Goal: Contribute content: Add original content to the website for others to see

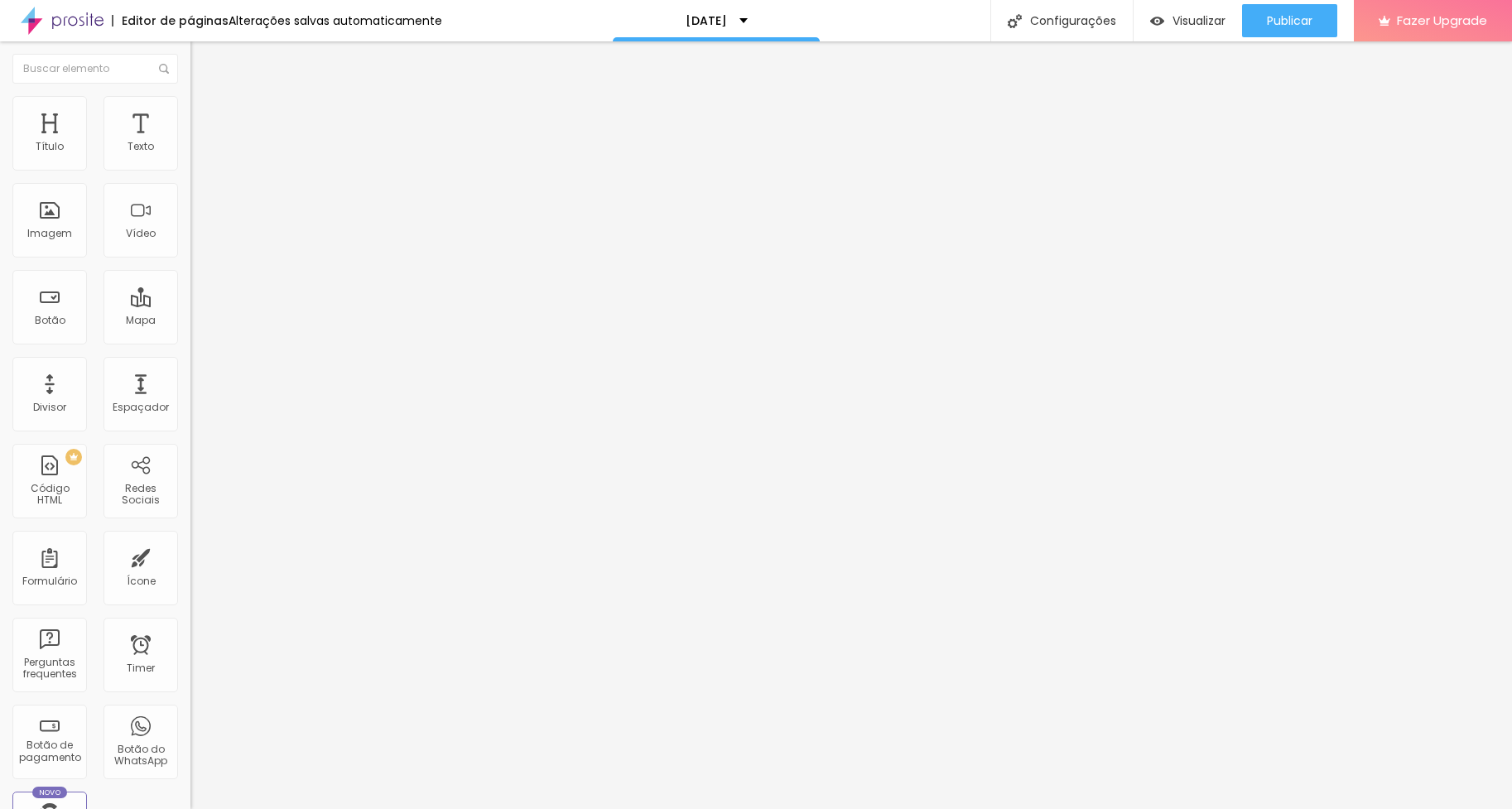
click at [205, 113] on span "Avançado" at bounding box center [232, 107] width 54 height 14
click at [205, 98] on span "Estilo" at bounding box center [218, 91] width 26 height 14
click at [203, 53] on img "button" at bounding box center [210, 60] width 13 height 13
click at [191, 143] on span "Adicionar imagem" at bounding box center [244, 135] width 107 height 14
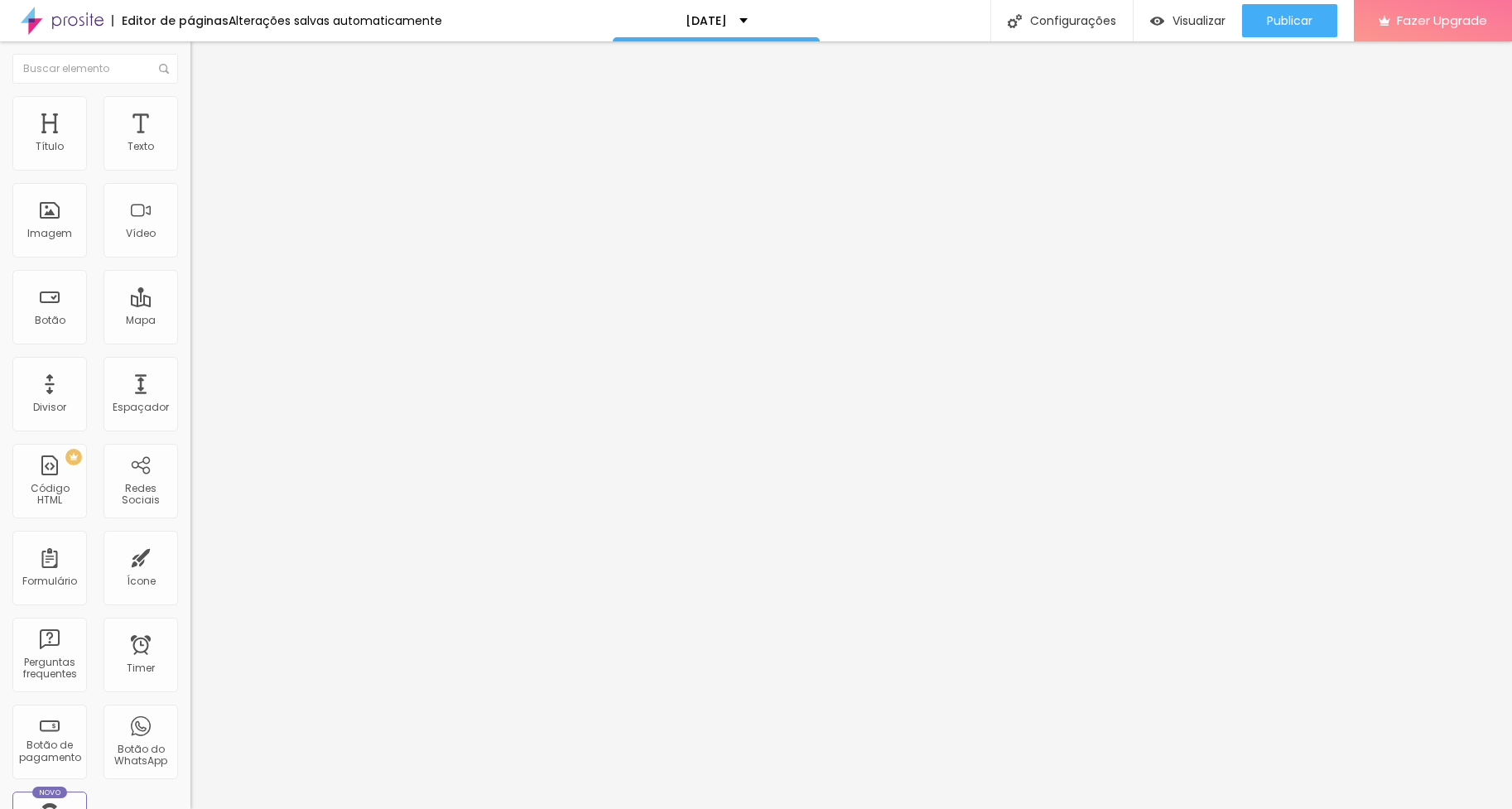
click at [191, 259] on span "Original" at bounding box center [210, 252] width 40 height 14
click at [191, 269] on span "Cinema" at bounding box center [211, 262] width 41 height 14
click at [191, 259] on span "16:9 Cinema" at bounding box center [222, 252] width 63 height 14
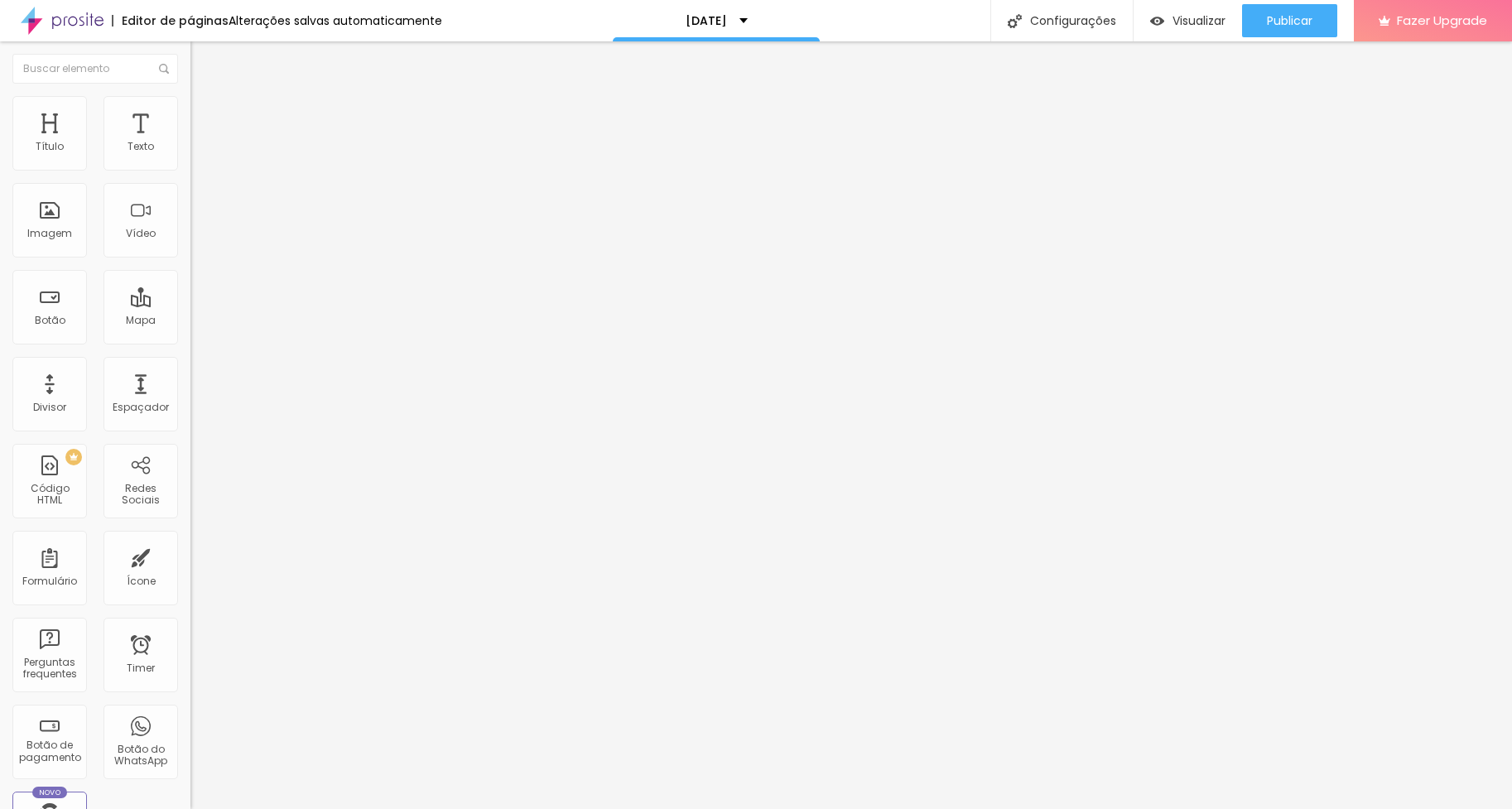
click at [191, 238] on div "Alinhamento" at bounding box center [286, 213] width 191 height 50
click at [191, 259] on span "16:9 Cinema" at bounding box center [222, 252] width 63 height 14
click at [191, 305] on span "Original" at bounding box center [210, 298] width 40 height 14
click at [191, 289] on span "Quadrado" at bounding box center [218, 282] width 53 height 14
click at [191, 305] on span "Original" at bounding box center [210, 298] width 40 height 14
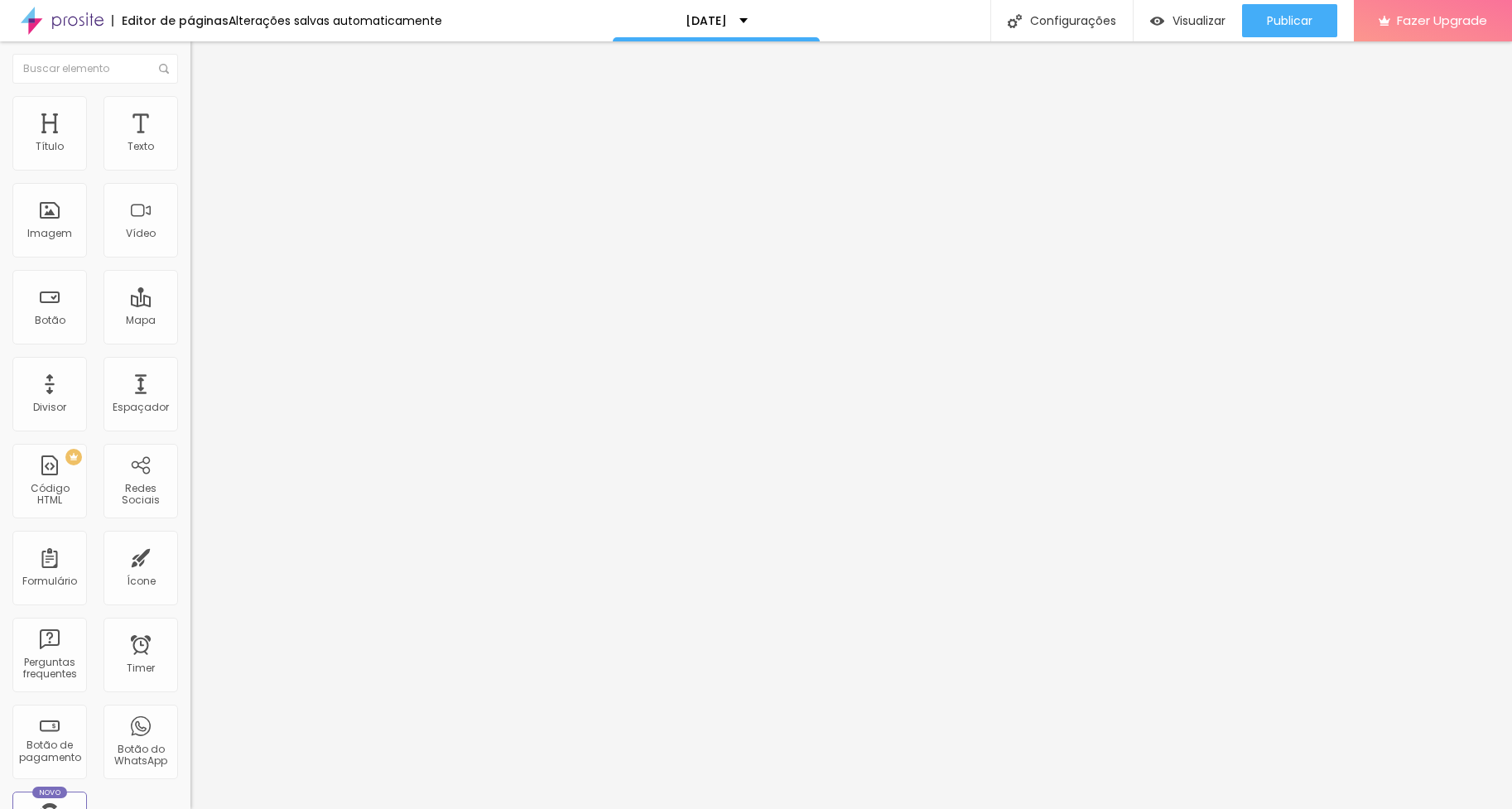
click at [191, 107] on li "Estilo" at bounding box center [286, 104] width 191 height 17
click at [191, 112] on img at bounding box center [198, 119] width 15 height 15
click at [191, 96] on li "Conteúdo" at bounding box center [286, 87] width 191 height 17
click at [191, 598] on div "Editar Imagem Conteúdo Estilo Avançado Trocar imagem Descrição da imagem (Alt) …" at bounding box center [286, 424] width 191 height 767
click at [191, 102] on img at bounding box center [198, 103] width 15 height 15
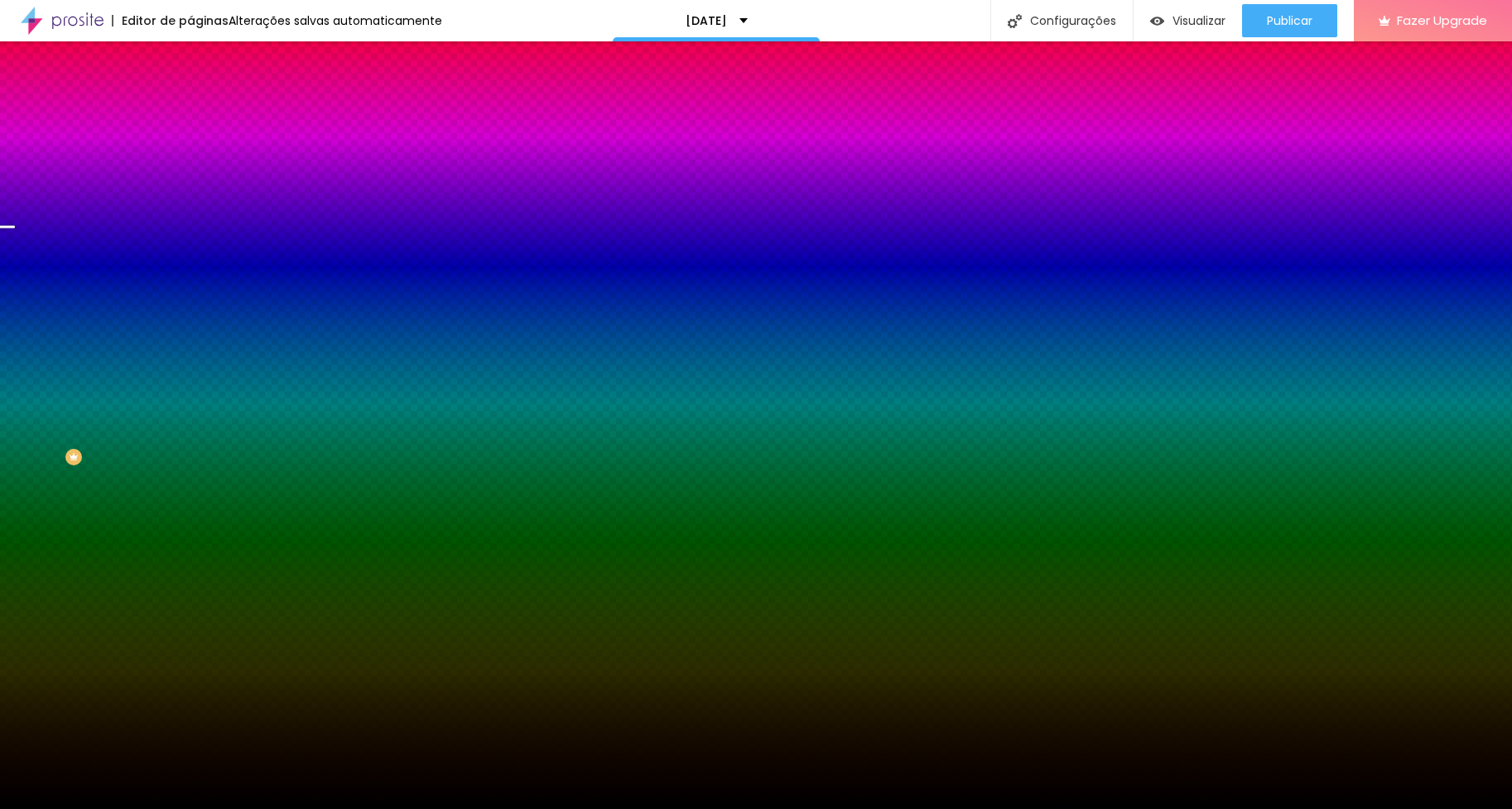
click at [198, 215] on icon "button" at bounding box center [199, 214] width 2 height 2
click at [197, 220] on icon "button" at bounding box center [202, 214] width 12 height 12
click at [191, 241] on input "#000000" at bounding box center [290, 233] width 199 height 17
click at [191, 225] on div at bounding box center [286, 225] width 191 height 0
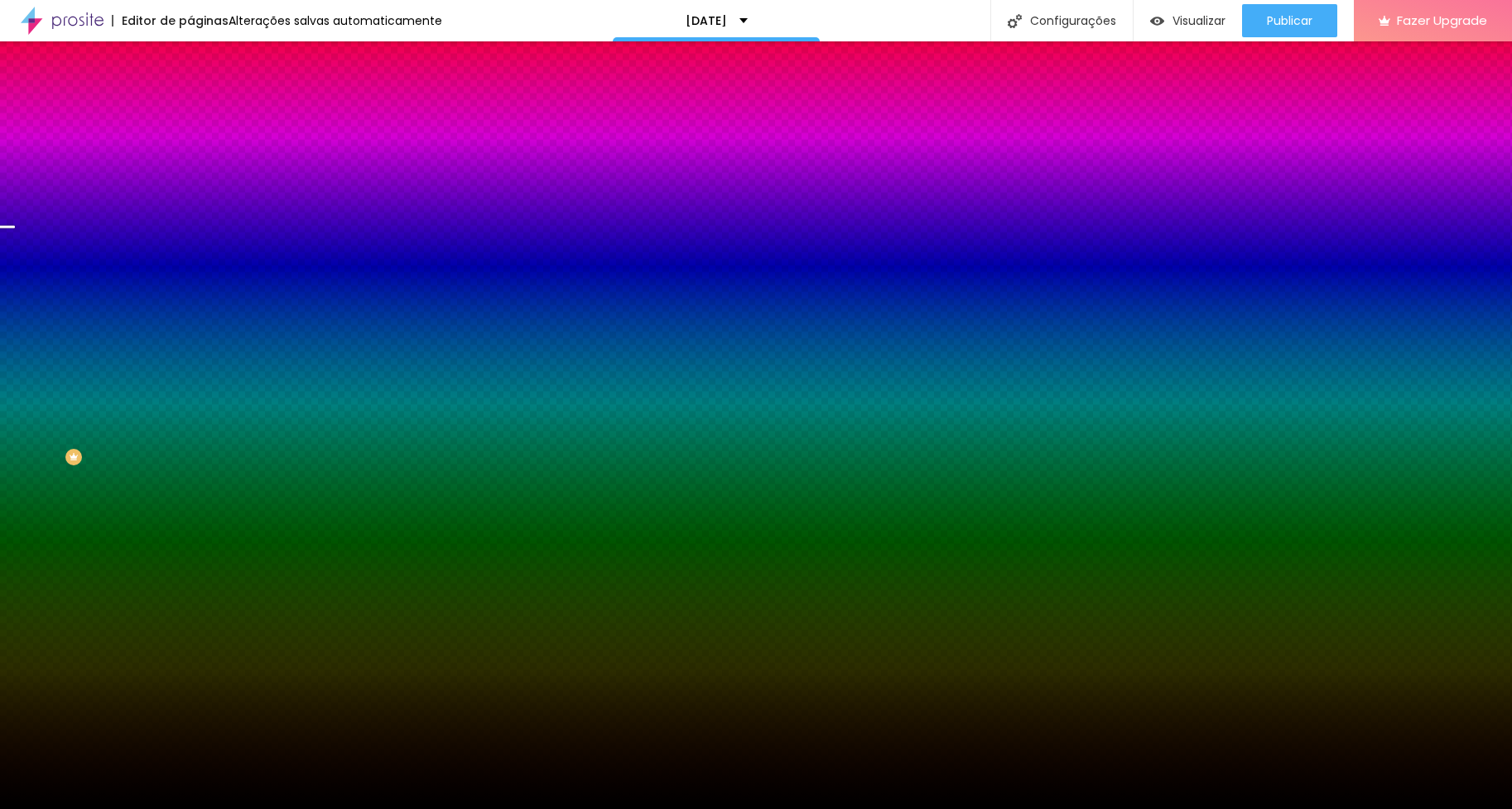
click at [191, 225] on div at bounding box center [286, 225] width 191 height 0
click at [129, 343] on div at bounding box center [756, 404] width 1512 height 809
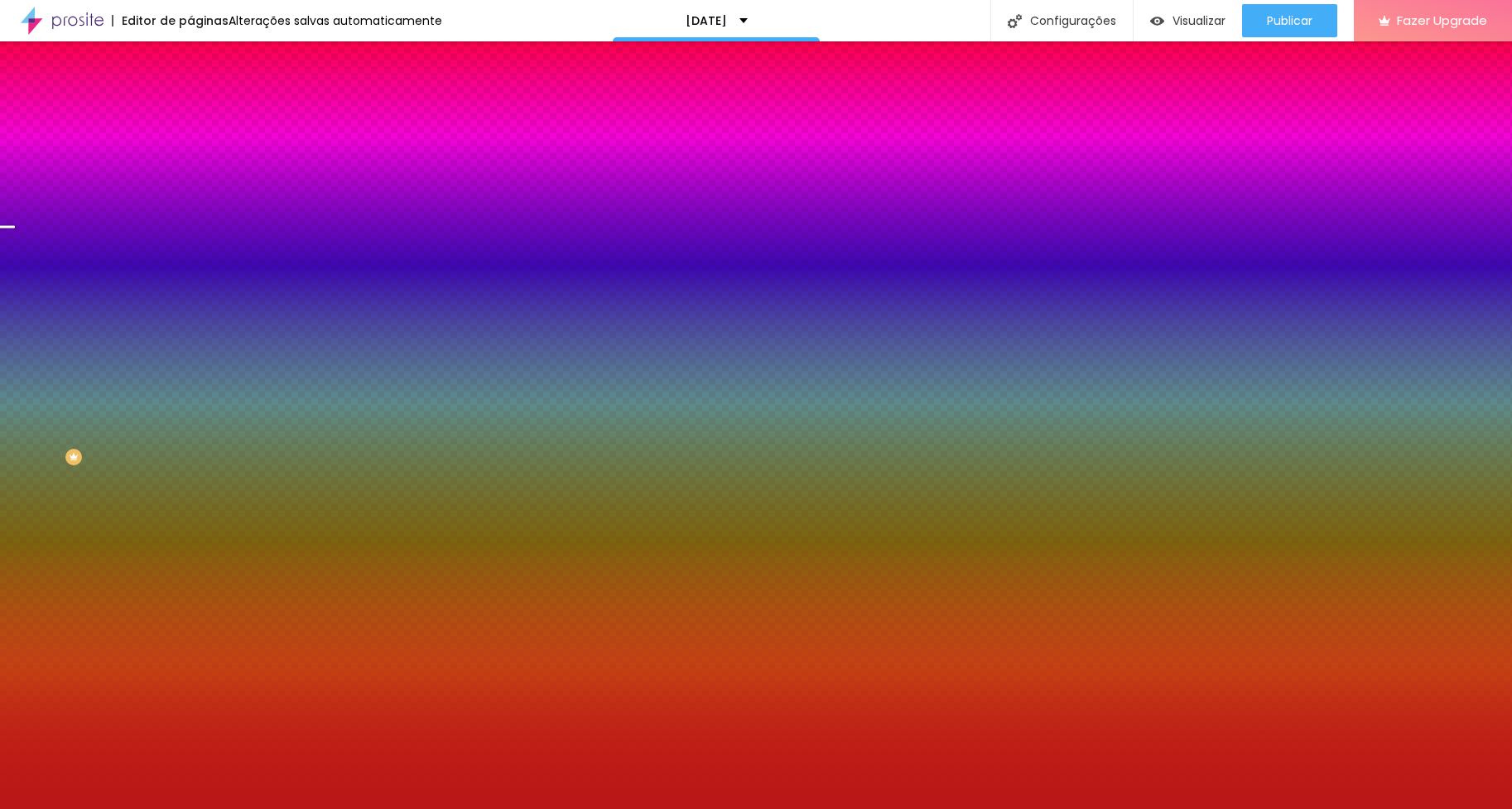
click at [120, 355] on div at bounding box center [756, 404] width 1512 height 809
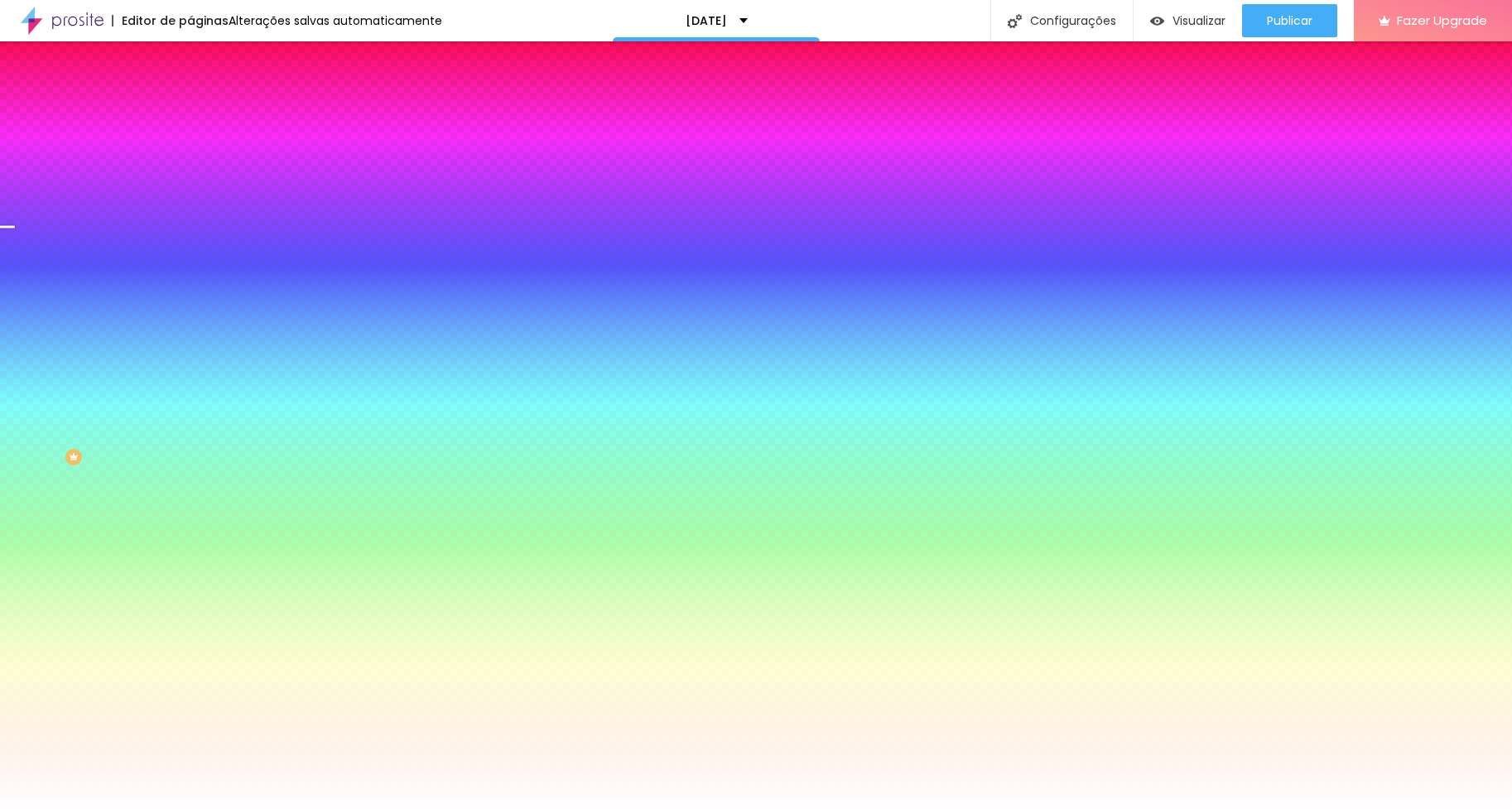
type input "#FFFFFF"
drag, startPoint x: 105, startPoint y: 346, endPoint x: 7, endPoint y: 295, distance: 110.5
click at [191, 295] on div "Imagem de fundo Trocar imagem Efeito da Imagem Parallax Nenhum Parallax Cor de …" at bounding box center [286, 236] width 191 height 215
click at [191, 519] on div "Editar Seção Conteúdo Estilo Avançado Imagem de fundo Trocar imagem Efeito da I…" at bounding box center [286, 424] width 191 height 767
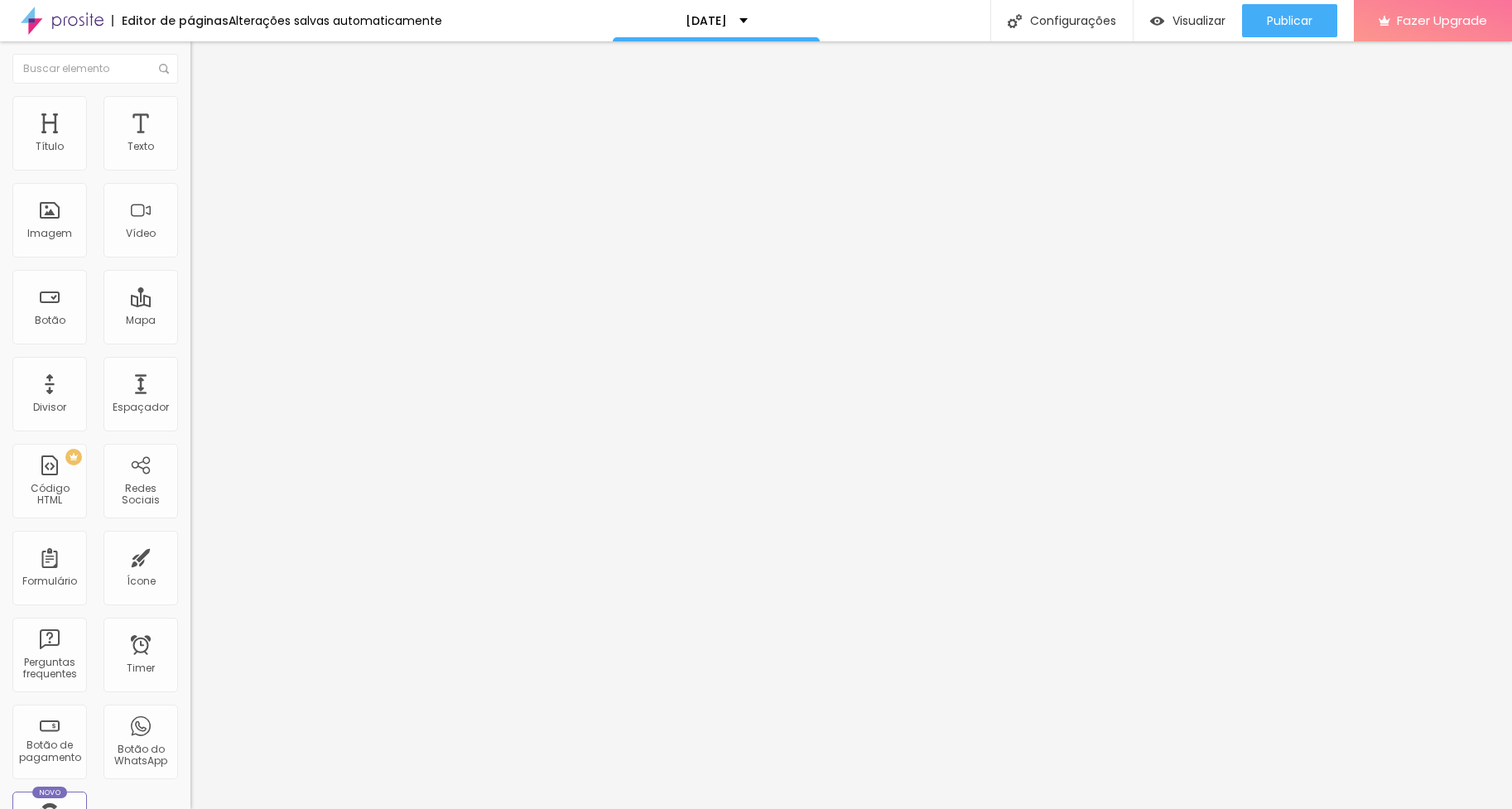
click at [205, 112] on span "Estilo" at bounding box center [218, 107] width 26 height 14
type input "95"
type input "90"
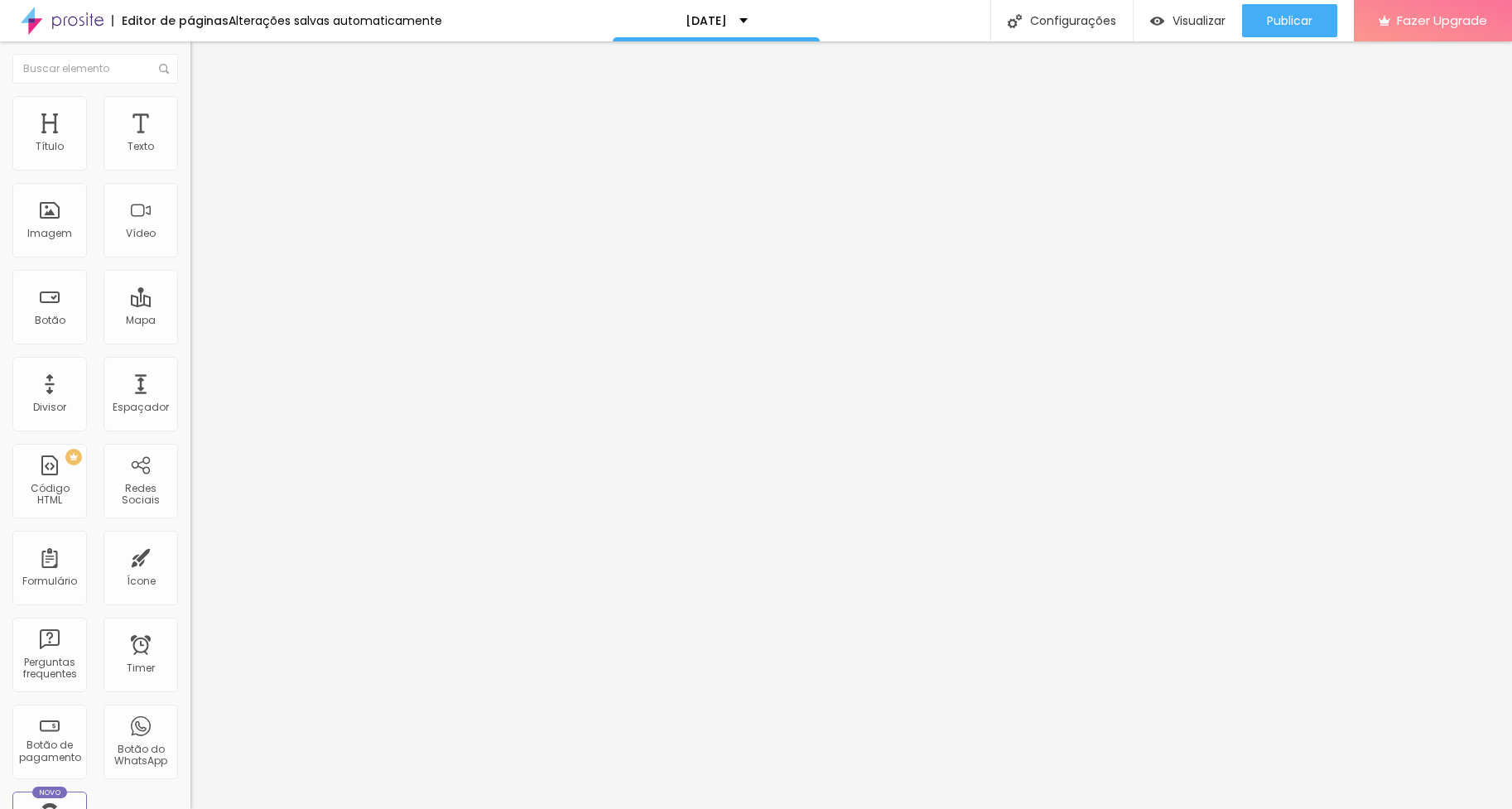
type input "70"
type input "60"
type input "55"
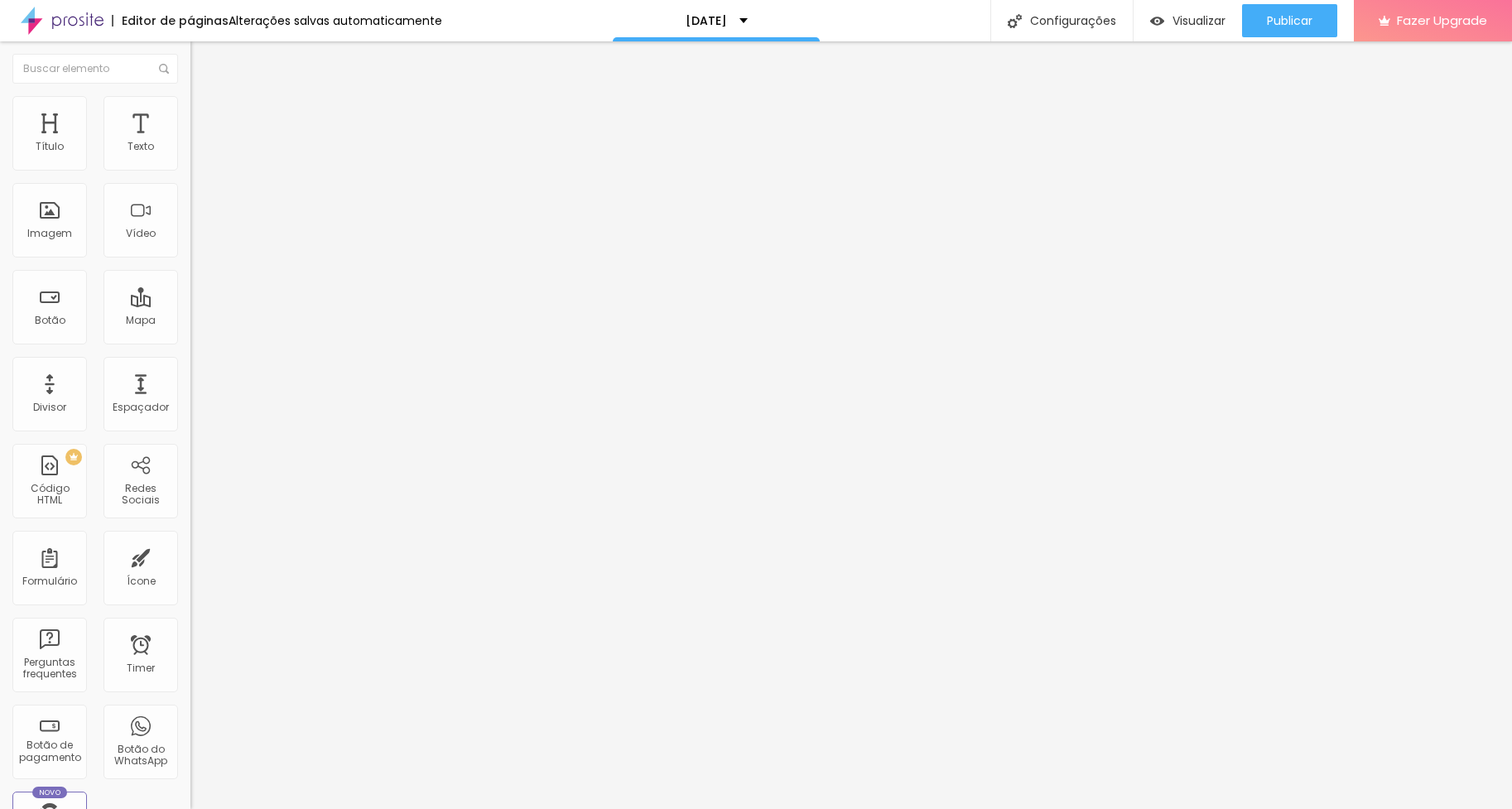
type input "55"
type input "50"
type input "45"
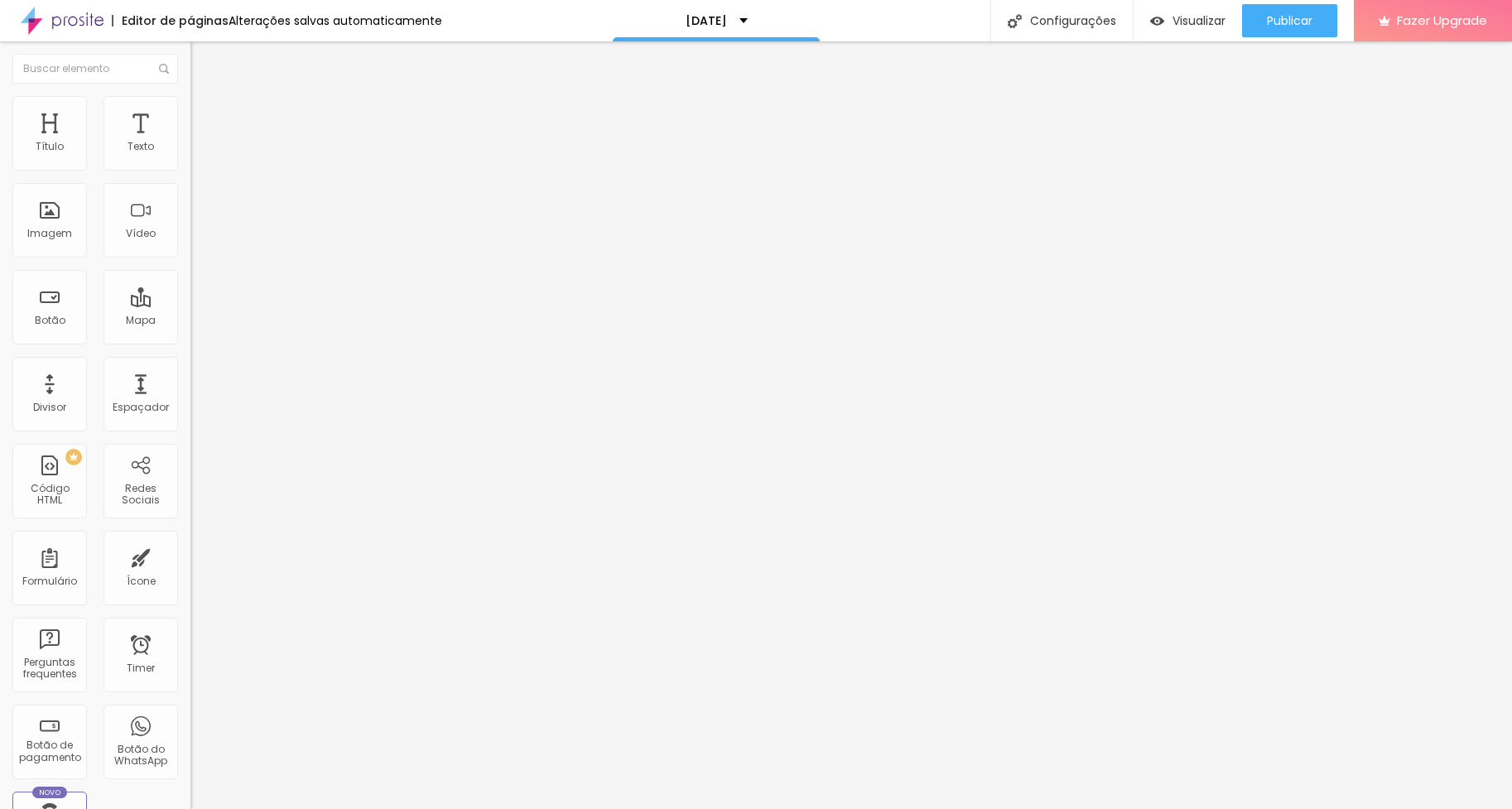
type input "30"
type input "20"
type input "15"
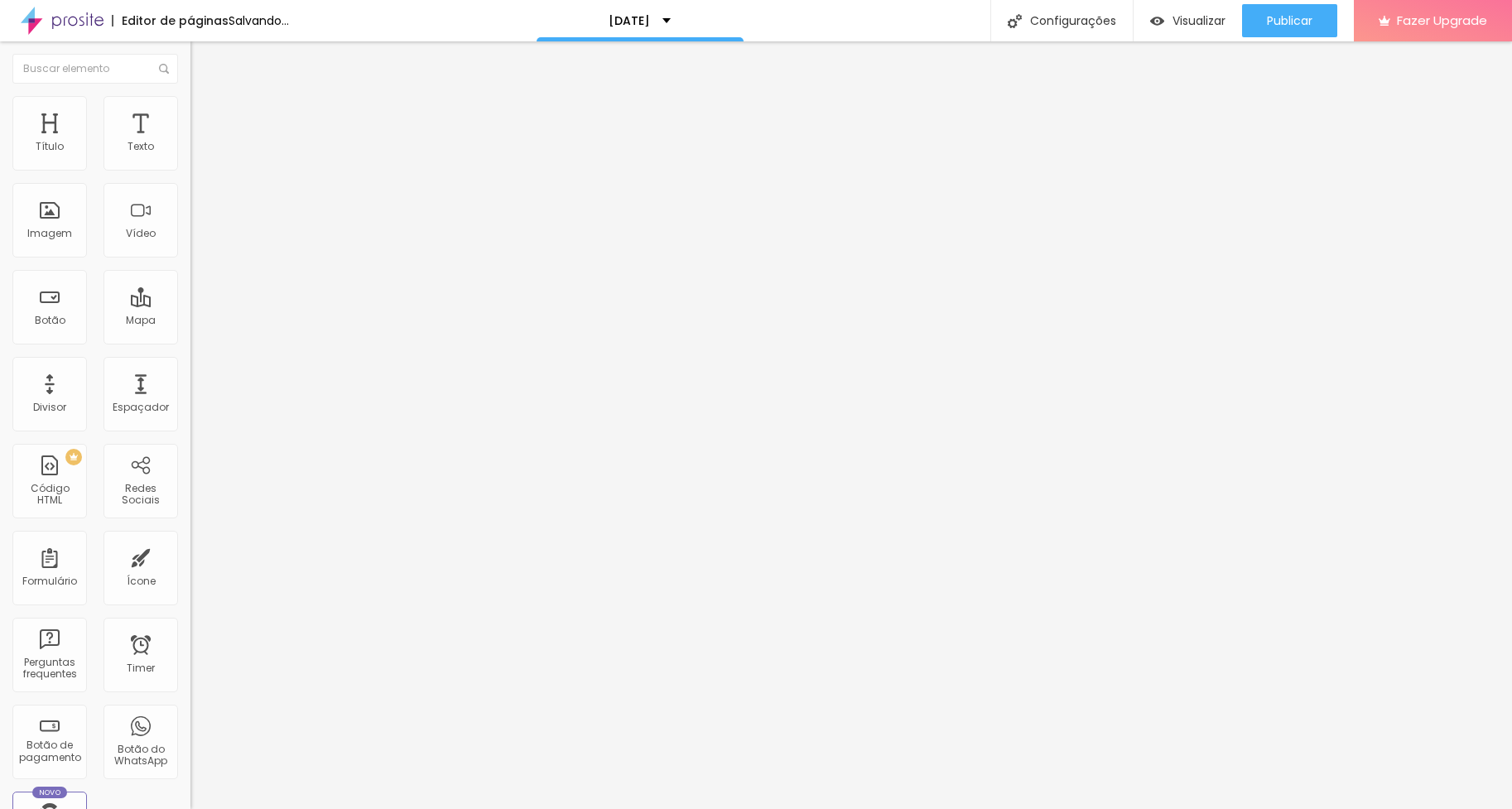
type input "15"
type input "20"
drag, startPoint x: 171, startPoint y: 184, endPoint x: 36, endPoint y: 184, distance: 135.0
type input "20"
click at [191, 169] on input "range" at bounding box center [244, 163] width 107 height 13
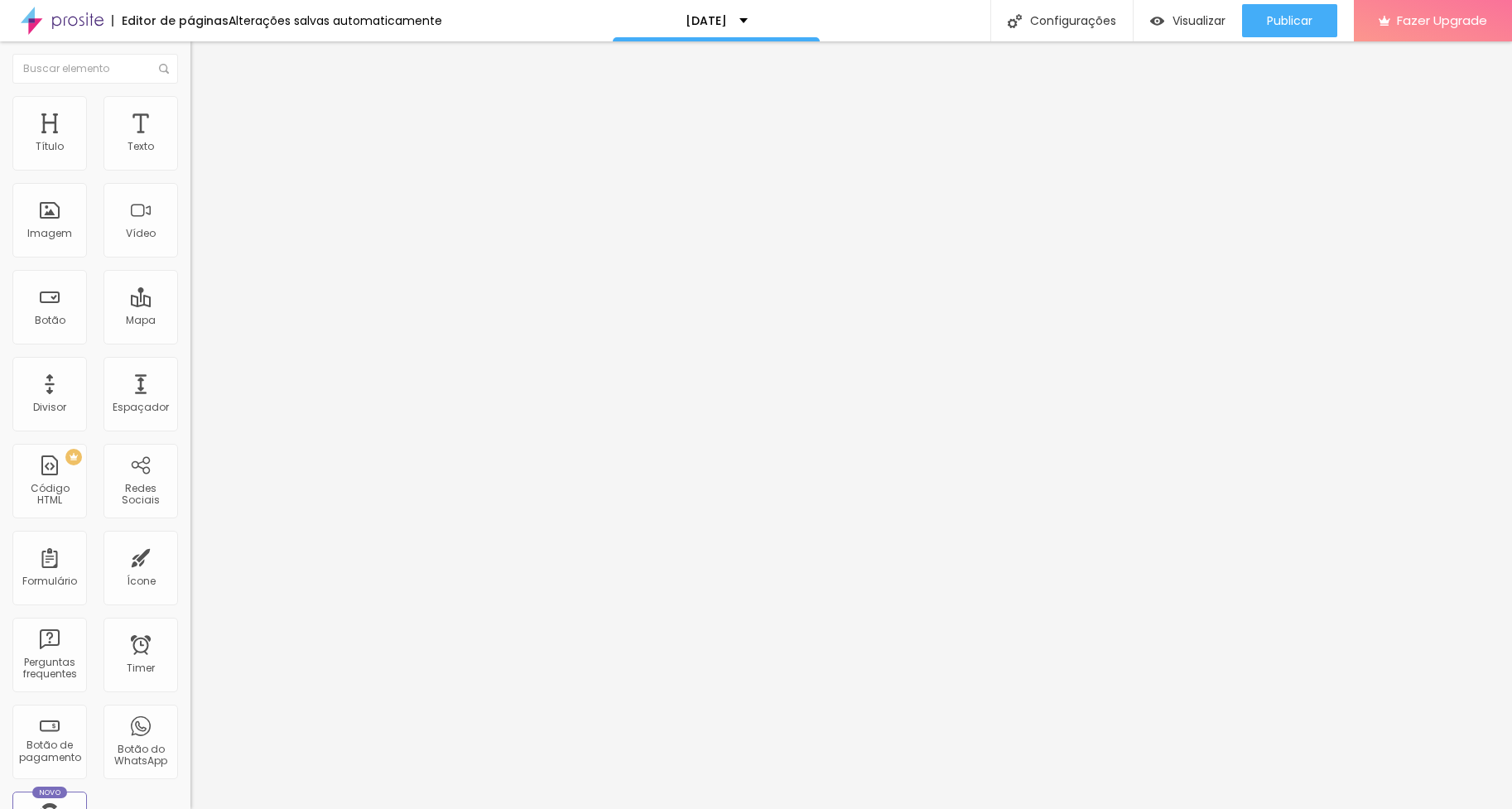
click at [197, 428] on icon "button" at bounding box center [202, 433] width 12 height 12
click at [191, 368] on div "Editar Imagem Conteúdo Estilo Avançado Tamanho 20 px % 0 Borda arredondada Somb…" at bounding box center [286, 424] width 191 height 767
click at [197, 454] on icon "button" at bounding box center [199, 455] width 4 height 4
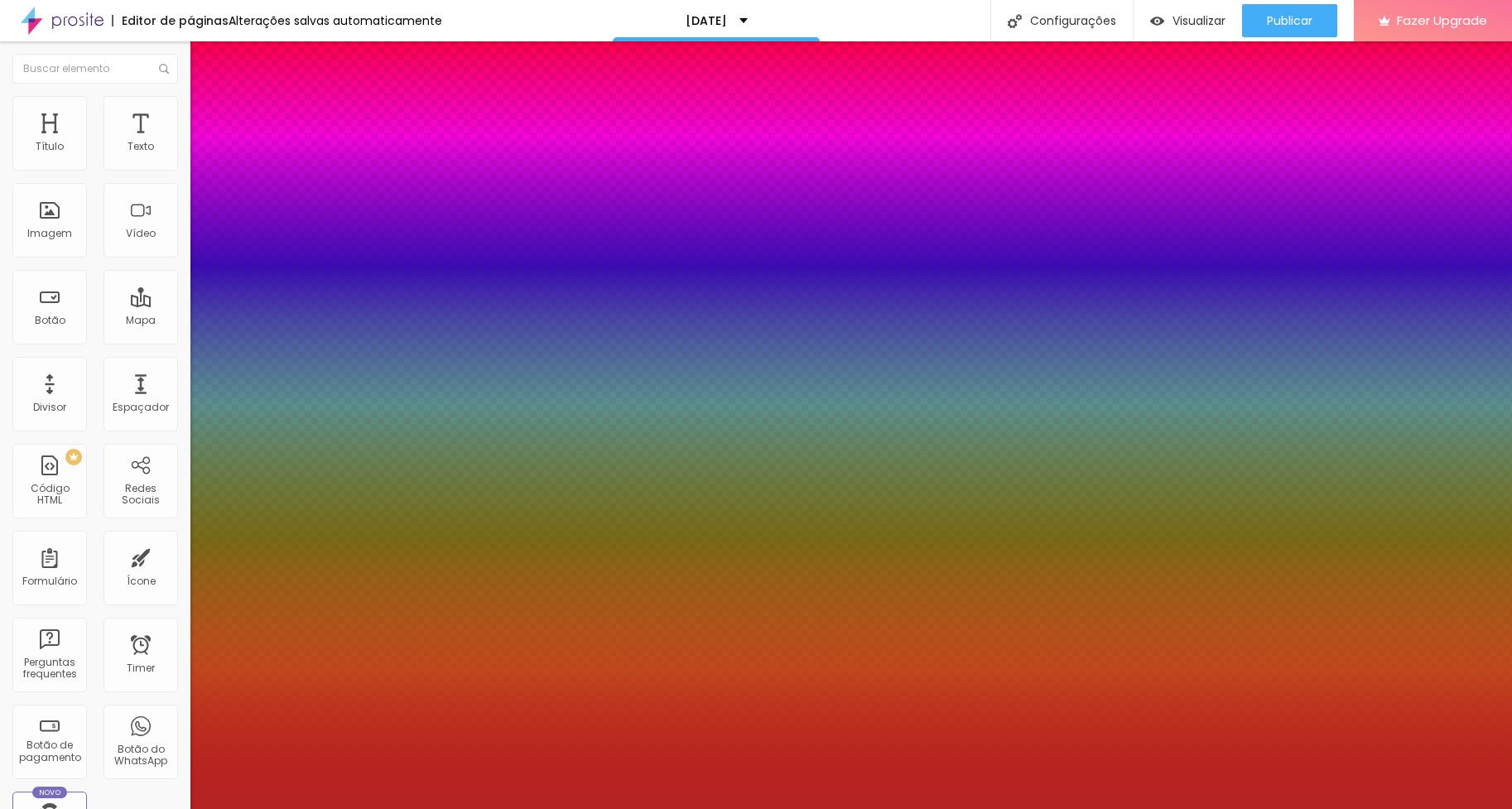
click at [252, 414] on div at bounding box center [756, 404] width 1512 height 809
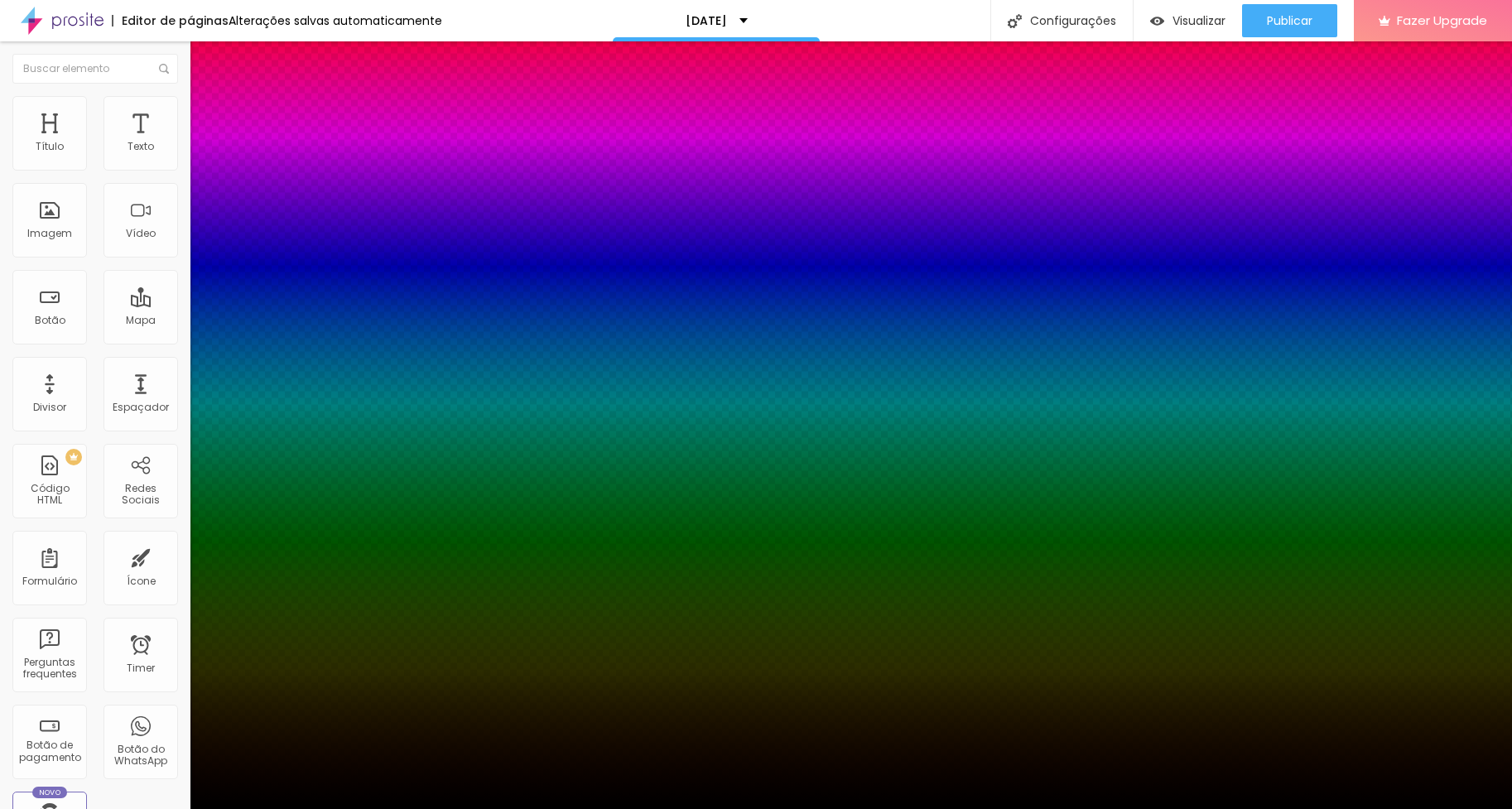
drag, startPoint x: 254, startPoint y: 404, endPoint x: 275, endPoint y: 534, distance: 131.7
click at [275, 534] on body "Editor de páginas Alterações salvas automaticamente [DATE] Configurações Config…" at bounding box center [756, 404] width 1512 height 809
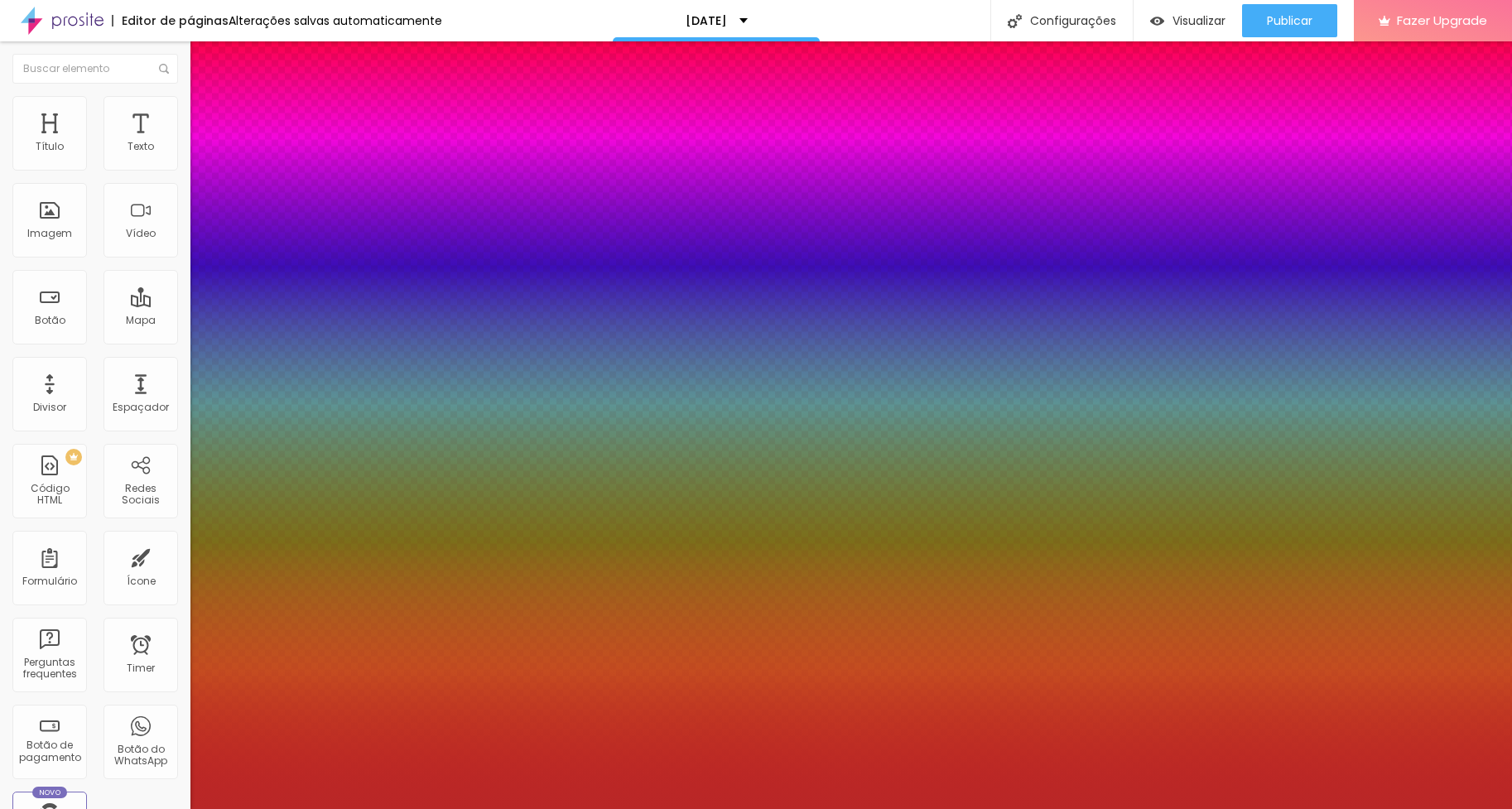
click at [251, 413] on div at bounding box center [756, 404] width 1512 height 809
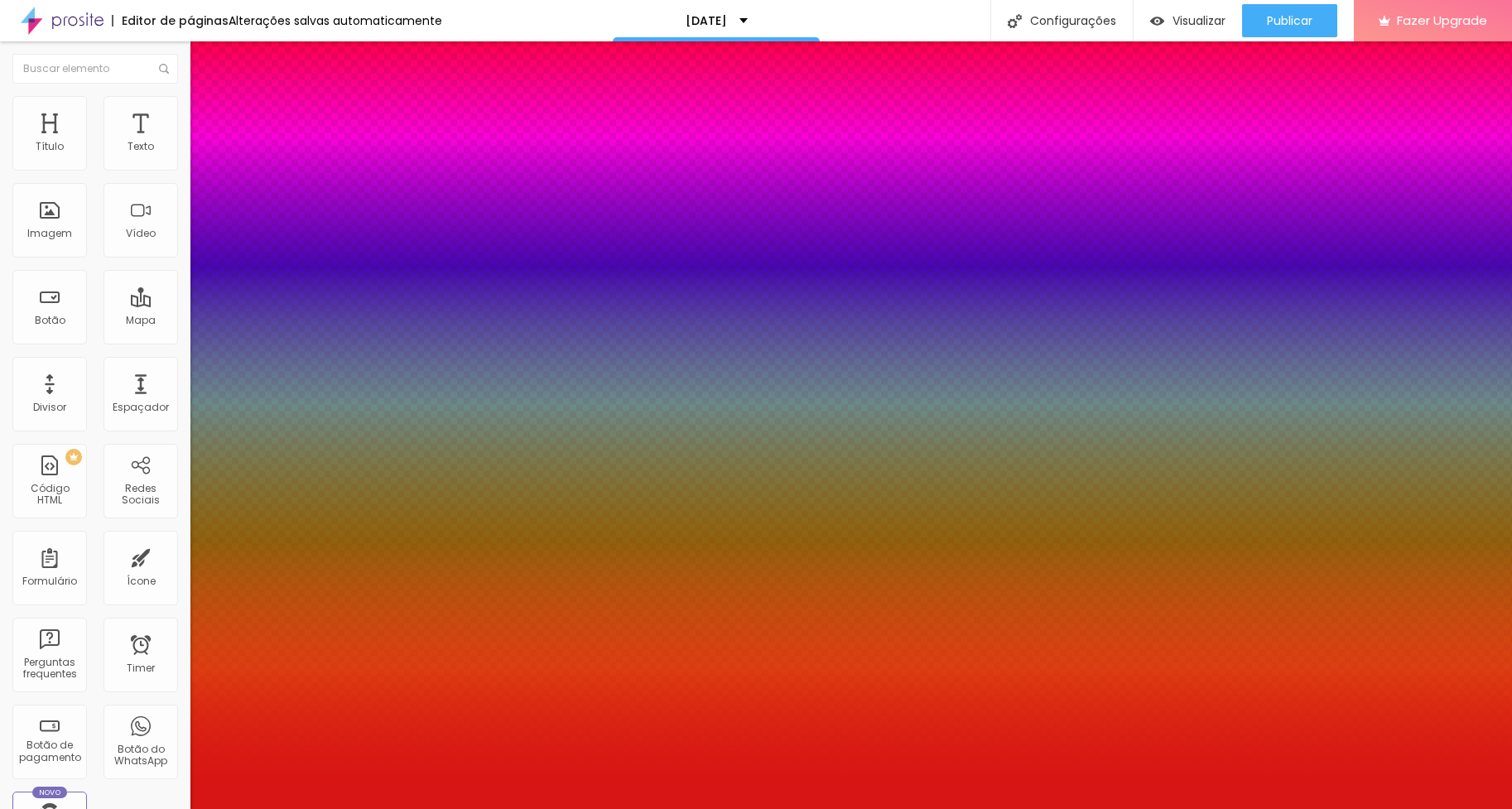
type input "#D61515"
click at [263, 398] on div at bounding box center [756, 404] width 1512 height 809
type input "0"
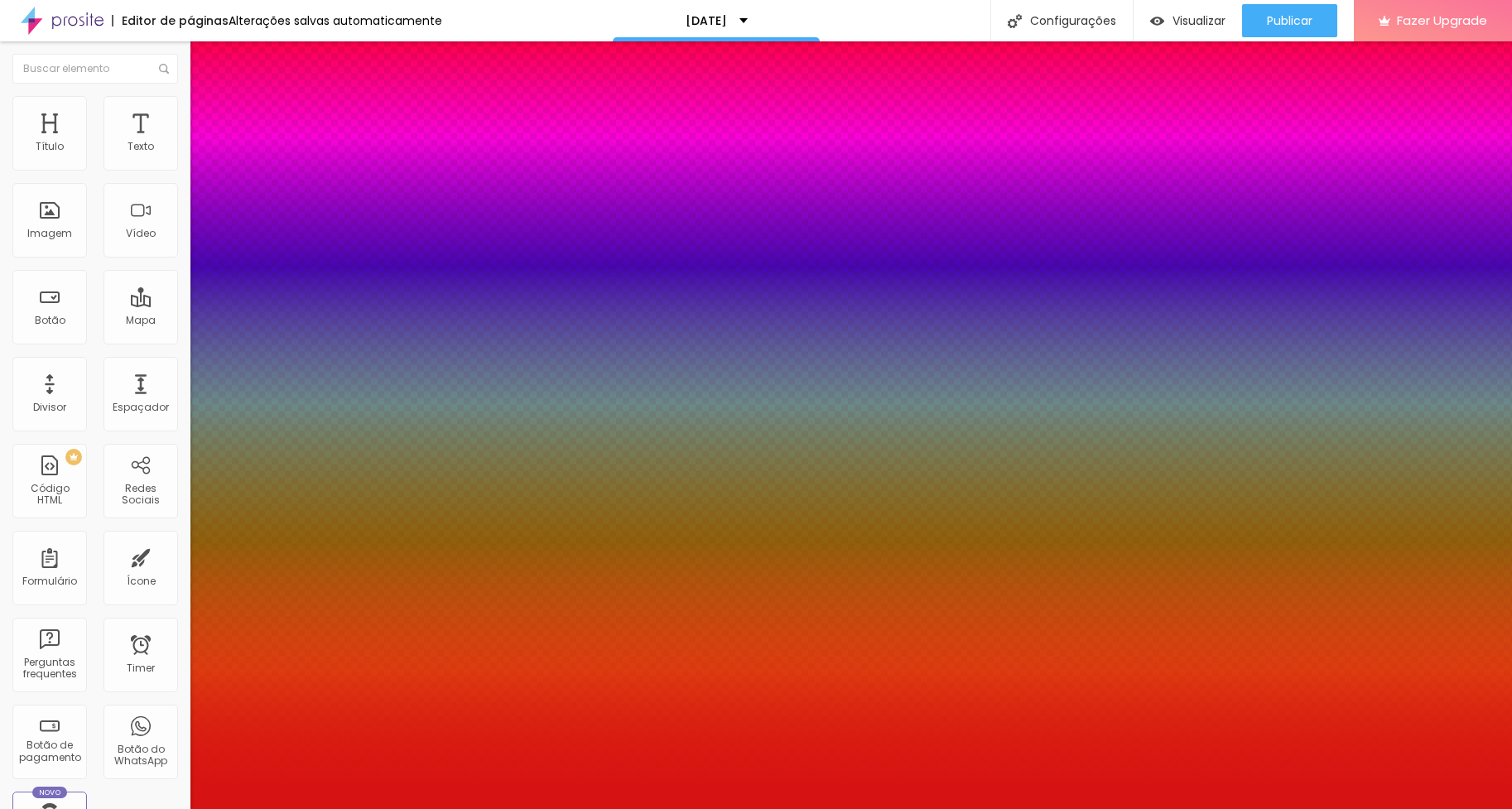
type input "12"
type input "37"
type input "54"
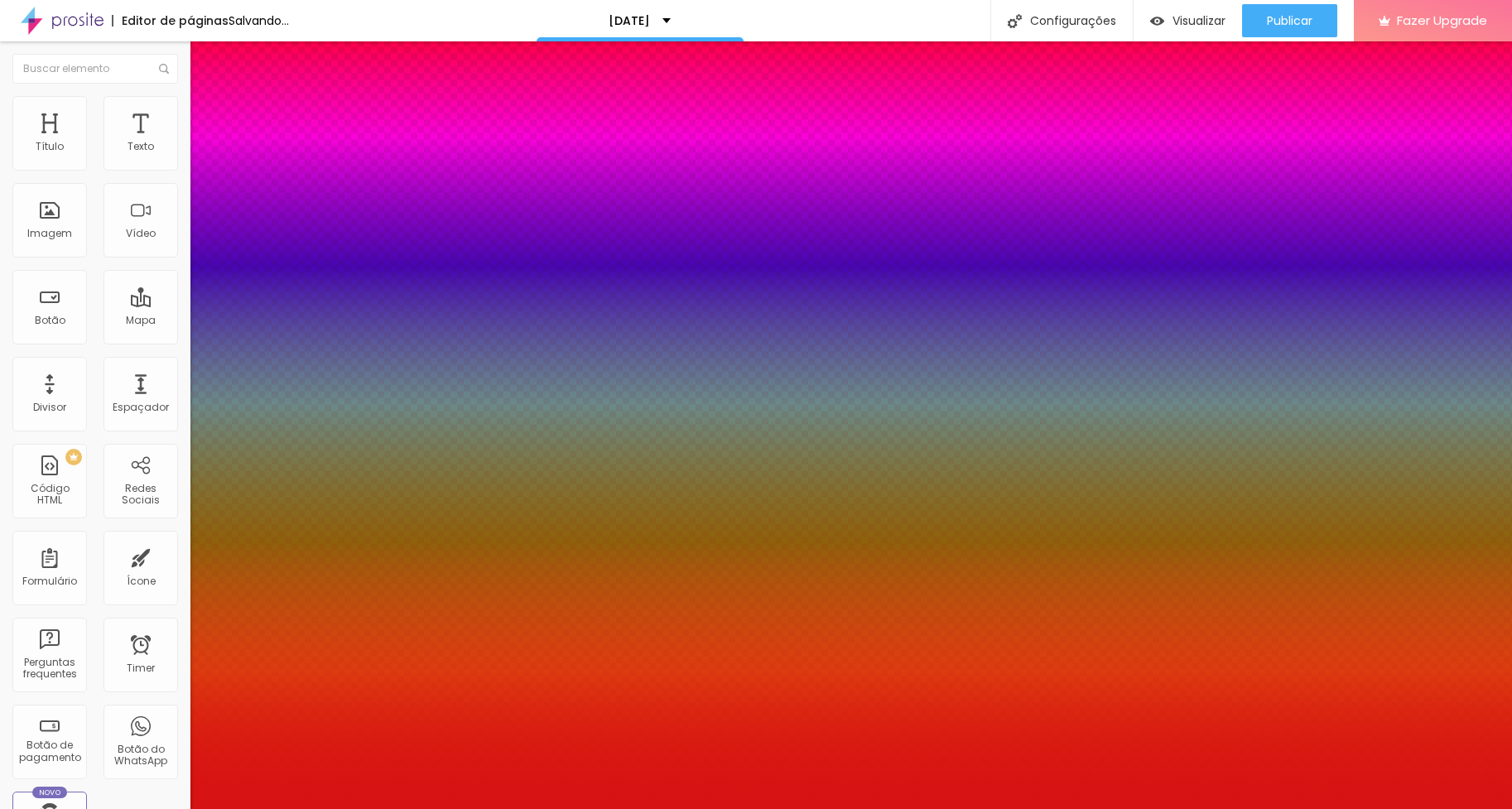
type input "54"
type input "59"
type input "61"
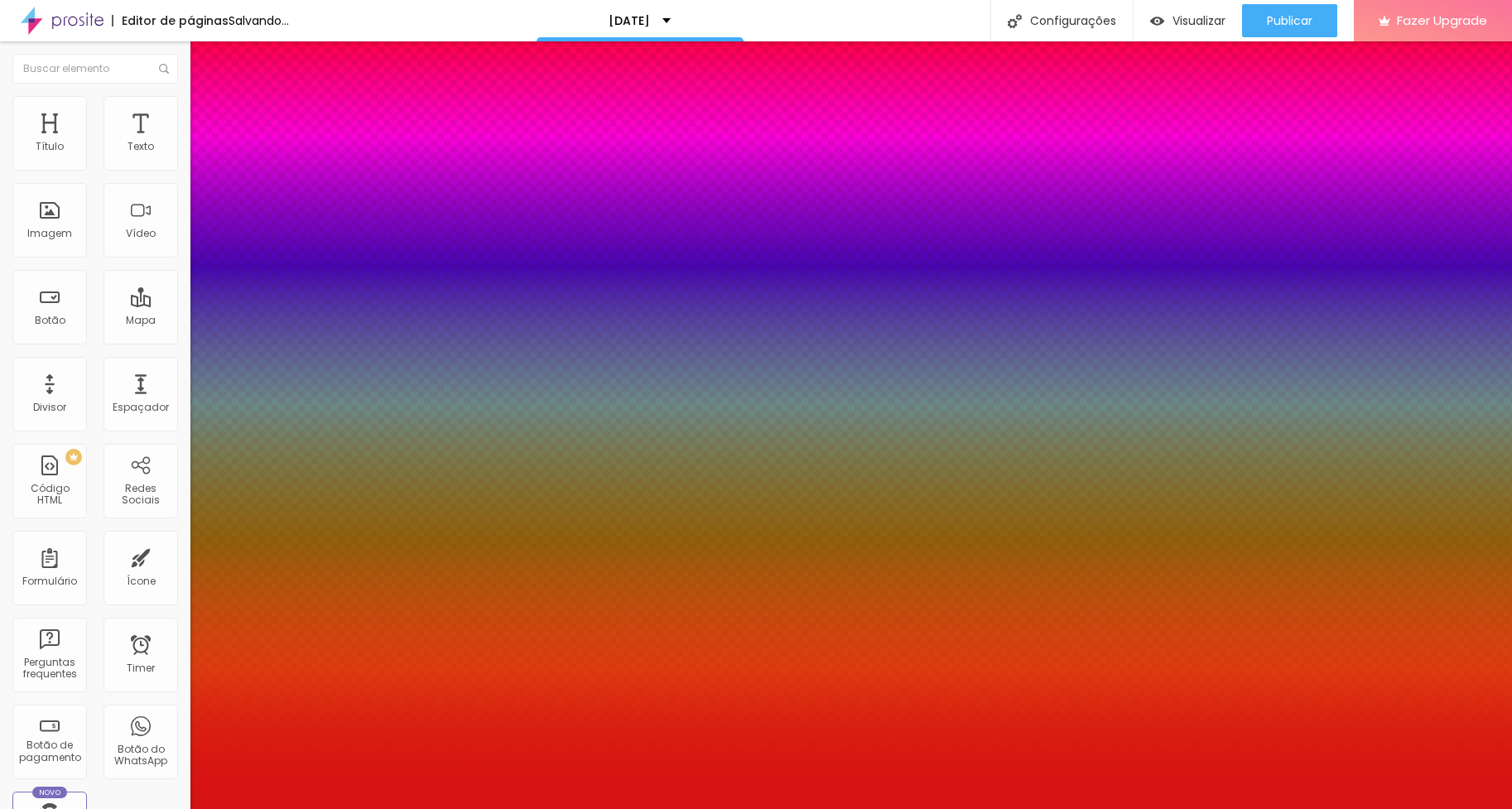
type input "63"
type input "79"
type input "85"
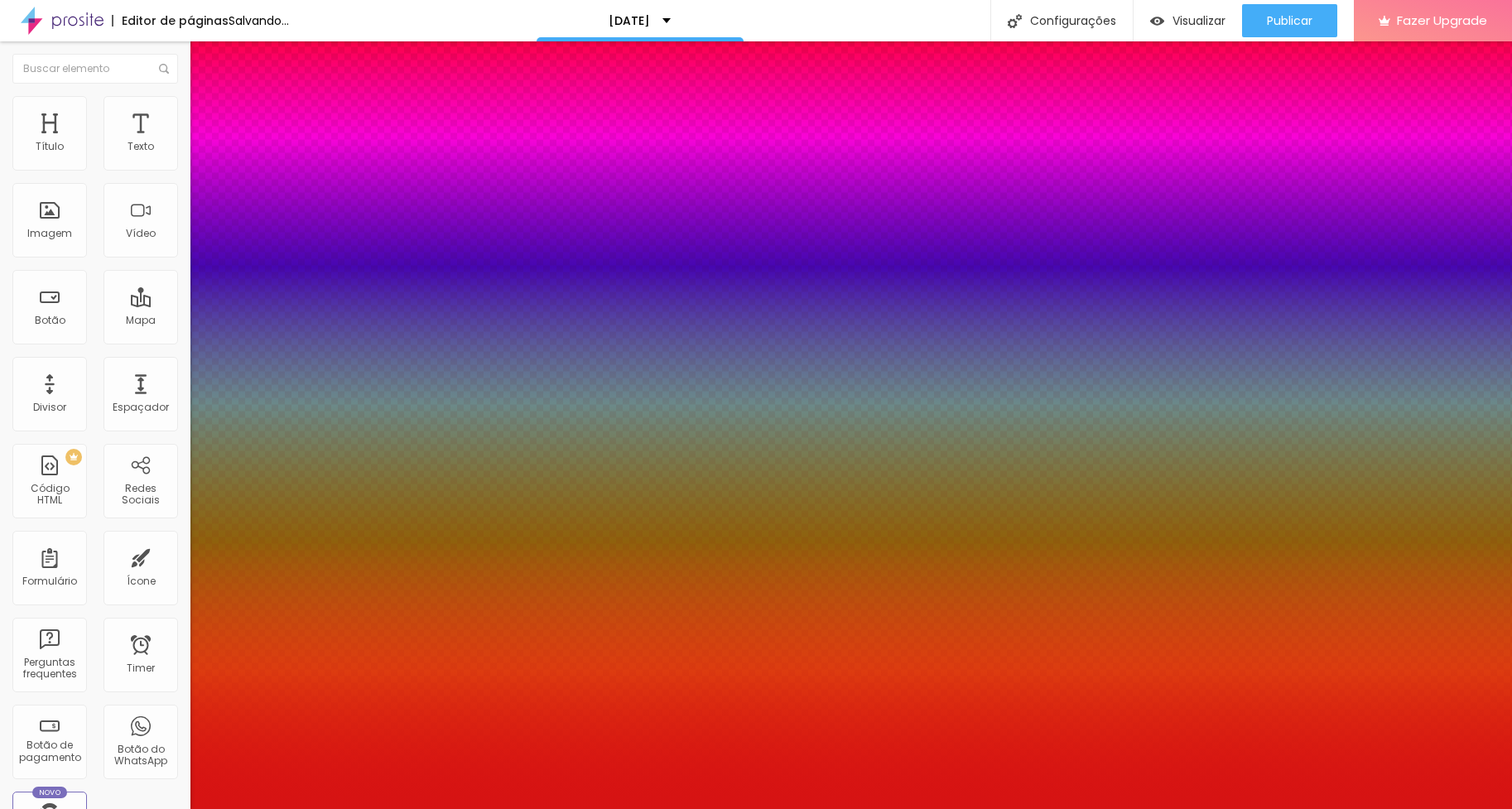
type input "85"
type input "89"
type input "92"
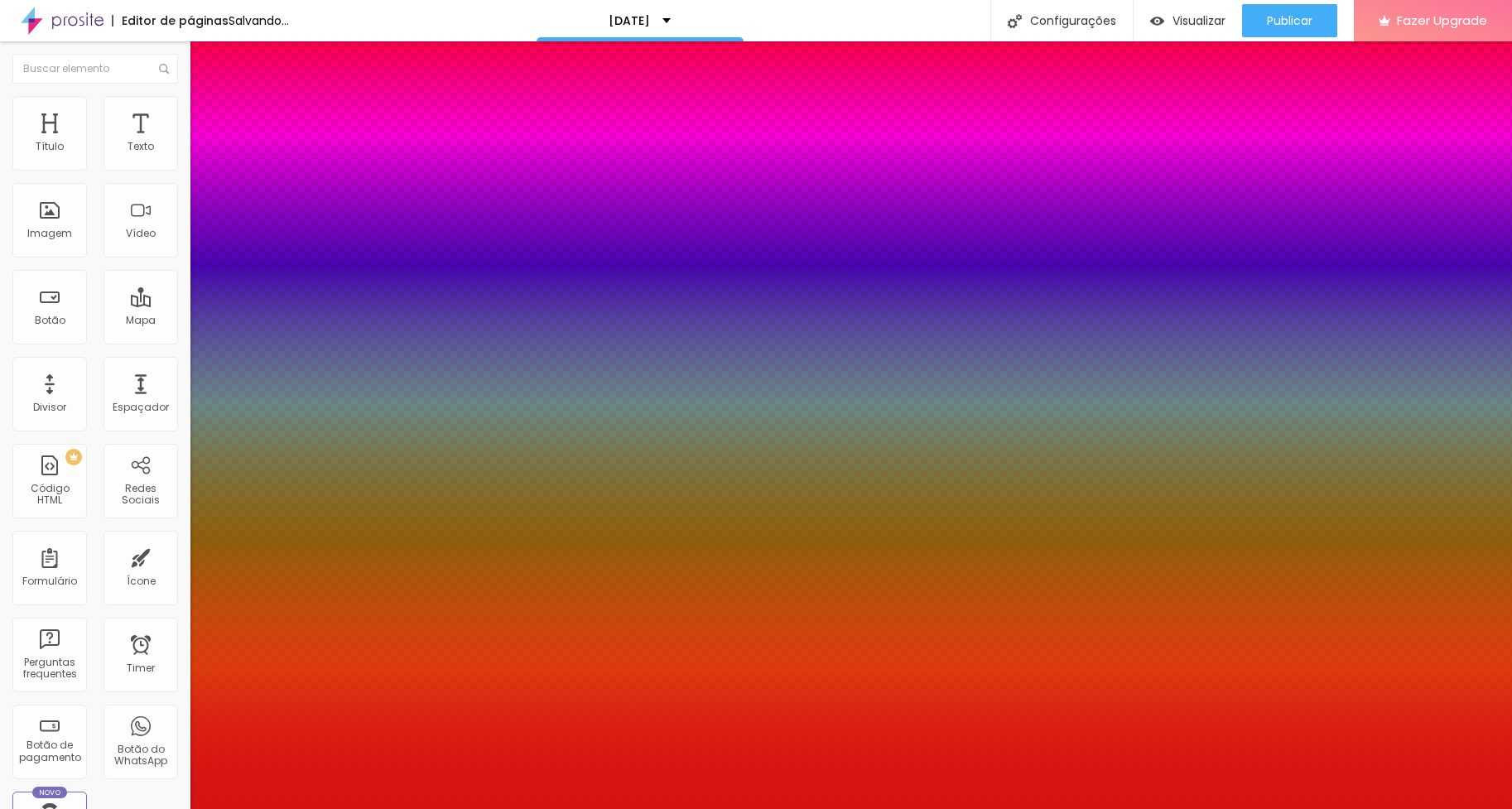
type input "94"
type input "100"
drag, startPoint x: 278, startPoint y: 462, endPoint x: 335, endPoint y: 471, distance: 57.7
type input "100"
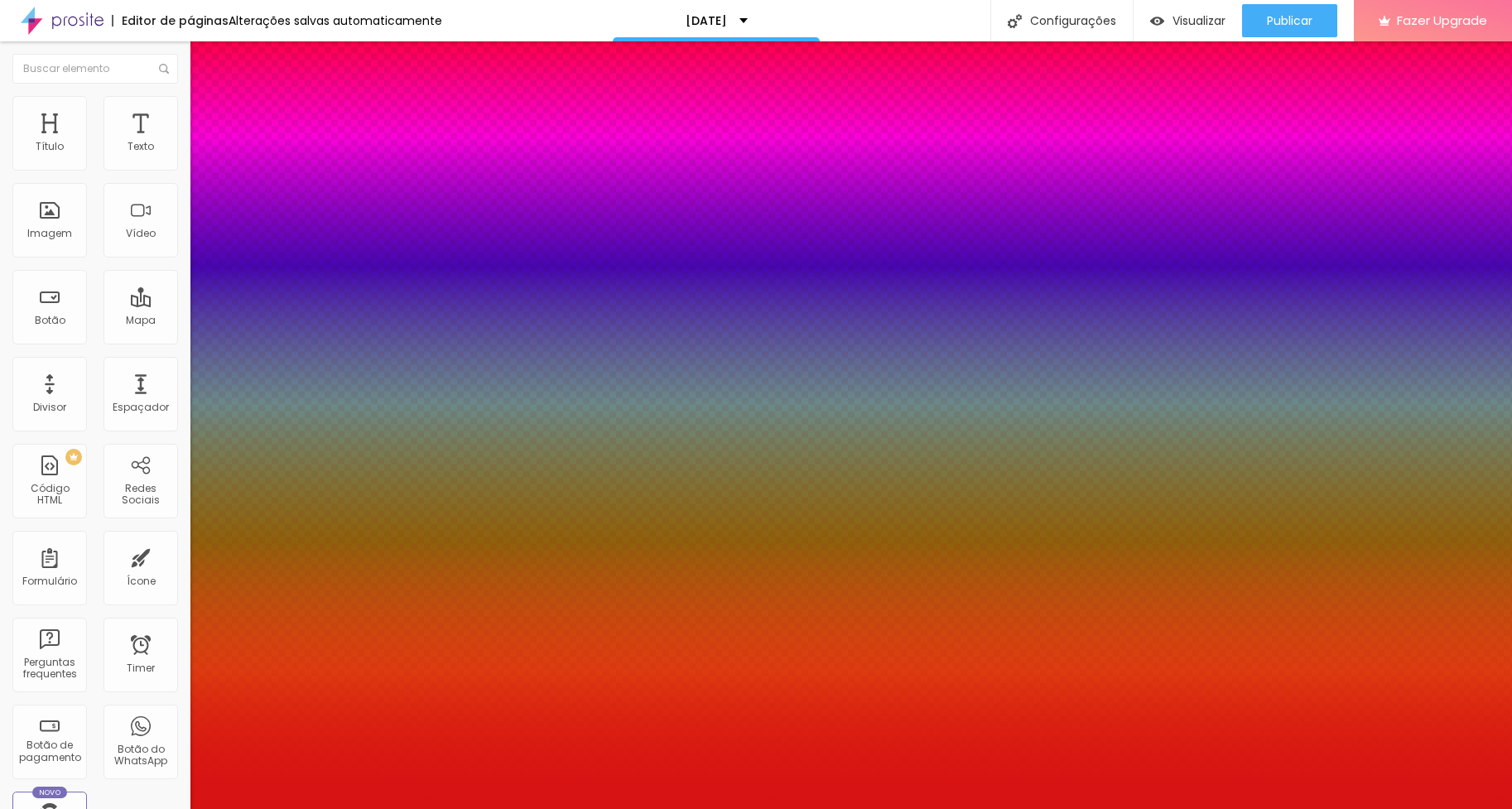
click at [335, 471] on body "Editor de páginas Alterações salvas automaticamente [DATE] Configurações Config…" at bounding box center [756, 404] width 1512 height 809
click at [297, 808] on div at bounding box center [756, 819] width 1512 height 0
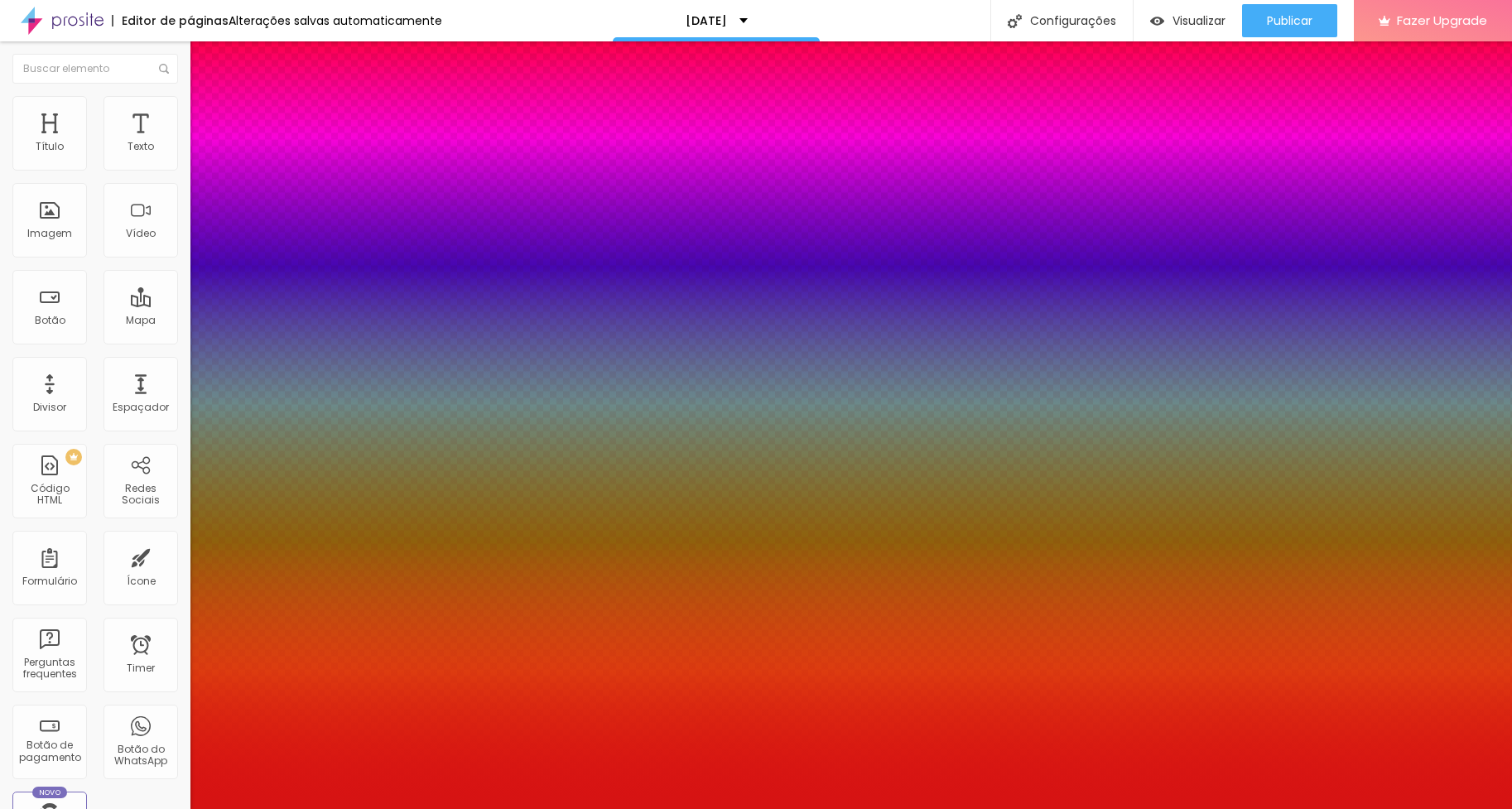
click at [297, 808] on div at bounding box center [756, 819] width 1512 height 0
click at [144, 808] on div at bounding box center [756, 809] width 1512 height 0
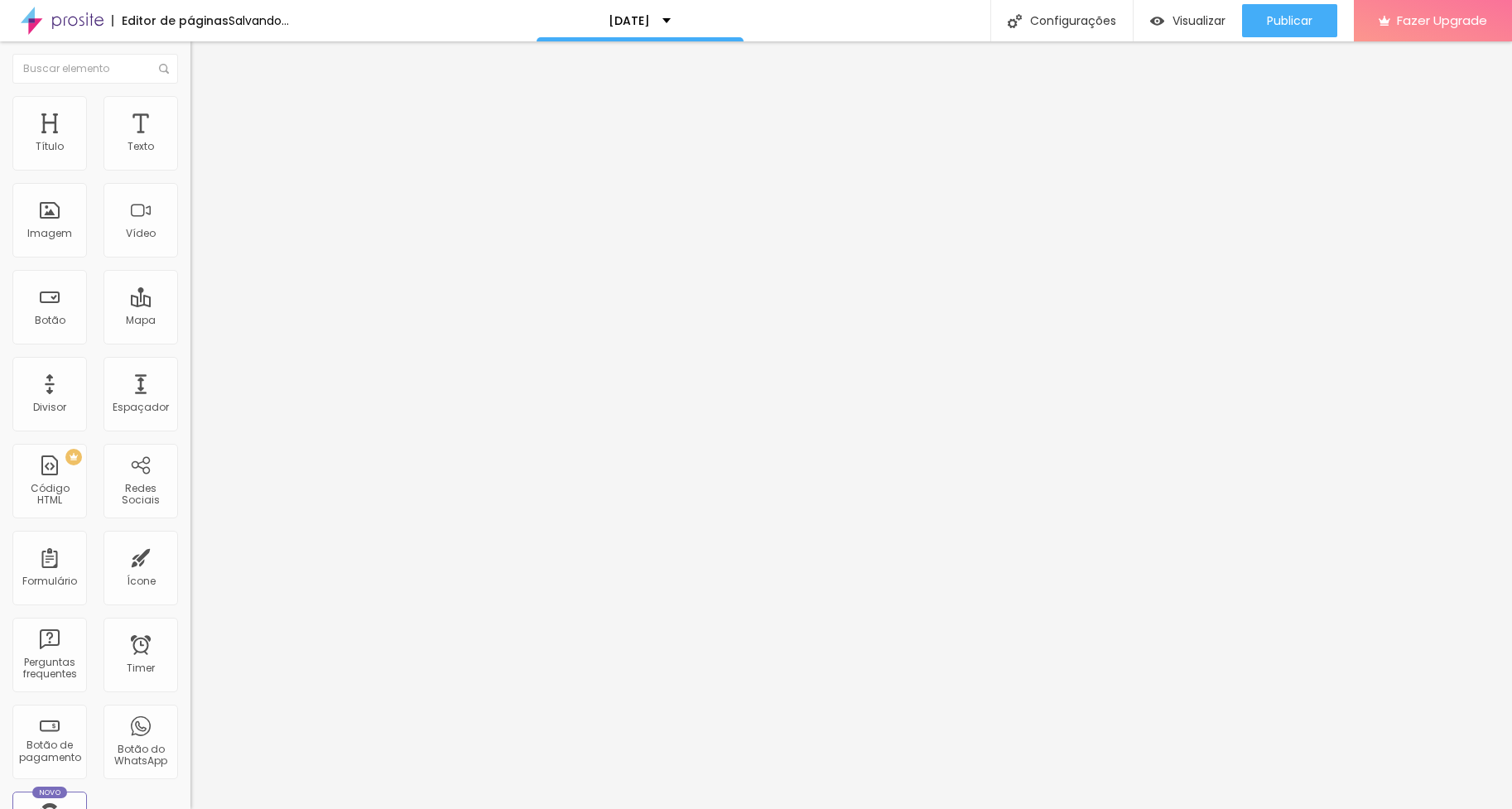
click at [197, 428] on icon "button" at bounding box center [202, 433] width 12 height 12
click at [205, 117] on span "Avançado" at bounding box center [232, 124] width 54 height 14
click at [191, 741] on img at bounding box center [196, 747] width 12 height 12
click at [191, 792] on link "Tutorial" at bounding box center [210, 799] width 38 height 14
click at [191, 107] on li "Avançado" at bounding box center [286, 104] width 191 height 17
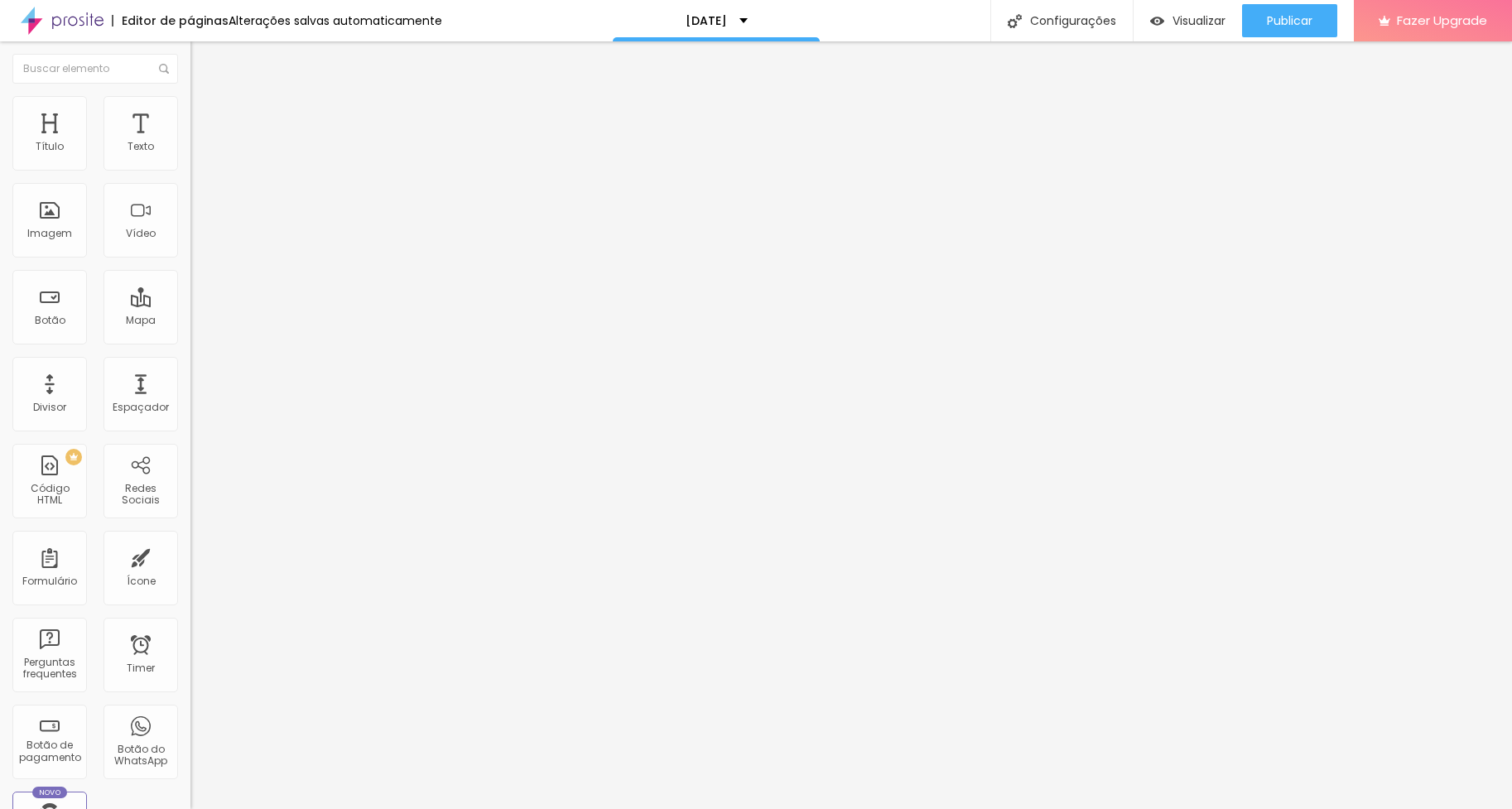
click at [191, 96] on li "Estilo" at bounding box center [286, 87] width 191 height 17
click at [191, 110] on li "Estilo" at bounding box center [286, 104] width 191 height 17
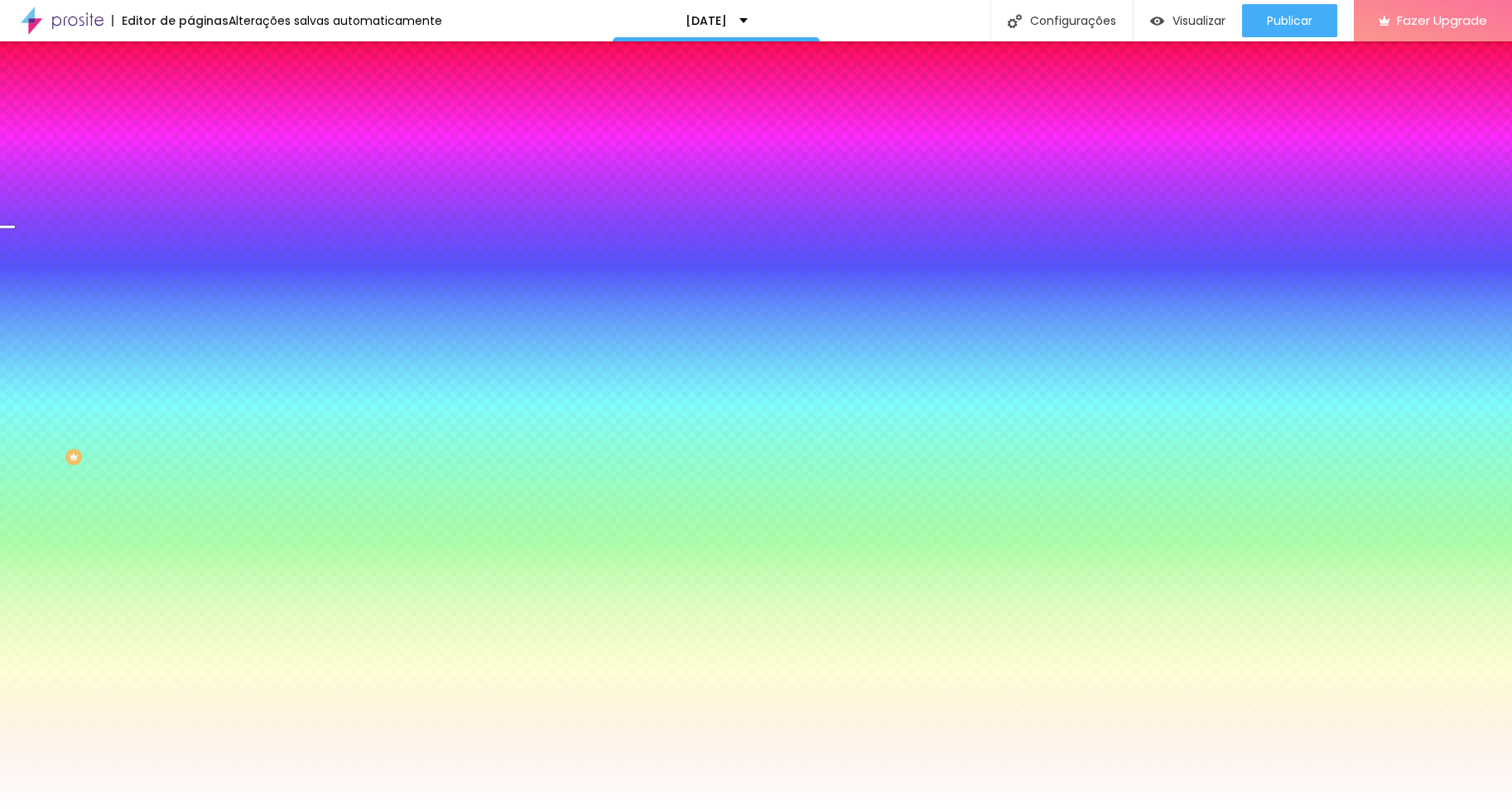
click at [191, 152] on span "Trocar imagem" at bounding box center [235, 145] width 90 height 14
click at [191, 241] on div "Cor de fundo Voltar ao padrão #FFFFFF" at bounding box center [286, 218] width 191 height 45
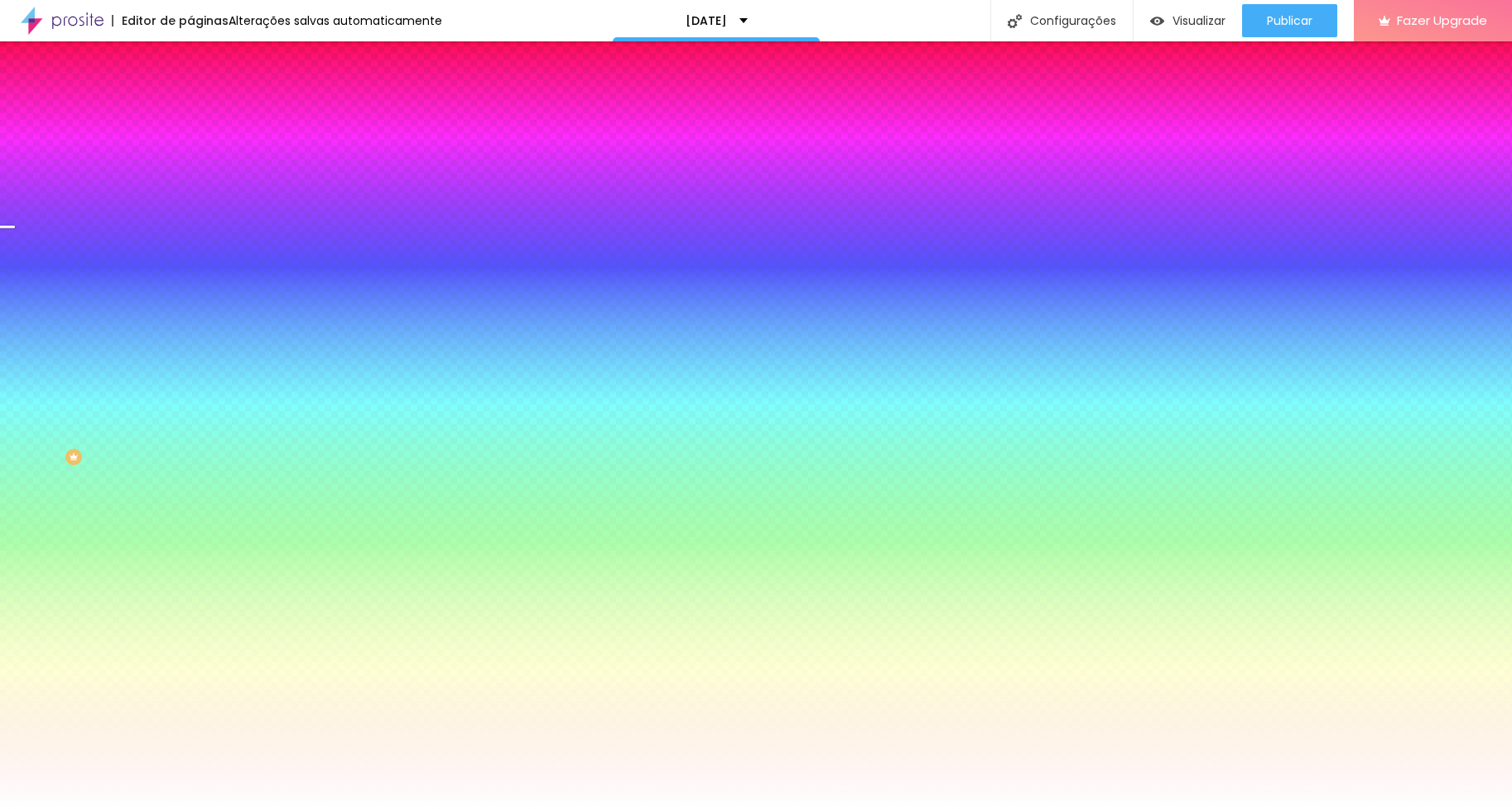
click at [191, 225] on div at bounding box center [286, 225] width 191 height 0
drag, startPoint x: 26, startPoint y: 321, endPoint x: 34, endPoint y: 353, distance: 33.0
click at [191, 241] on div at bounding box center [286, 241] width 191 height 0
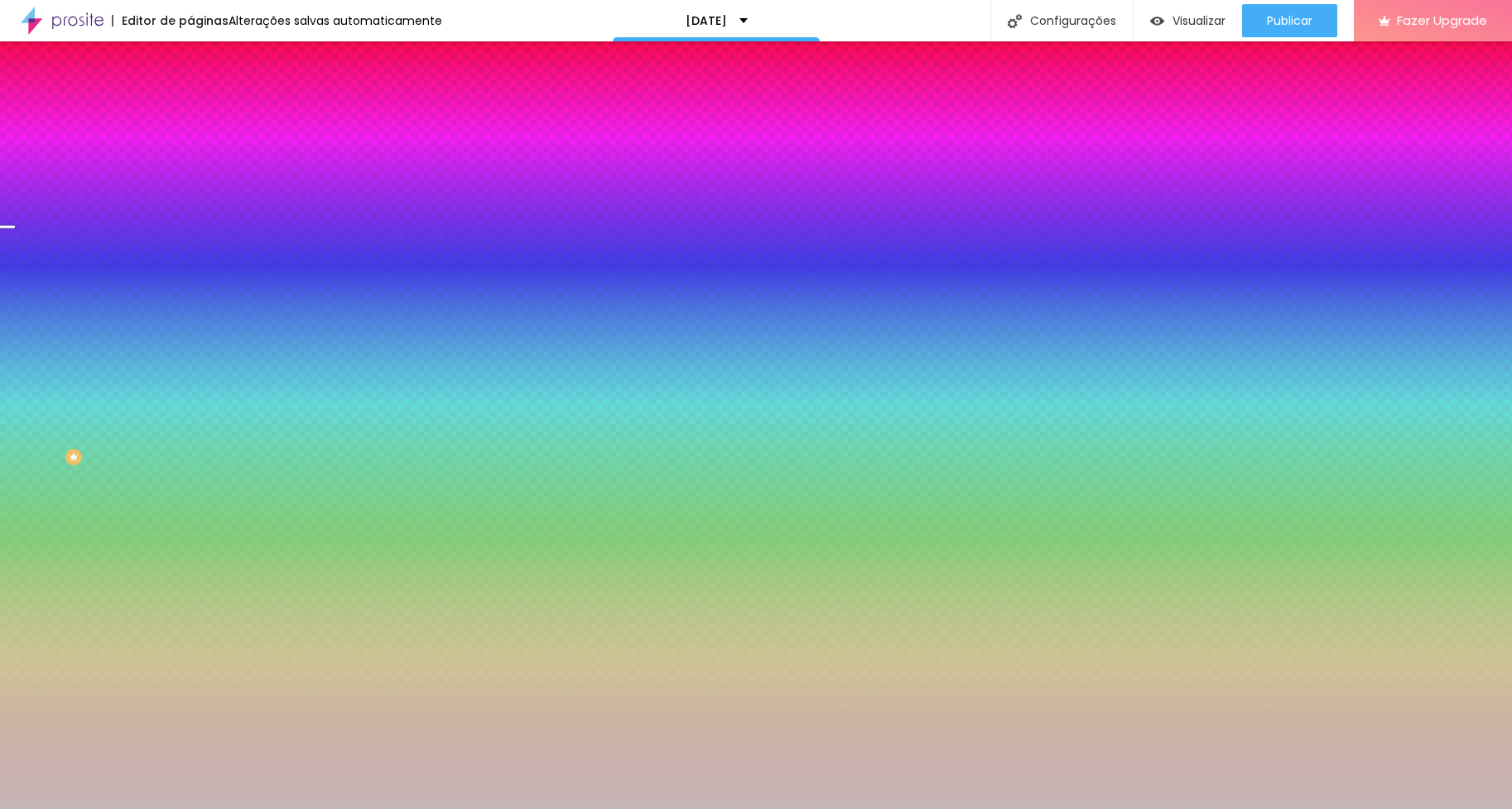
click at [191, 344] on div "Imagem de fundo Trocar imagem Efeito da Imagem Parallax Nenhum Parallax Cor de …" at bounding box center [286, 236] width 191 height 215
click at [191, 225] on div at bounding box center [286, 225] width 191 height 0
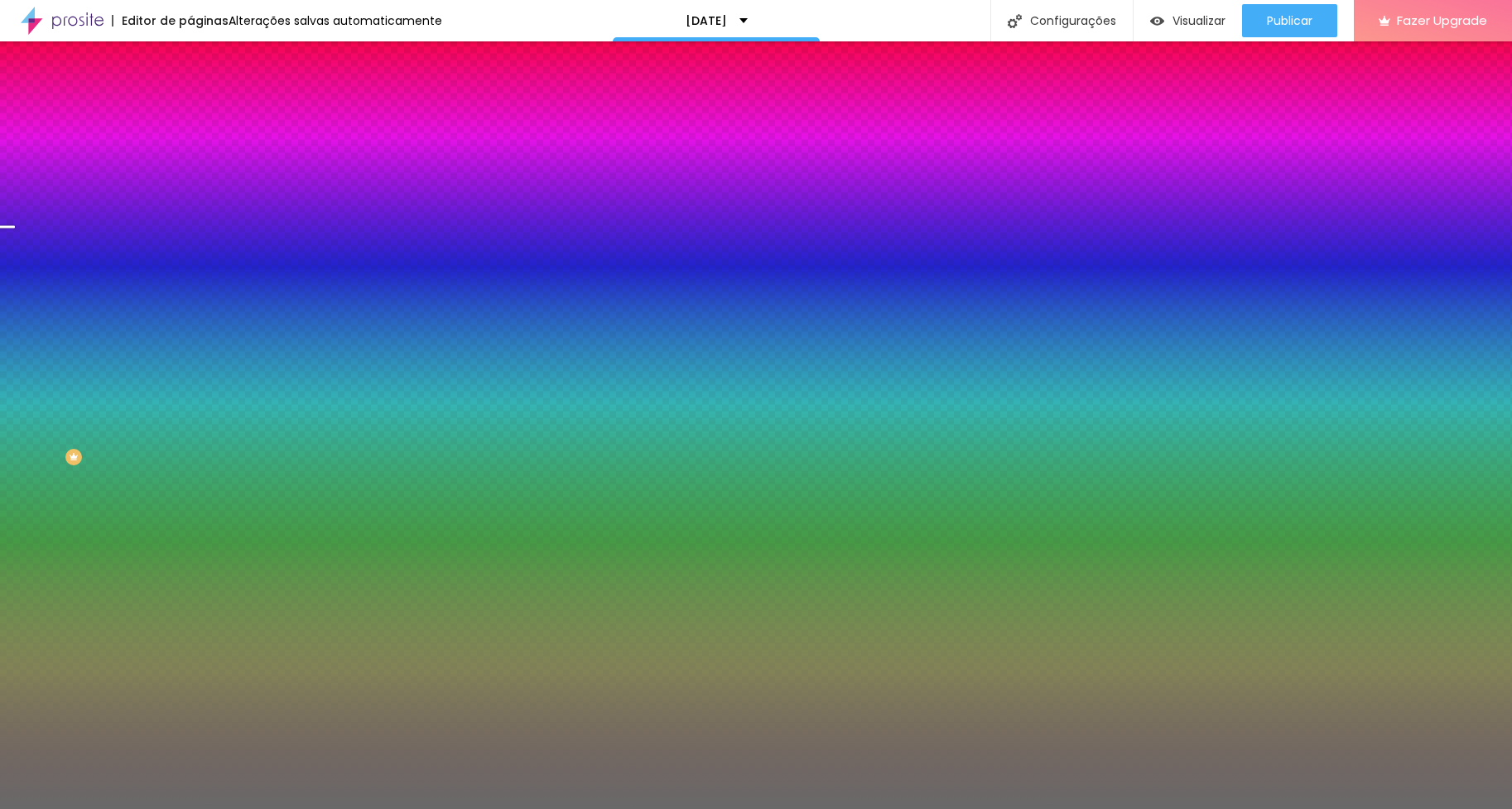
drag, startPoint x: 45, startPoint y: 367, endPoint x: 4, endPoint y: 394, distance: 49.1
click at [191, 344] on div "Imagem de fundo Trocar imagem Efeito da Imagem Parallax Nenhum Parallax Cor de …" at bounding box center [286, 236] width 191 height 215
click at [191, 225] on div at bounding box center [286, 225] width 191 height 0
click at [145, 428] on div at bounding box center [756, 404] width 1512 height 809
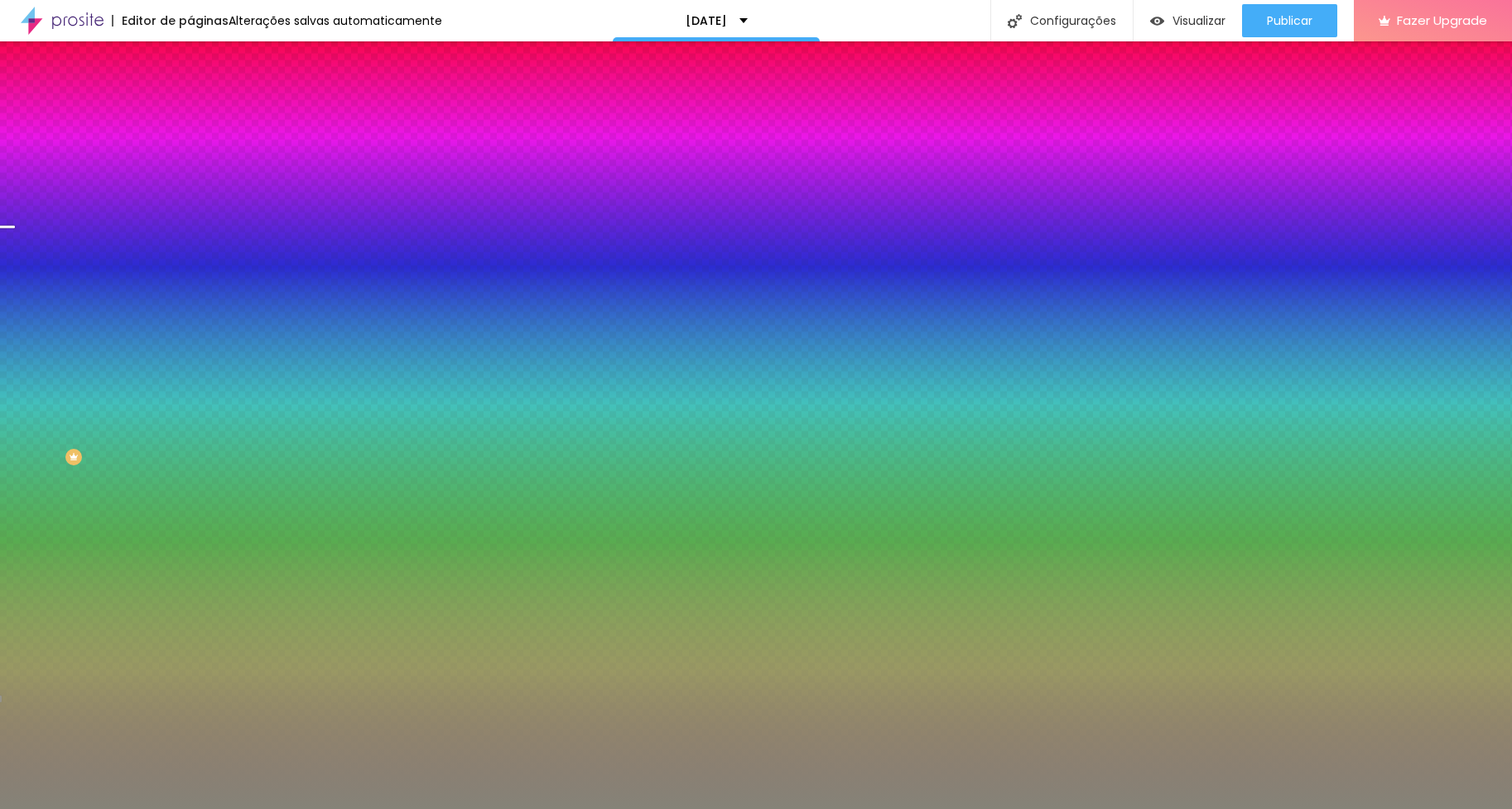
click at [36, 380] on div at bounding box center [756, 404] width 1512 height 809
click at [147, 437] on div at bounding box center [756, 404] width 1512 height 809
click at [149, 435] on div at bounding box center [756, 404] width 1512 height 809
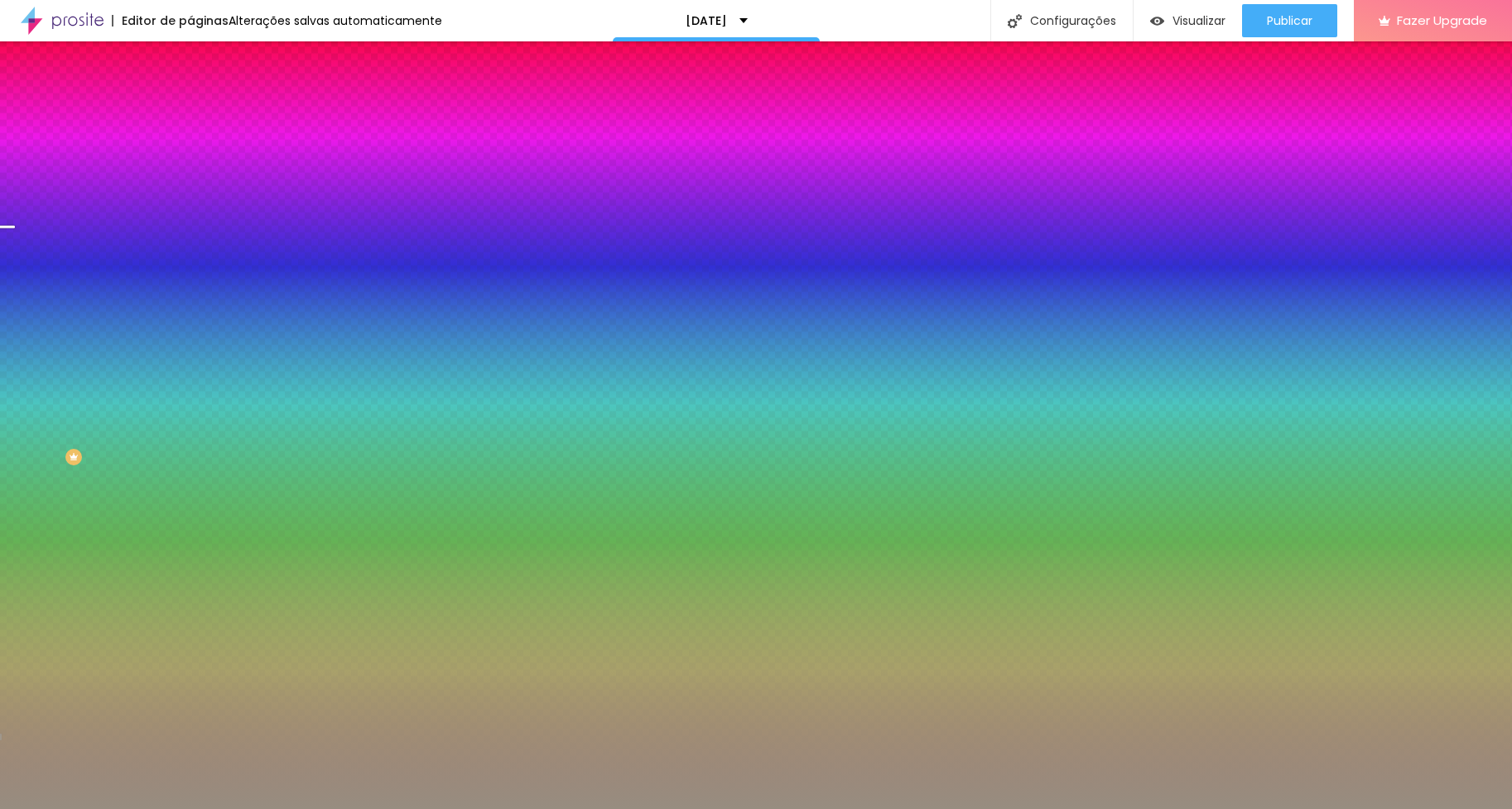
drag, startPoint x: 53, startPoint y: 366, endPoint x: 42, endPoint y: 372, distance: 12.5
click at [42, 372] on div at bounding box center [756, 404] width 1512 height 809
click at [144, 435] on div at bounding box center [756, 404] width 1512 height 809
click at [144, 432] on div at bounding box center [756, 404] width 1512 height 809
type input "#978F80"
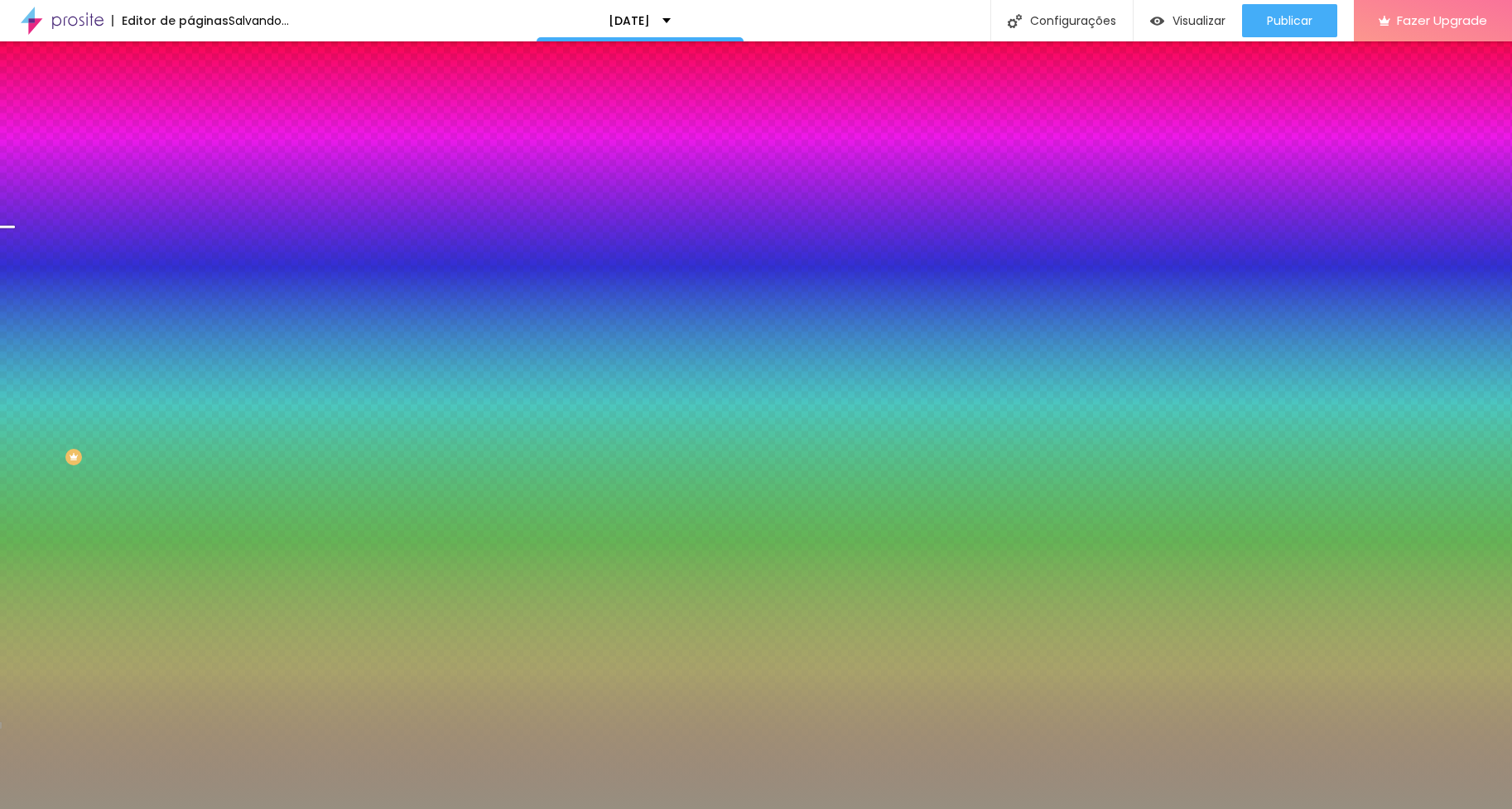
click at [144, 429] on div at bounding box center [756, 404] width 1512 height 809
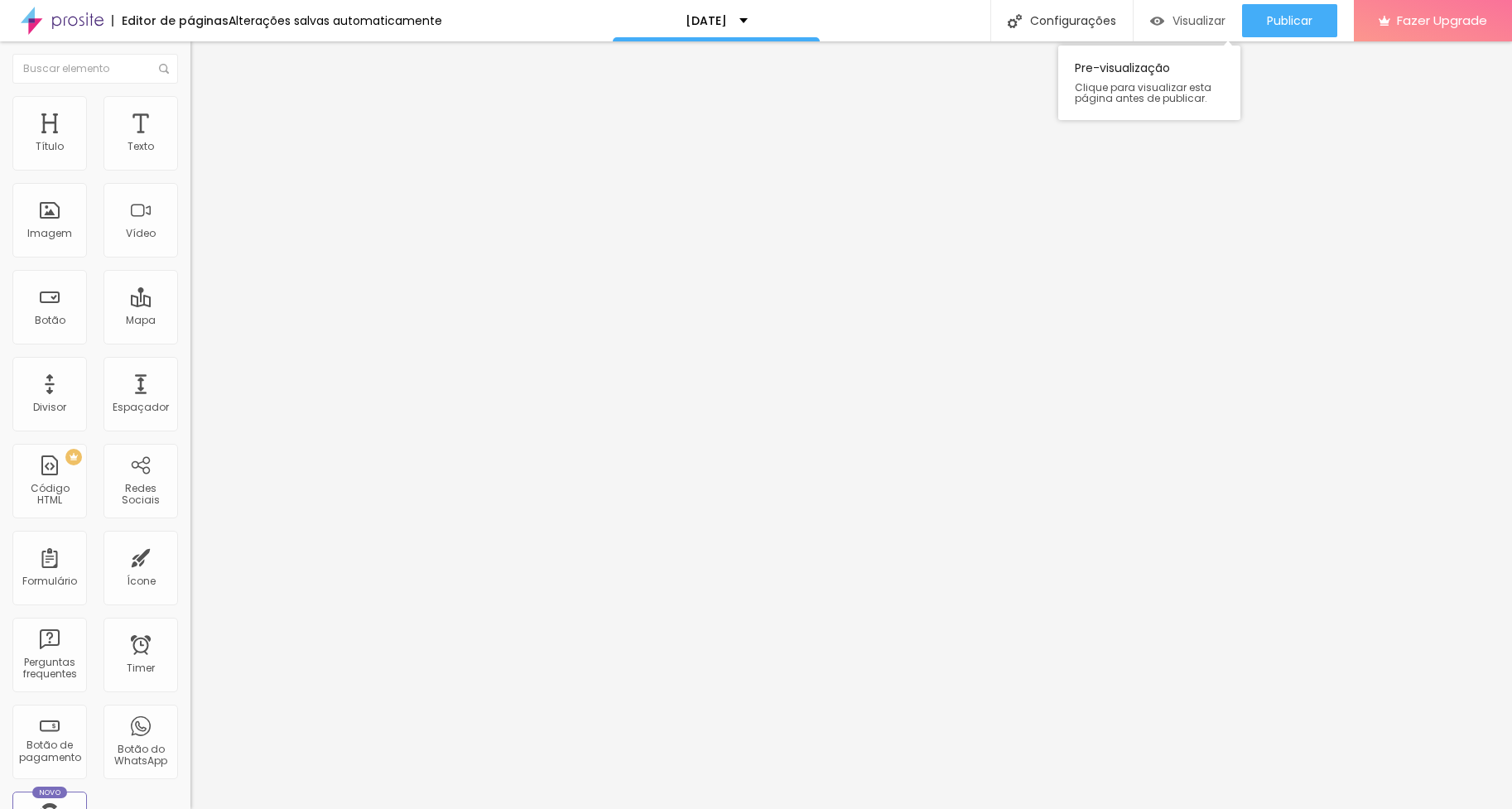
click at [1190, 18] on span "Visualizar" at bounding box center [1198, 20] width 53 height 13
click at [191, 109] on li "Estilo" at bounding box center [286, 104] width 191 height 17
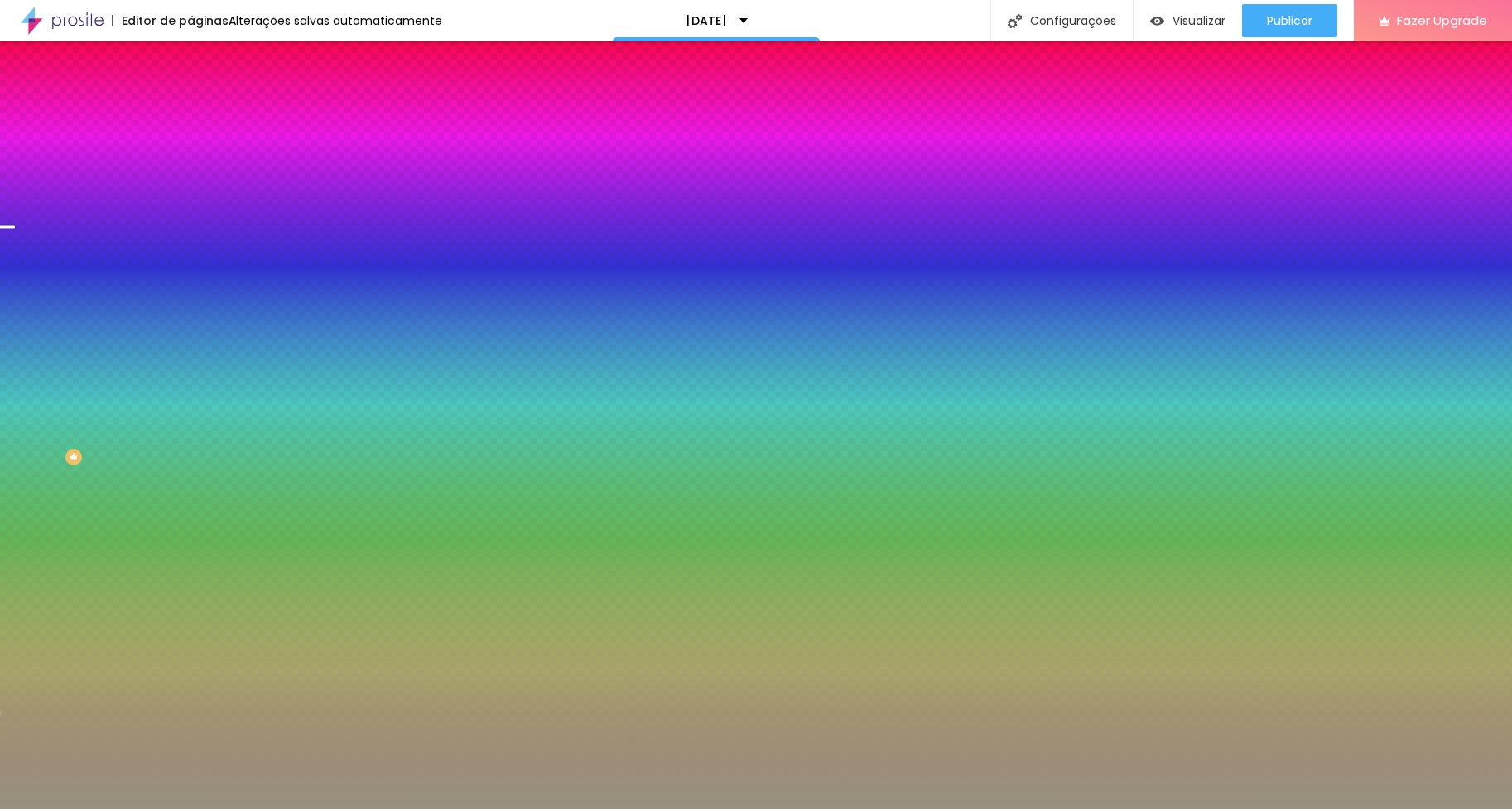
click at [191, 152] on span "Trocar imagem" at bounding box center [235, 145] width 90 height 14
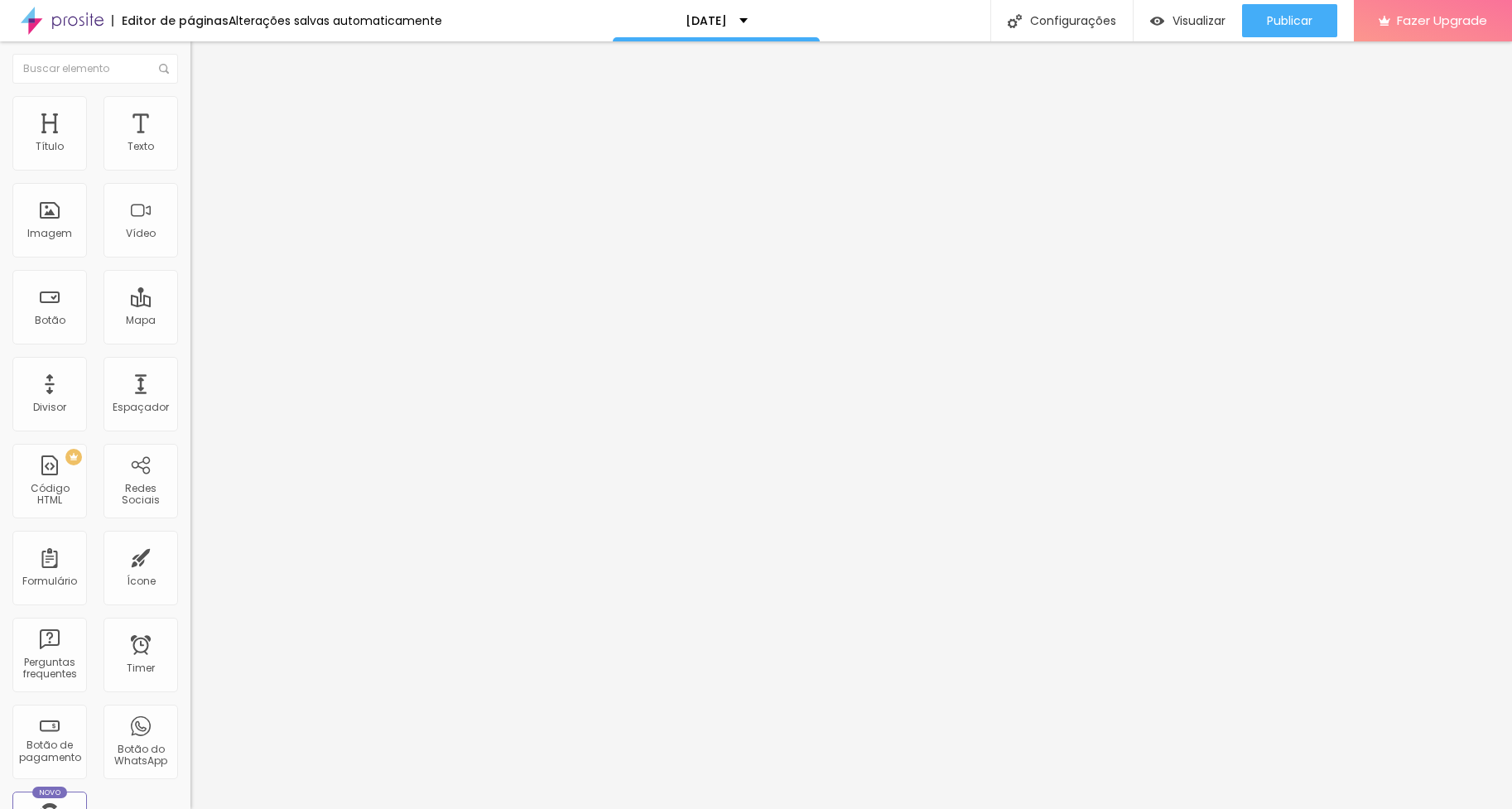
click at [191, 155] on span "Titulo 2" at bounding box center [218, 148] width 53 height 14
click at [191, 169] on li "Titulo 3 H3" at bounding box center [286, 162] width 191 height 13
click at [191, 182] on span "Titulo 4" at bounding box center [212, 176] width 44 height 14
click at [191, 155] on span "Titulo 2" at bounding box center [218, 148] width 53 height 14
click at [191, 169] on span "Titulo 3" at bounding box center [214, 163] width 46 height 14
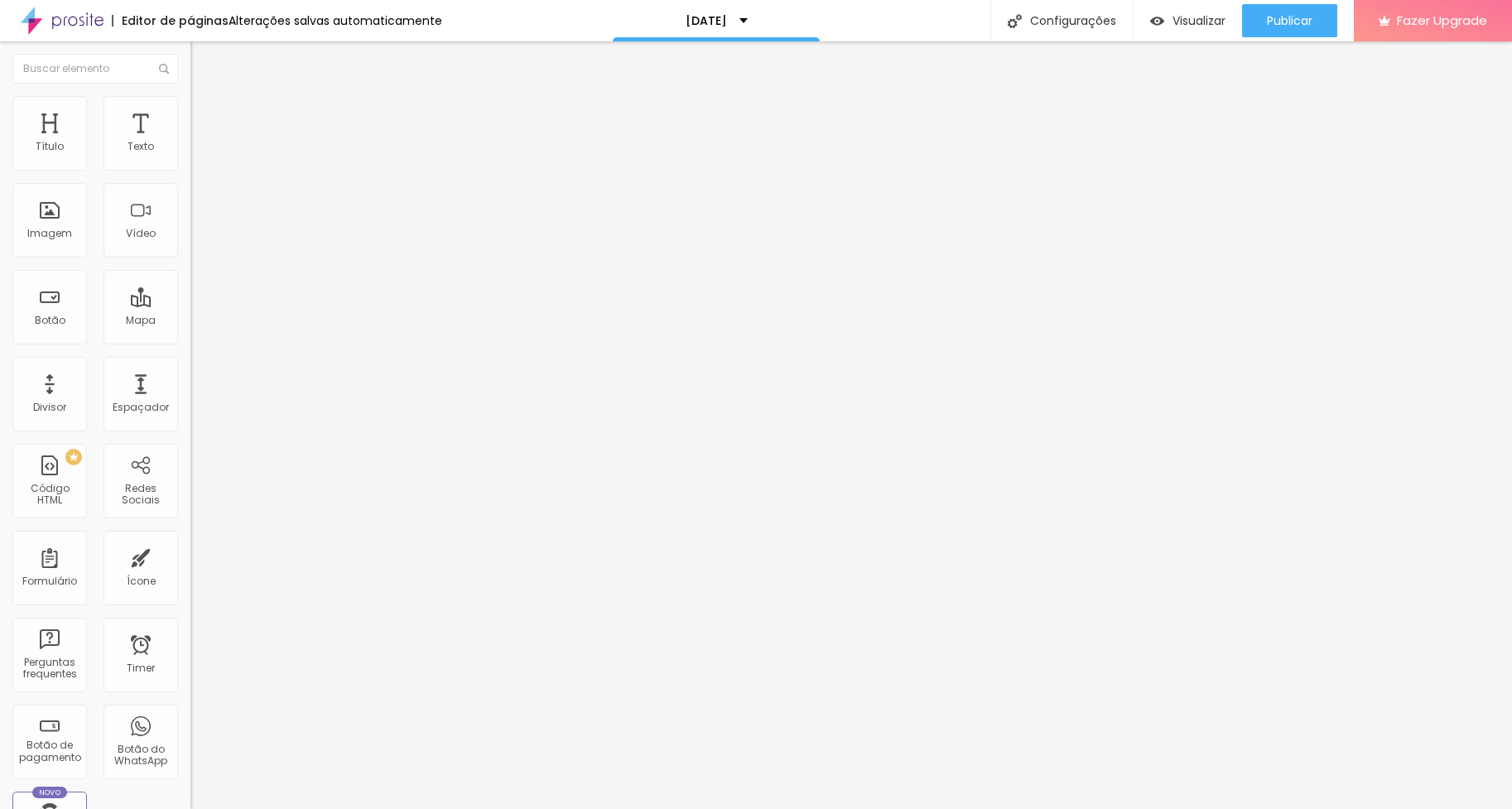
click at [191, 96] on li "Avançado" at bounding box center [286, 104] width 191 height 17
click at [197, 243] on icon "button" at bounding box center [201, 238] width 10 height 10
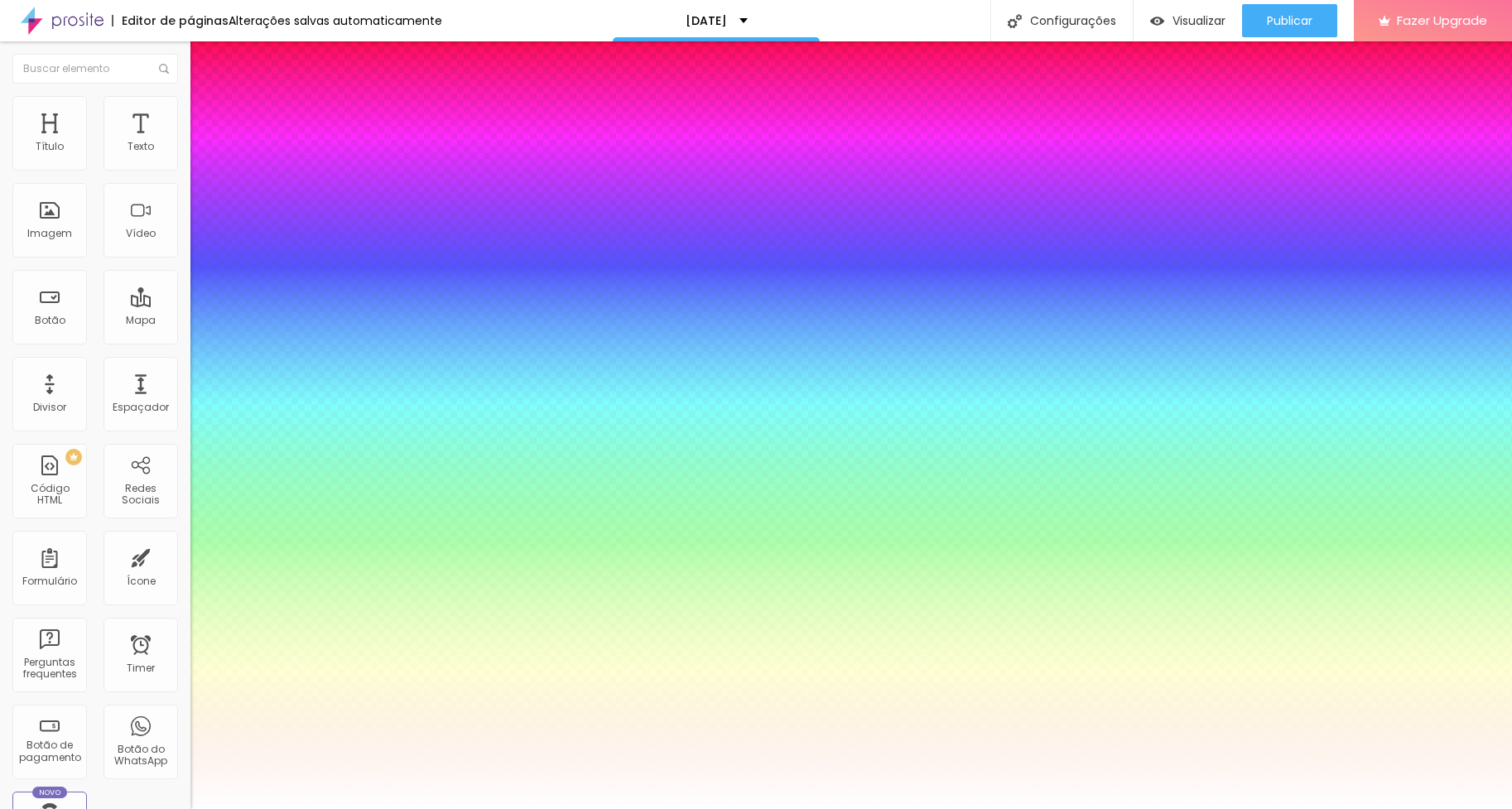
type input "1"
type input "0.5"
select select "Sacramento-Regular"
type input "1"
type input "0.5"
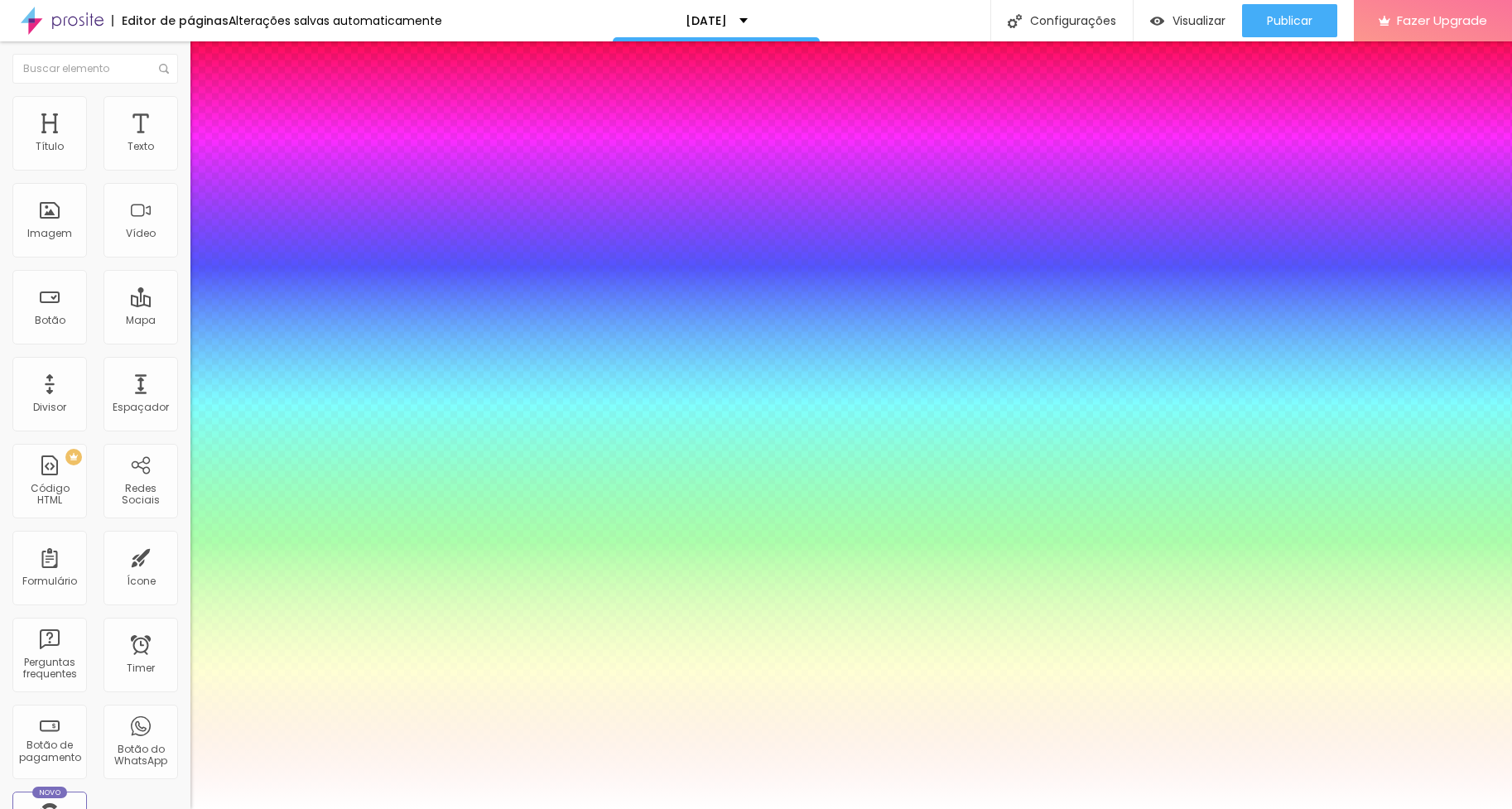
type input "1"
type input "0.5"
type input "1"
type input "0.5"
click at [1367, 808] on div at bounding box center [756, 809] width 1512 height 0
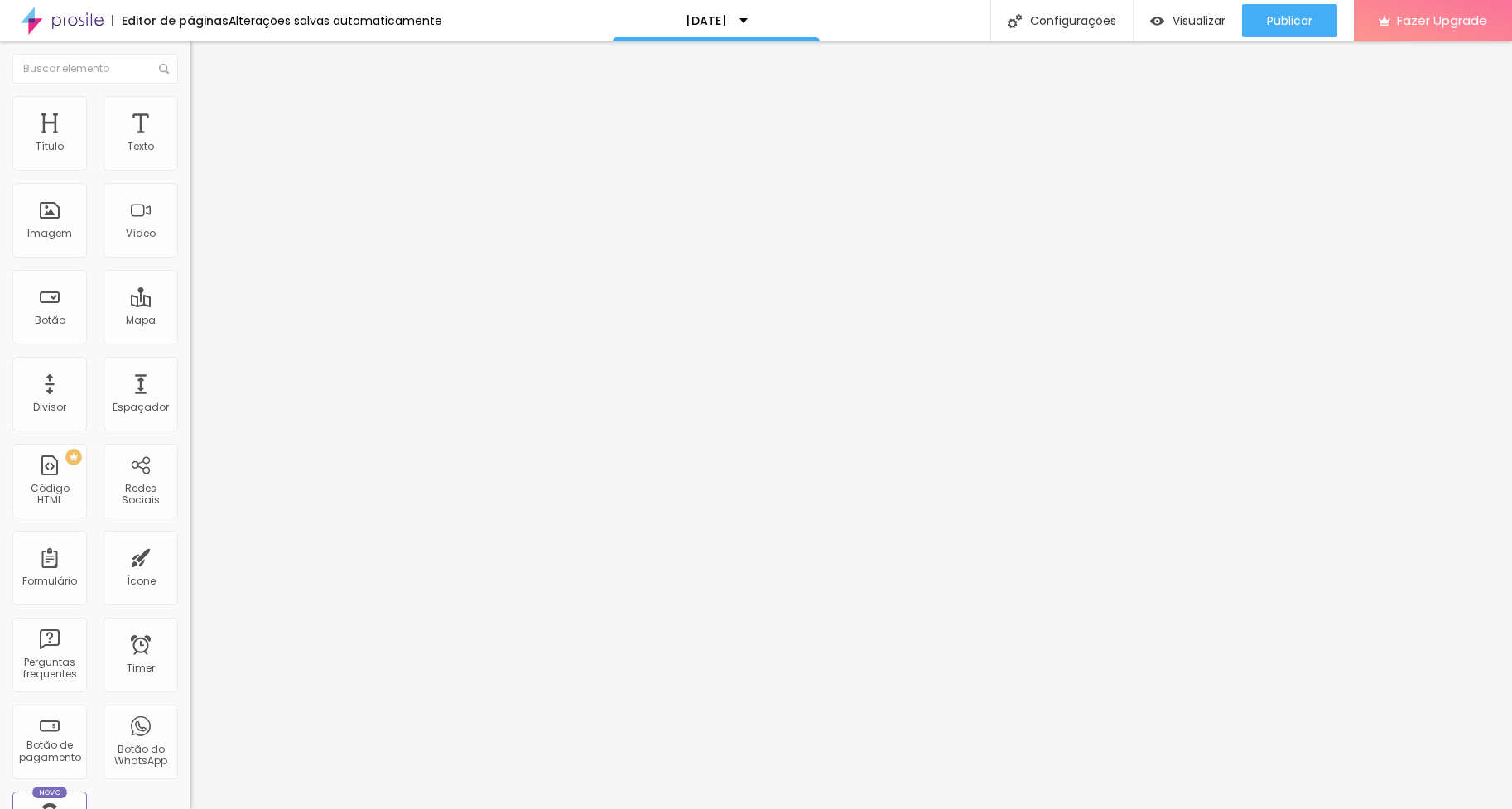
click at [199, 298] on icon "button" at bounding box center [201, 293] width 6 height 6
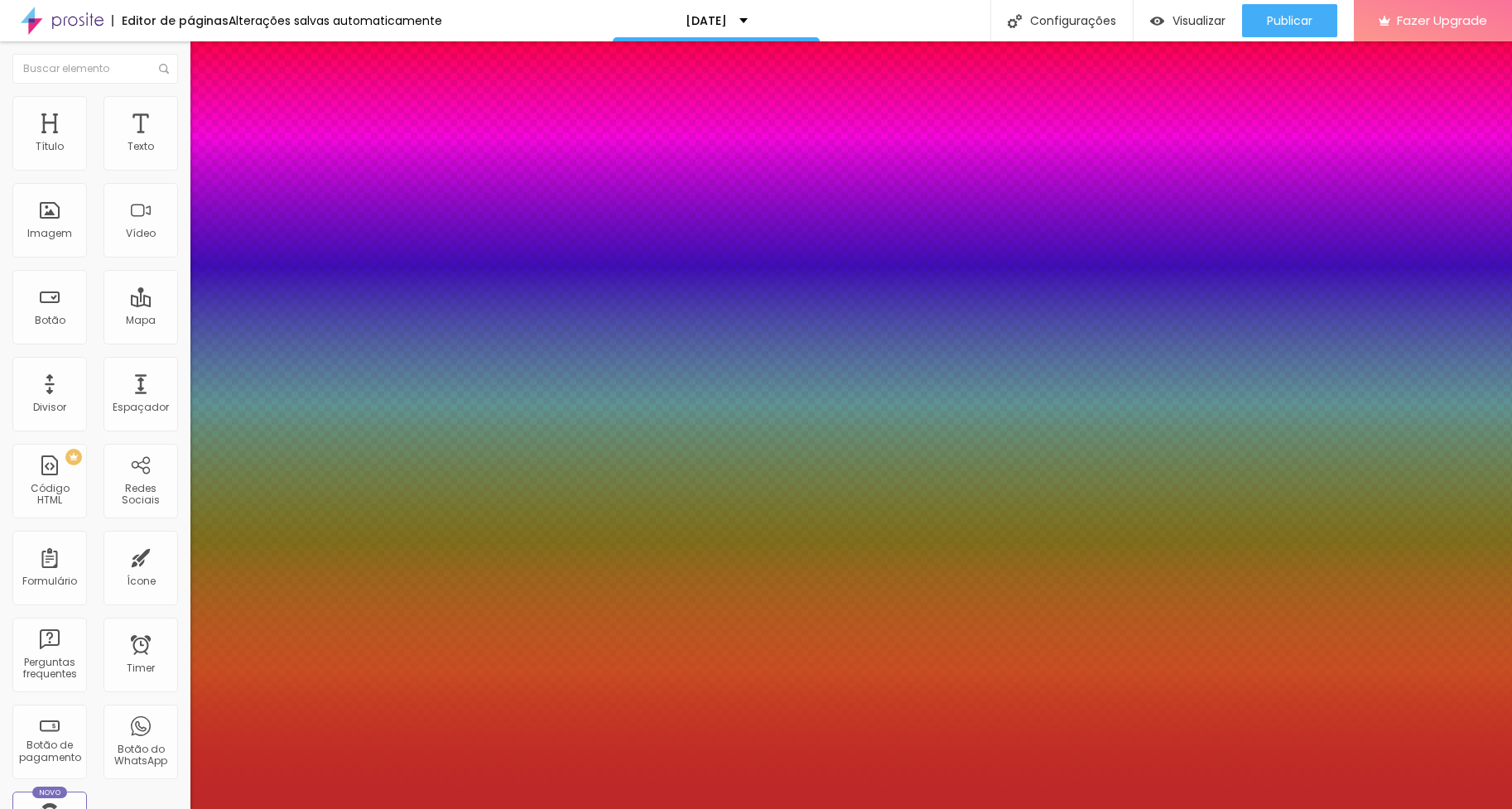
click at [250, 521] on div at bounding box center [756, 404] width 1512 height 809
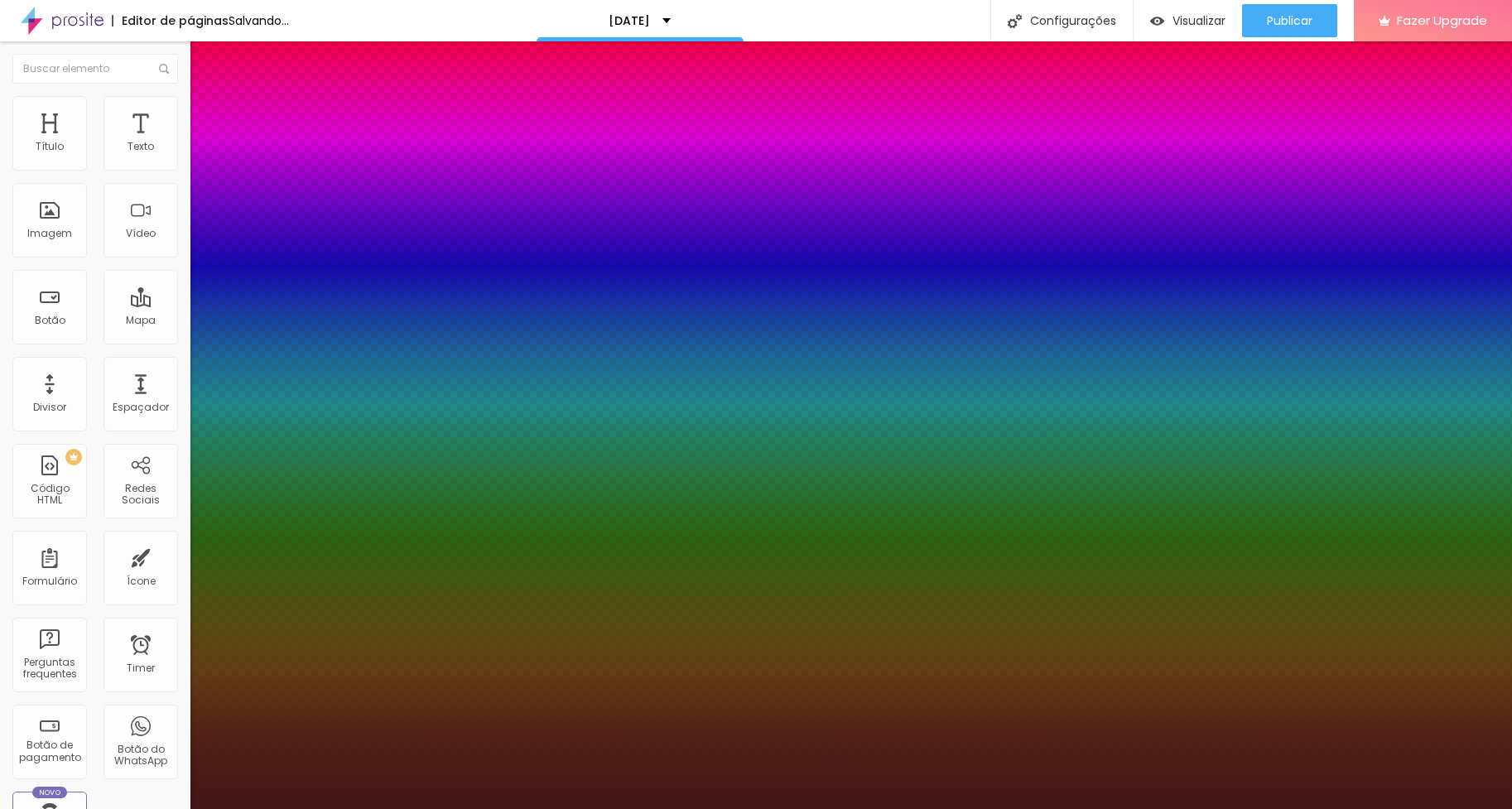
type input "#411515"
drag, startPoint x: 236, startPoint y: 532, endPoint x: 239, endPoint y: 582, distance: 50.1
click at [239, 582] on div at bounding box center [756, 404] width 1512 height 809
drag, startPoint x: 303, startPoint y: 515, endPoint x: 307, endPoint y: 561, distance: 46.2
click at [15, 470] on div at bounding box center [6, 469] width 17 height 3
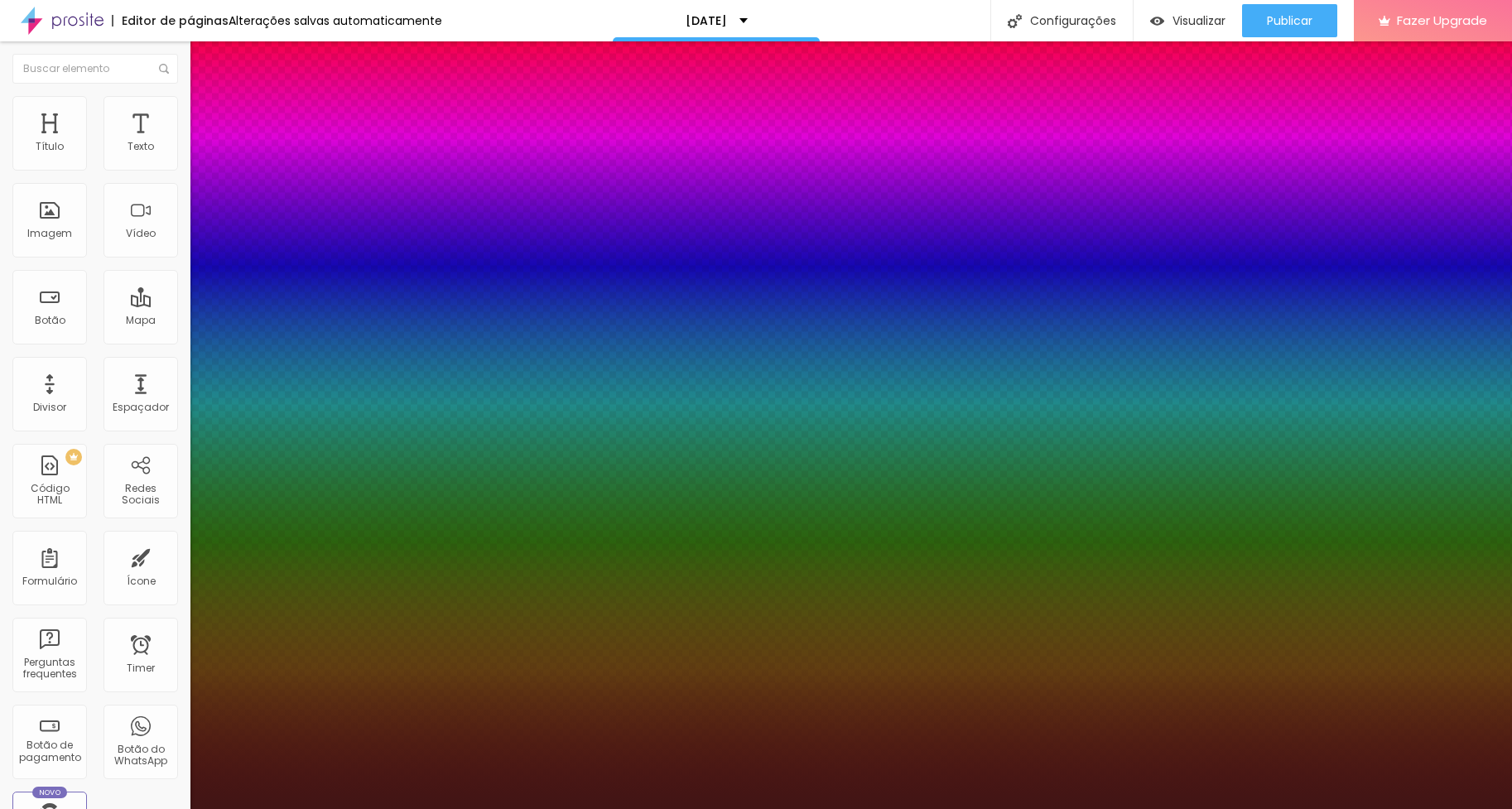
click at [266, 808] on div at bounding box center [756, 809] width 1512 height 0
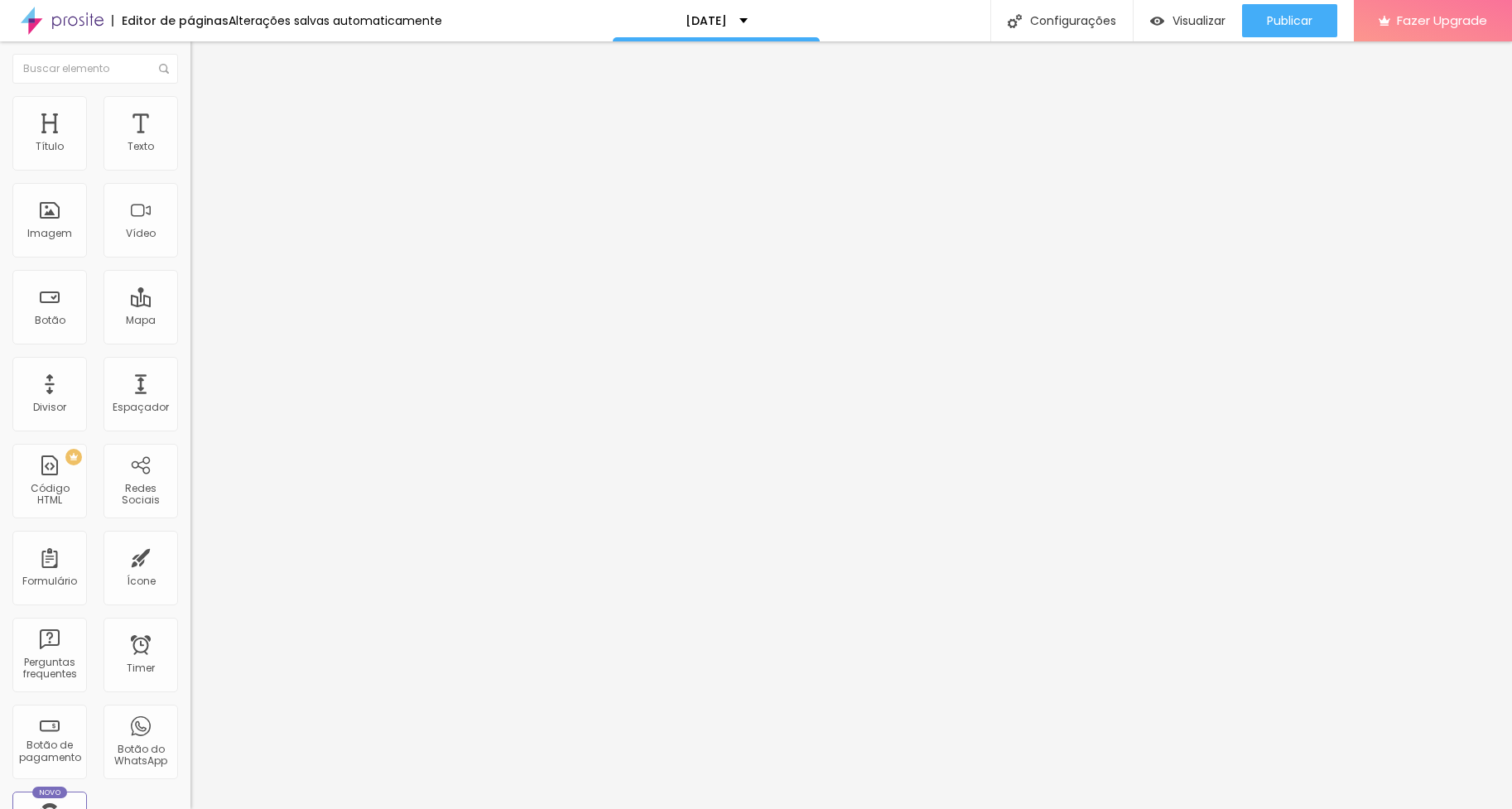
click at [197, 299] on icon "button" at bounding box center [199, 298] width 4 height 4
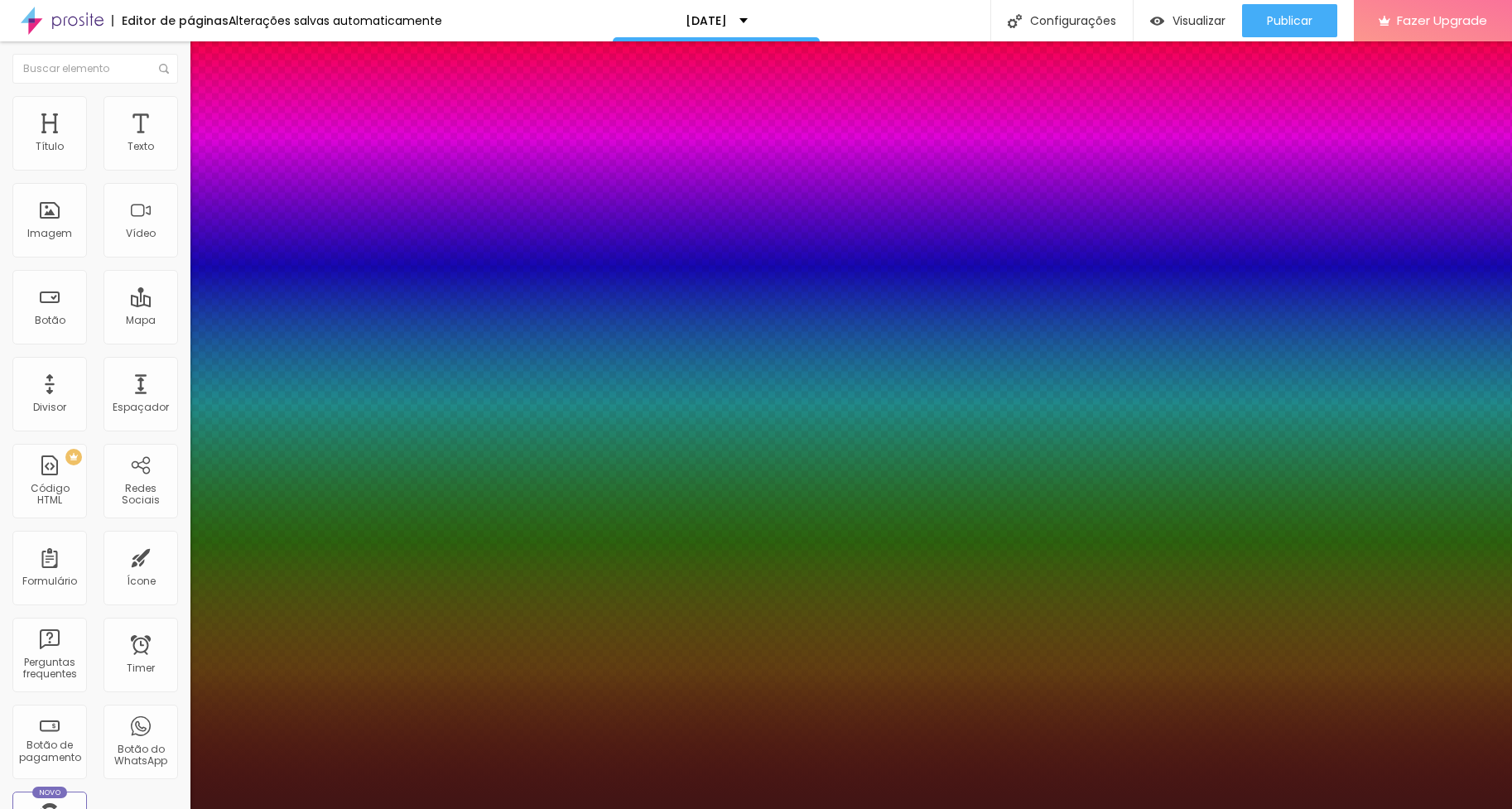
click at [295, 808] on div at bounding box center [756, 819] width 1512 height 0
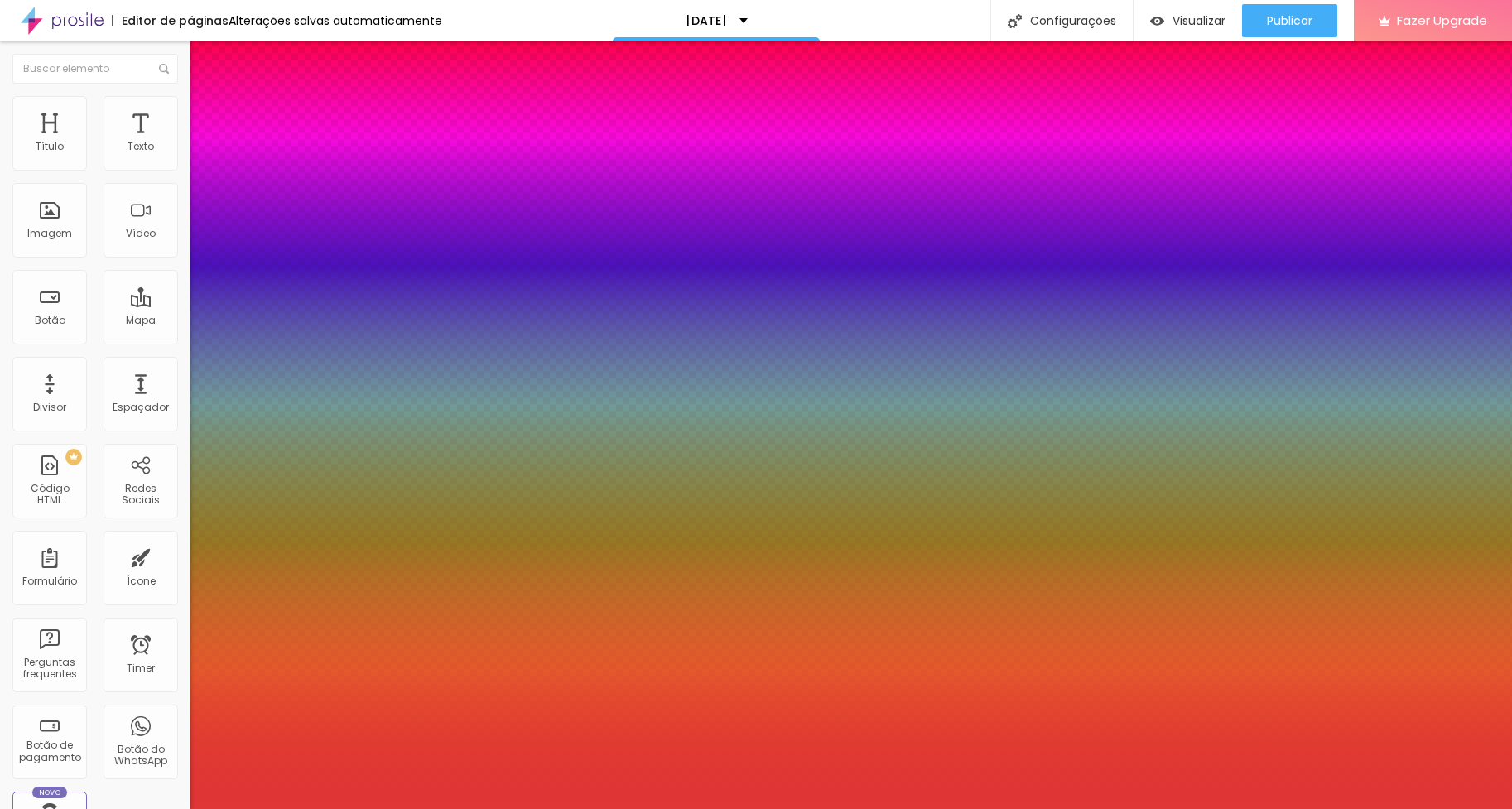
type input "#FFFFFF"
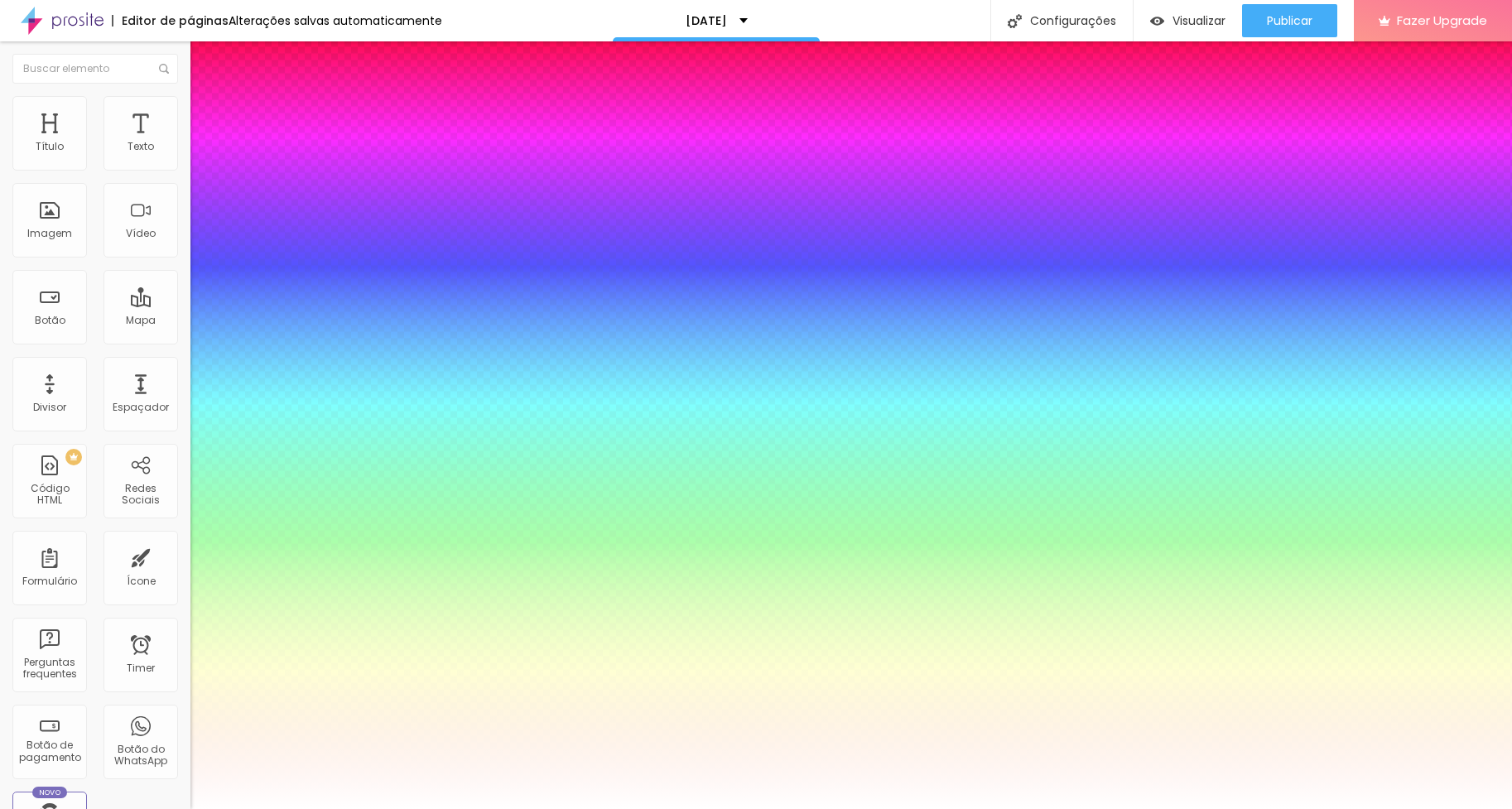
drag, startPoint x: 247, startPoint y: 505, endPoint x: 144, endPoint y: 473, distance: 107.9
click at [144, 473] on body "Editor de páginas Alterações salvas automaticamente Natal 2025 Configurações Co…" at bounding box center [756, 404] width 1512 height 809
click at [875, 808] on div at bounding box center [756, 809] width 1512 height 0
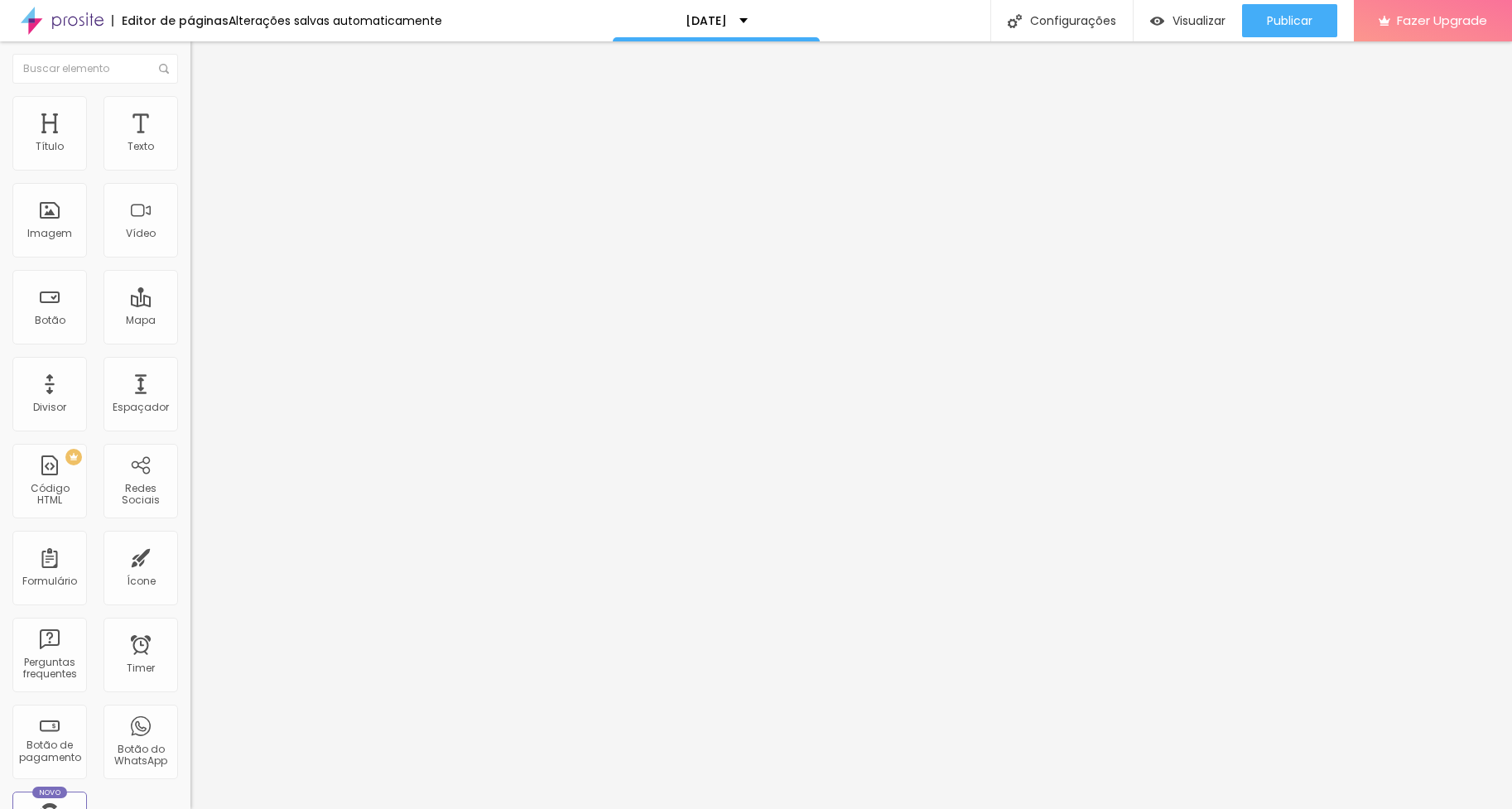
click at [197, 243] on icon "button" at bounding box center [201, 238] width 10 height 10
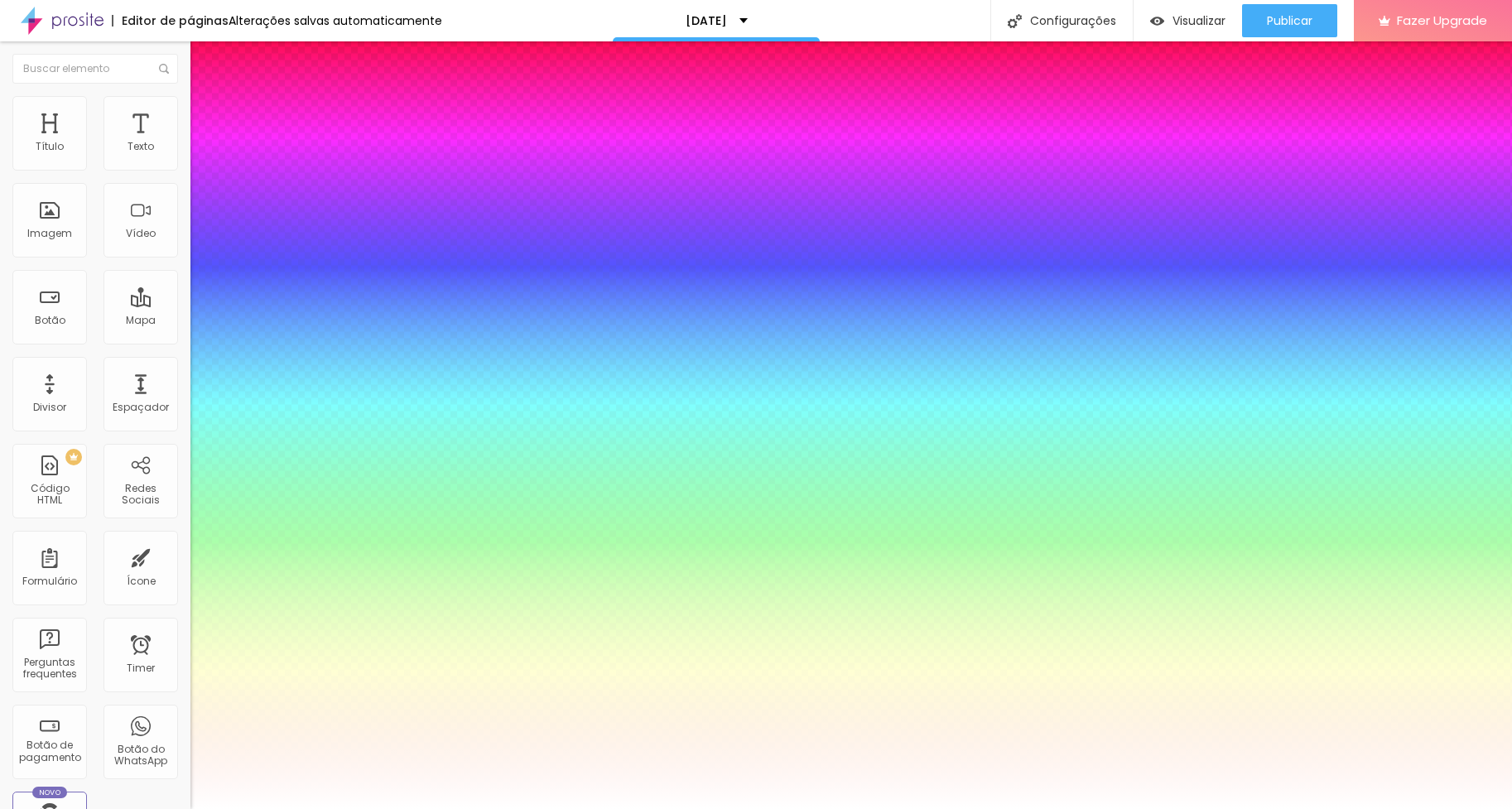
type input "1"
type input "0.5"
select select "Raleway"
type input "1"
type input "0.5"
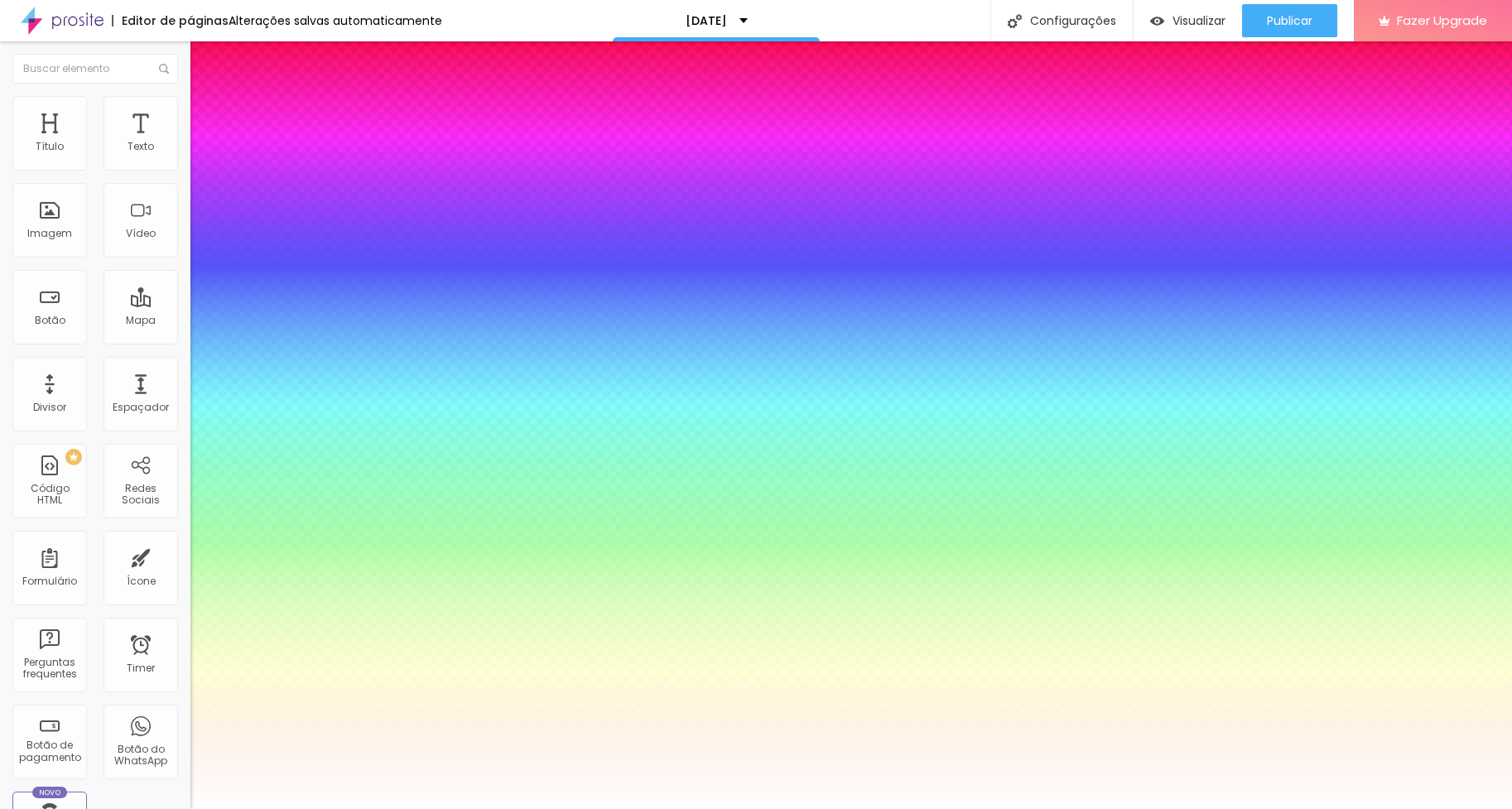
type input "1"
type input "0.5"
type input "1"
type input "0.5"
select select "RalewayBold"
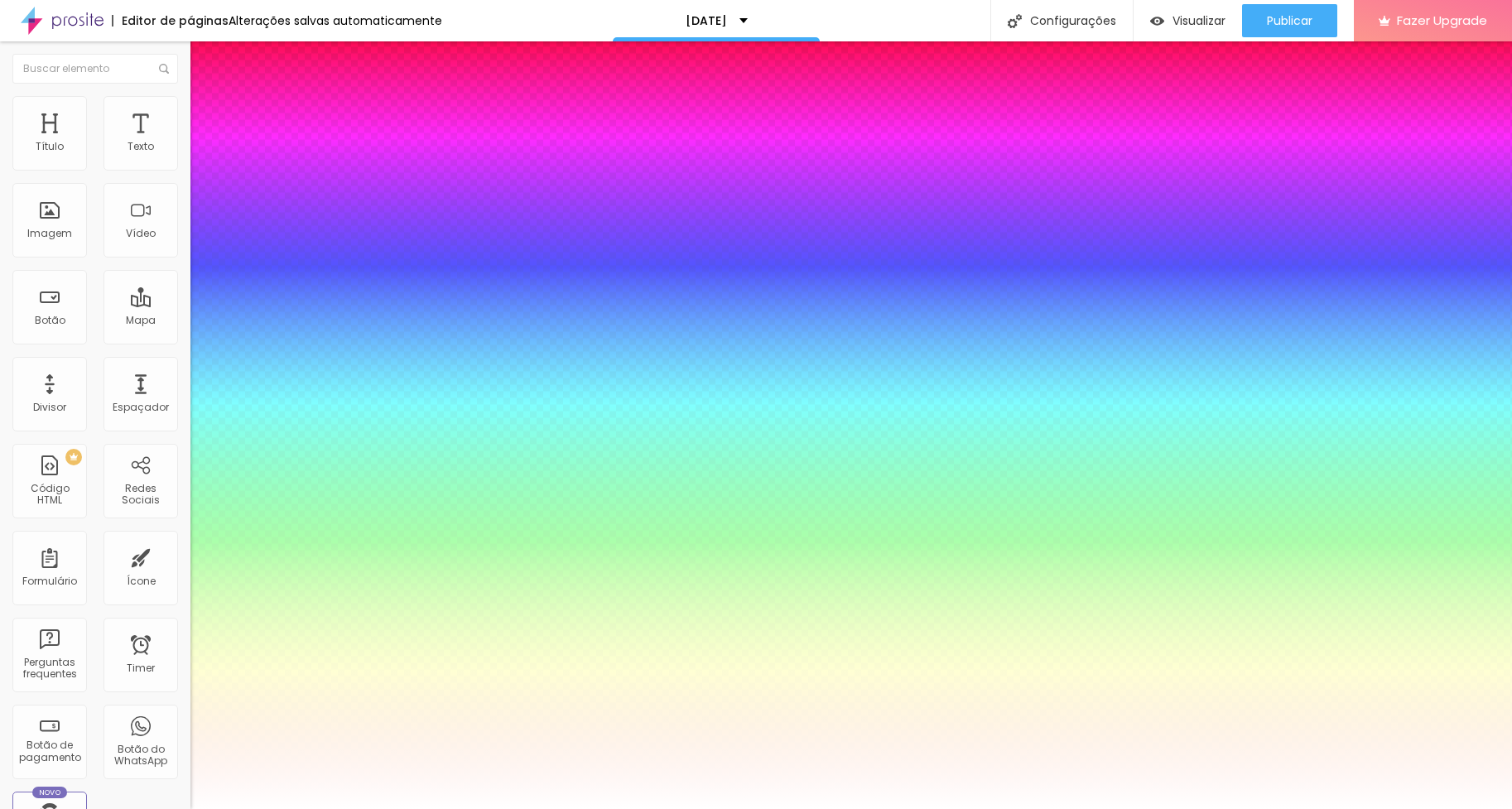
type input "1"
type input "0.5"
type input "1"
type input "0.5"
type input "1"
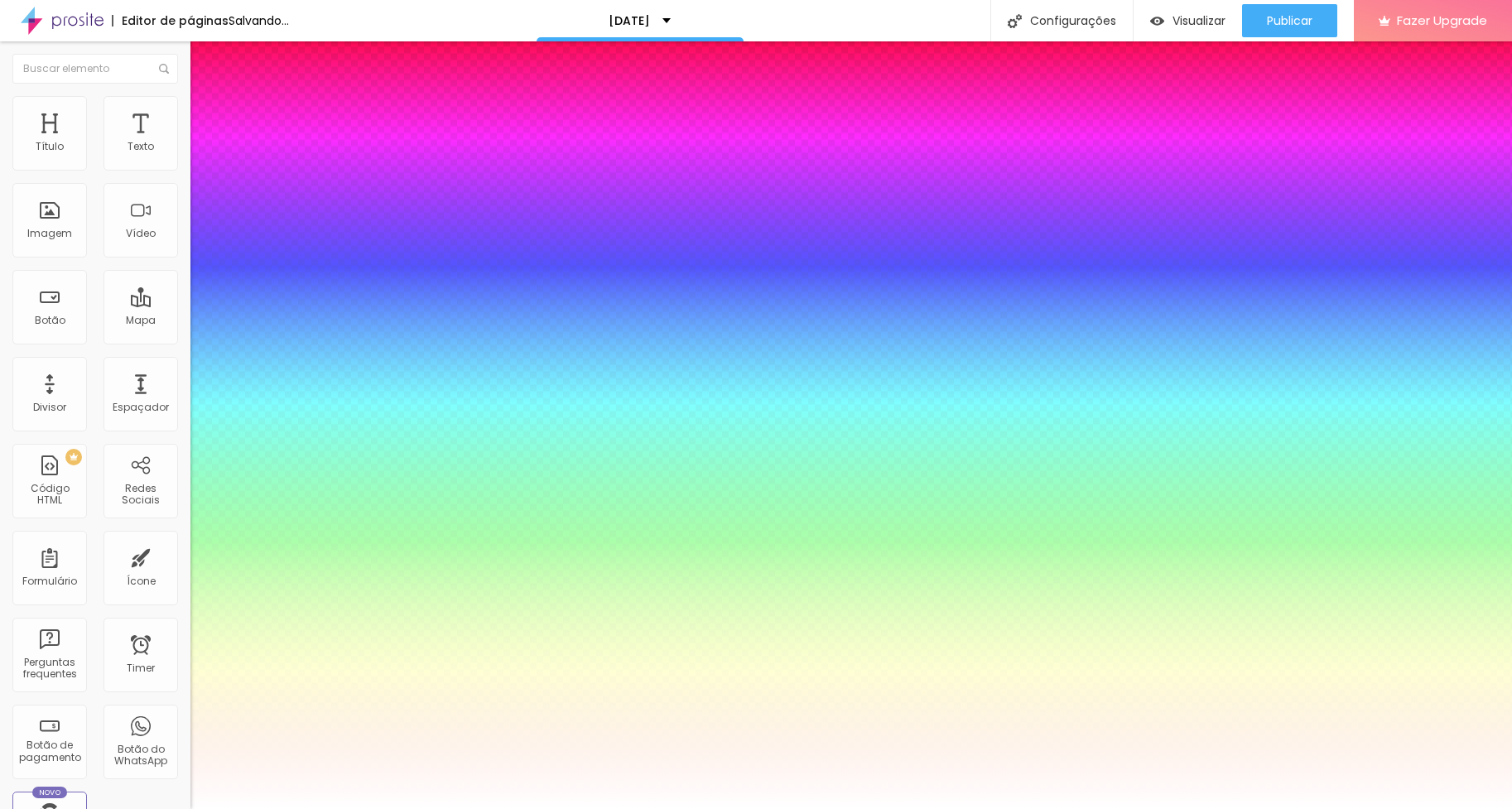
type input "0.5"
select select "RalewayExtraBold"
type input "1"
type input "0.5"
type input "1"
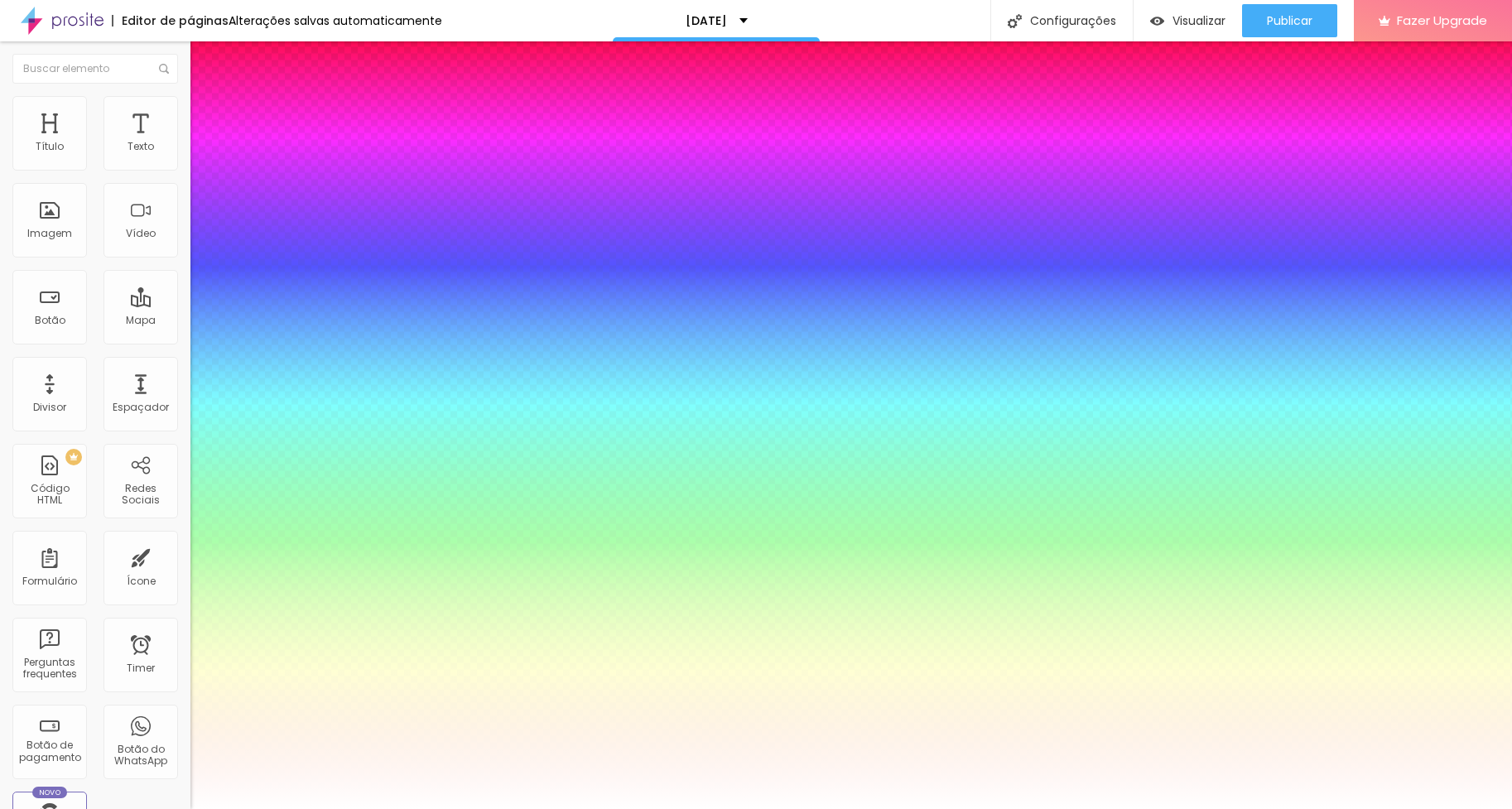
type input "0.5"
type input "1"
type input "0.5"
select select "Roboto"
type input "1"
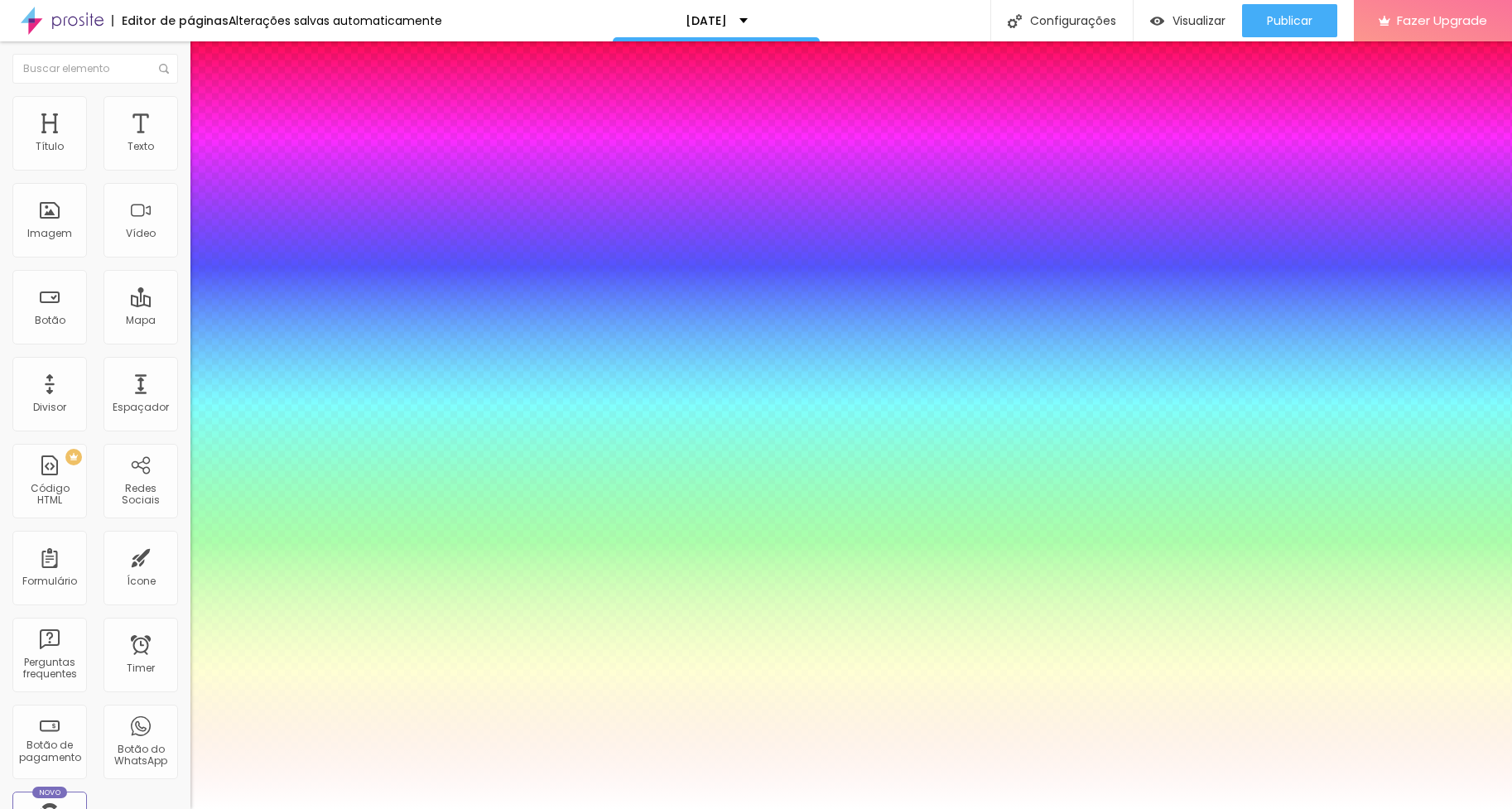
type input "0.5"
type input "1"
type input "0.5"
type input "1"
type input "0.5"
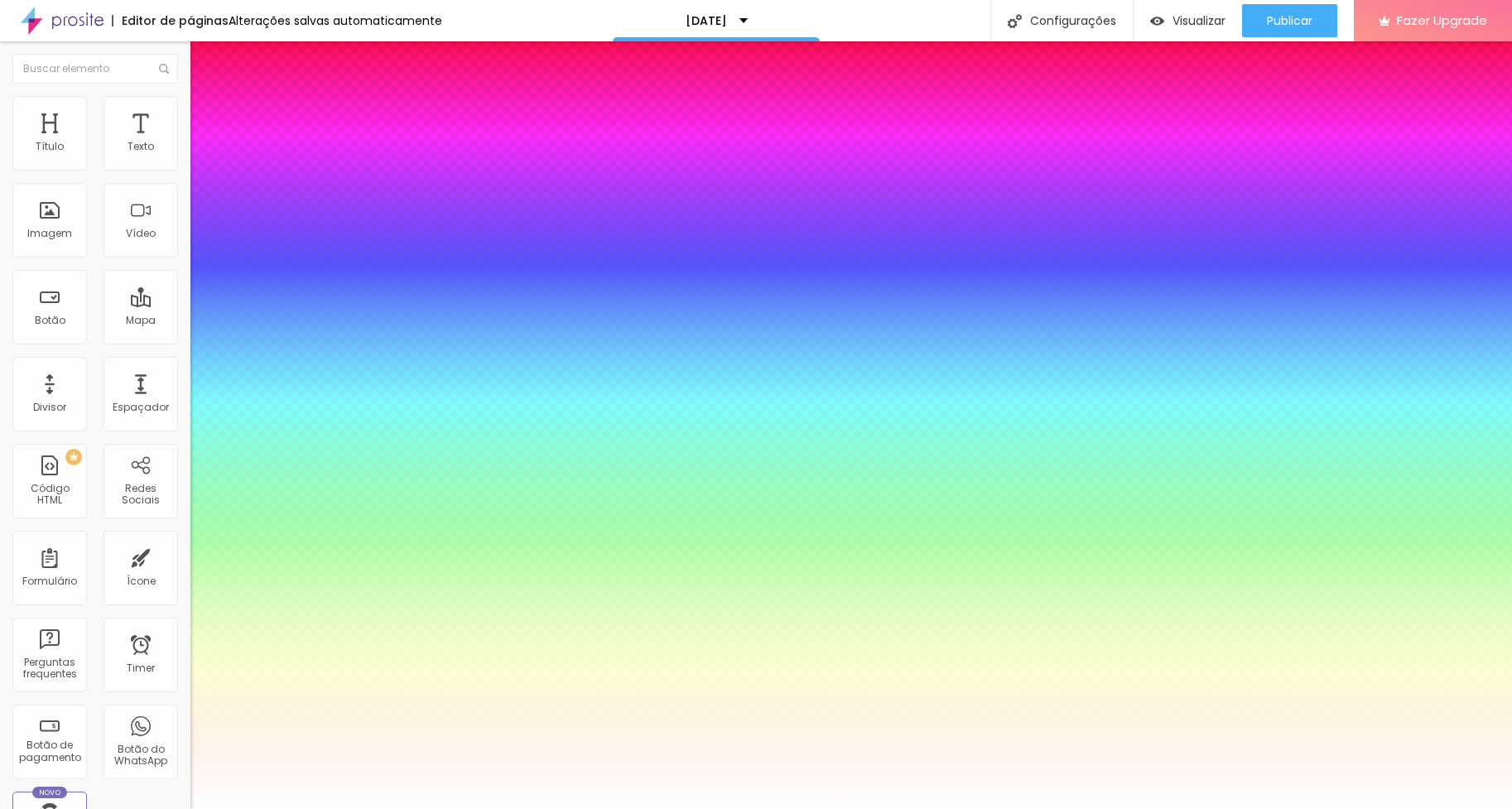
select select "Sail-Regular"
type input "1"
type input "0.5"
type input "1"
type input "0.5"
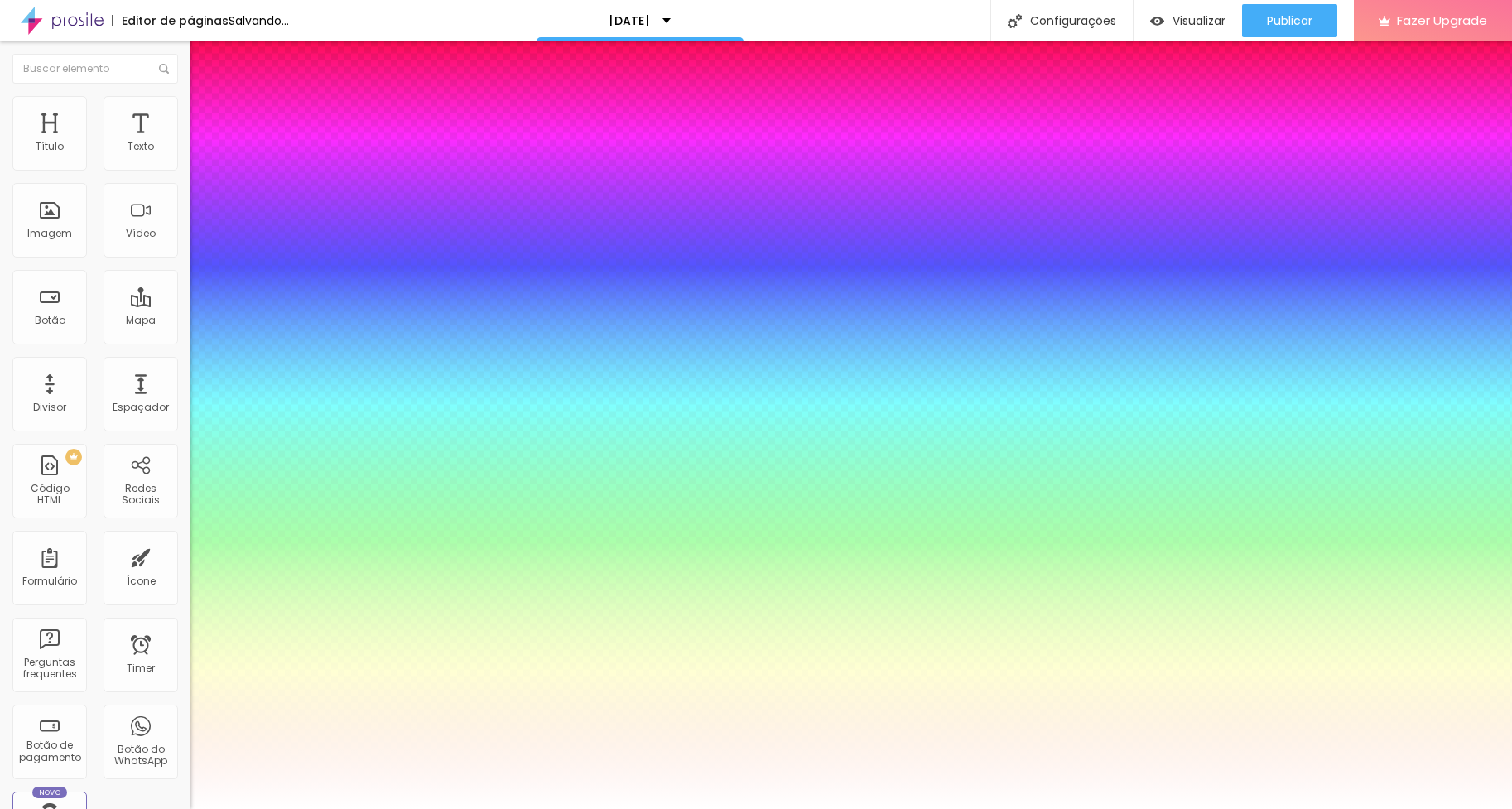
type input "1"
type input "0.5"
select select "SairaLight"
type input "1"
type input "0.5"
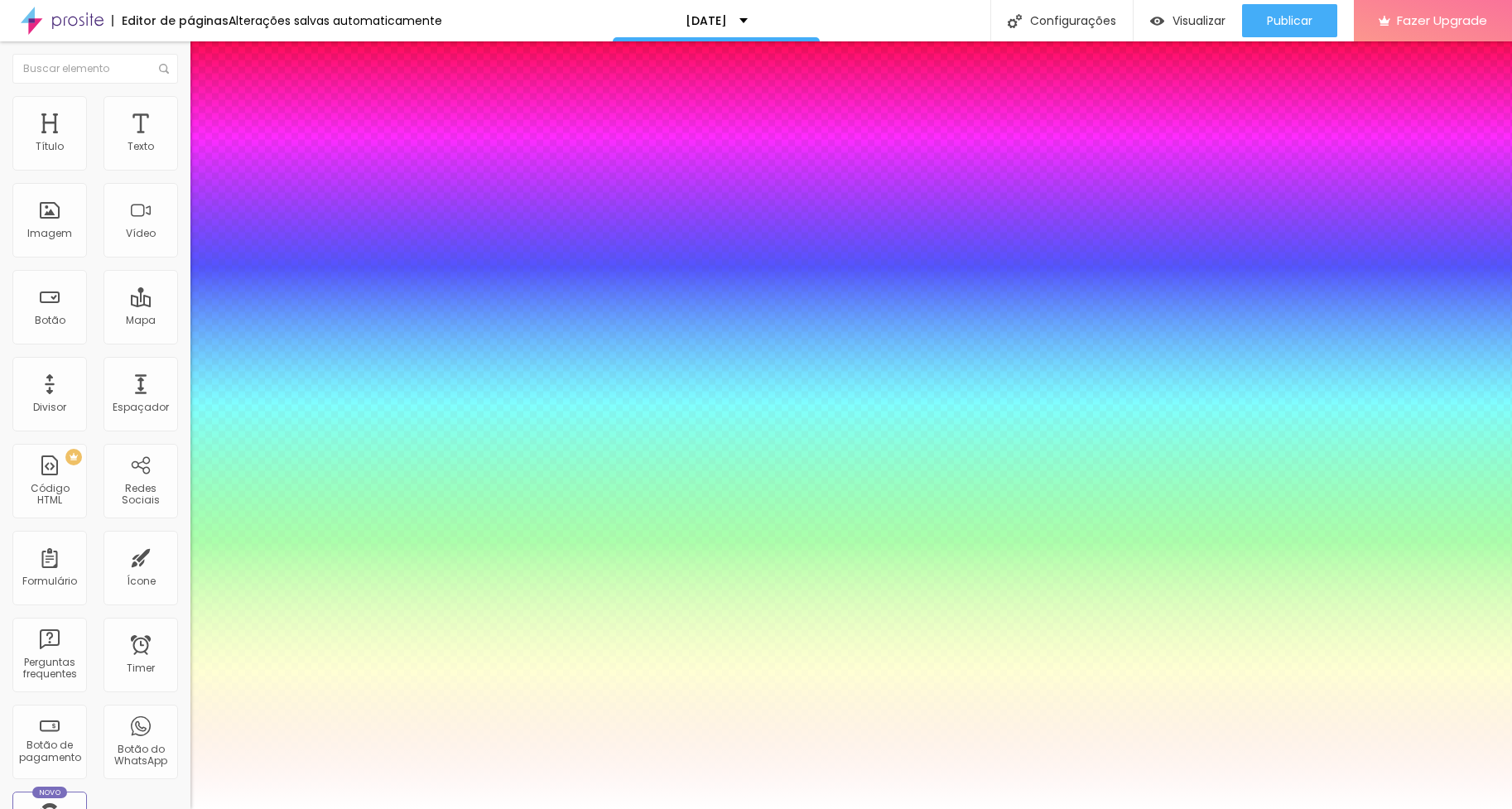
type input "1"
type input "0.5"
type input "1"
type input "0.5"
select select "SairaRegular"
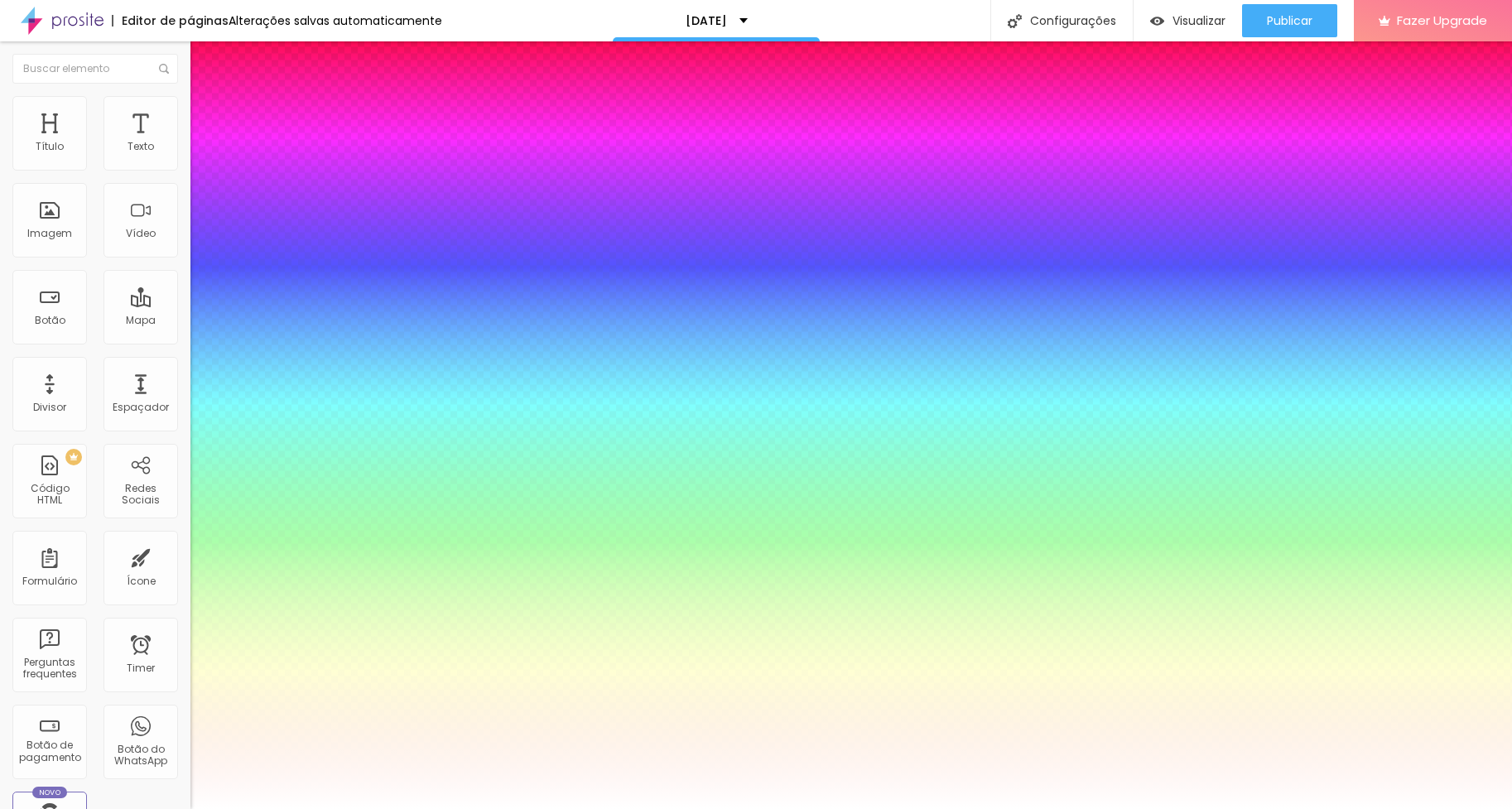
type input "1"
type input "0.5"
type input "1"
type input "0.5"
type input "1"
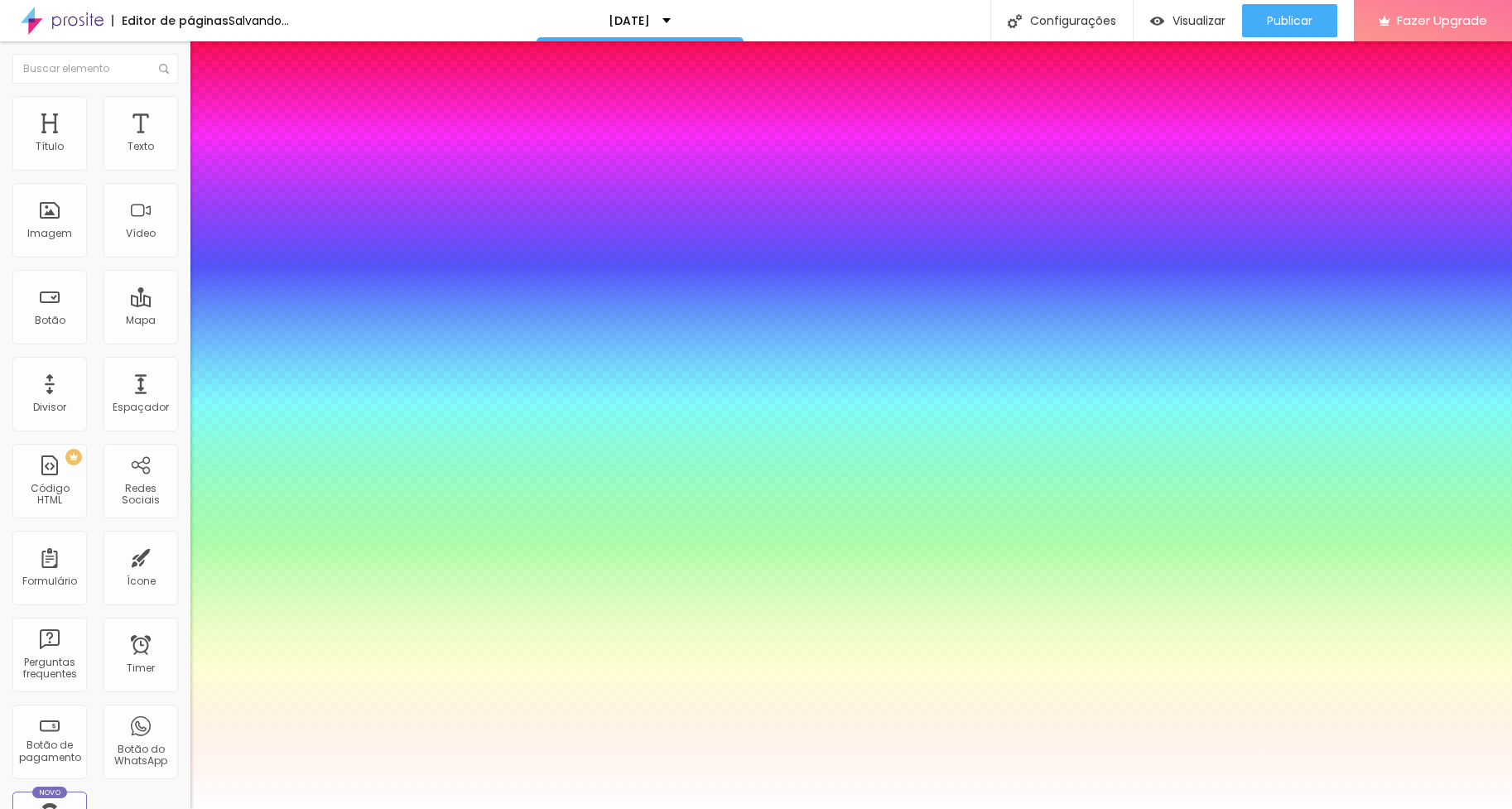
type input "0.5"
select select "Snippet"
type input "1"
type input "0.5"
type input "1"
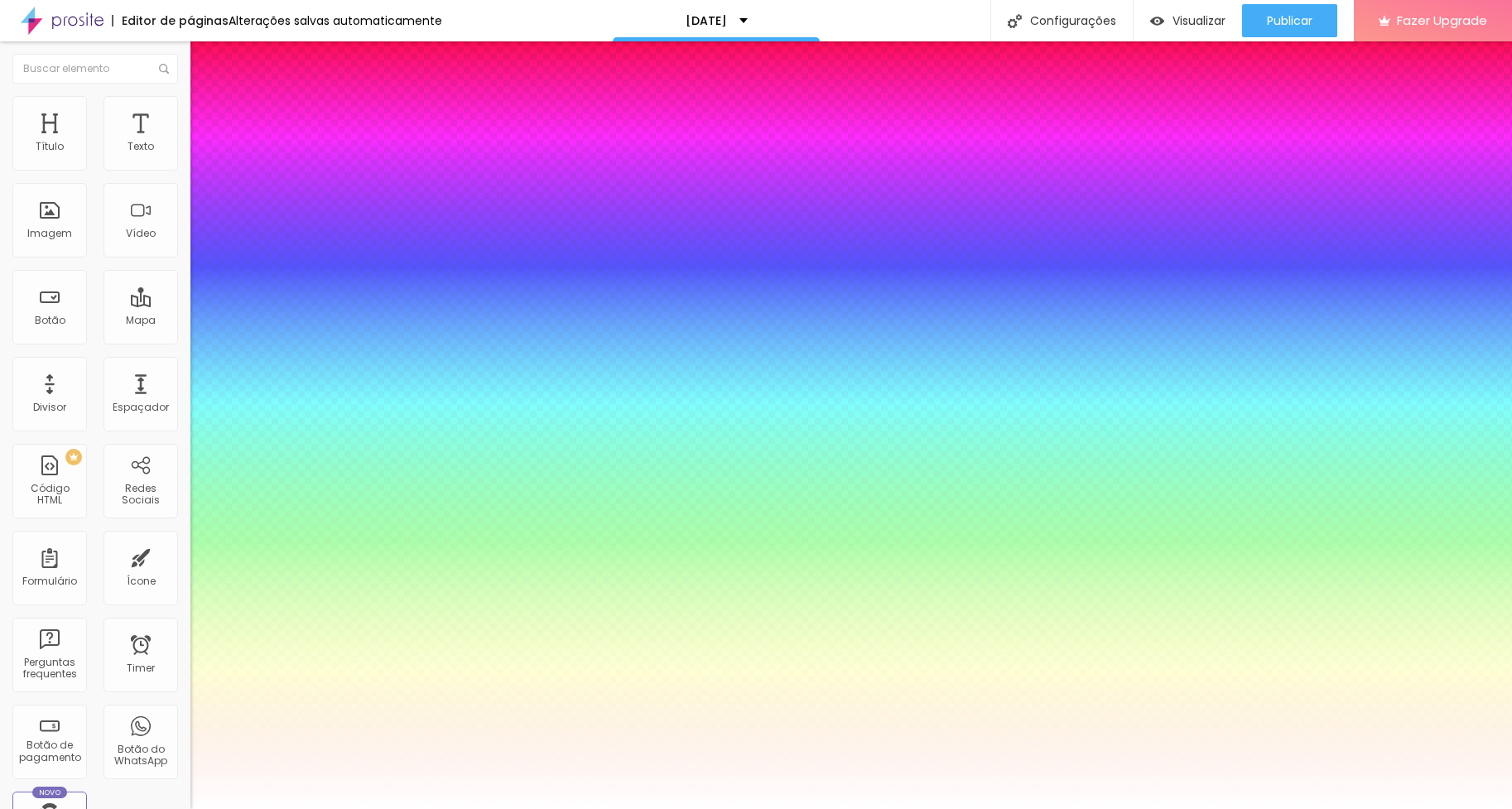
type input "0.5"
type input "1"
type input "0.5"
select select "Sacramento-Regular"
type input "1"
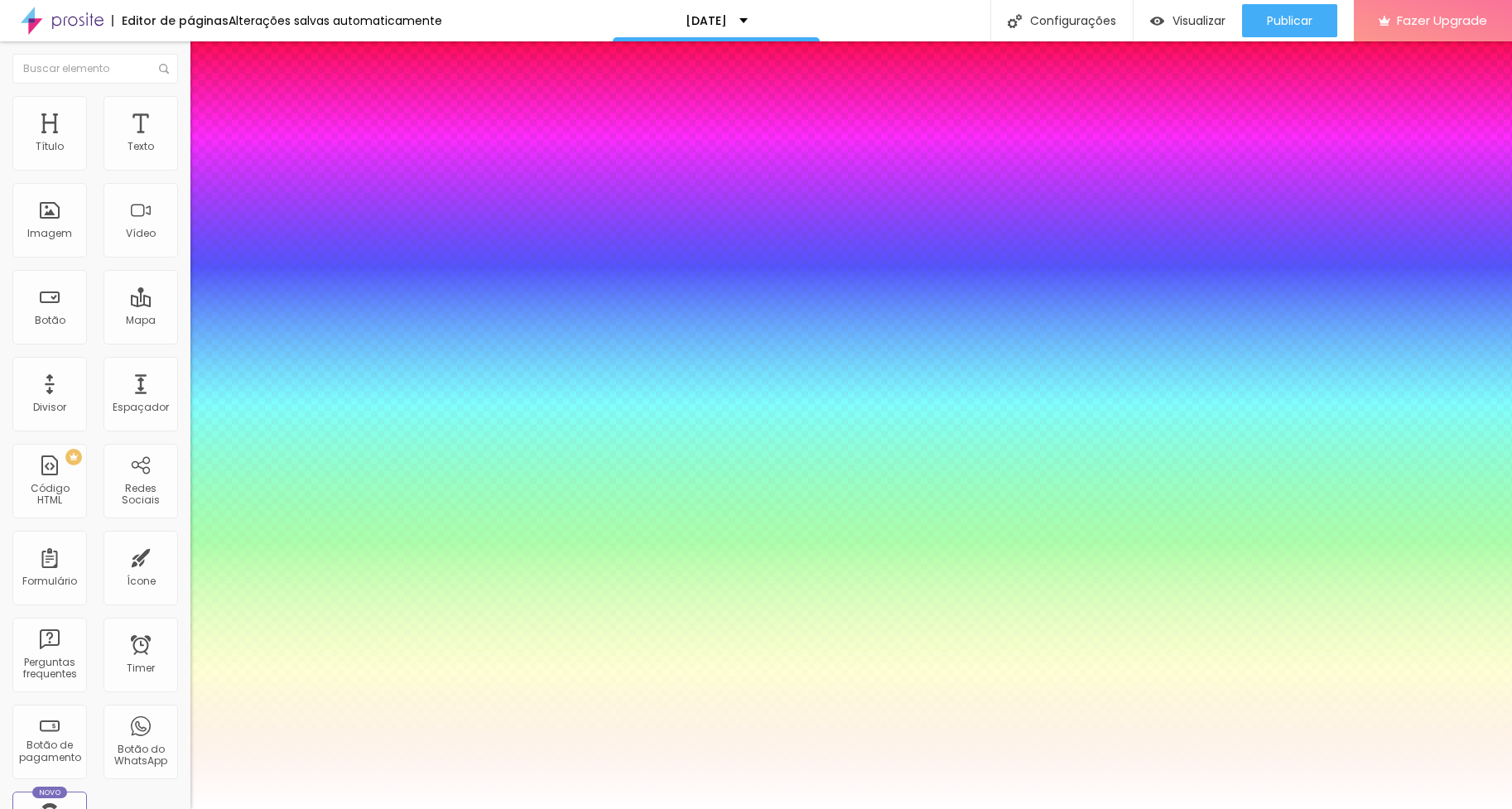
type input "0.5"
type input "1"
type input "0.5"
type input "1"
type input "0.5"
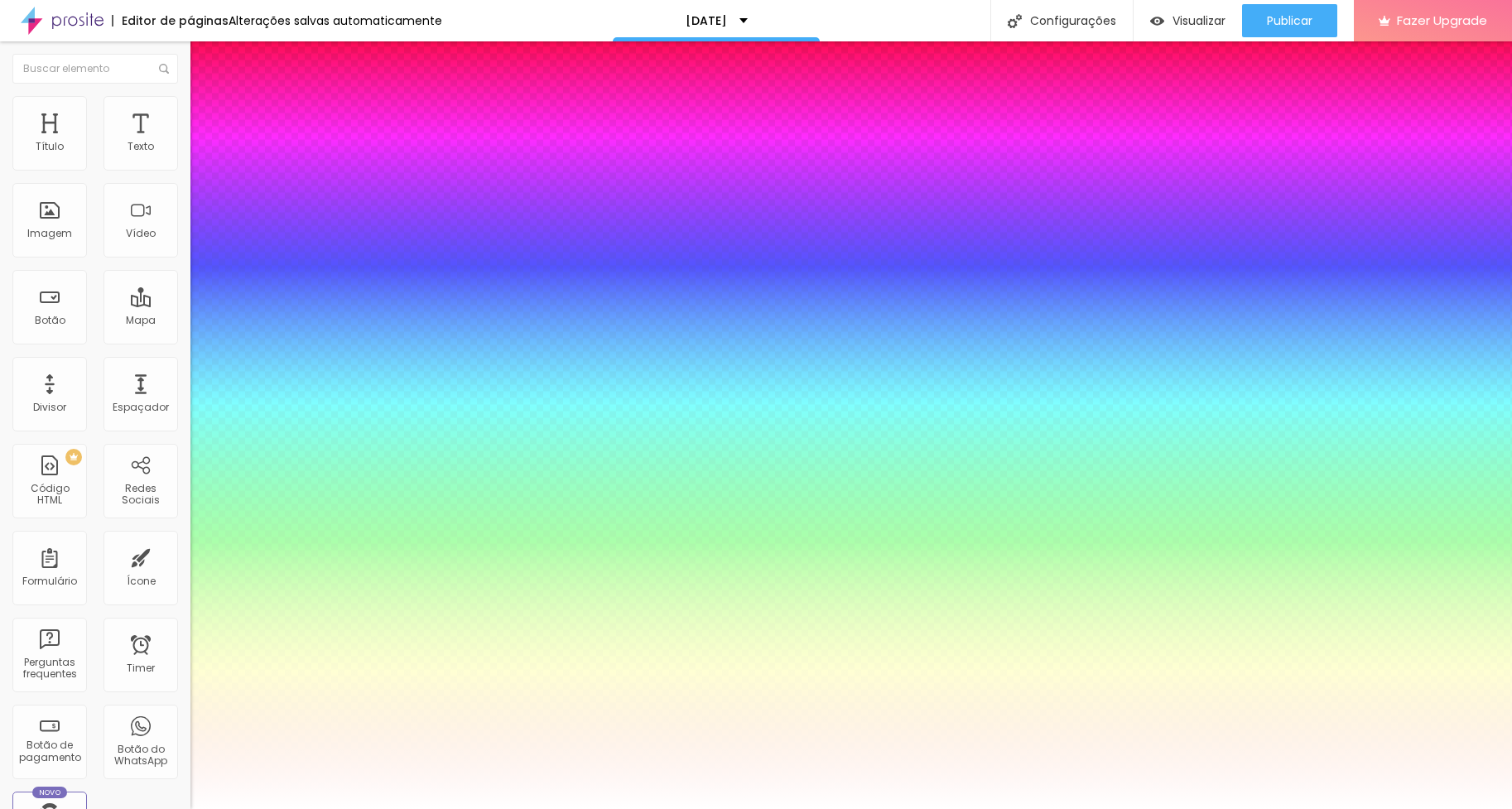
type input "1"
type input "0.5"
type input "1"
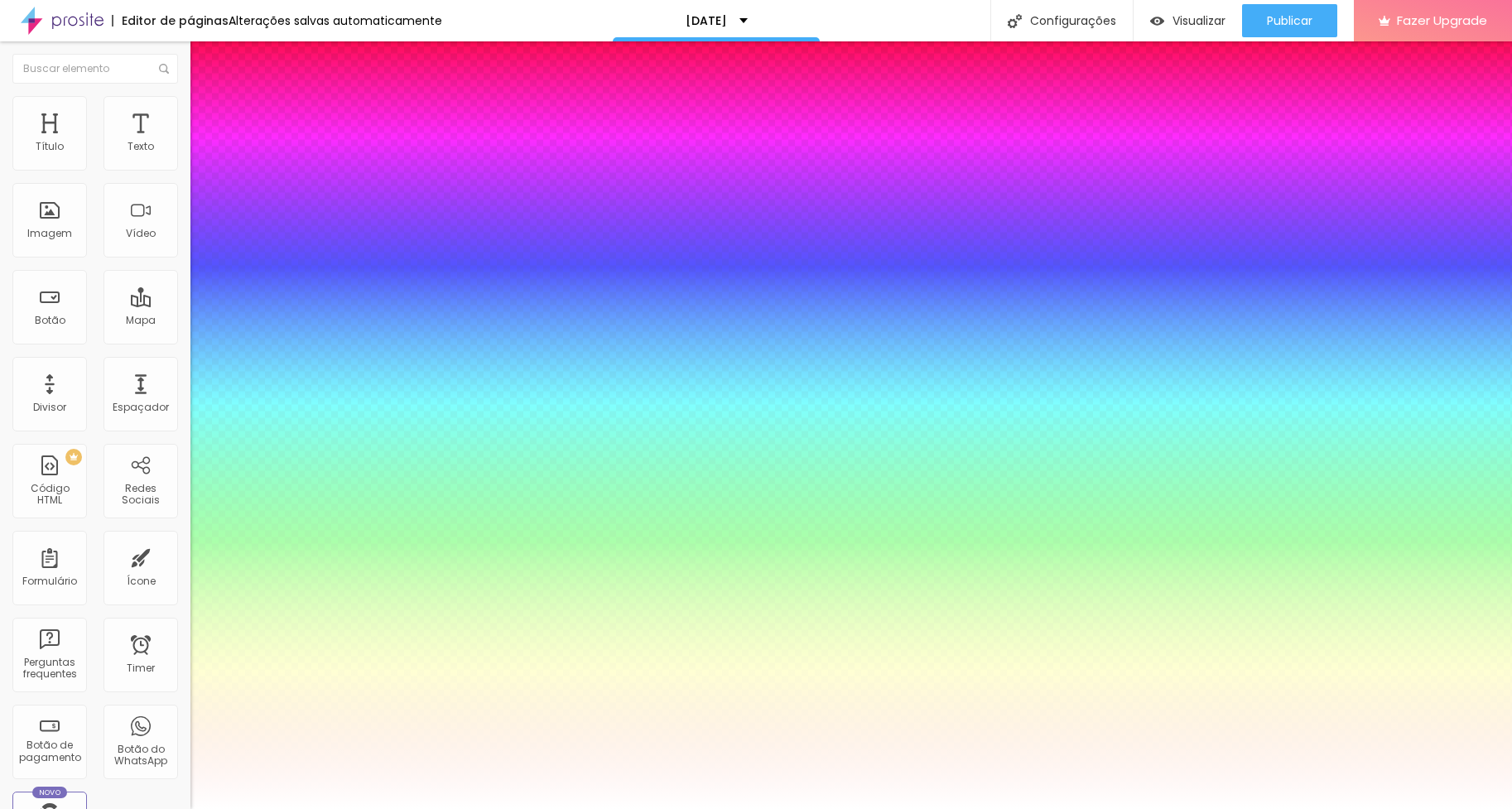
type input "0.5"
type input "51"
type input "1"
type input "0.5"
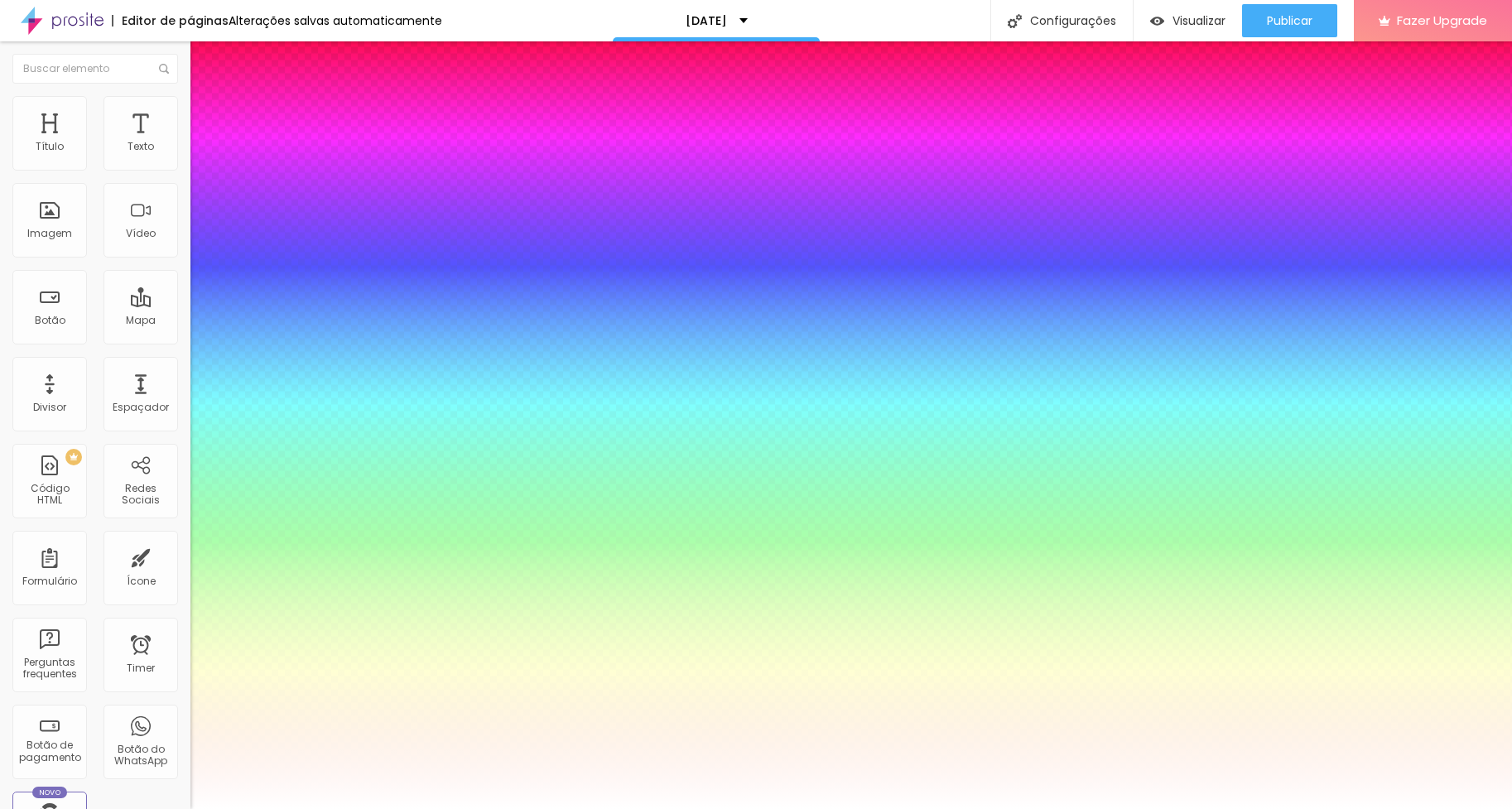
type input "52"
type input "1"
type input "0.5"
type input "55"
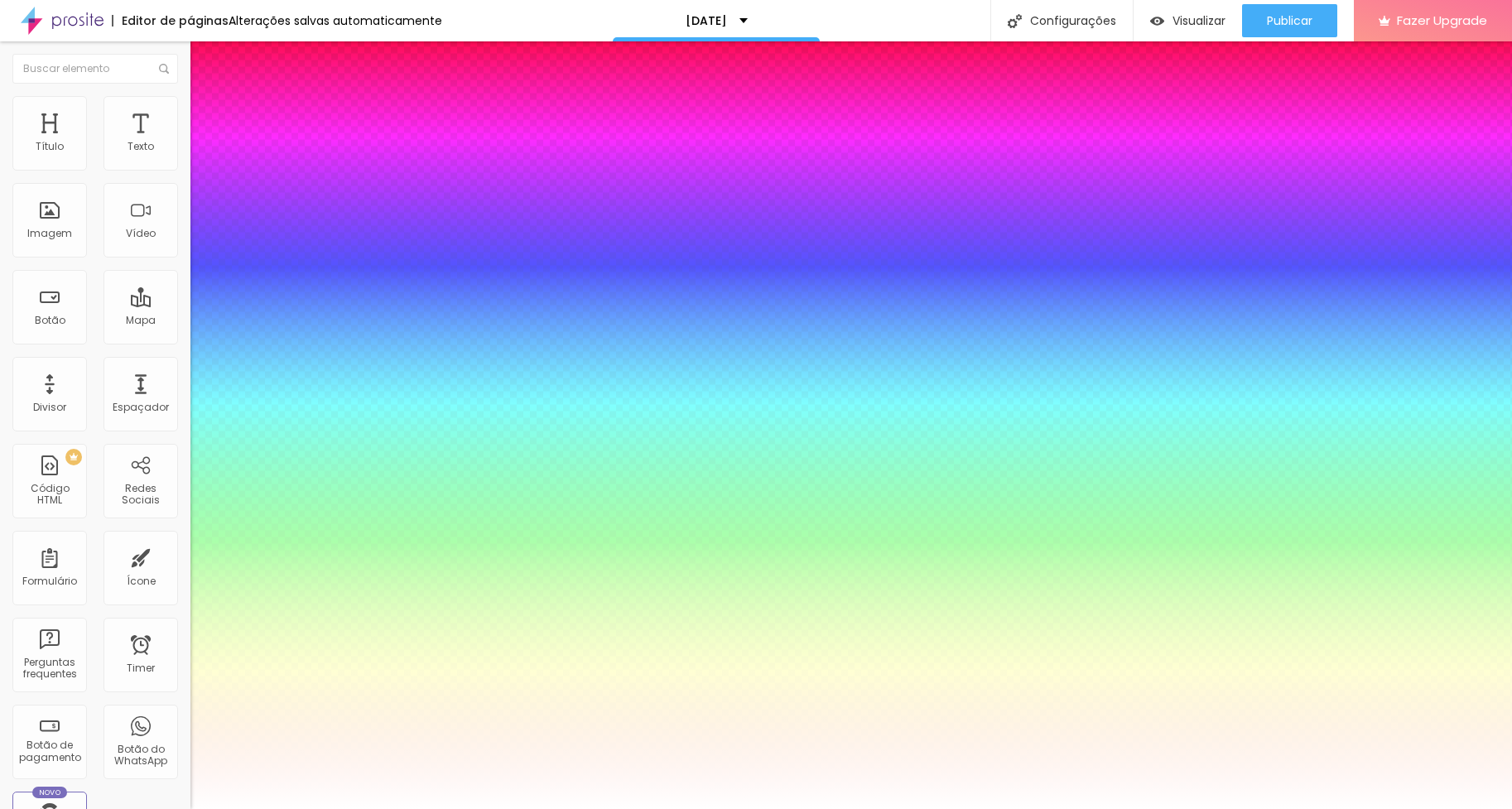
type input "55"
type input "1"
type input "0.5"
type input "58"
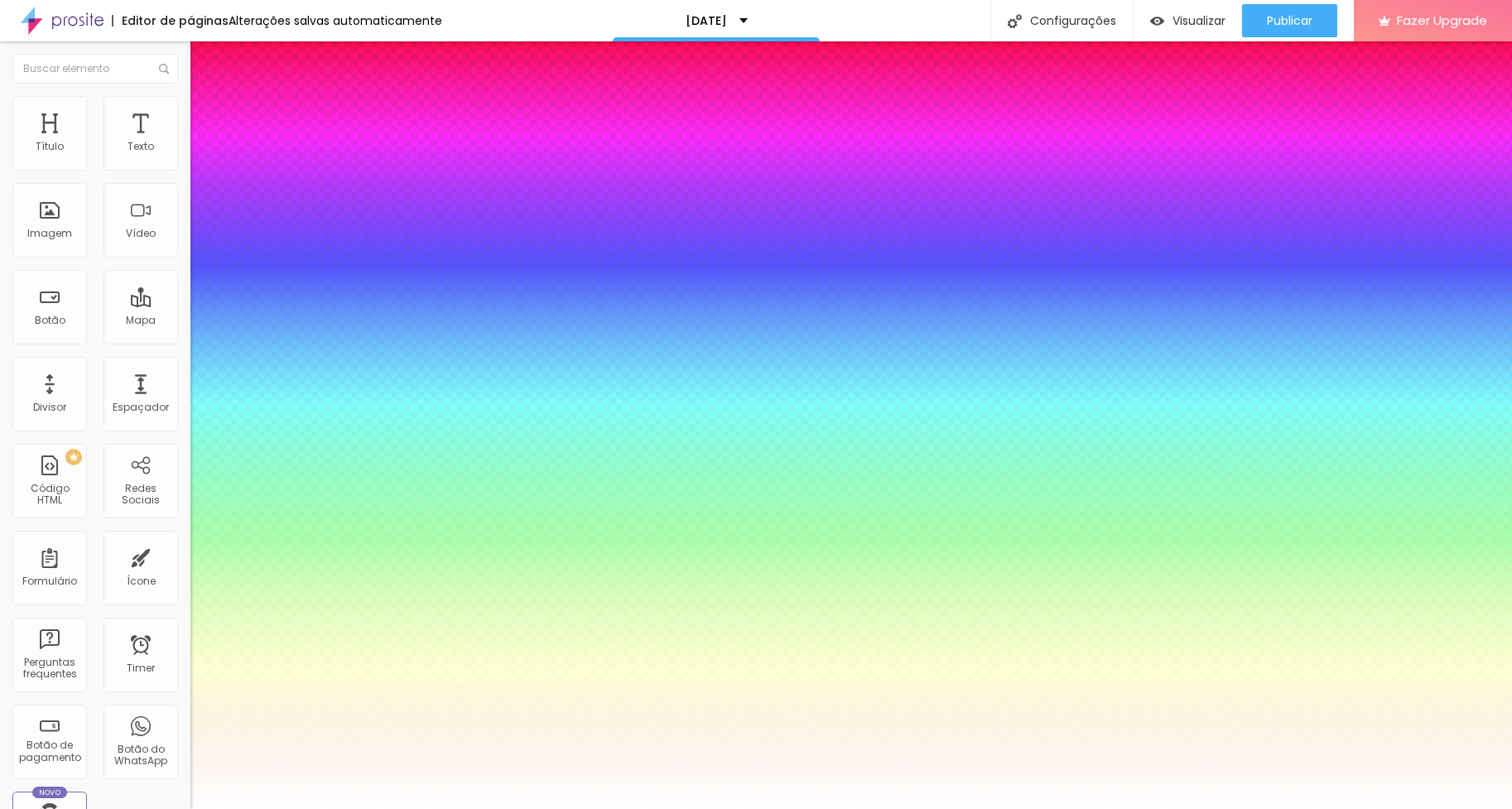
type input "1"
type input "0.5"
type input "60"
type input "1"
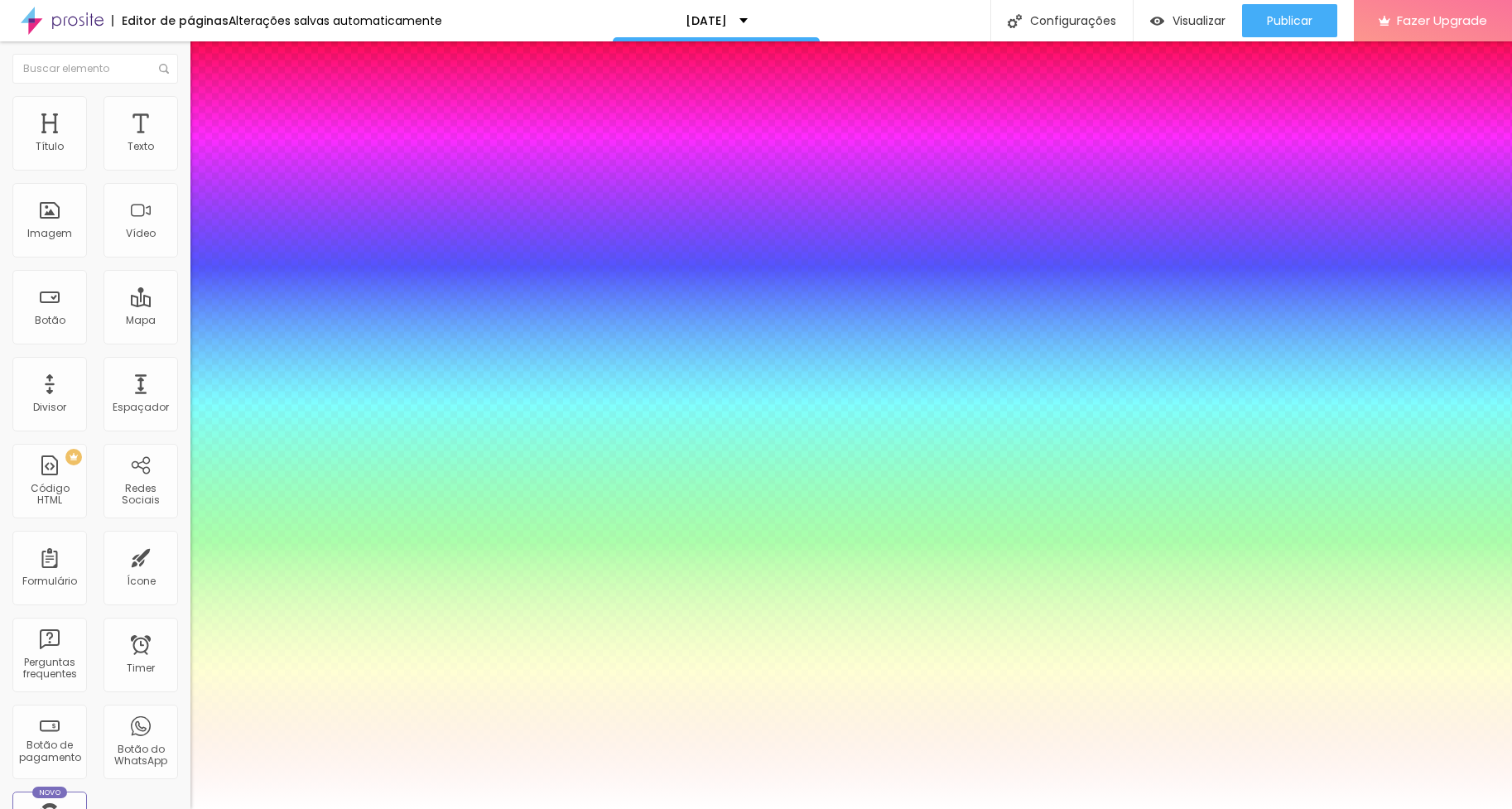
type input "0.5"
type input "61"
type input "1"
type input "0.5"
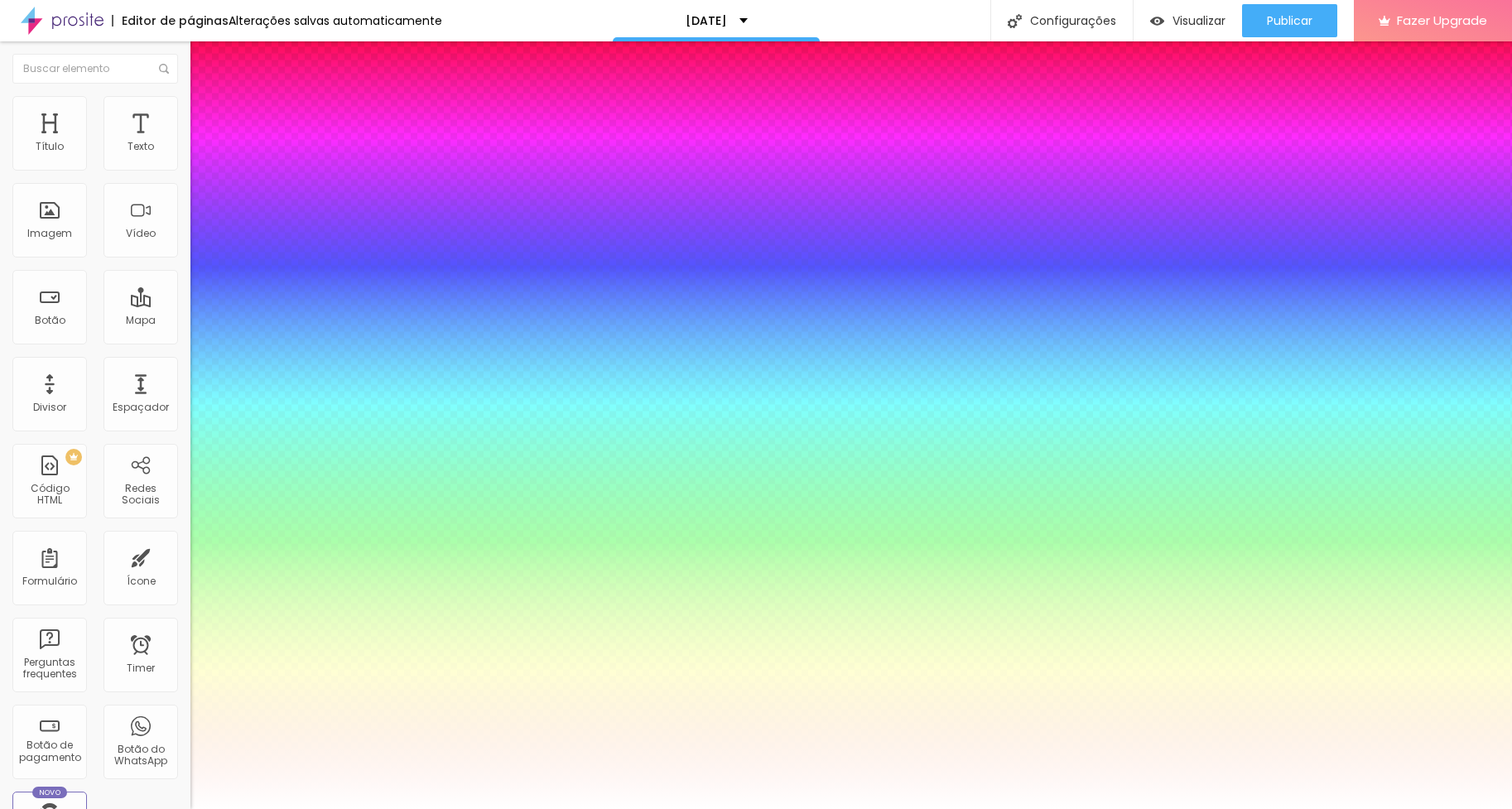
type input "62"
type input "1"
type input "0.5"
type input "63"
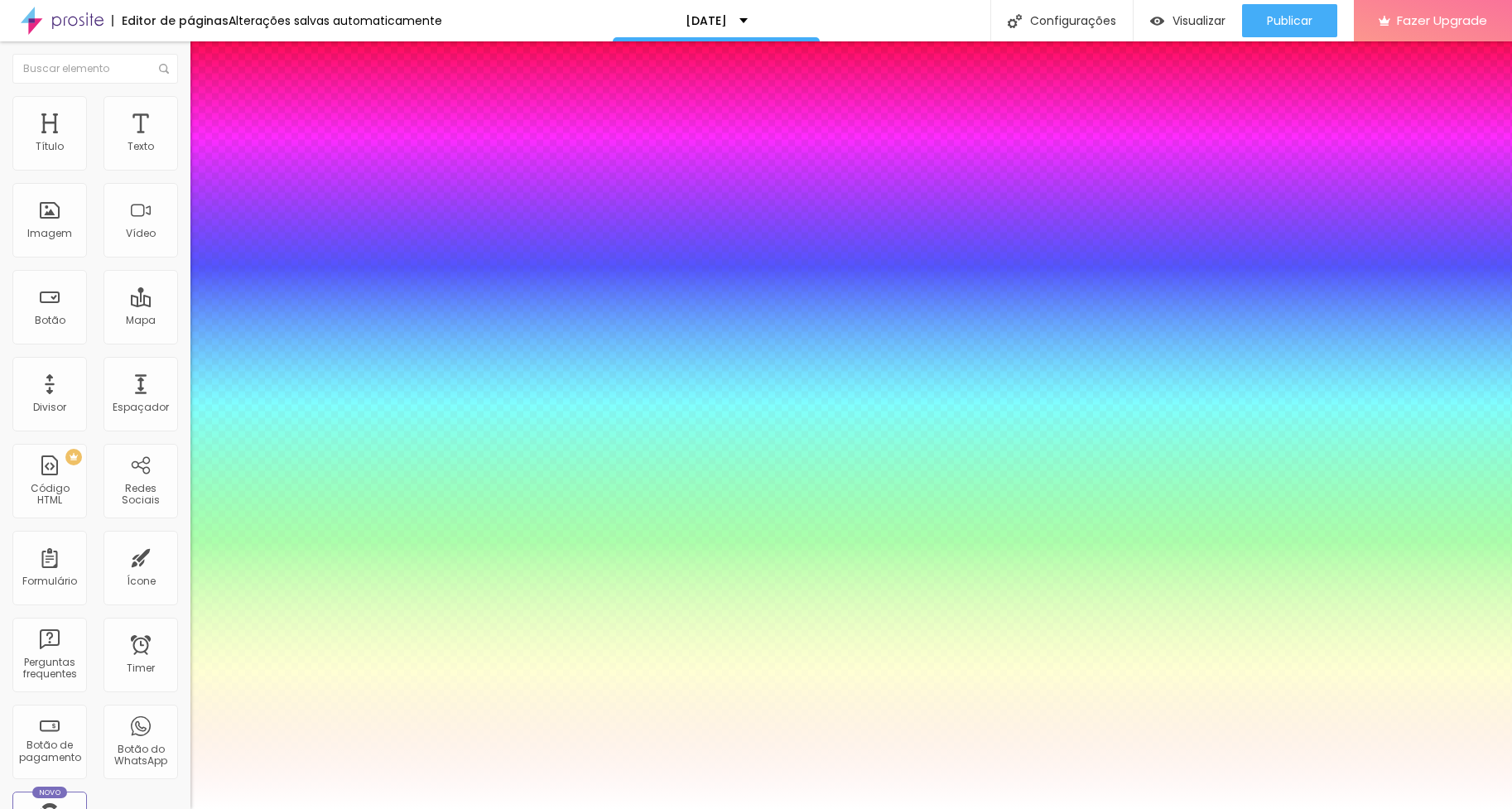
type input "63"
type input "1"
type input "0.5"
type input "64"
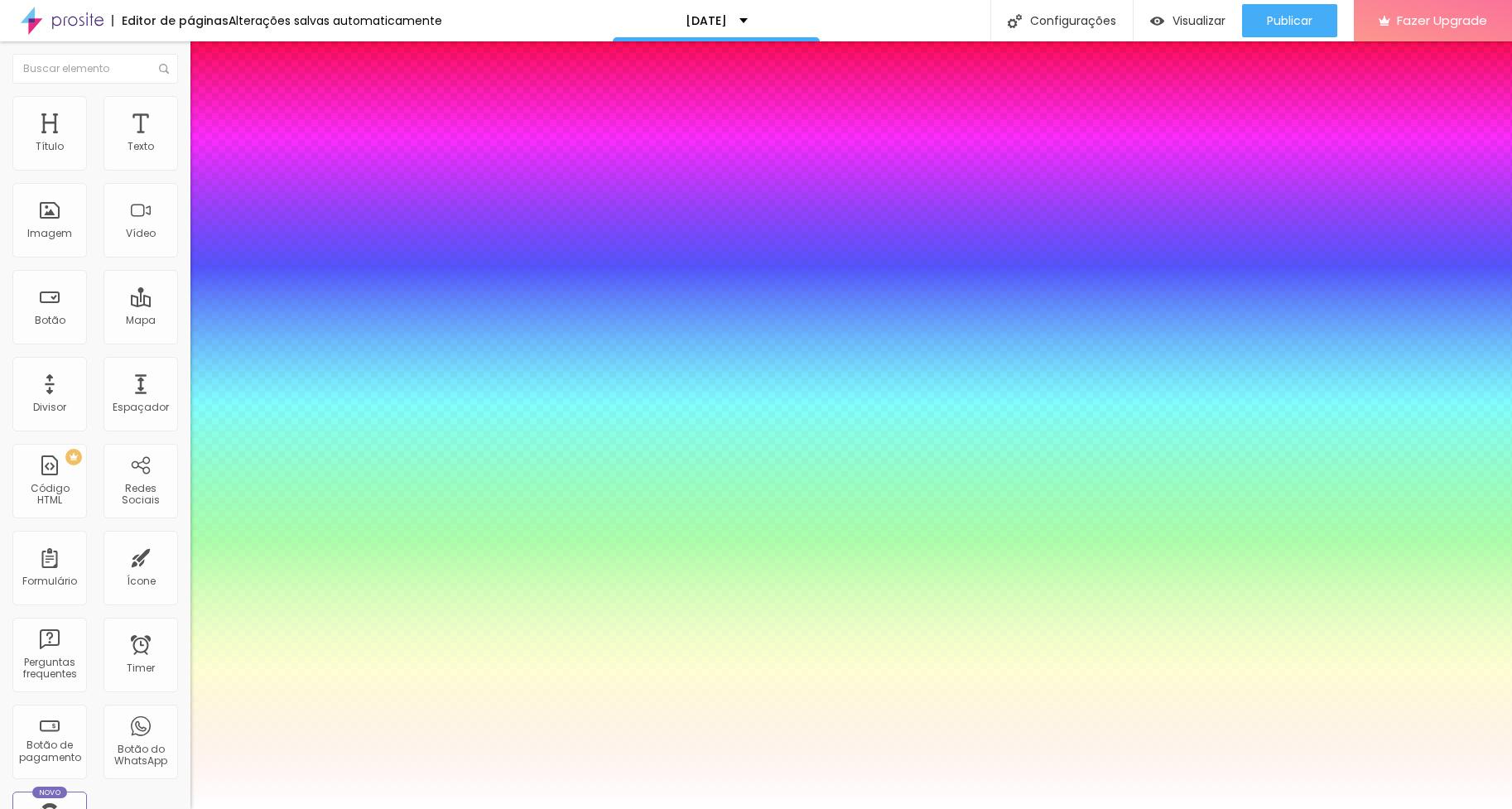
type input "1"
type input "0.5"
type input "65"
type input "1"
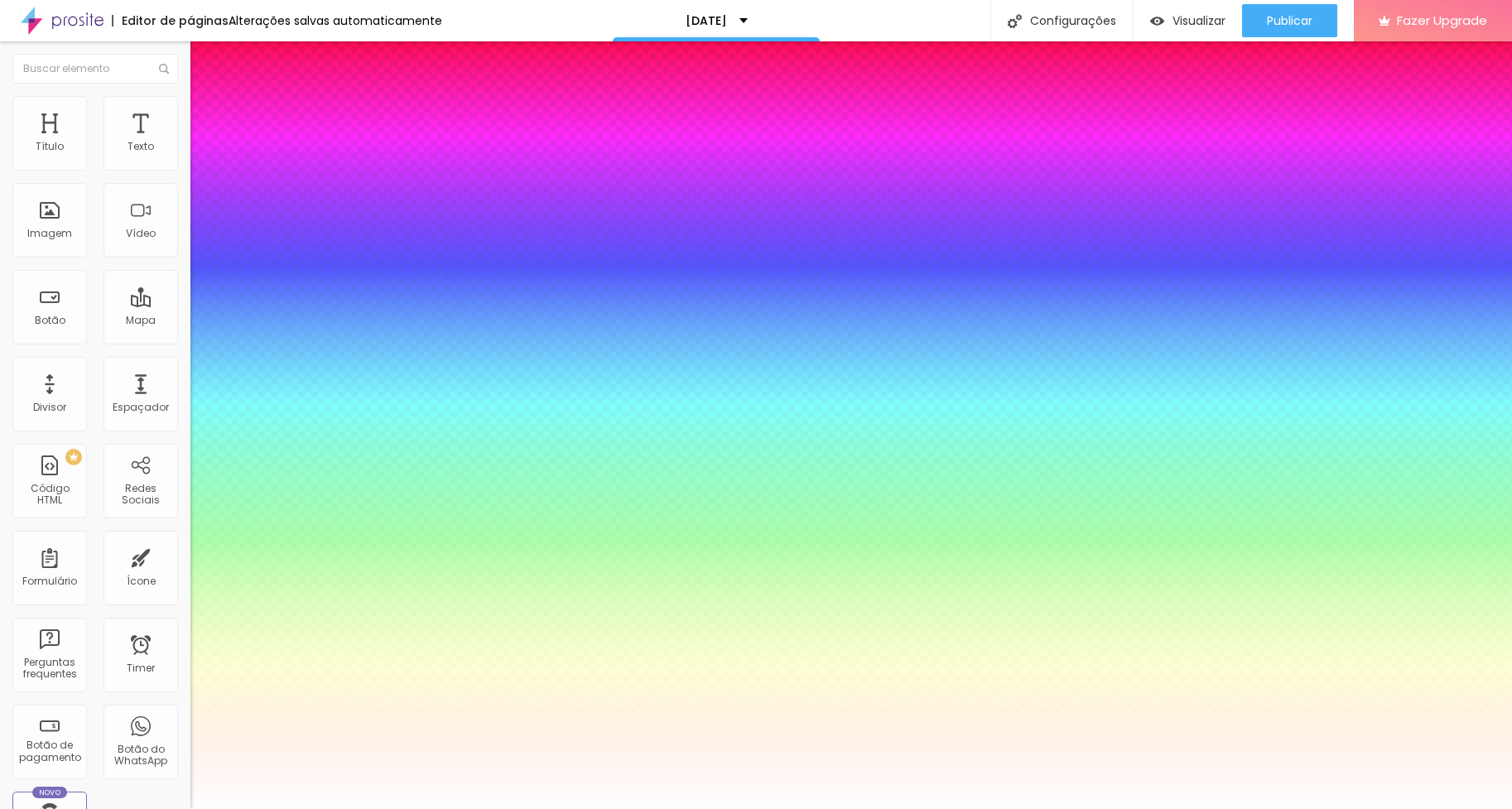
type input "0.5"
type input "66"
type input "1"
type input "0.5"
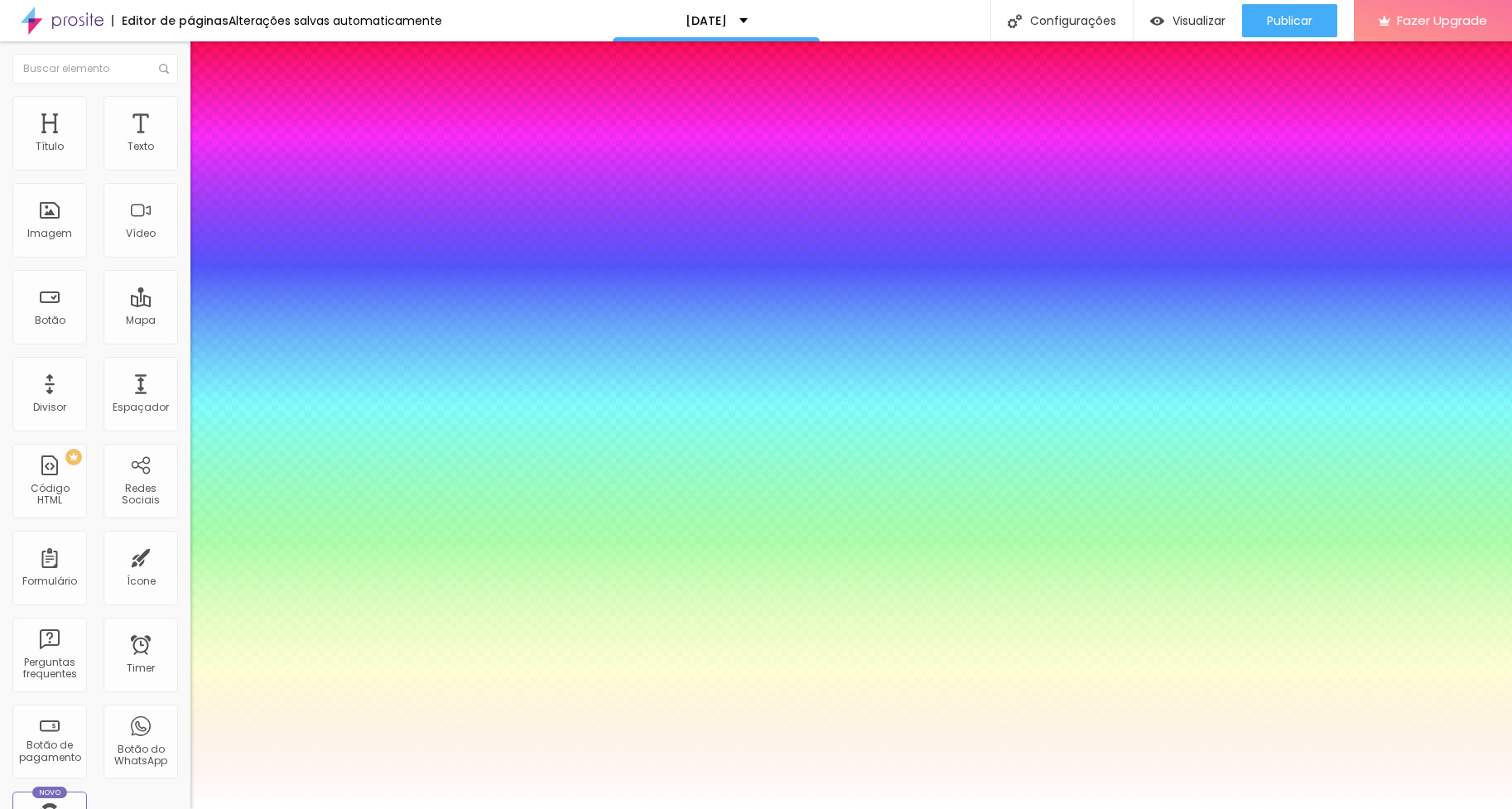
type input "1"
type input "0.5"
type input "65"
type input "1"
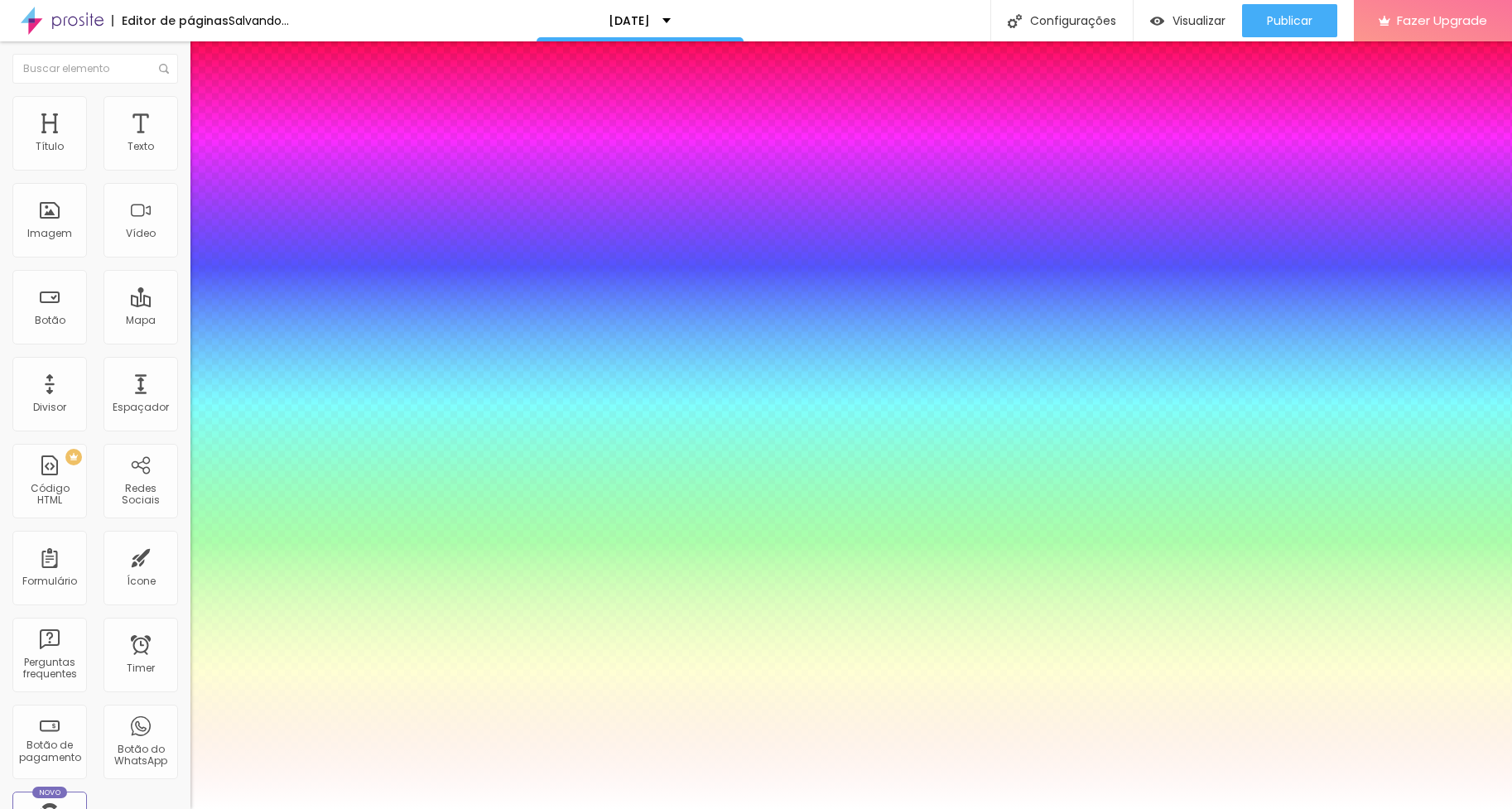
type input "0.5"
type input "1"
type input "0.5"
drag, startPoint x: 266, startPoint y: 462, endPoint x: 286, endPoint y: 465, distance: 20.2
type input "65"
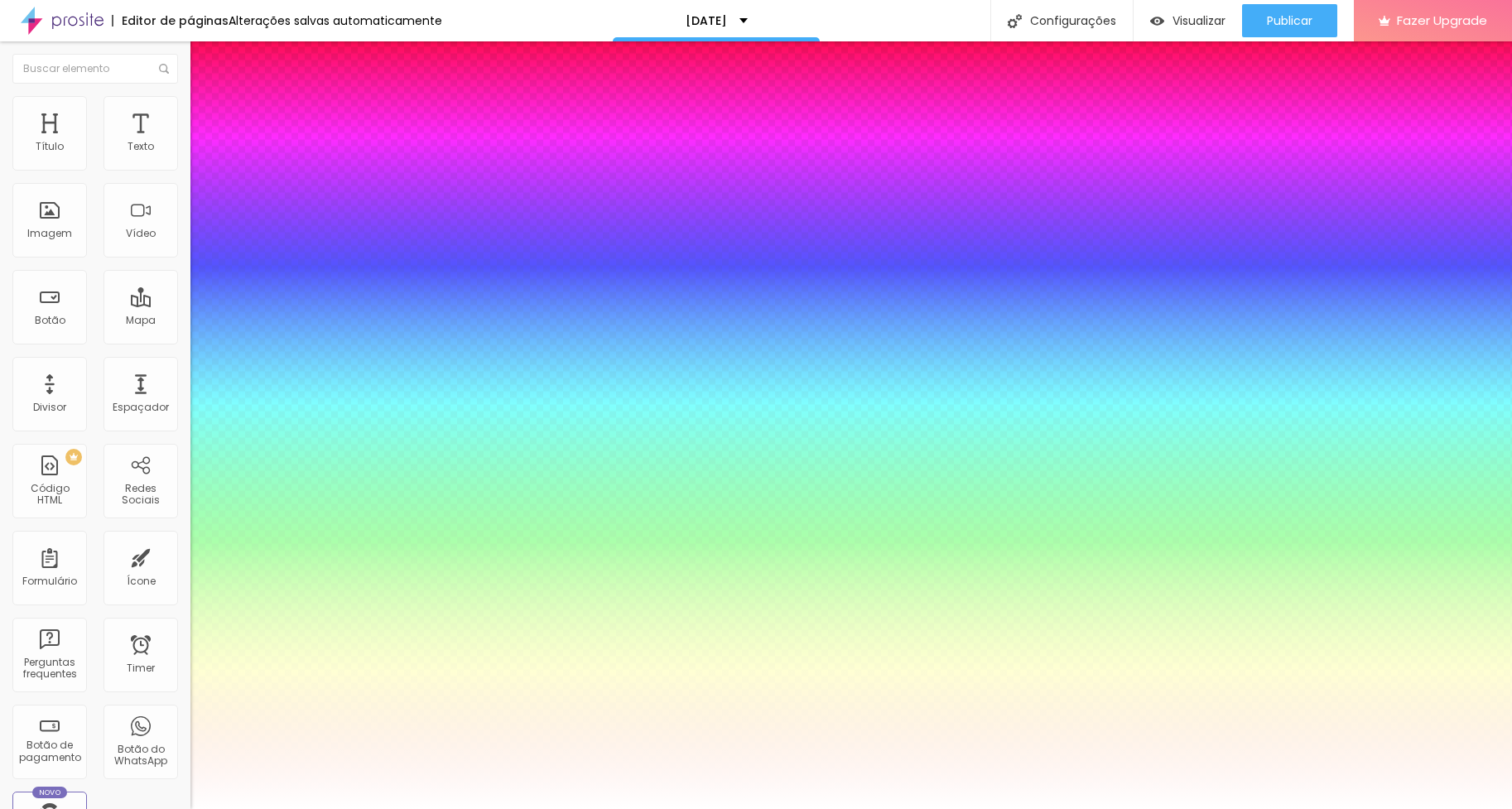
type input "1"
type input "0.5"
type input "1"
type input "0.5"
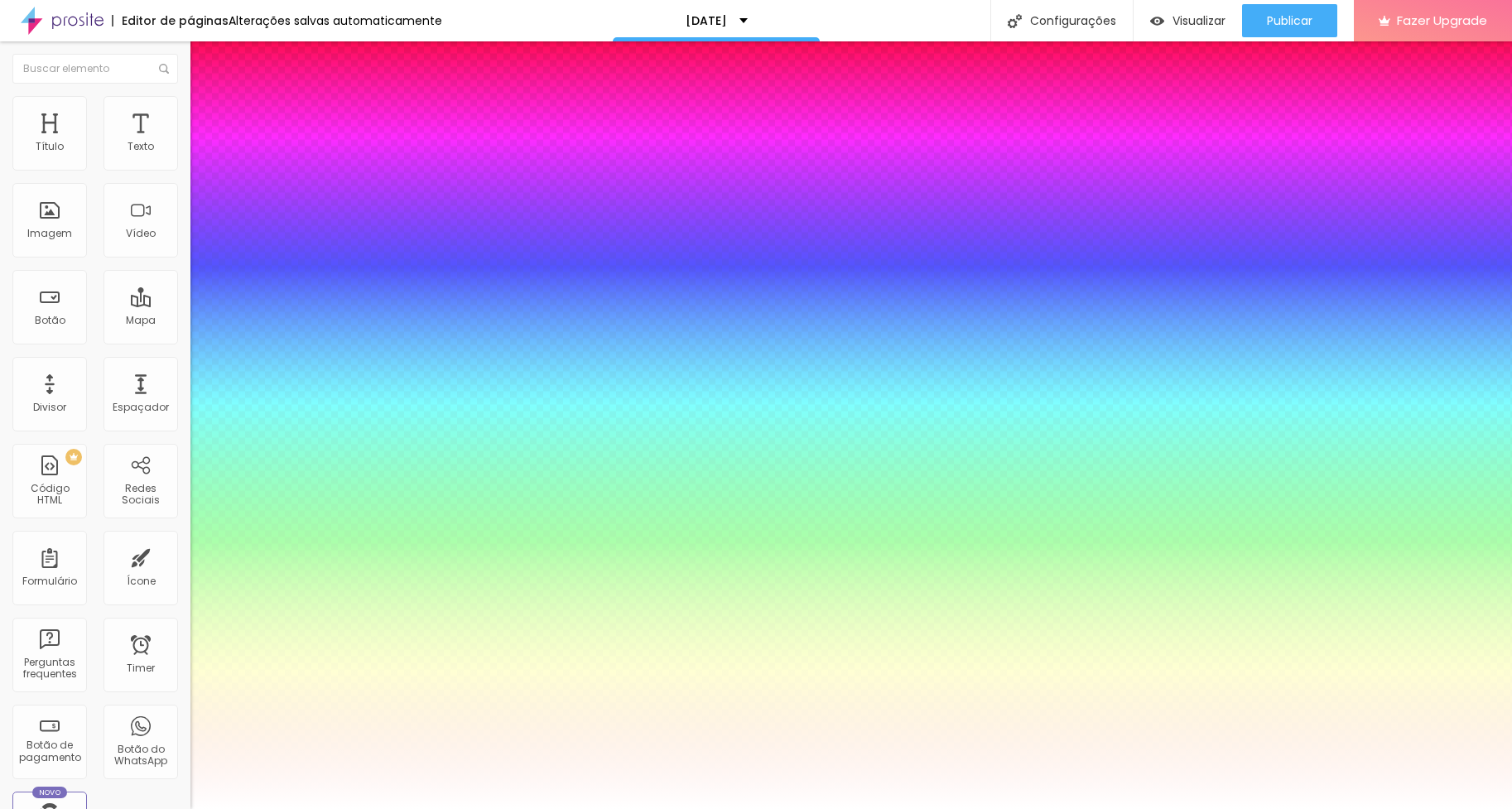
type input "1"
type input "0.5"
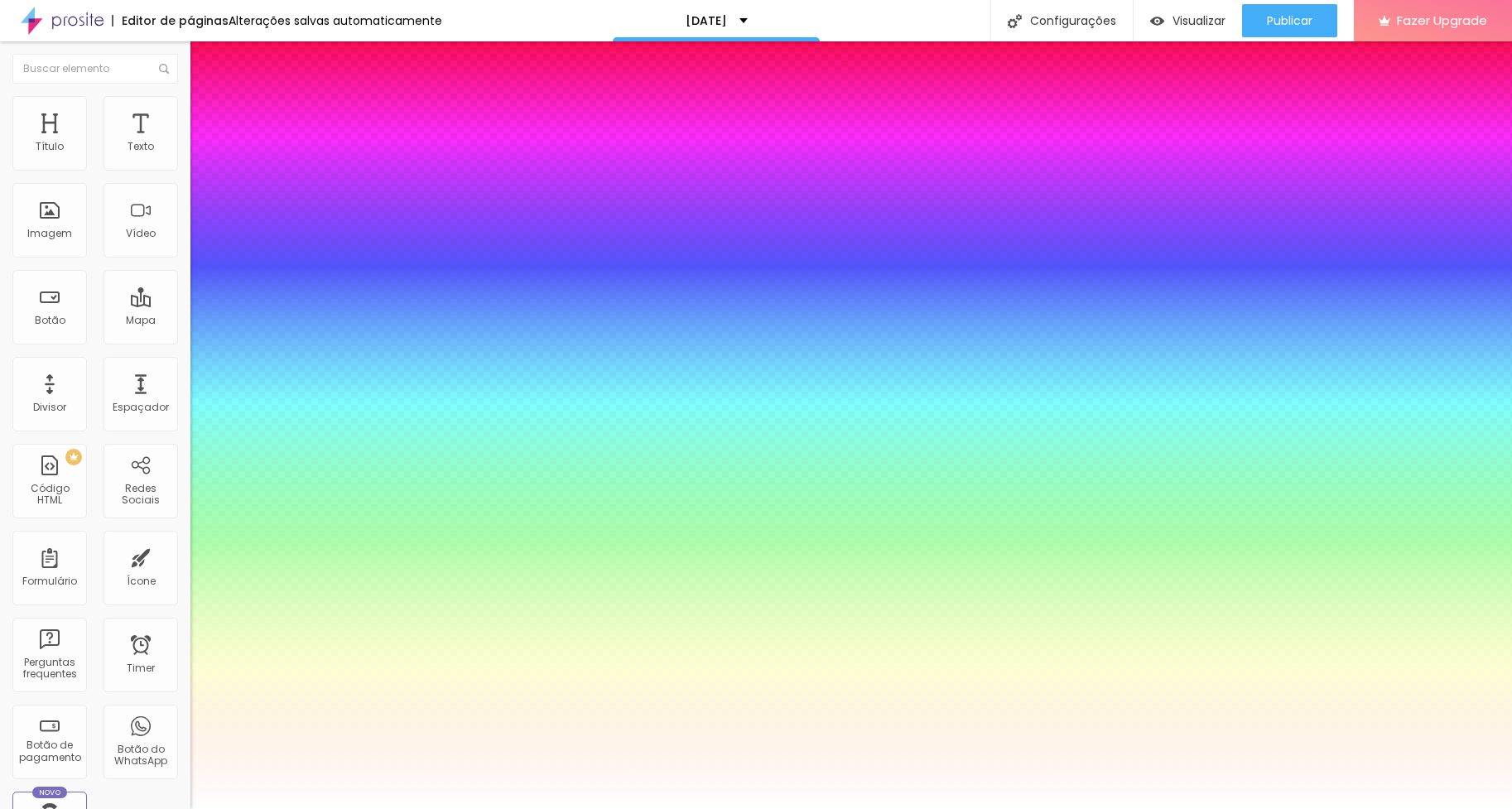
click at [349, 747] on div at bounding box center [756, 404] width 1512 height 809
drag, startPoint x: 338, startPoint y: 614, endPoint x: 394, endPoint y: 617, distance: 56.1
paste input "C02323"
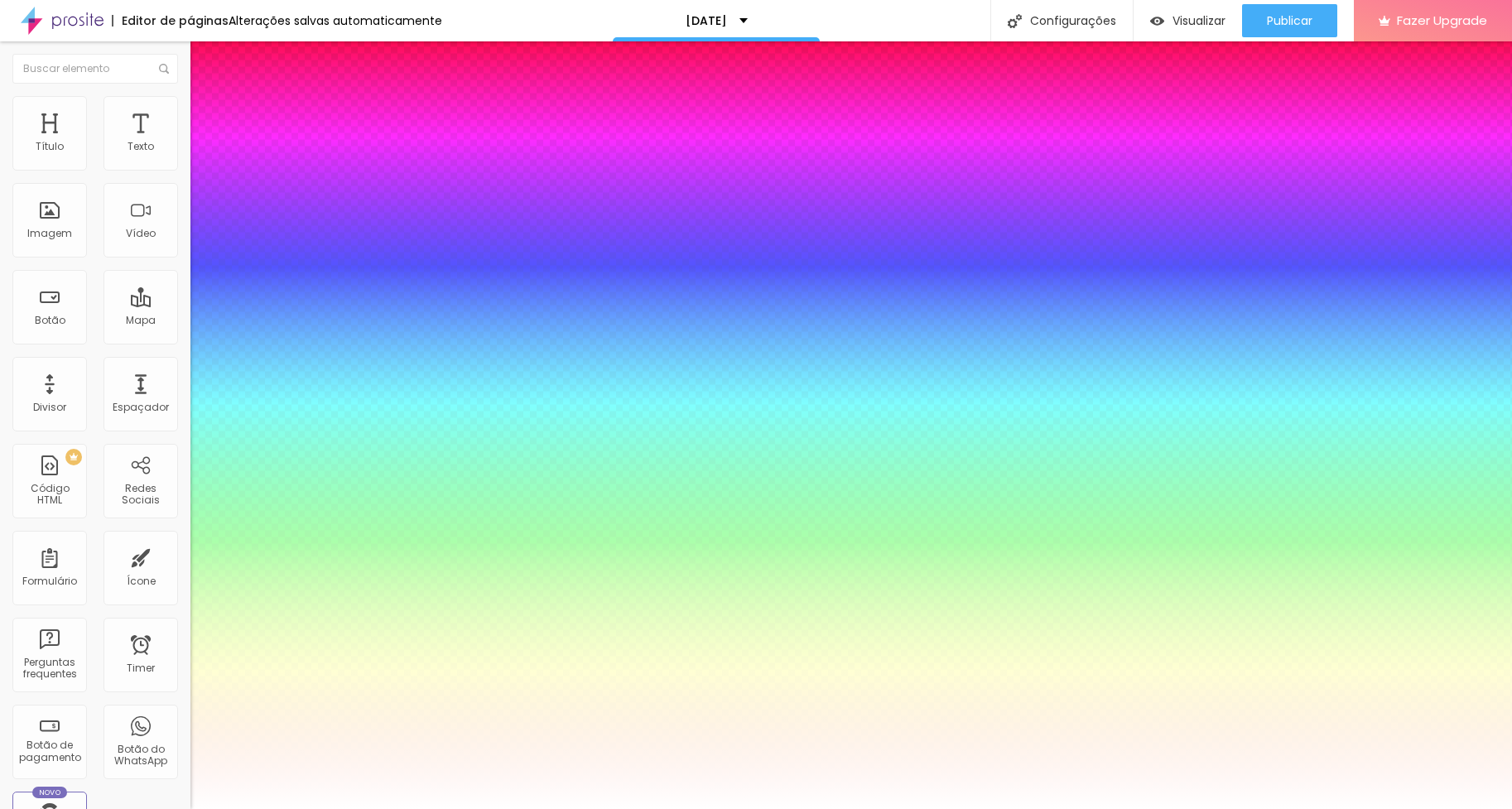
type input "1"
type input "0.5"
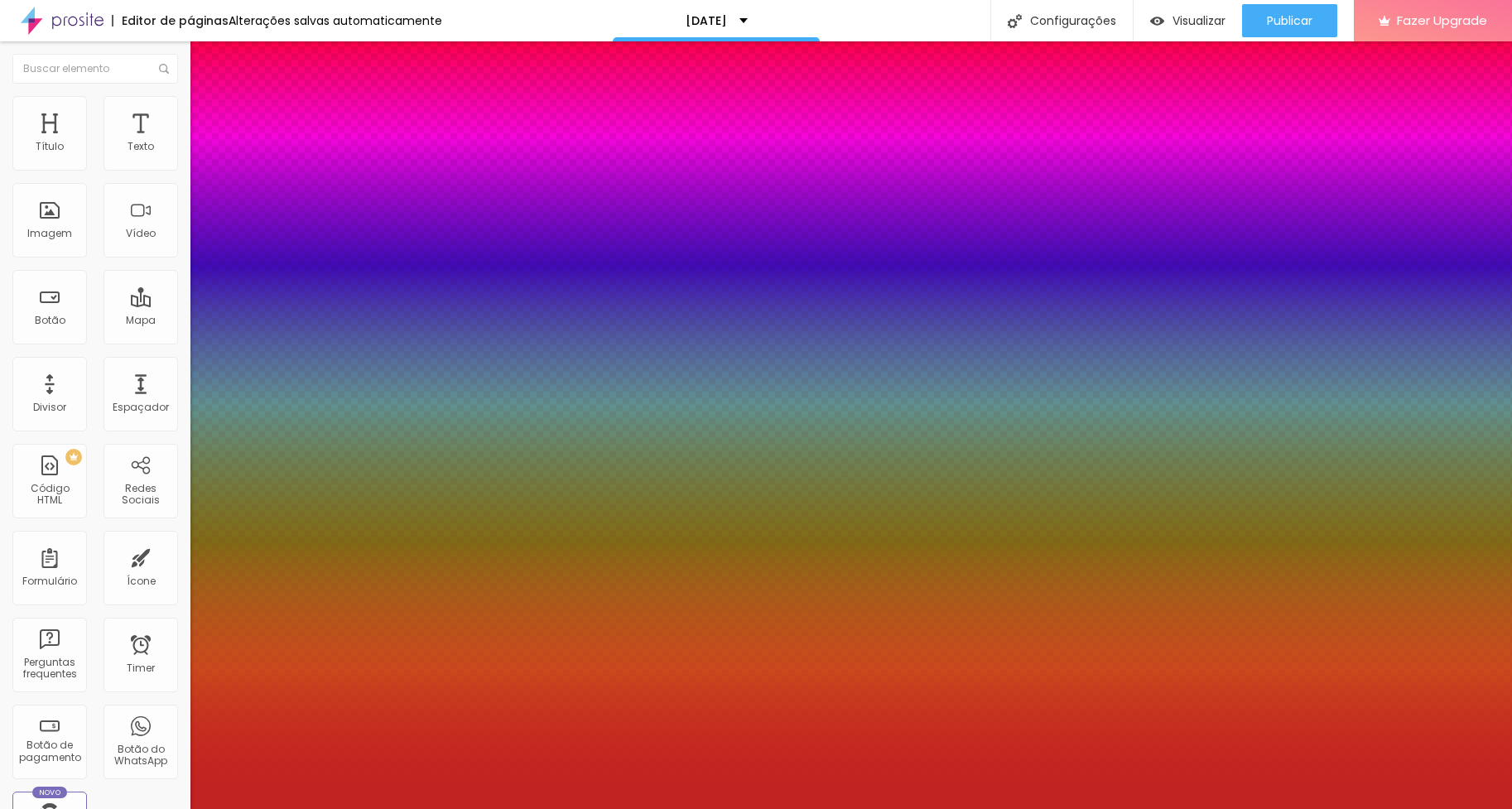
type input "#C02323"
click at [592, 808] on div at bounding box center [756, 809] width 1512 height 0
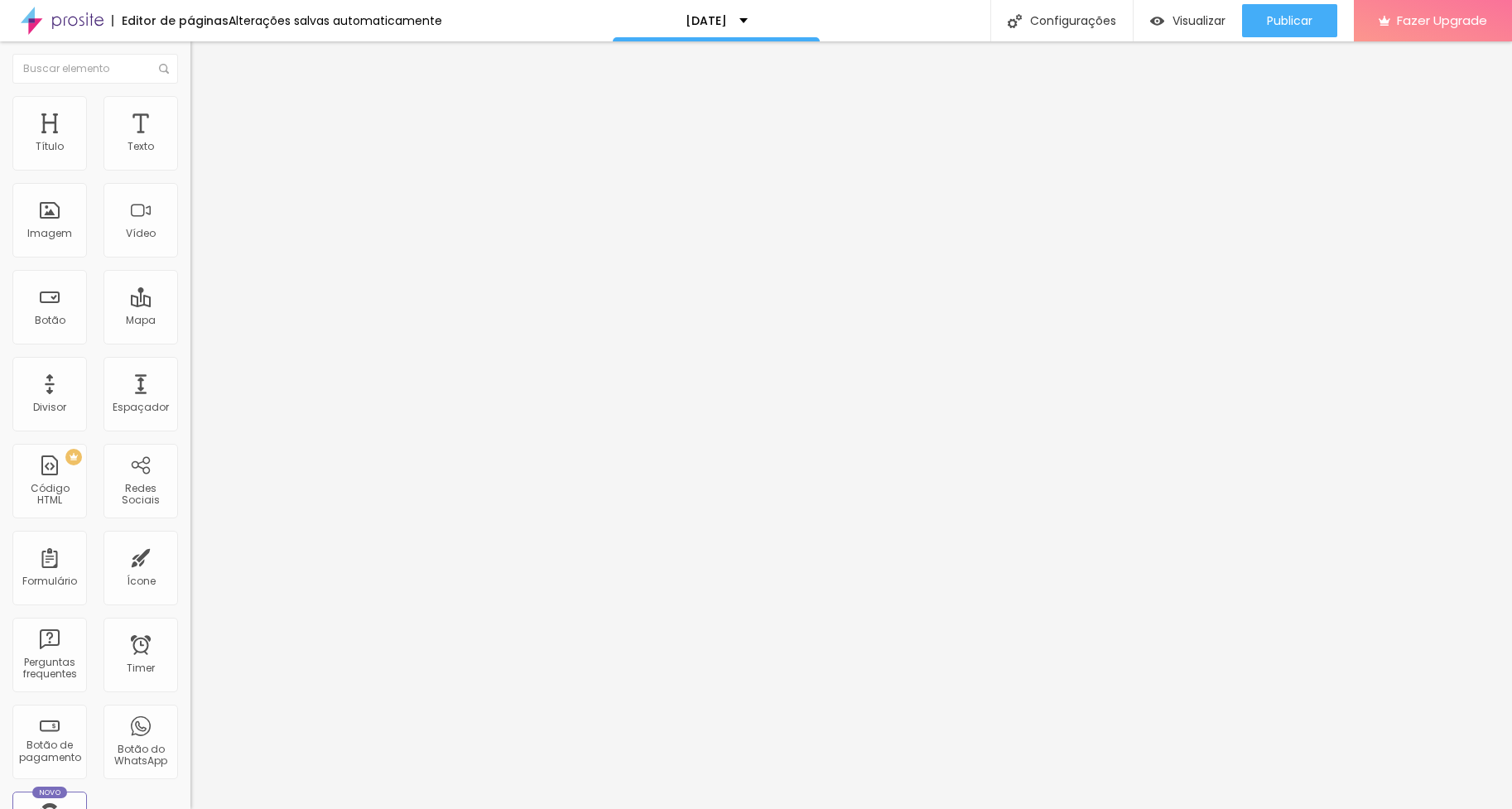
click at [197, 298] on icon "button" at bounding box center [201, 293] width 10 height 10
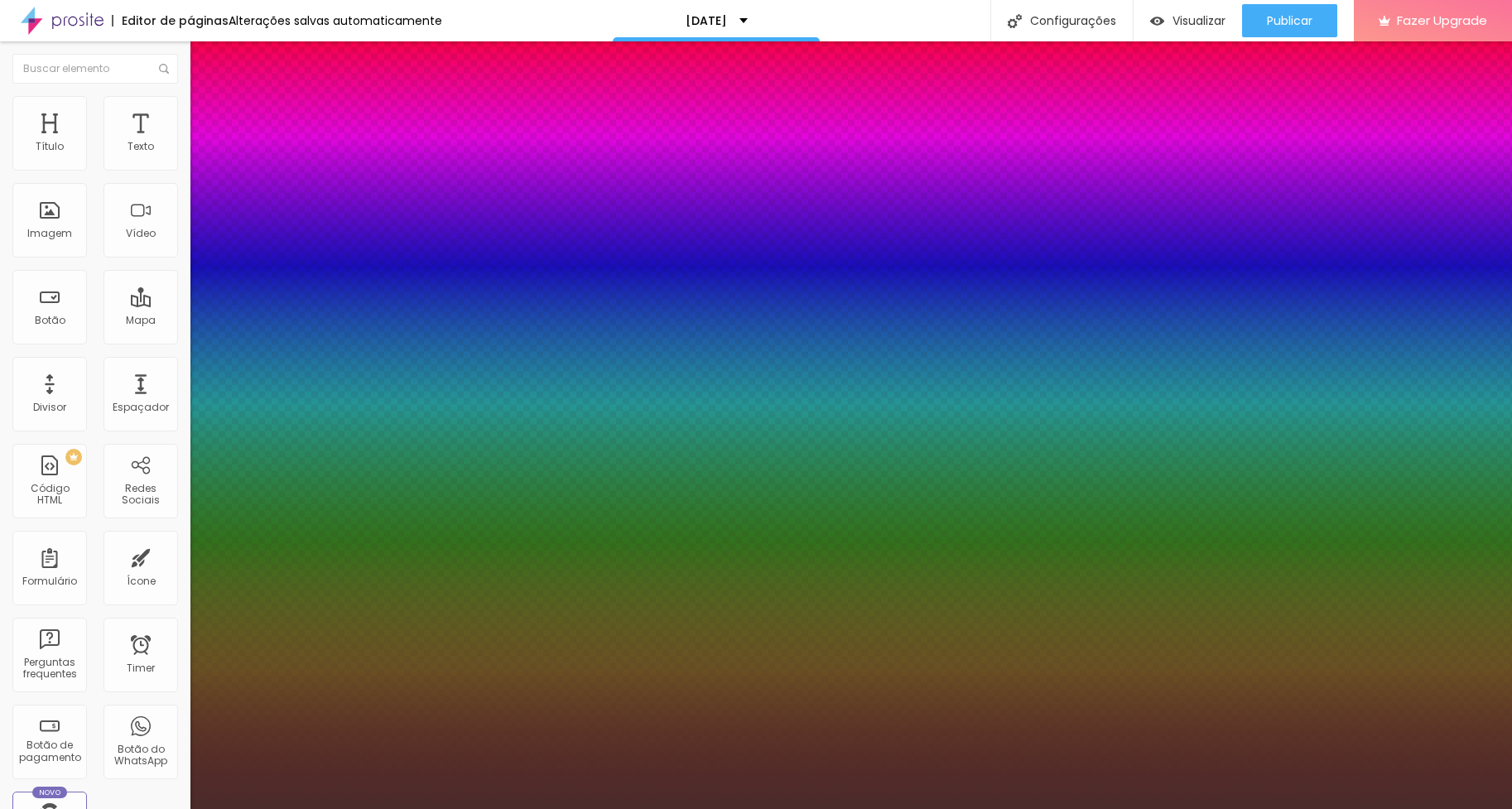
type input "#4B2B2B"
drag, startPoint x: 259, startPoint y: 538, endPoint x: 211, endPoint y: 577, distance: 61.8
click at [211, 577] on div at bounding box center [756, 404] width 1512 height 809
type input "0"
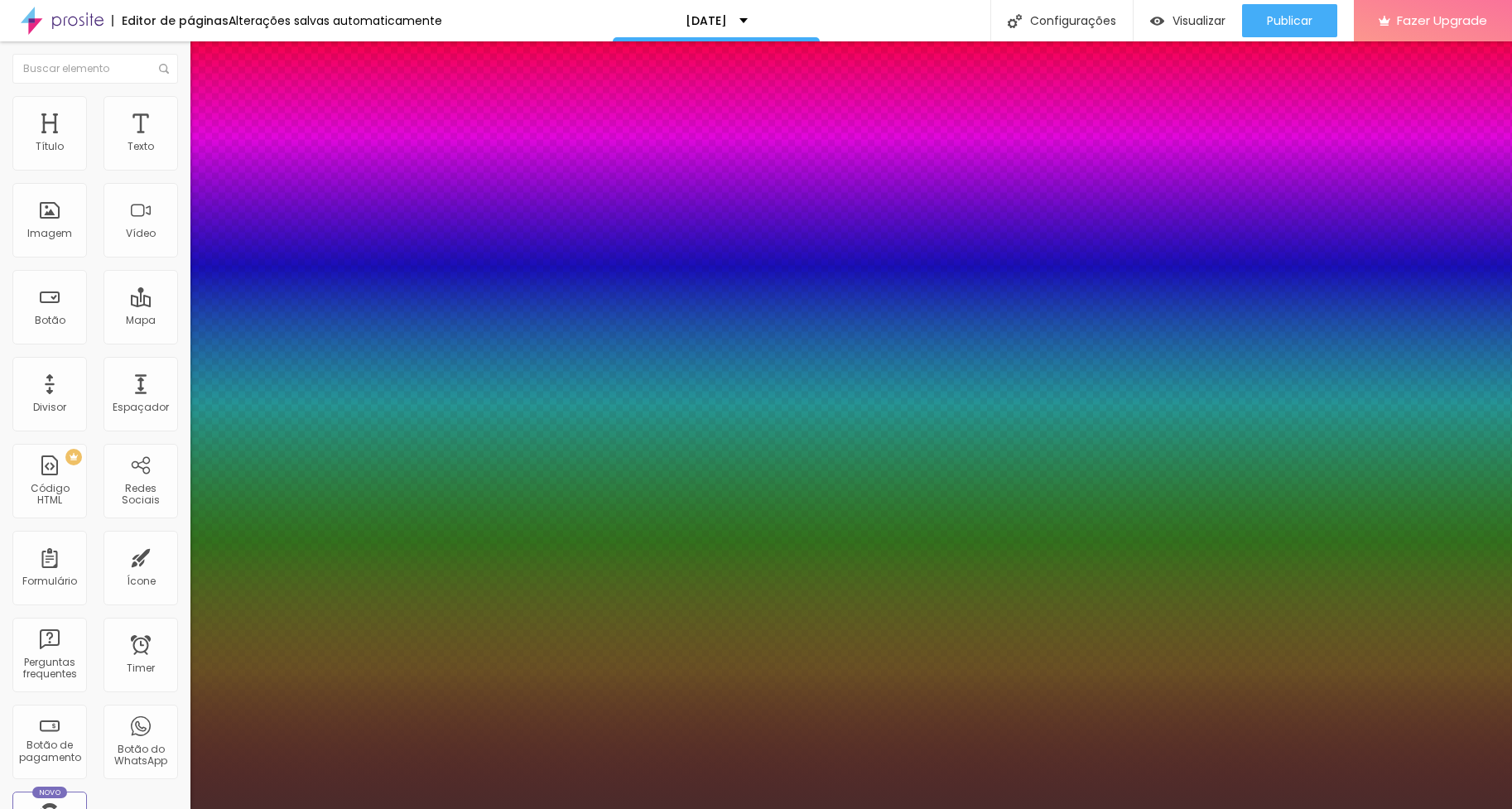
type input "0"
type input "3"
type input "12"
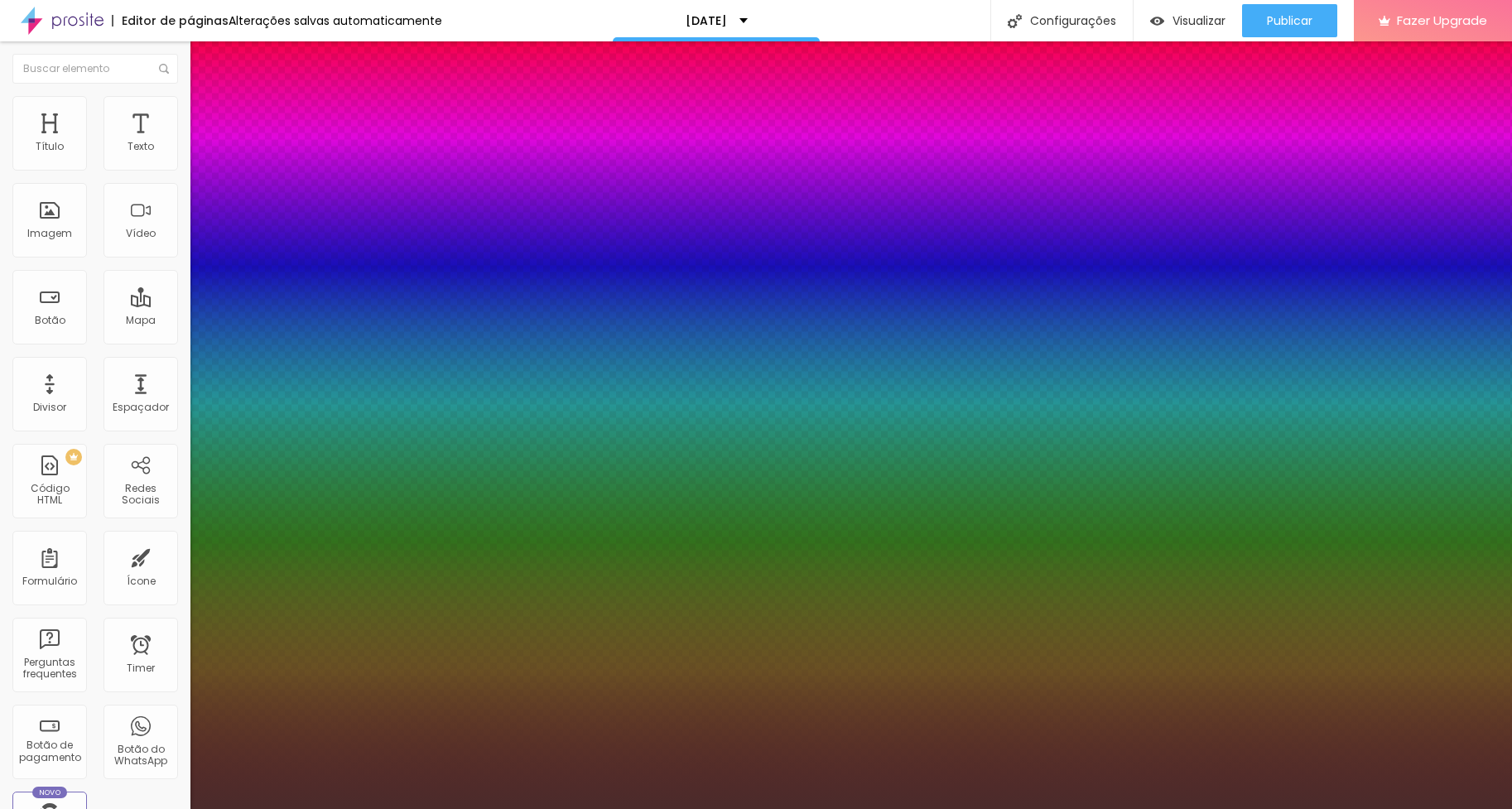
type input "23"
type input "34"
type input "37"
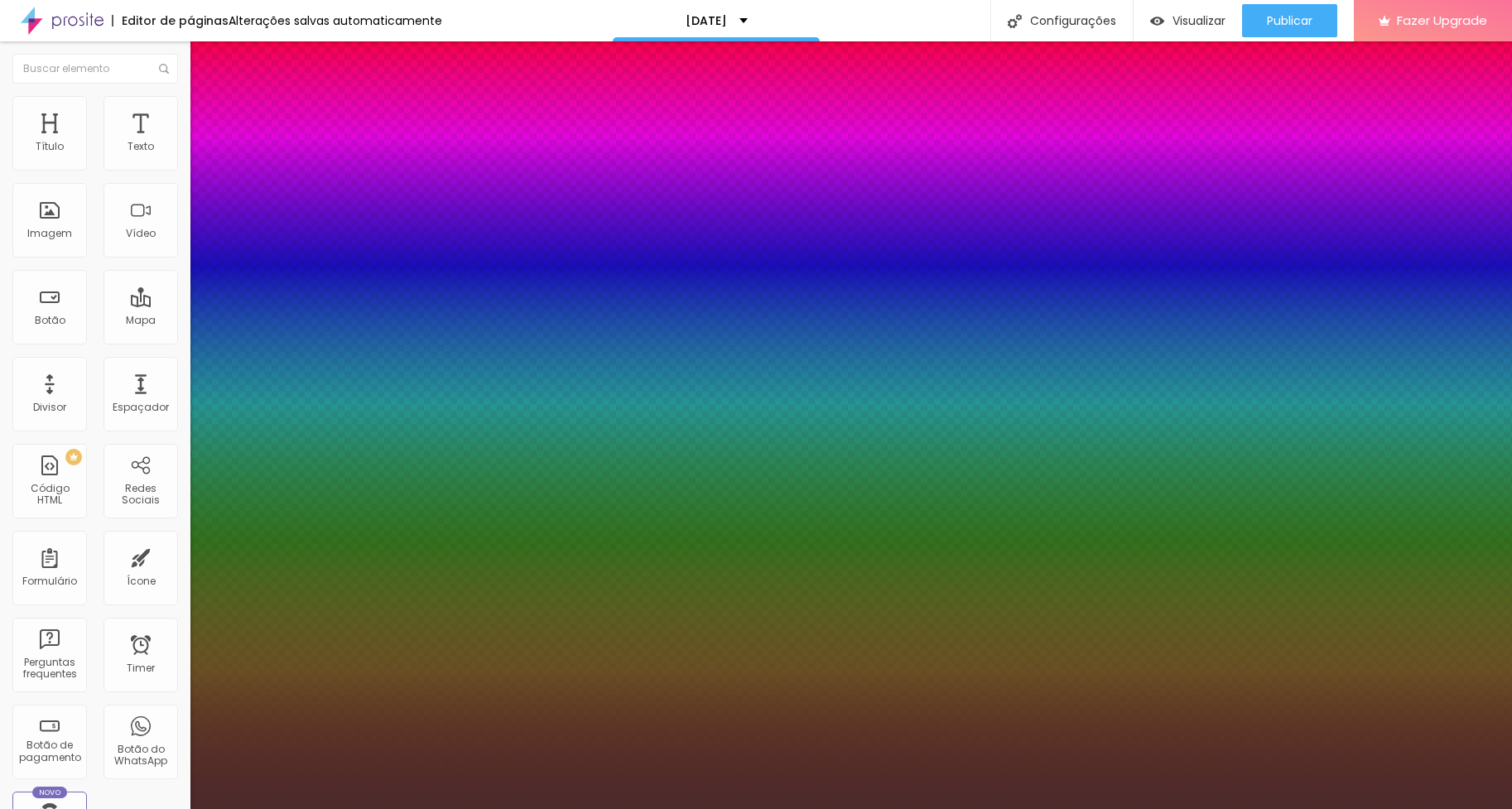
type input "37"
type input "41"
type input "43"
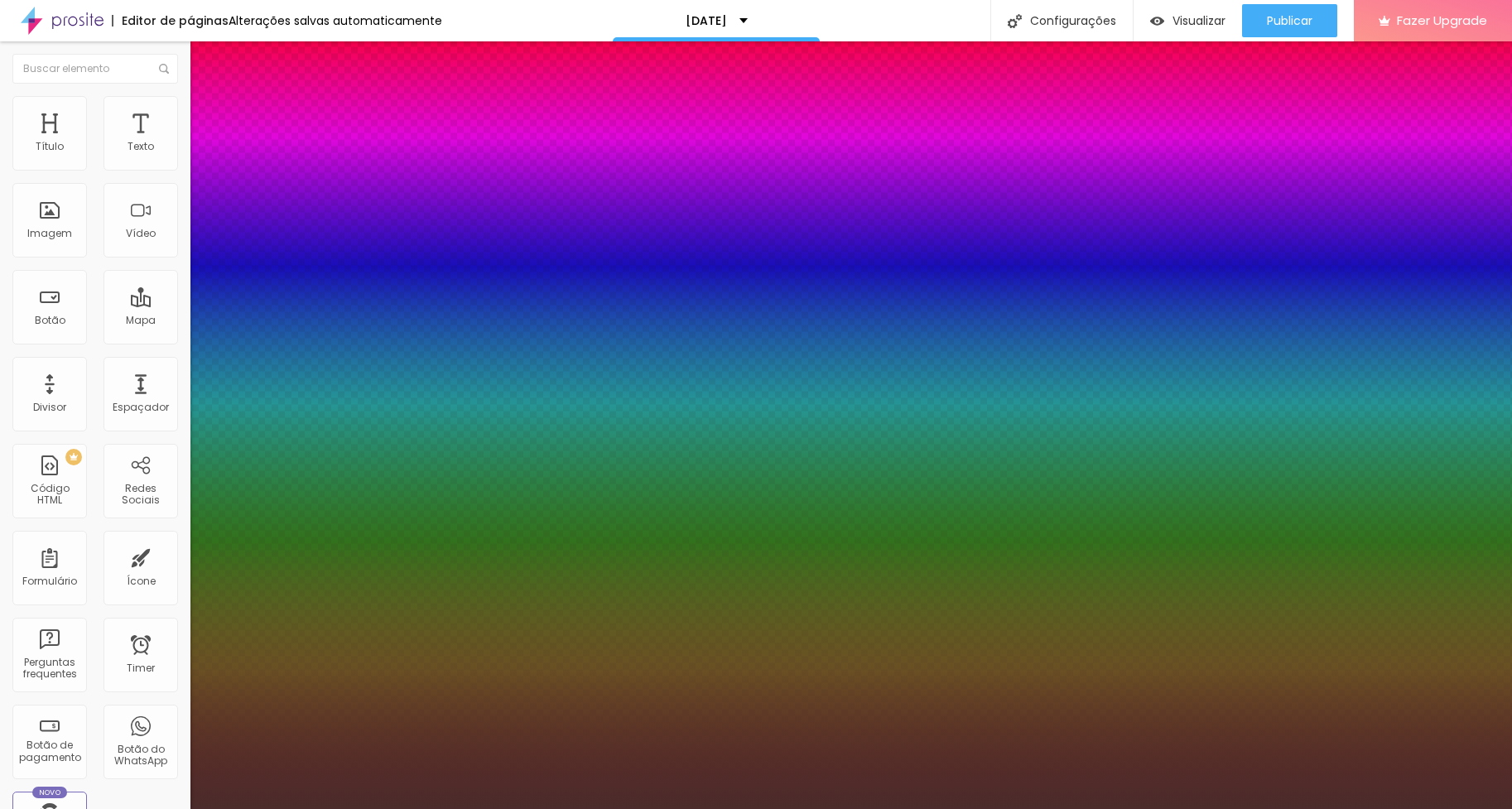
type input "41"
type input "39"
type input "37"
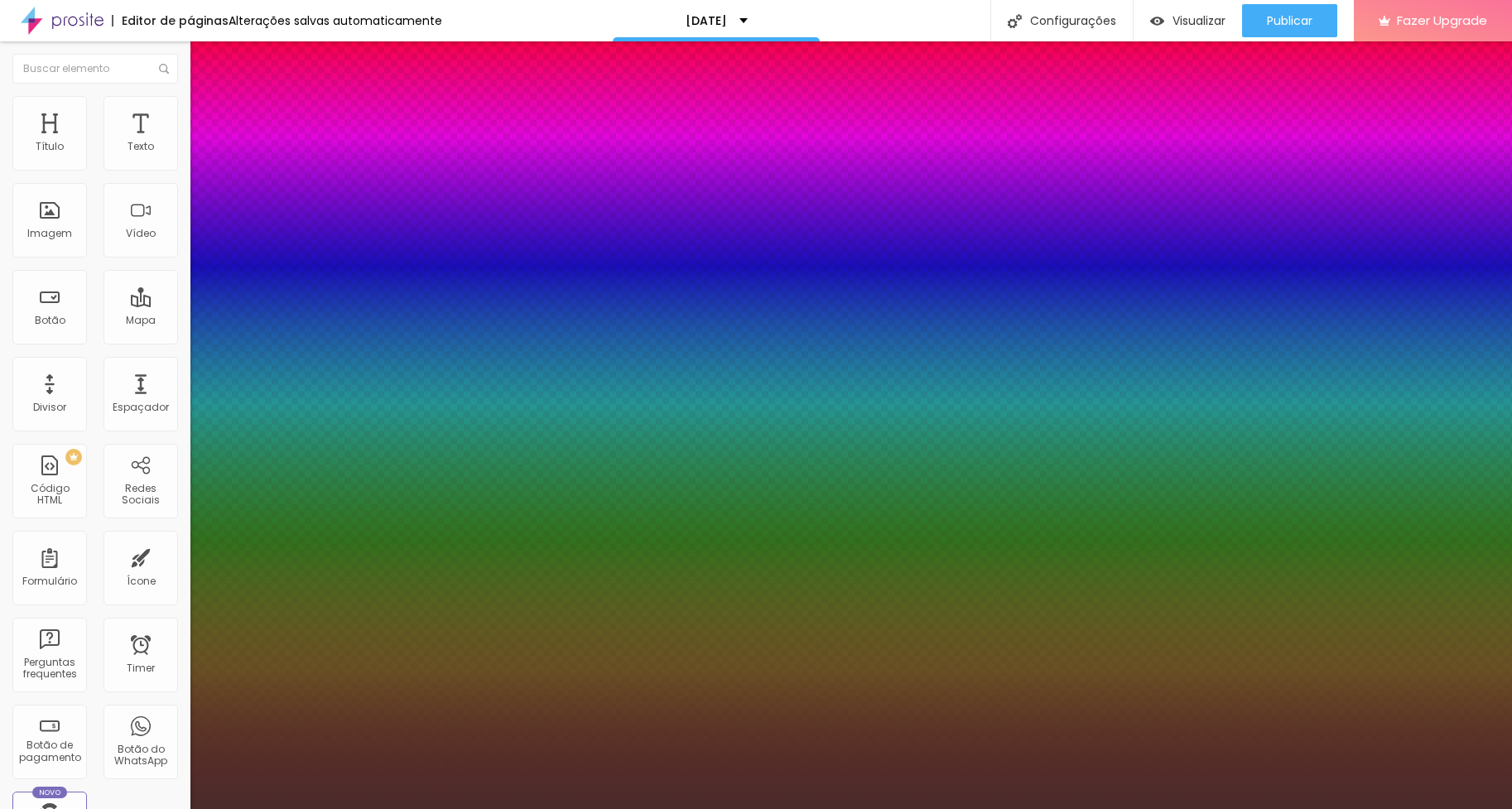
type input "37"
type input "32"
type input "30"
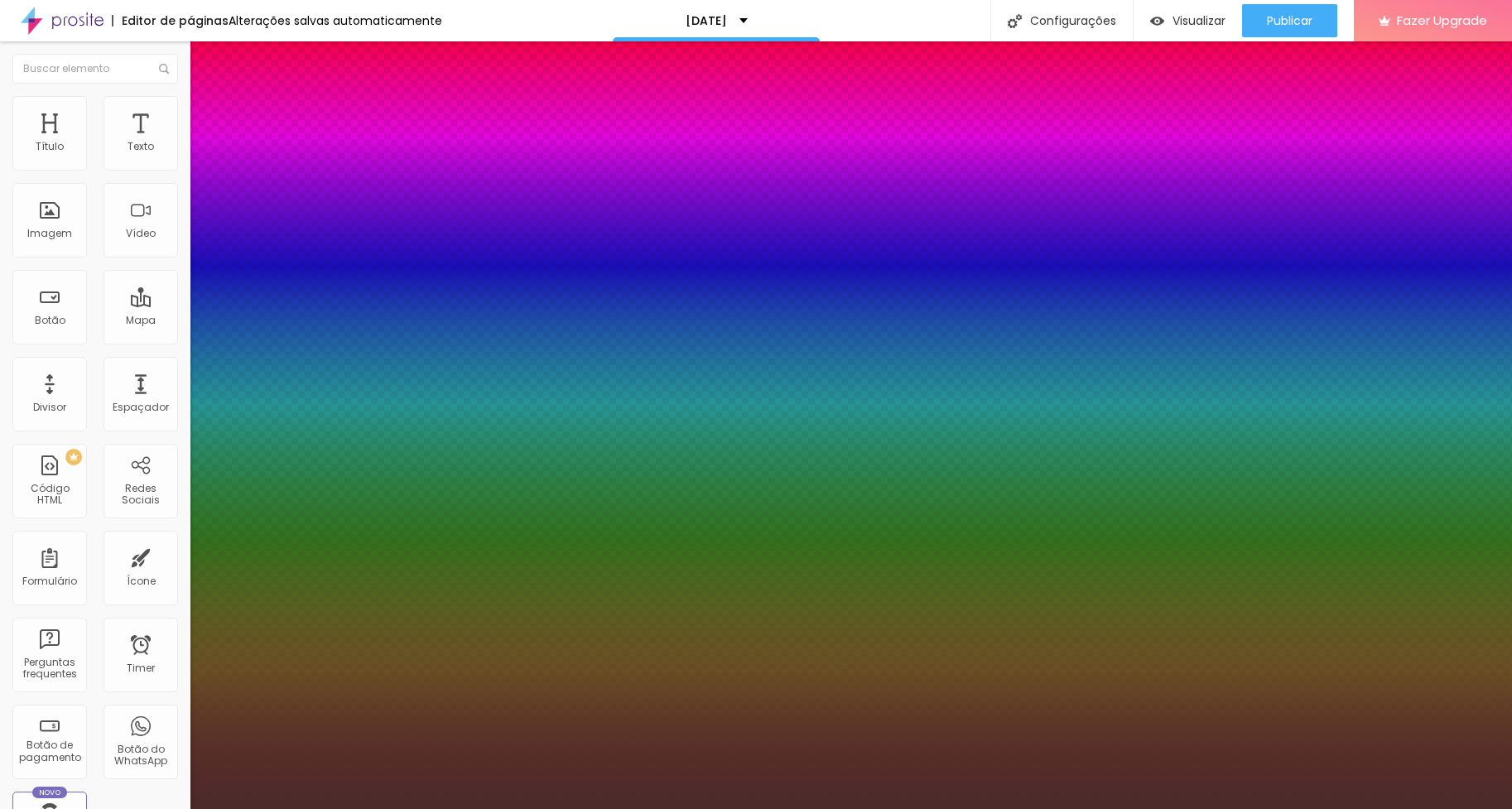
type input "28"
type input "26"
type input "23"
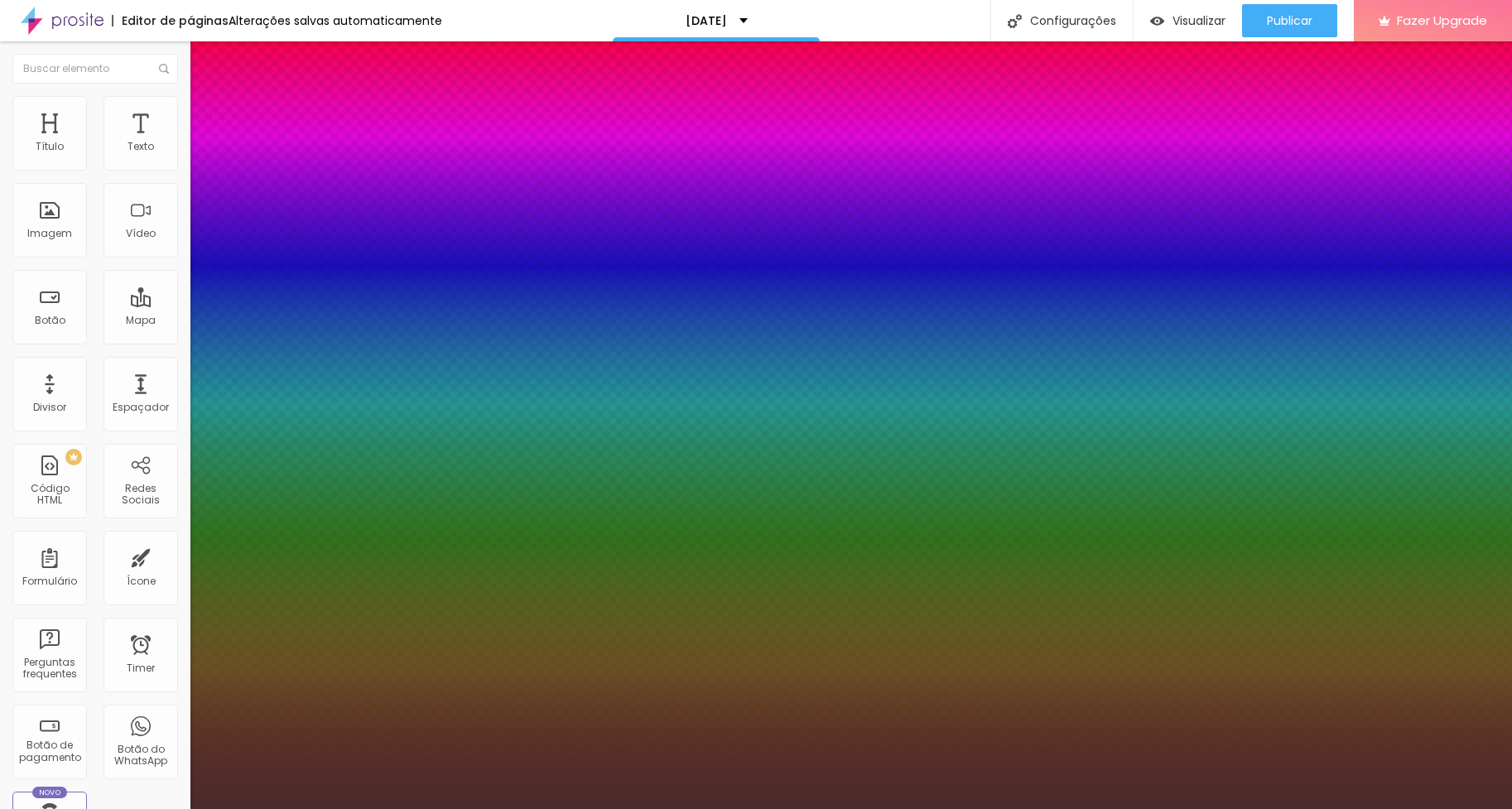
type input "23"
type input "21"
type input "19"
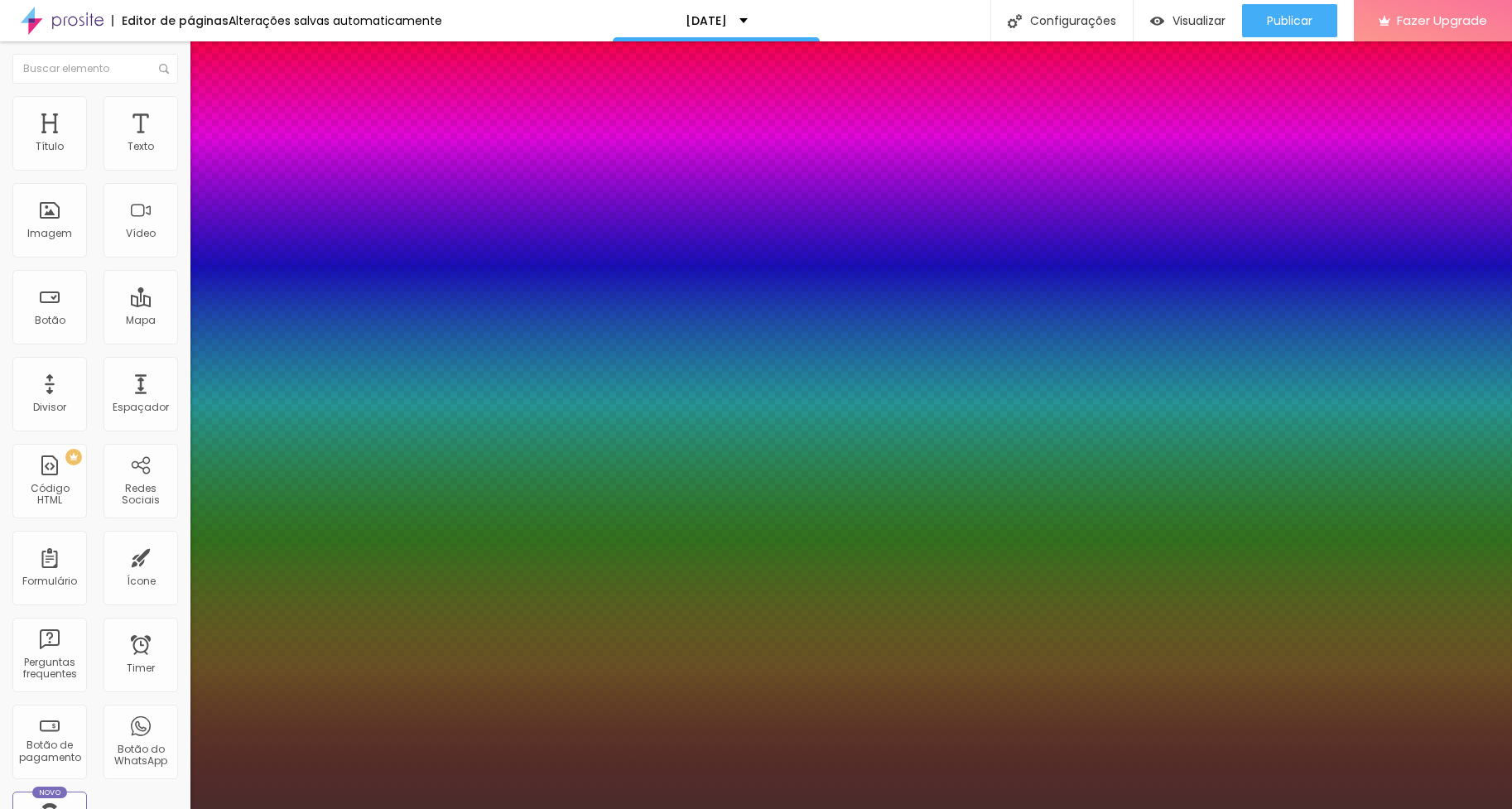
type input "17"
type input "10"
type input "6"
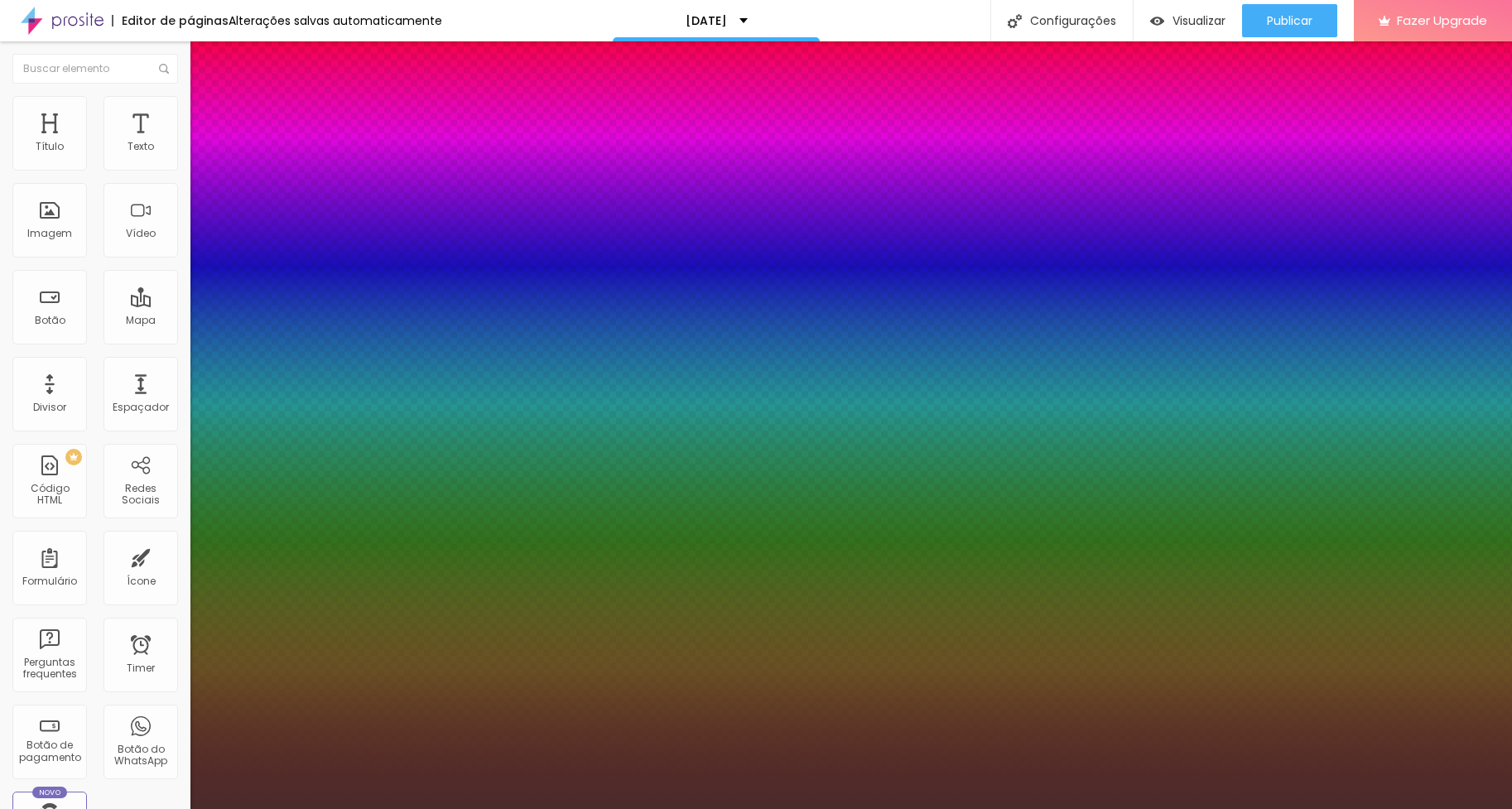
type input "6"
type input "8"
type input "10"
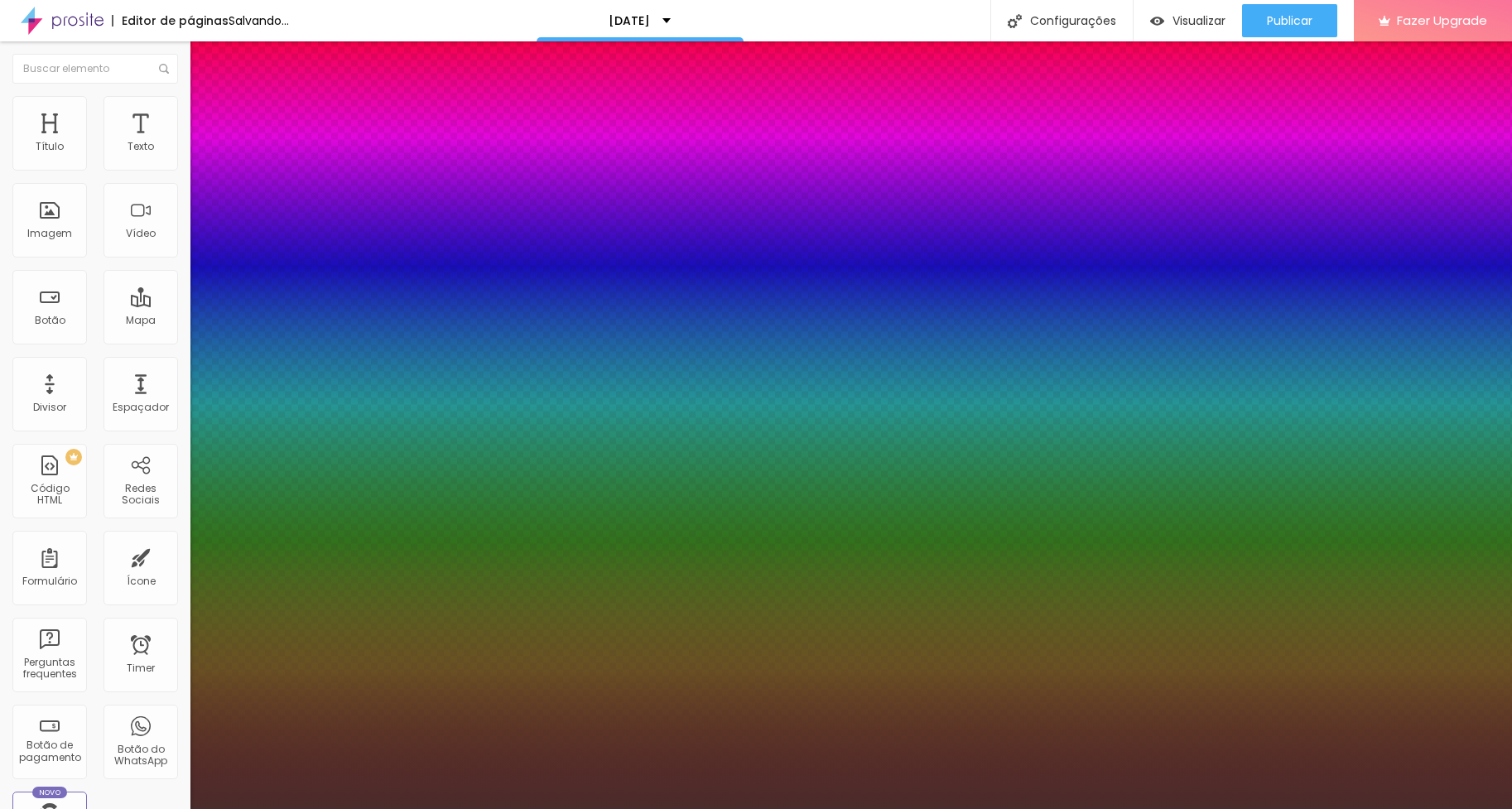
type input "12"
type input "14"
type input "12"
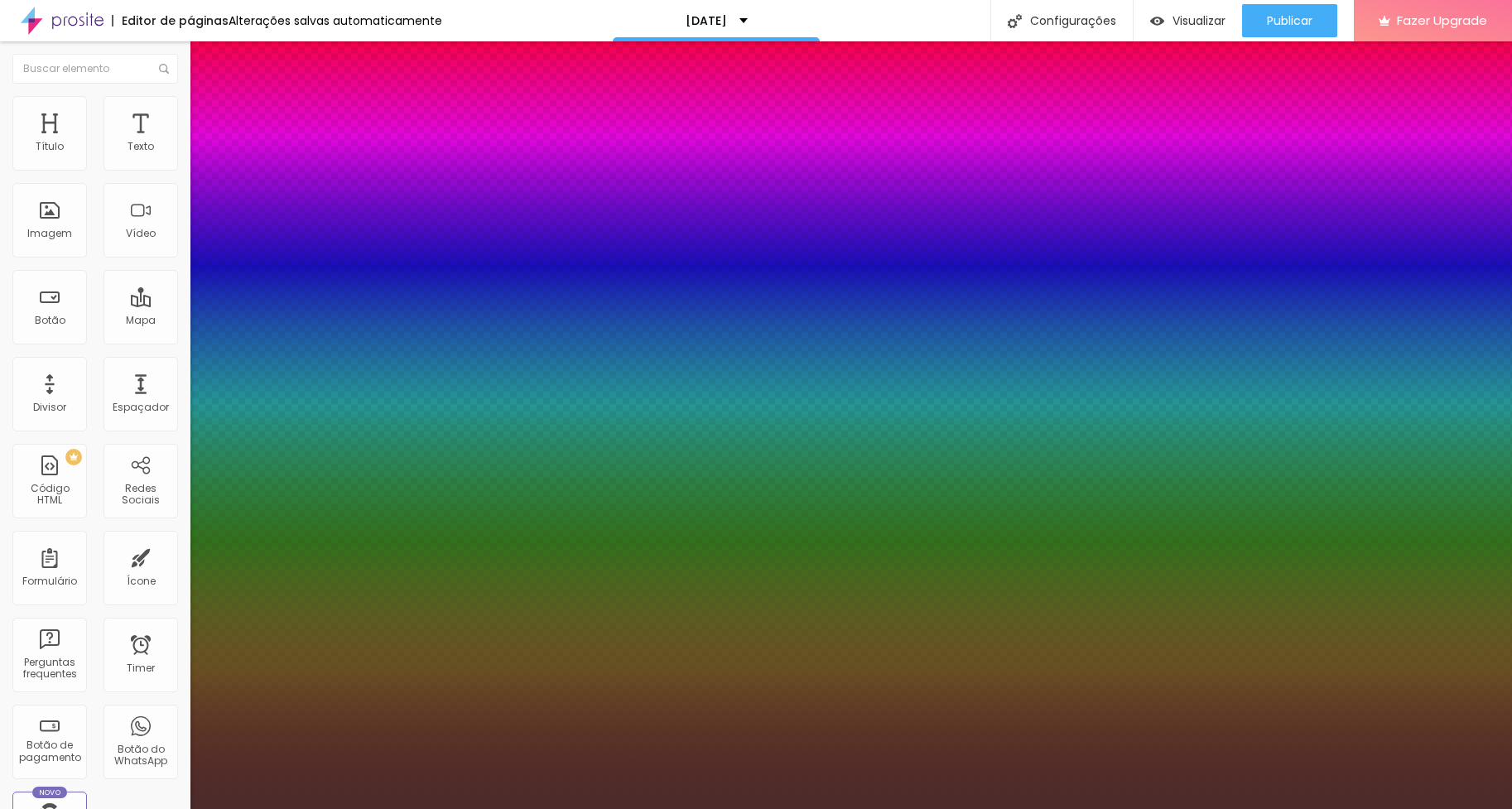
type input "12"
type input "10"
type input "8"
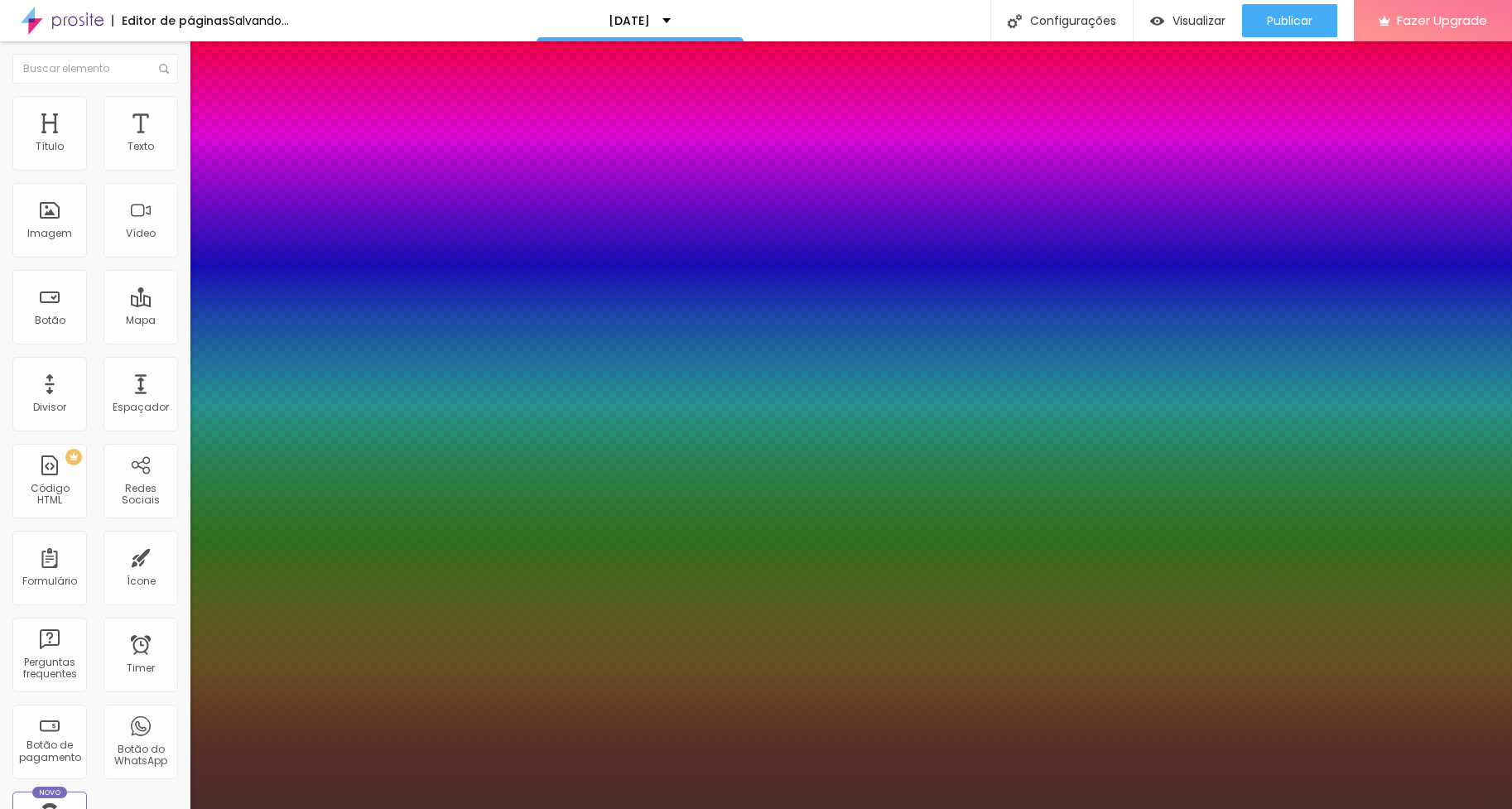
click at [422, 808] on div at bounding box center [756, 809] width 1512 height 0
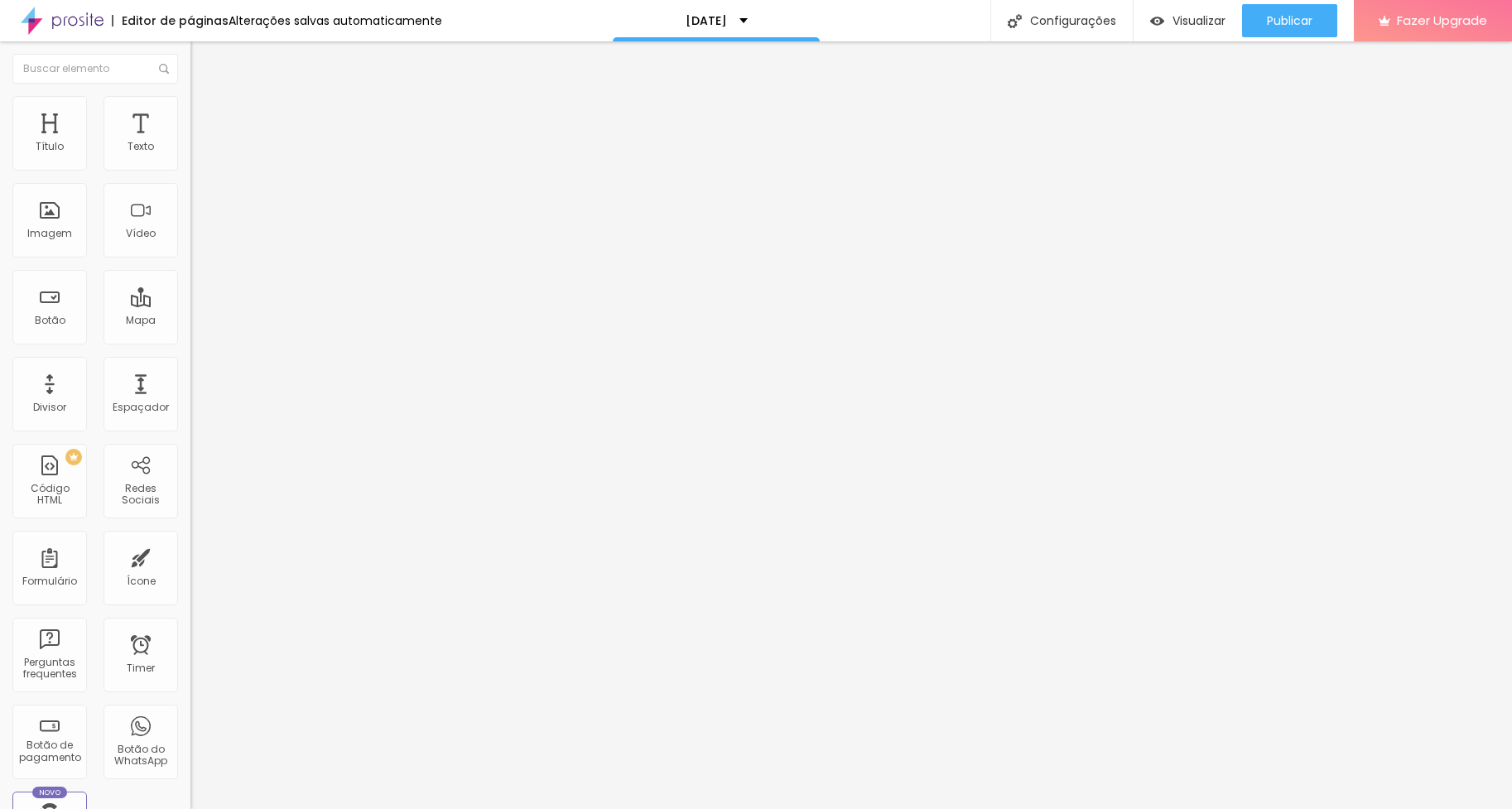
click at [199, 241] on icon "button" at bounding box center [201, 238] width 6 height 6
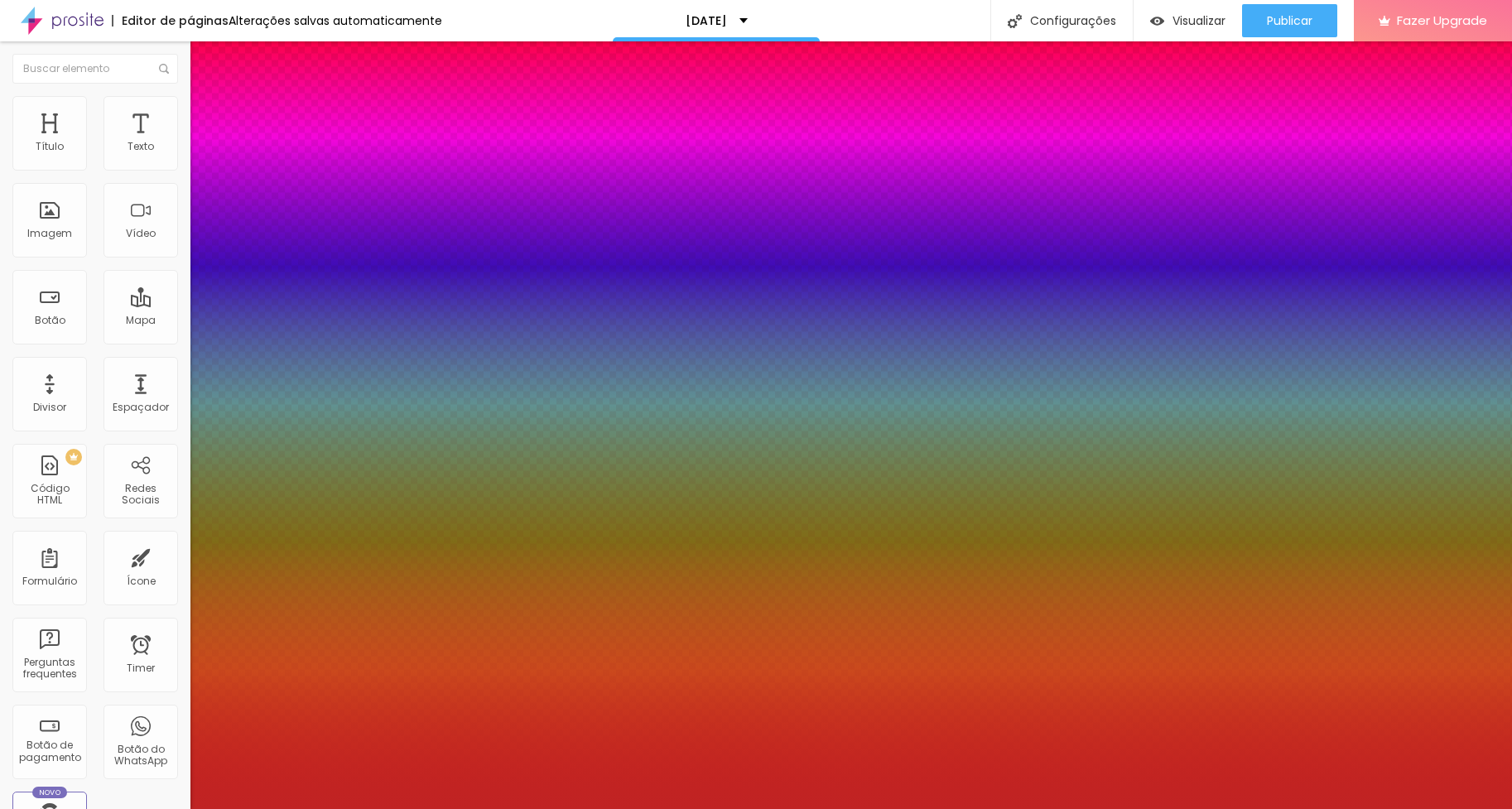
click at [317, 672] on div at bounding box center [756, 404] width 1512 height 809
click at [318, 677] on div at bounding box center [756, 404] width 1512 height 809
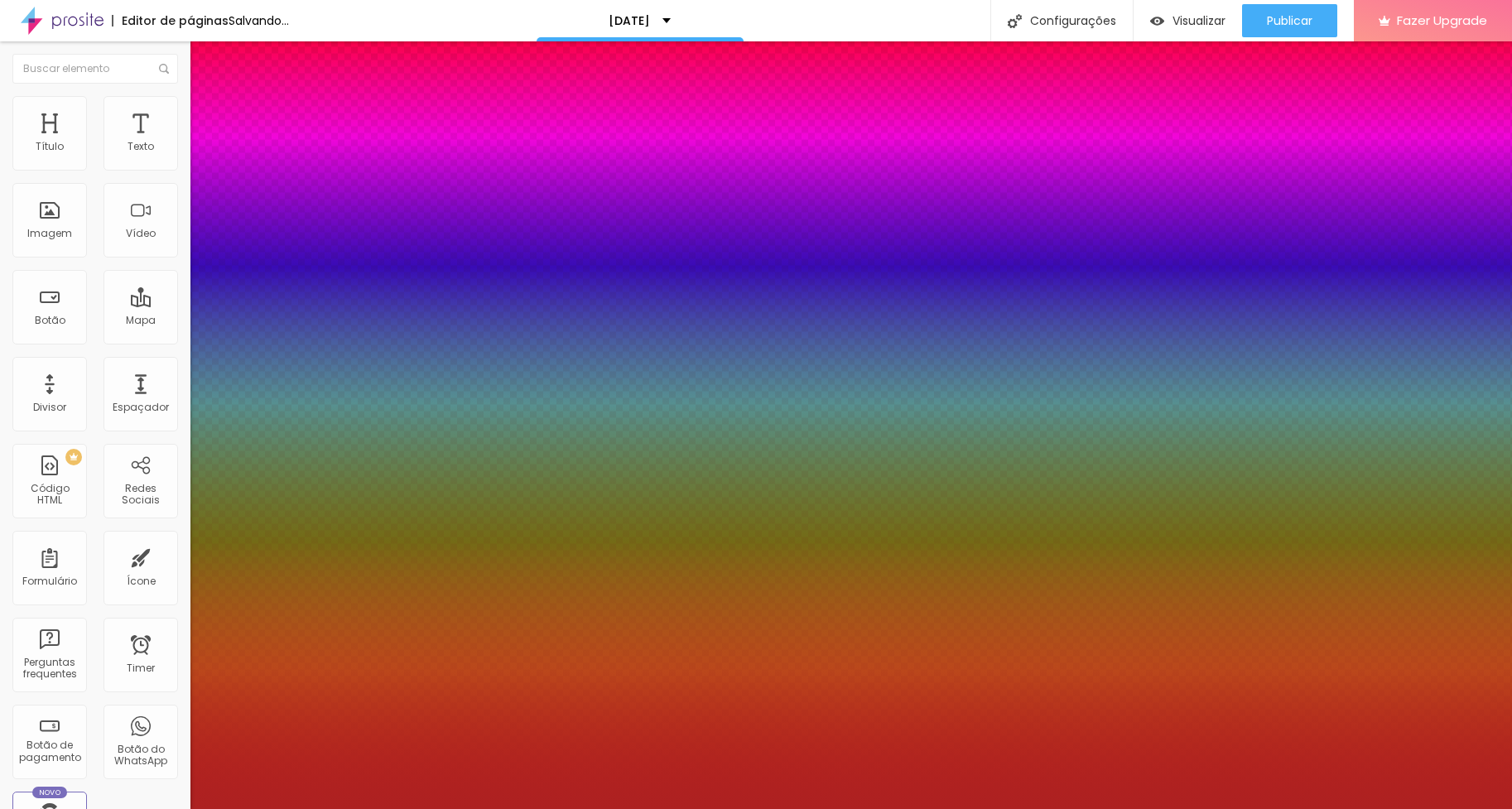
click at [1368, 808] on div at bounding box center [756, 809] width 1512 height 0
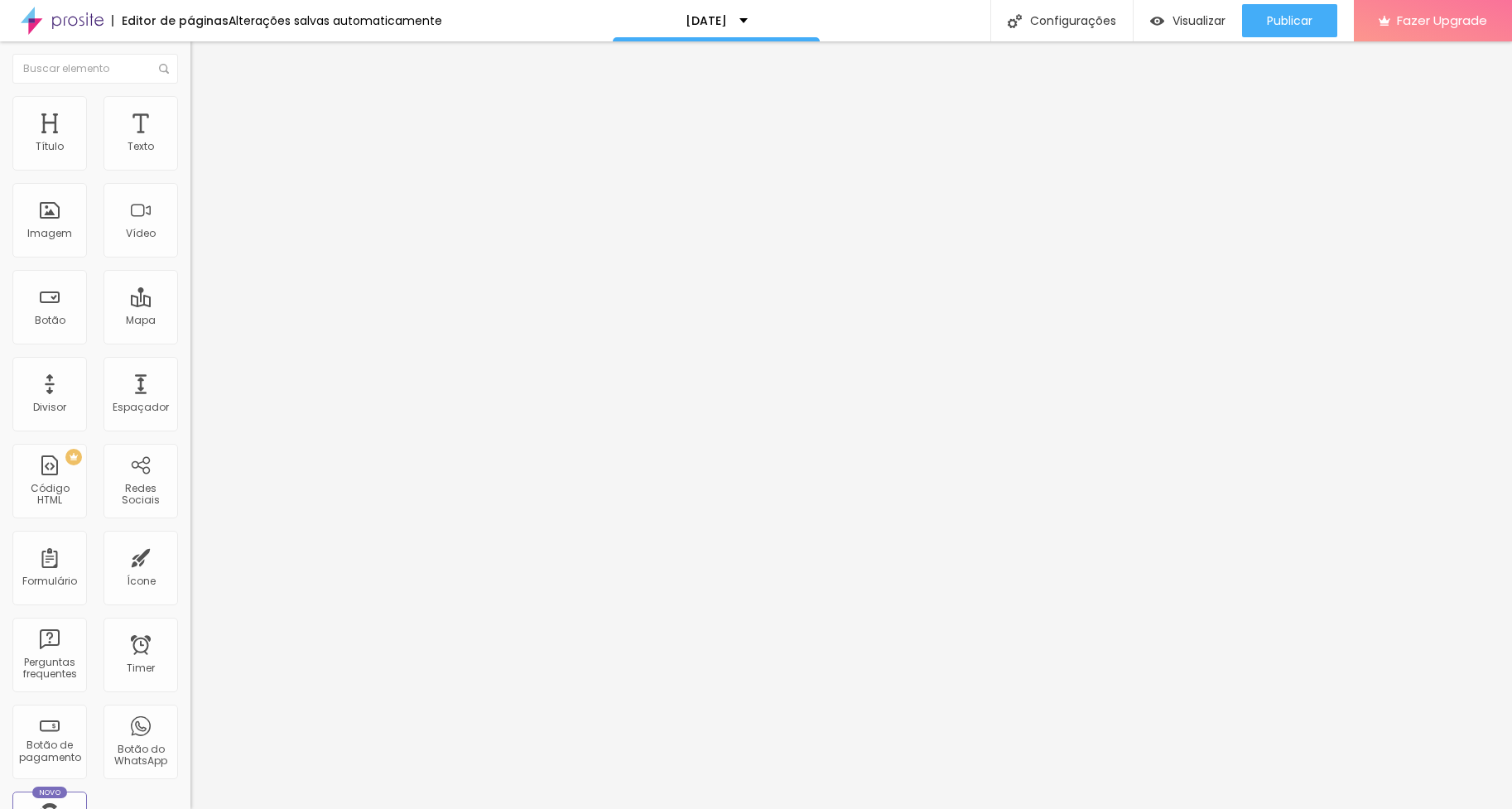
click at [197, 298] on icon "button" at bounding box center [201, 293] width 10 height 10
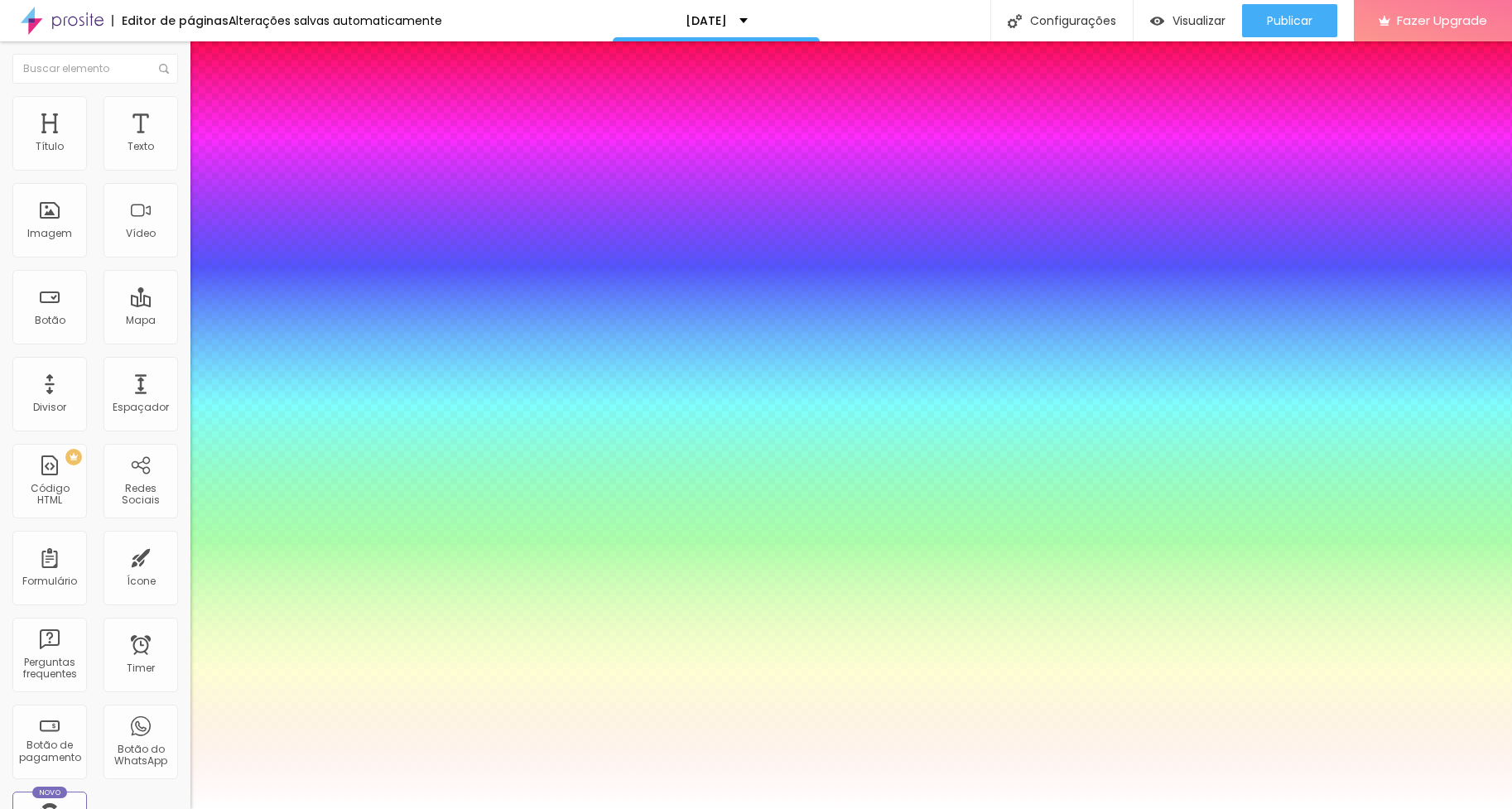
drag, startPoint x: 157, startPoint y: 462, endPoint x: 139, endPoint y: 453, distance: 20.1
click at [139, 453] on body "Editor de páginas Alterações salvas automaticamente Natal 2025 Configurações Co…" at bounding box center [756, 404] width 1512 height 809
drag, startPoint x: 280, startPoint y: 571, endPoint x: 259, endPoint y: 570, distance: 21.0
click at [1271, 808] on div at bounding box center [756, 809] width 1512 height 0
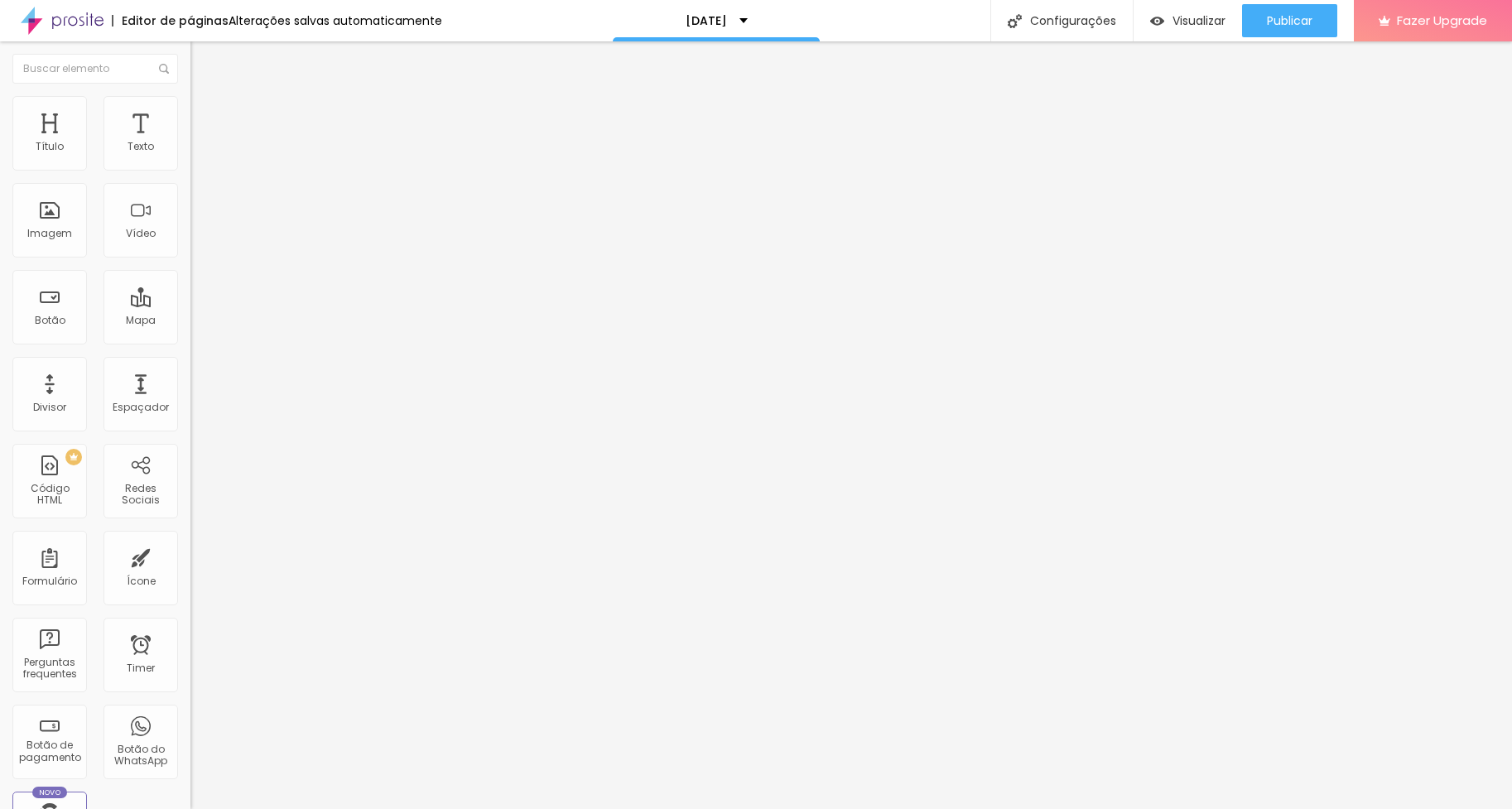
click at [199, 298] on icon "button" at bounding box center [201, 293] width 6 height 6
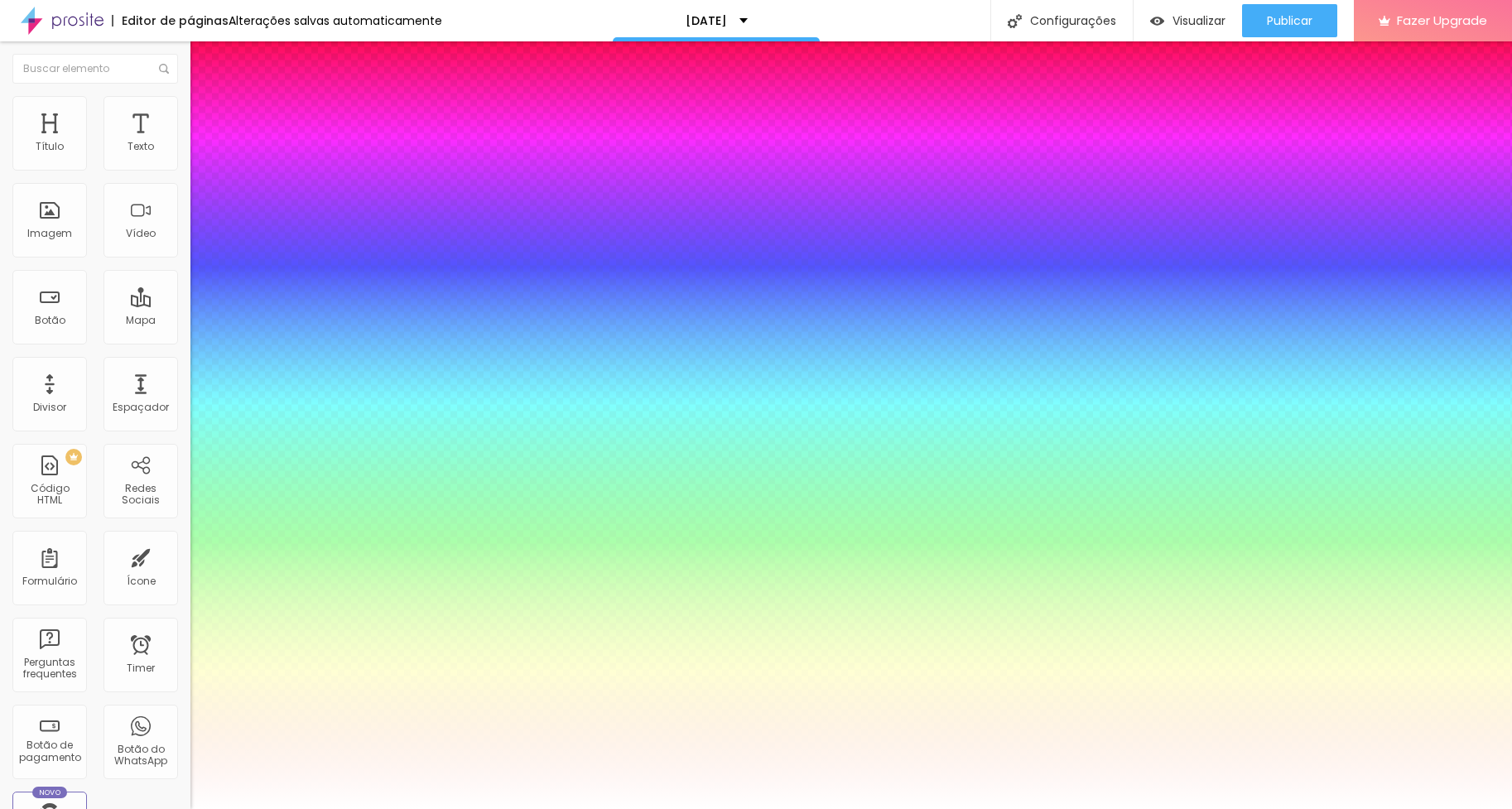
click at [1278, 808] on div at bounding box center [756, 809] width 1512 height 0
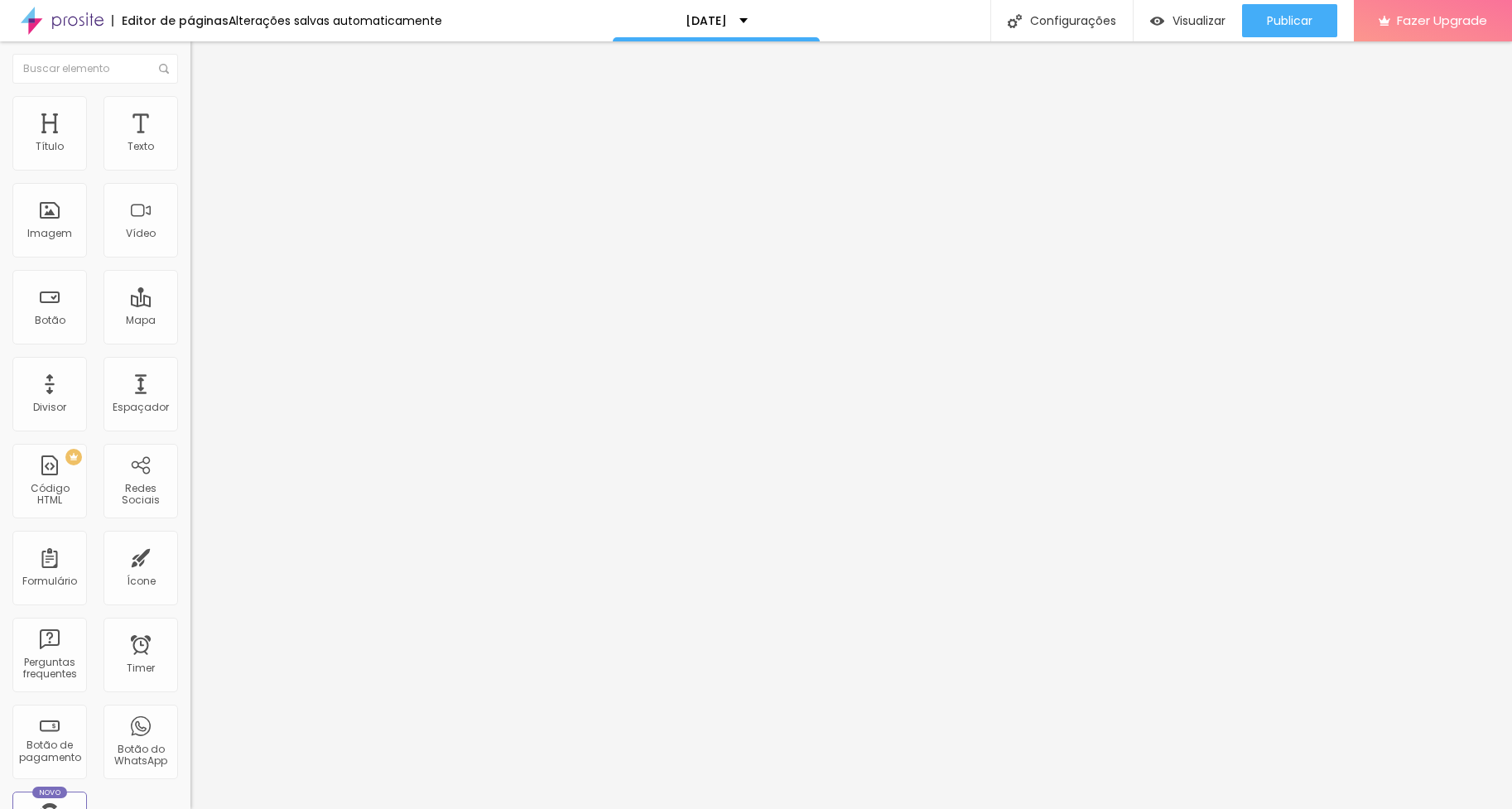
click at [191, 304] on button "button" at bounding box center [202, 295] width 23 height 18
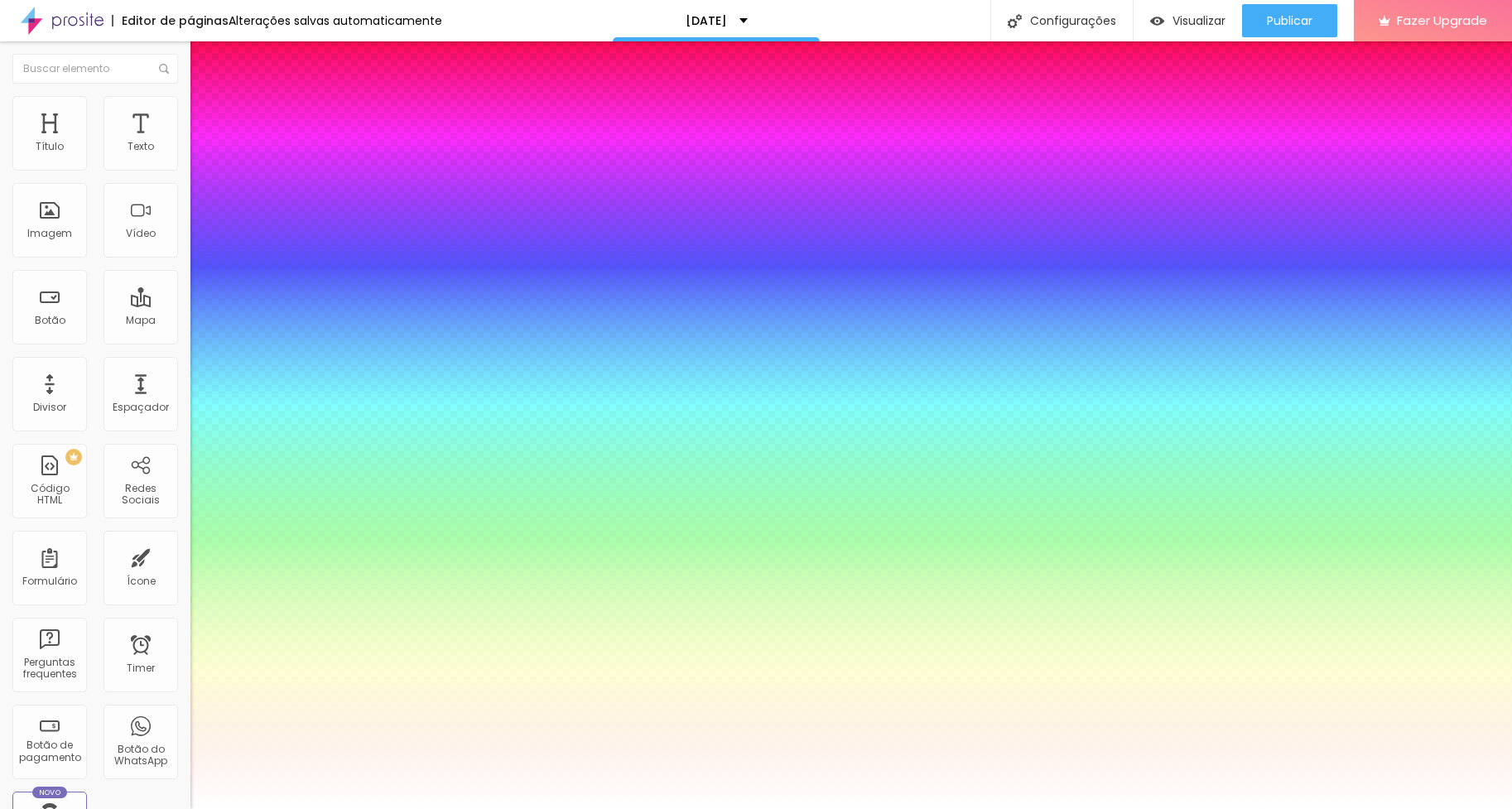
click at [1301, 808] on div at bounding box center [756, 809] width 1512 height 0
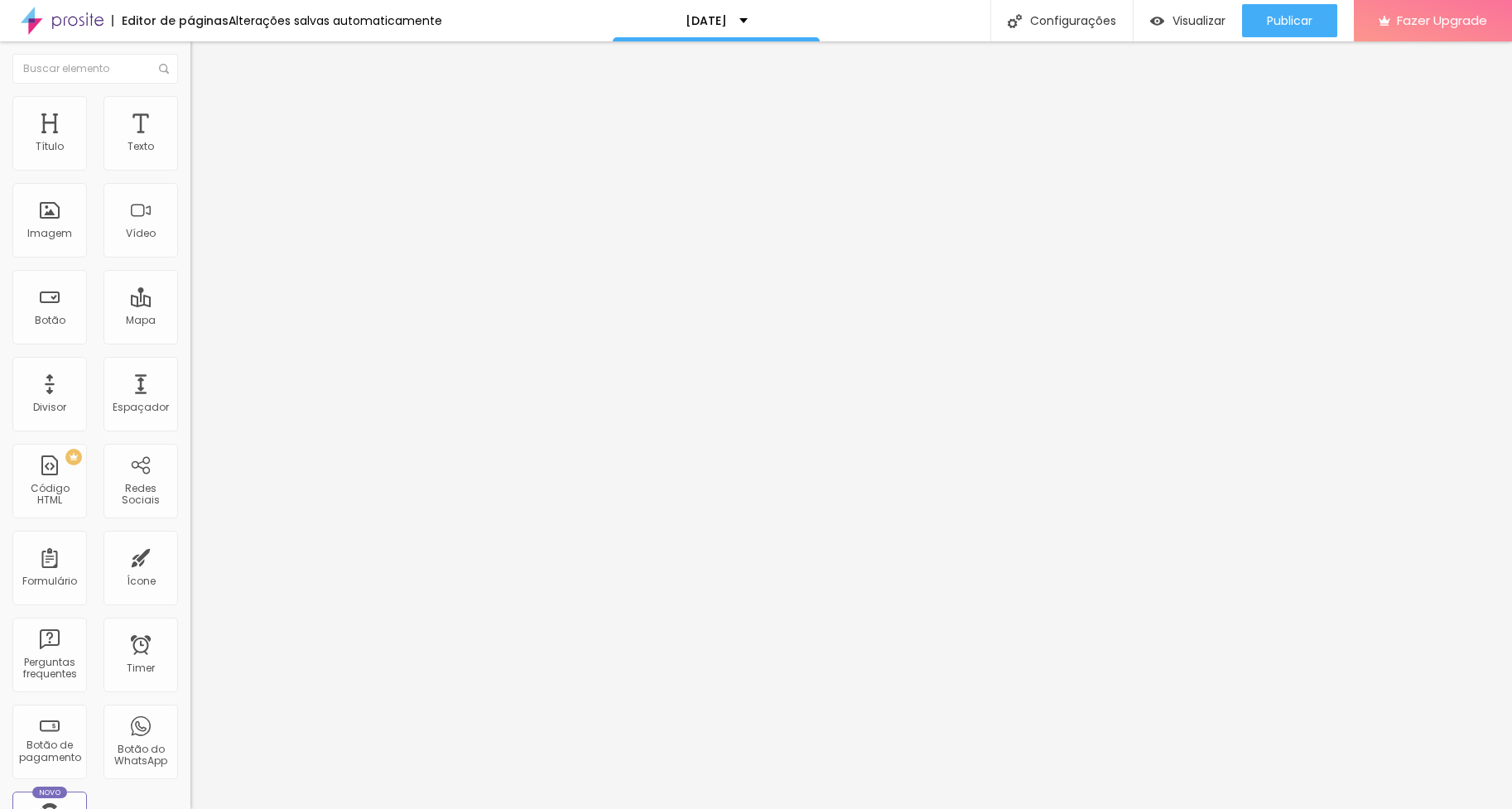
click at [197, 243] on icon "button" at bounding box center [201, 238] width 10 height 10
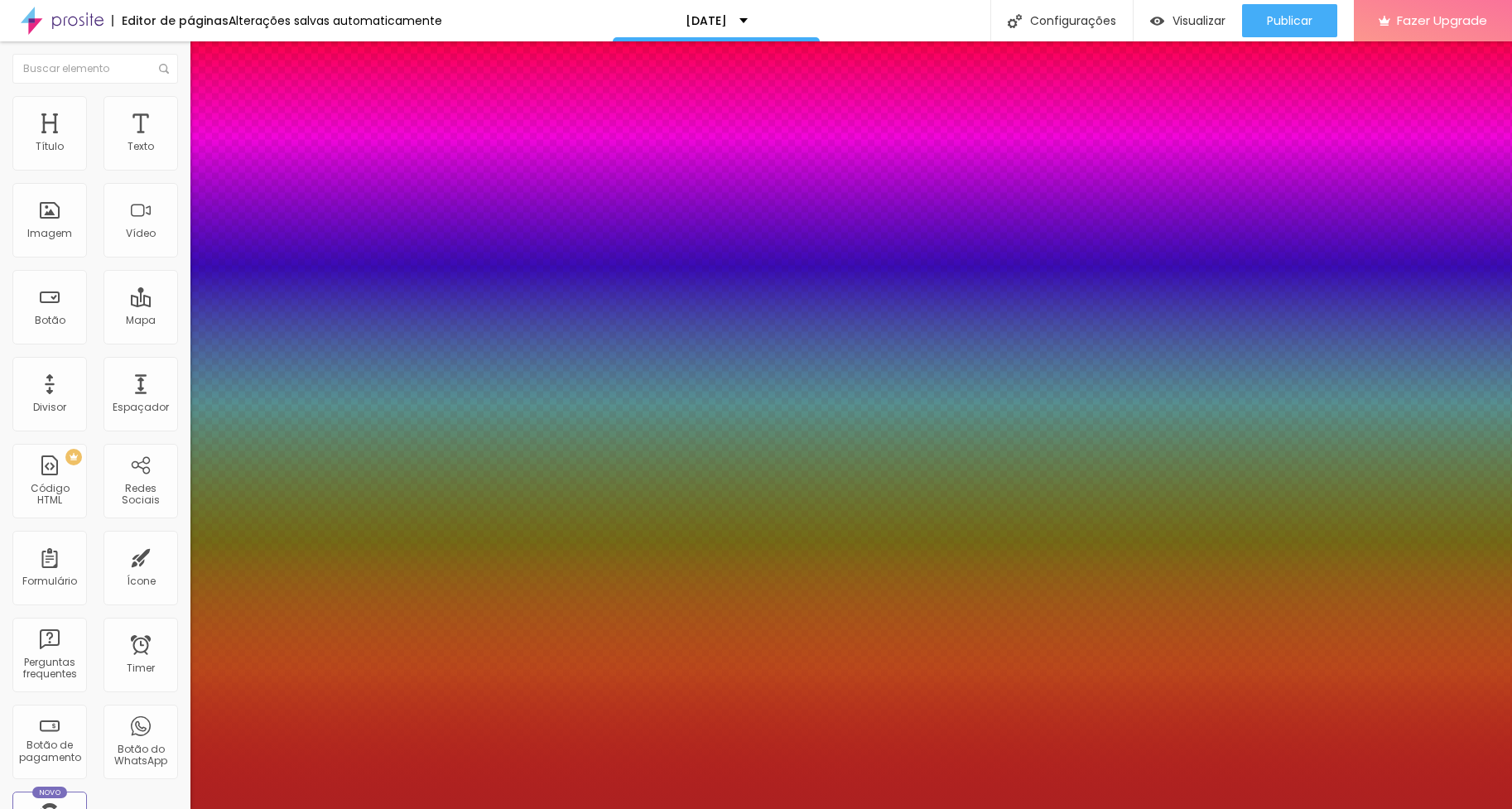
click at [811, 808] on div at bounding box center [756, 809] width 1512 height 0
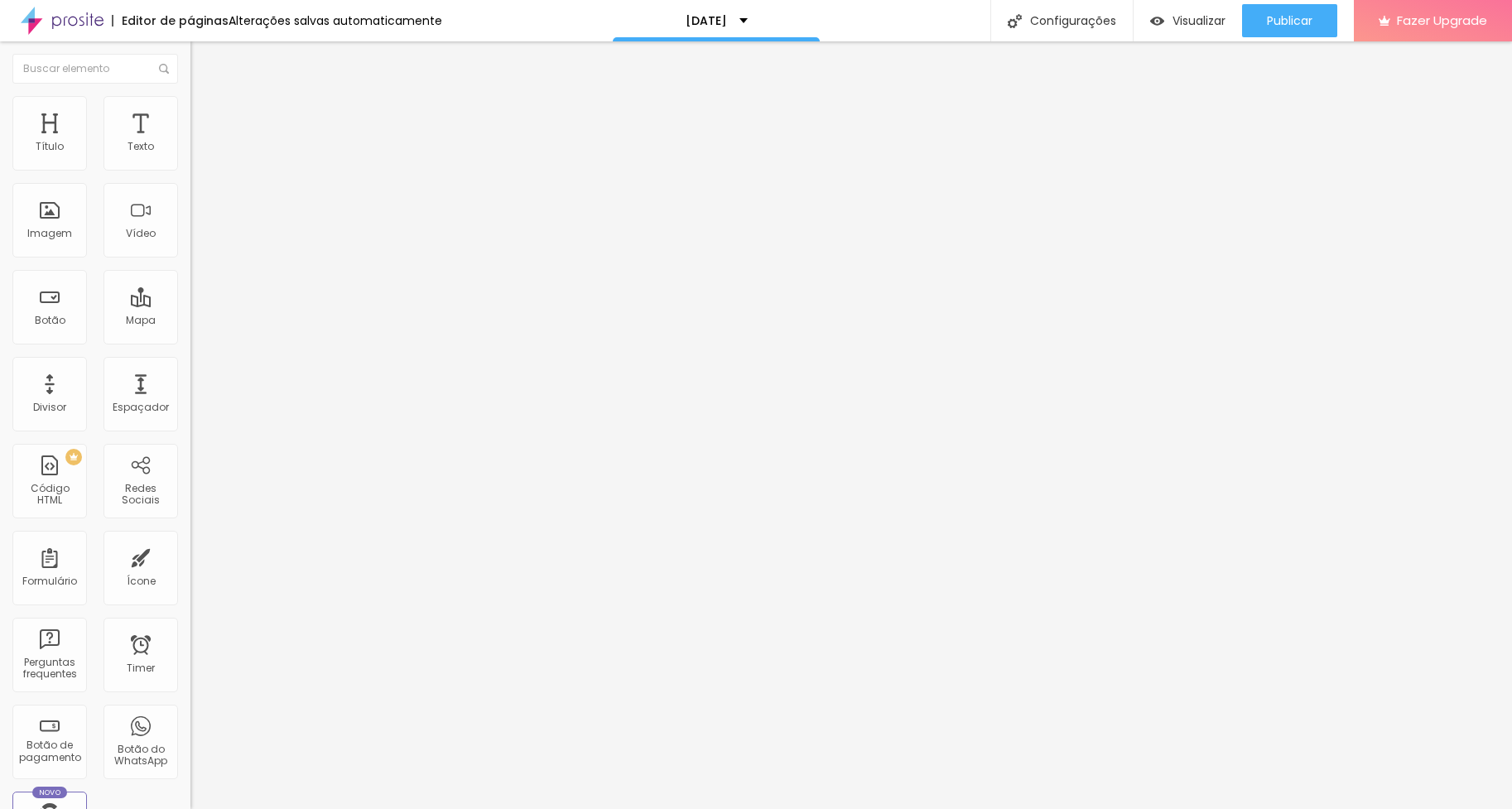
click at [199, 241] on icon "button" at bounding box center [201, 238] width 6 height 6
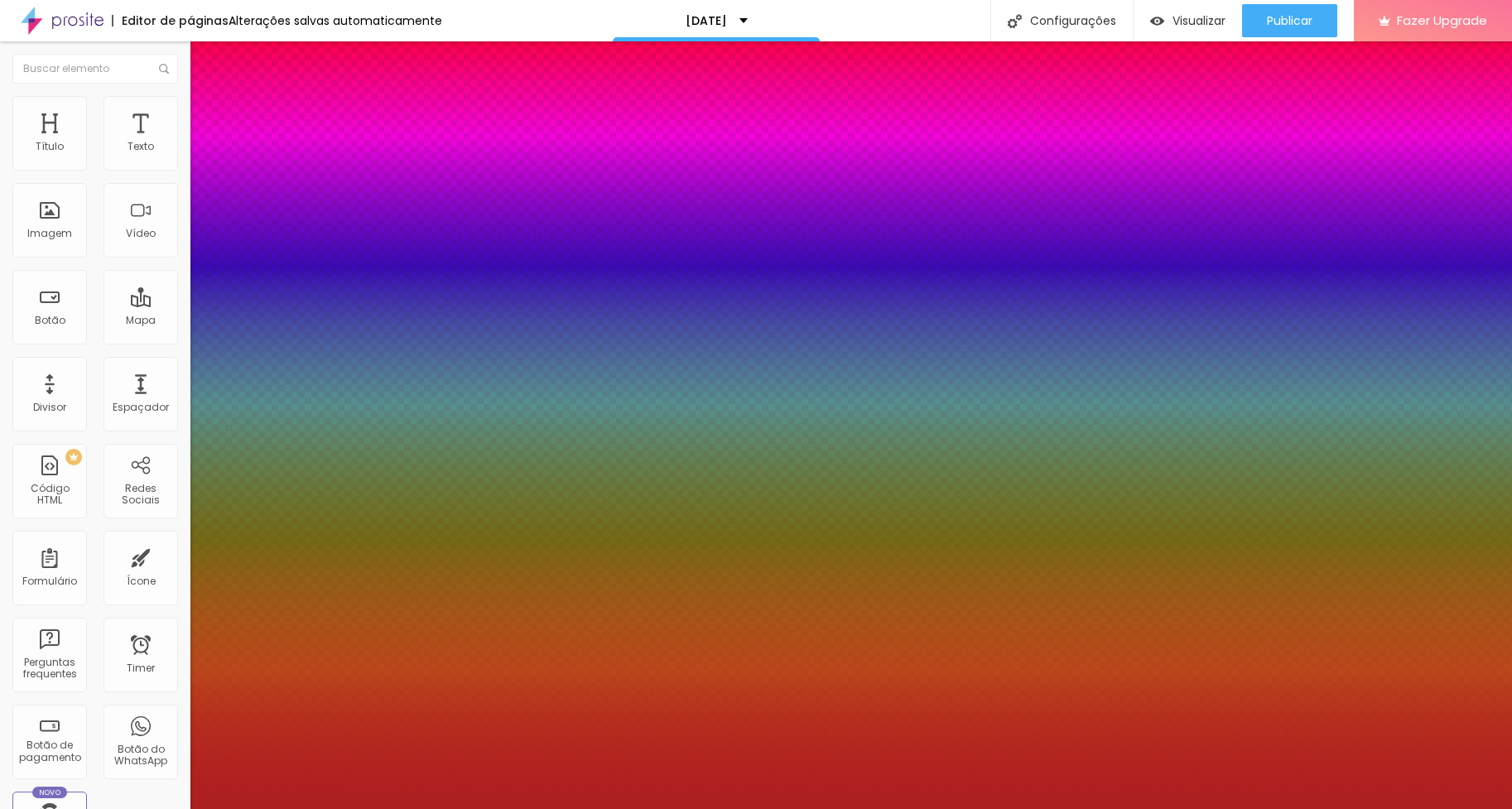
drag, startPoint x: 217, startPoint y: 503, endPoint x: 401, endPoint y: 517, distance: 184.5
click at [536, 808] on div at bounding box center [756, 809] width 1512 height 0
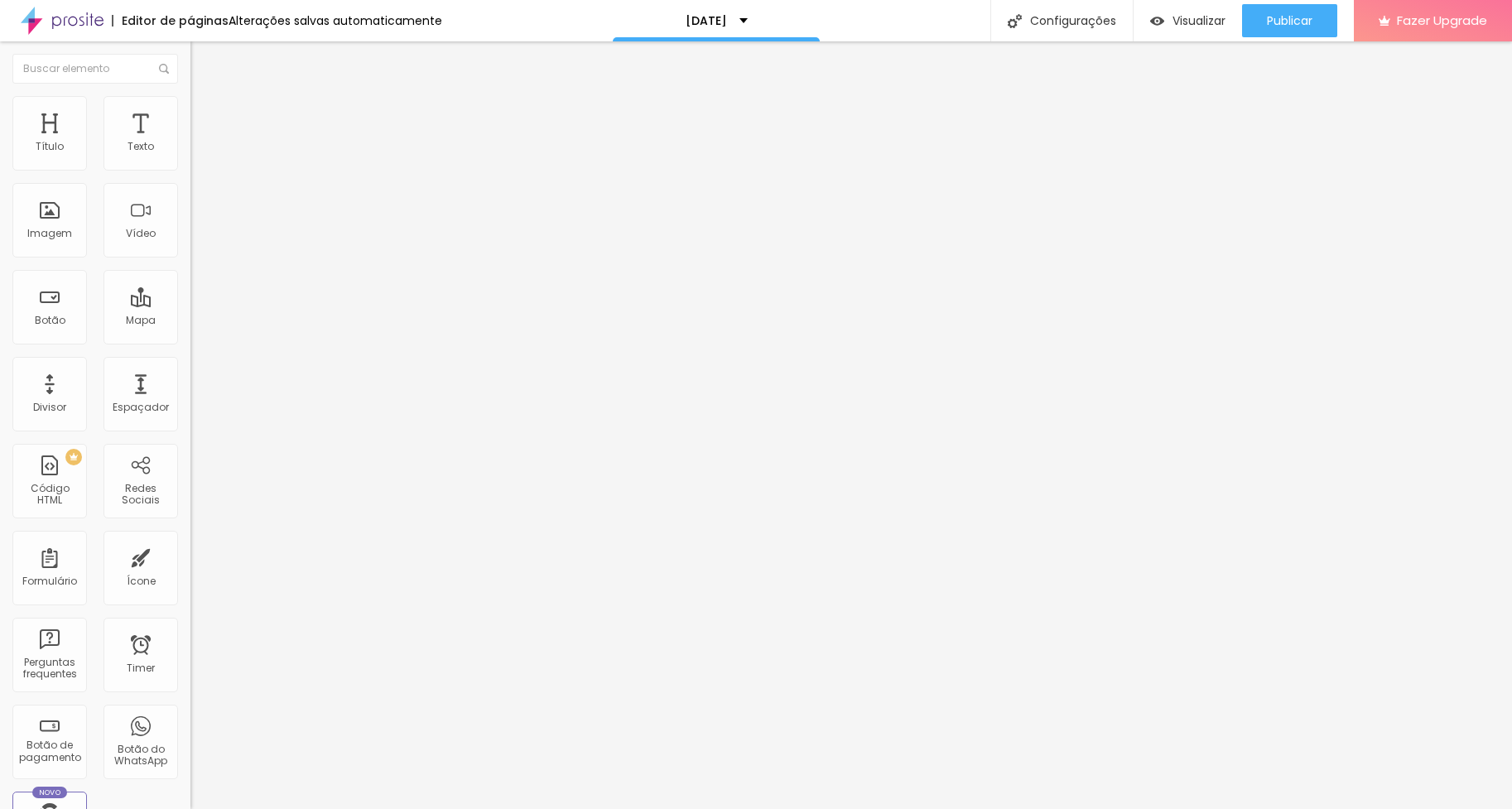
click at [197, 243] on icon "button" at bounding box center [201, 238] width 10 height 10
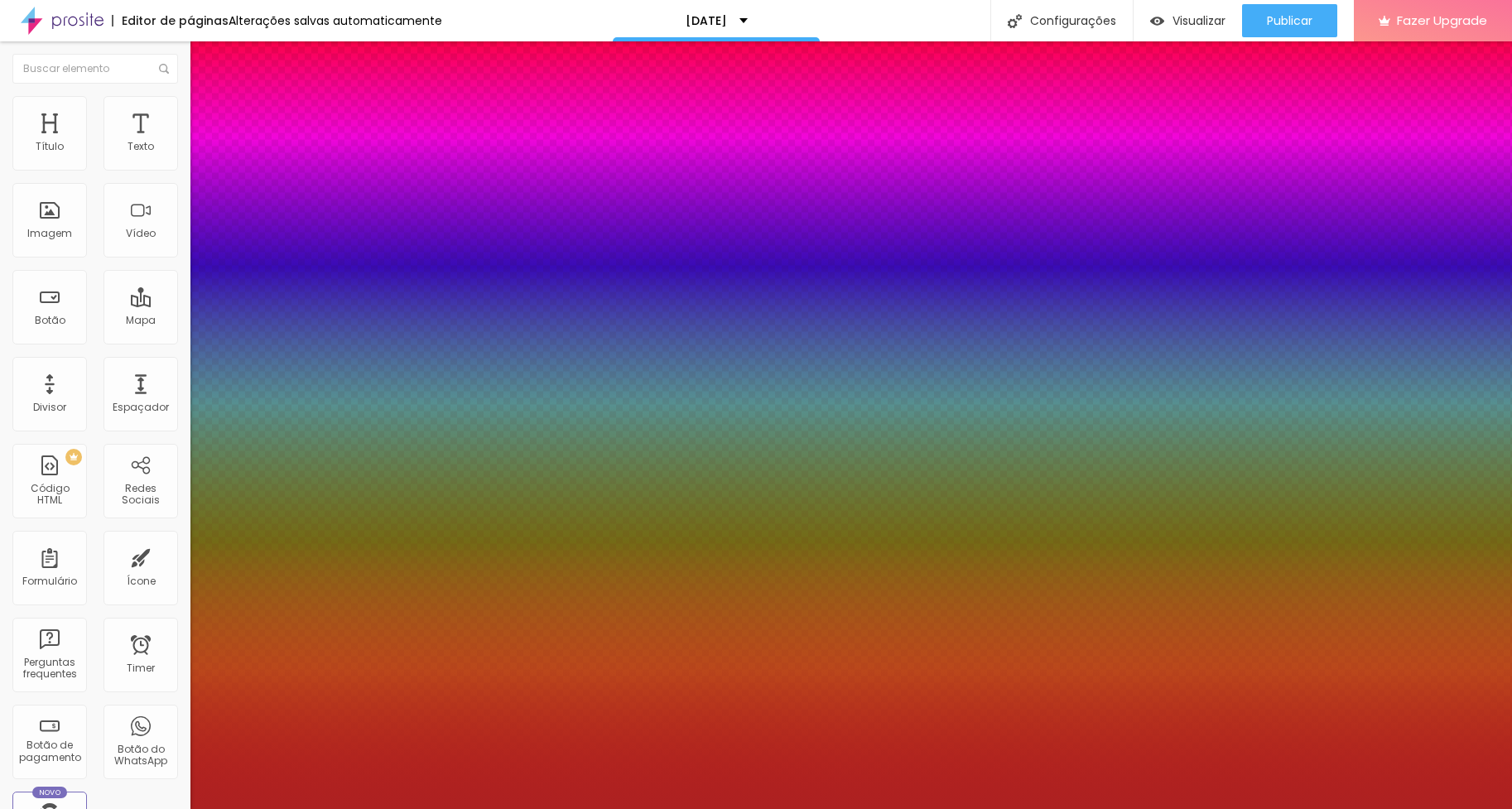
click at [1186, 808] on div at bounding box center [756, 809] width 1512 height 0
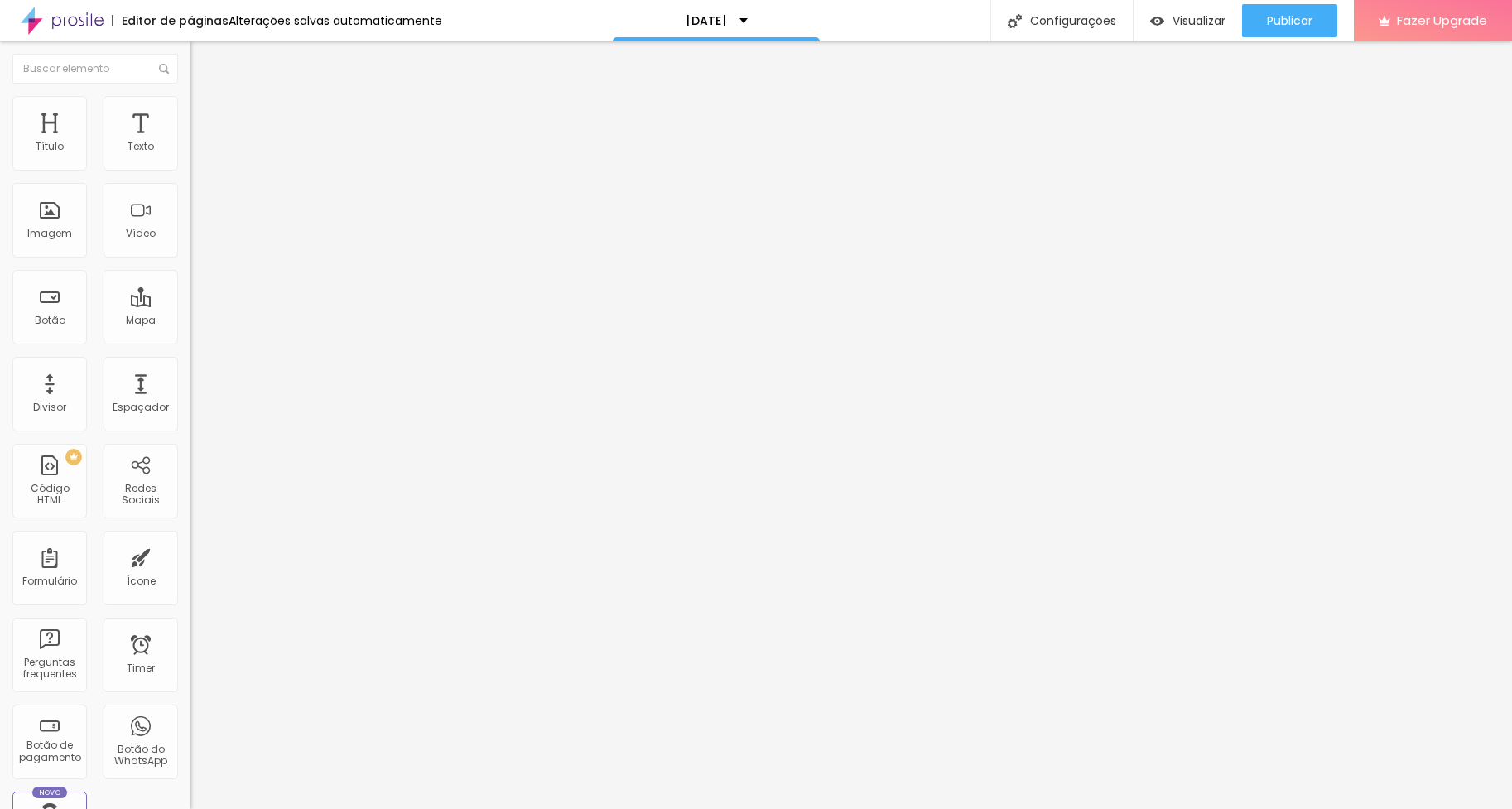
click at [197, 243] on icon "button" at bounding box center [199, 241] width 4 height 4
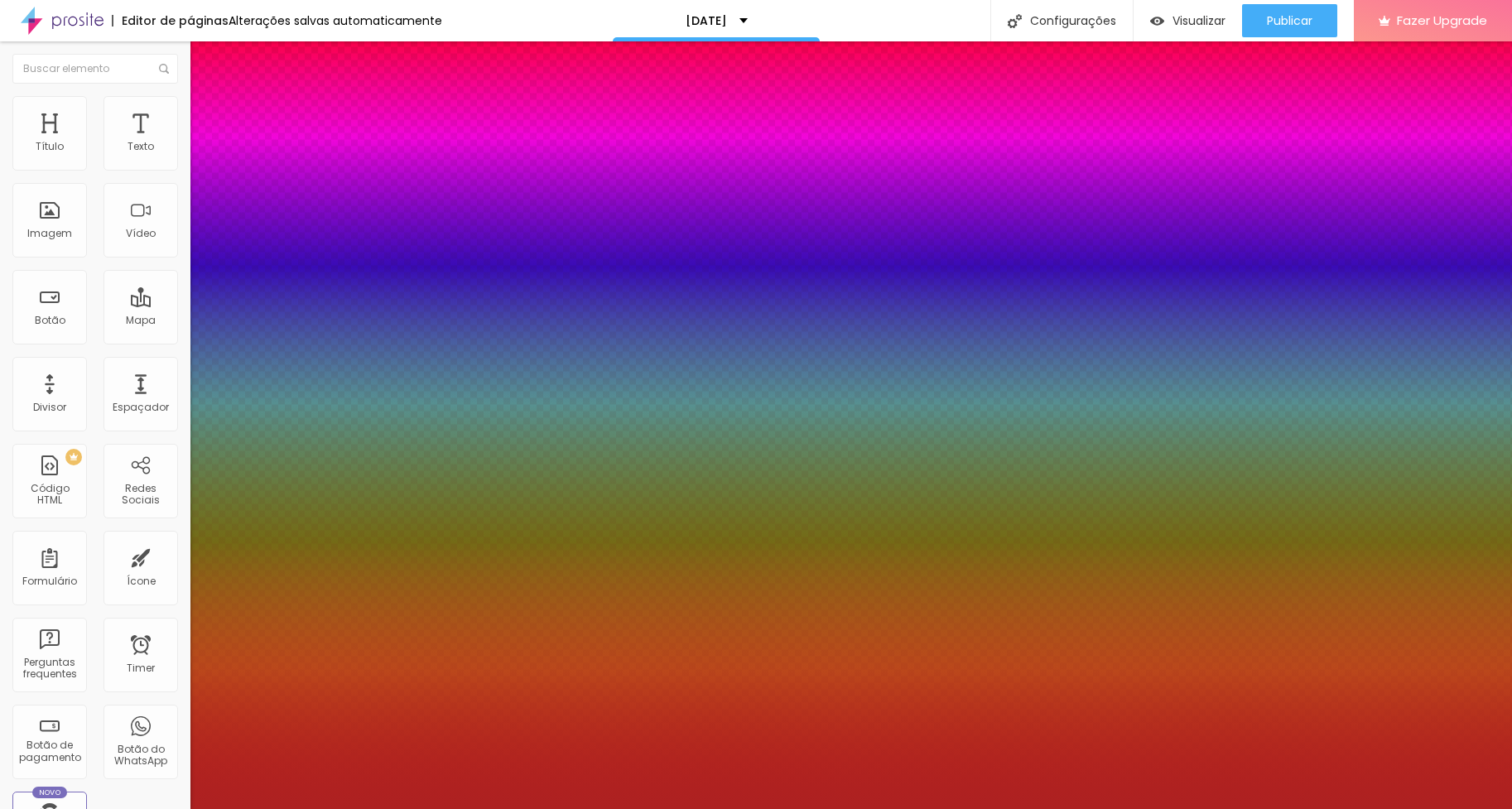
click at [1196, 808] on div at bounding box center [756, 809] width 1512 height 0
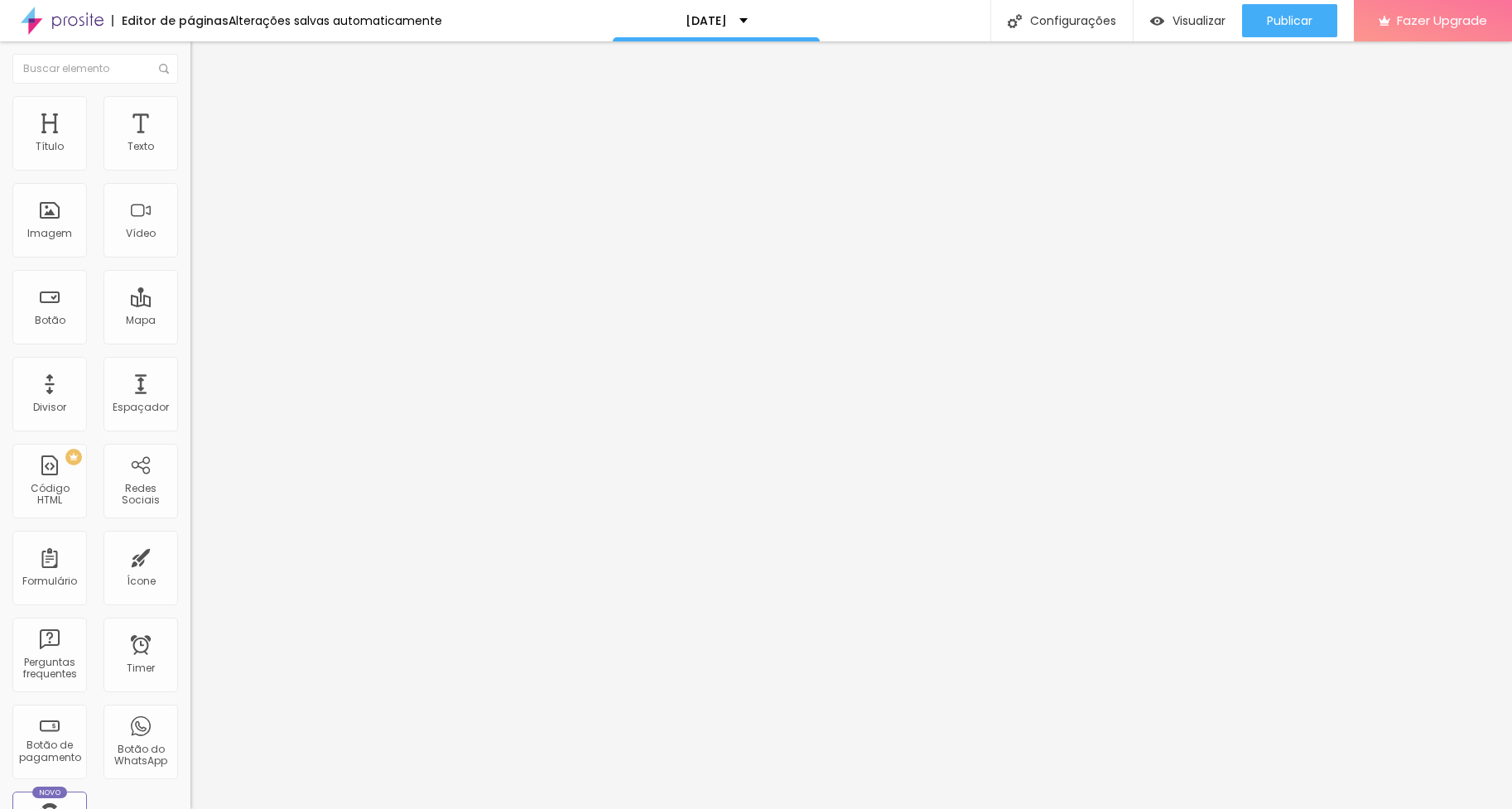
click at [191, 249] on button "button" at bounding box center [202, 240] width 23 height 18
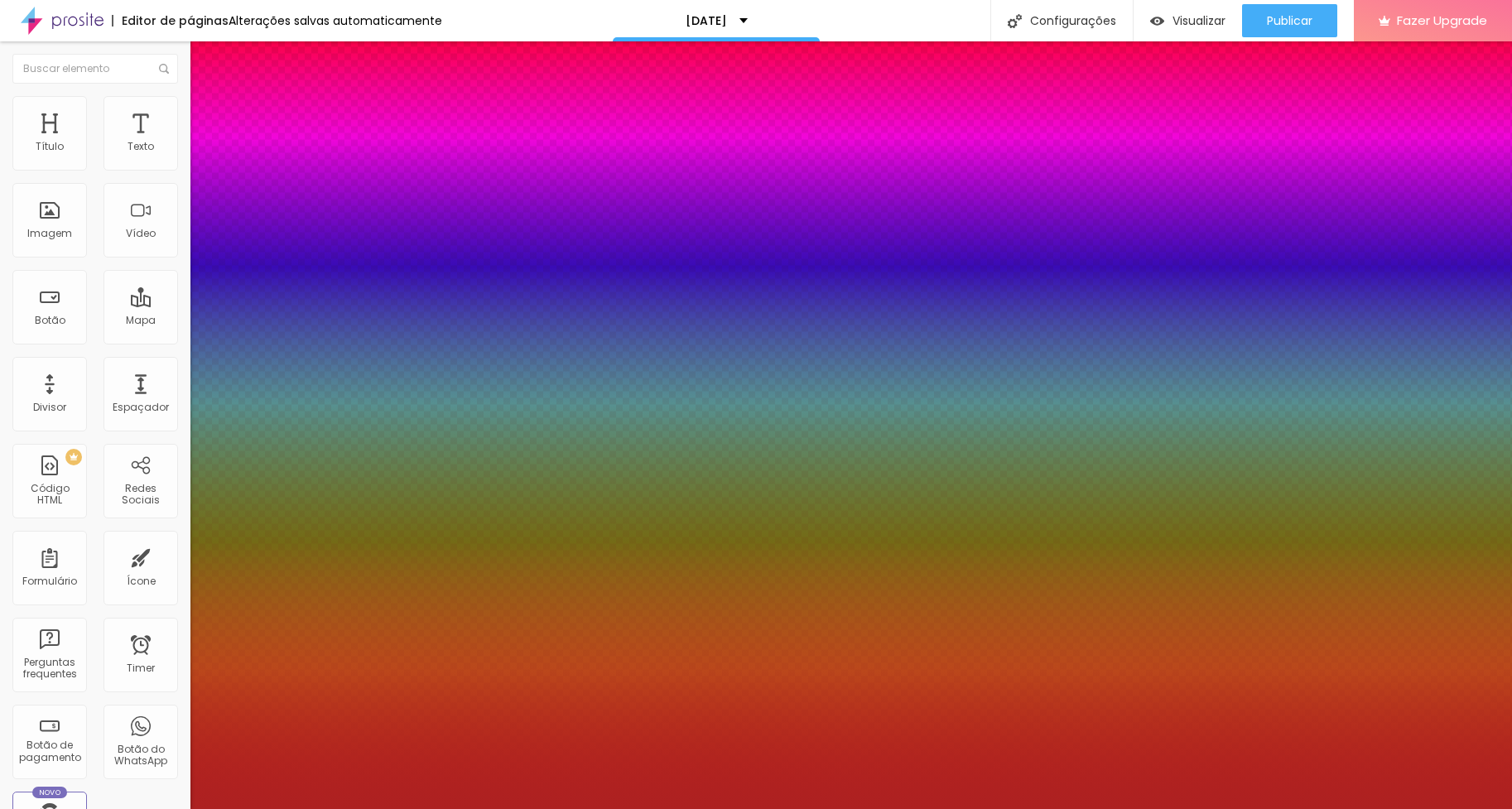
click at [1138, 808] on div at bounding box center [756, 809] width 1512 height 0
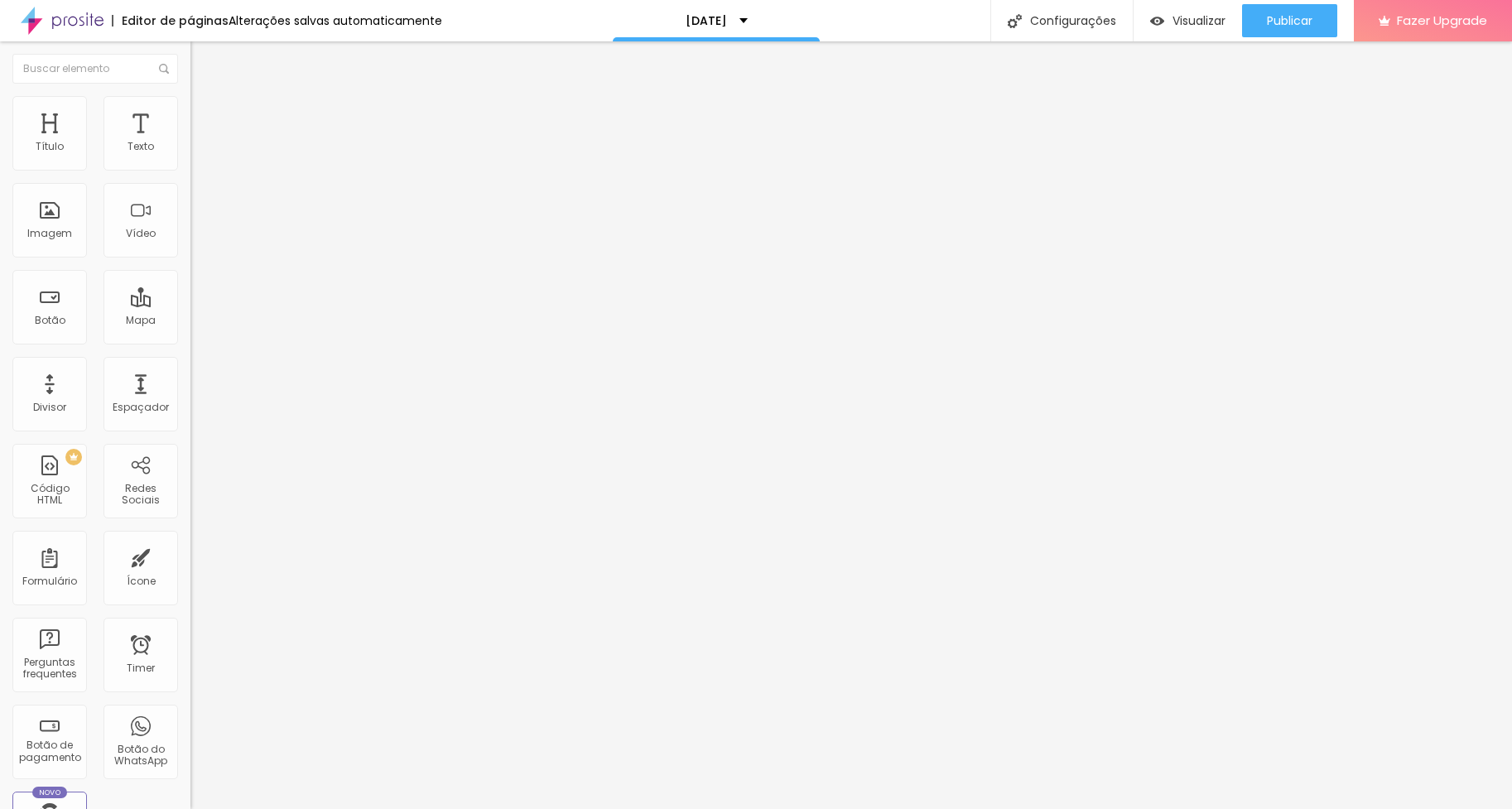
click at [197, 243] on icon "button" at bounding box center [201, 238] width 10 height 10
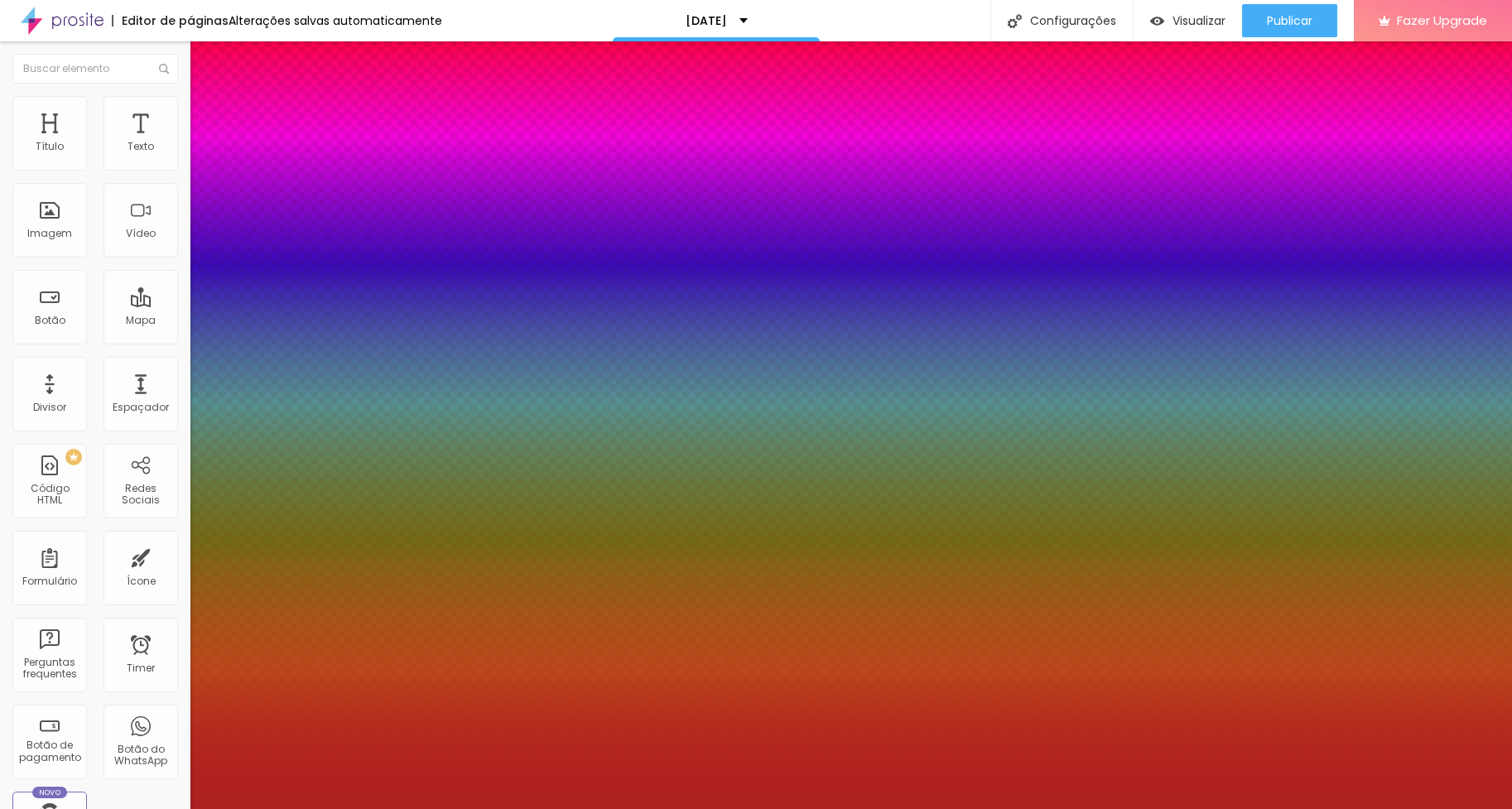
drag, startPoint x: 325, startPoint y: 503, endPoint x: 204, endPoint y: 511, distance: 121.3
click at [1056, 808] on div at bounding box center [756, 809] width 1512 height 0
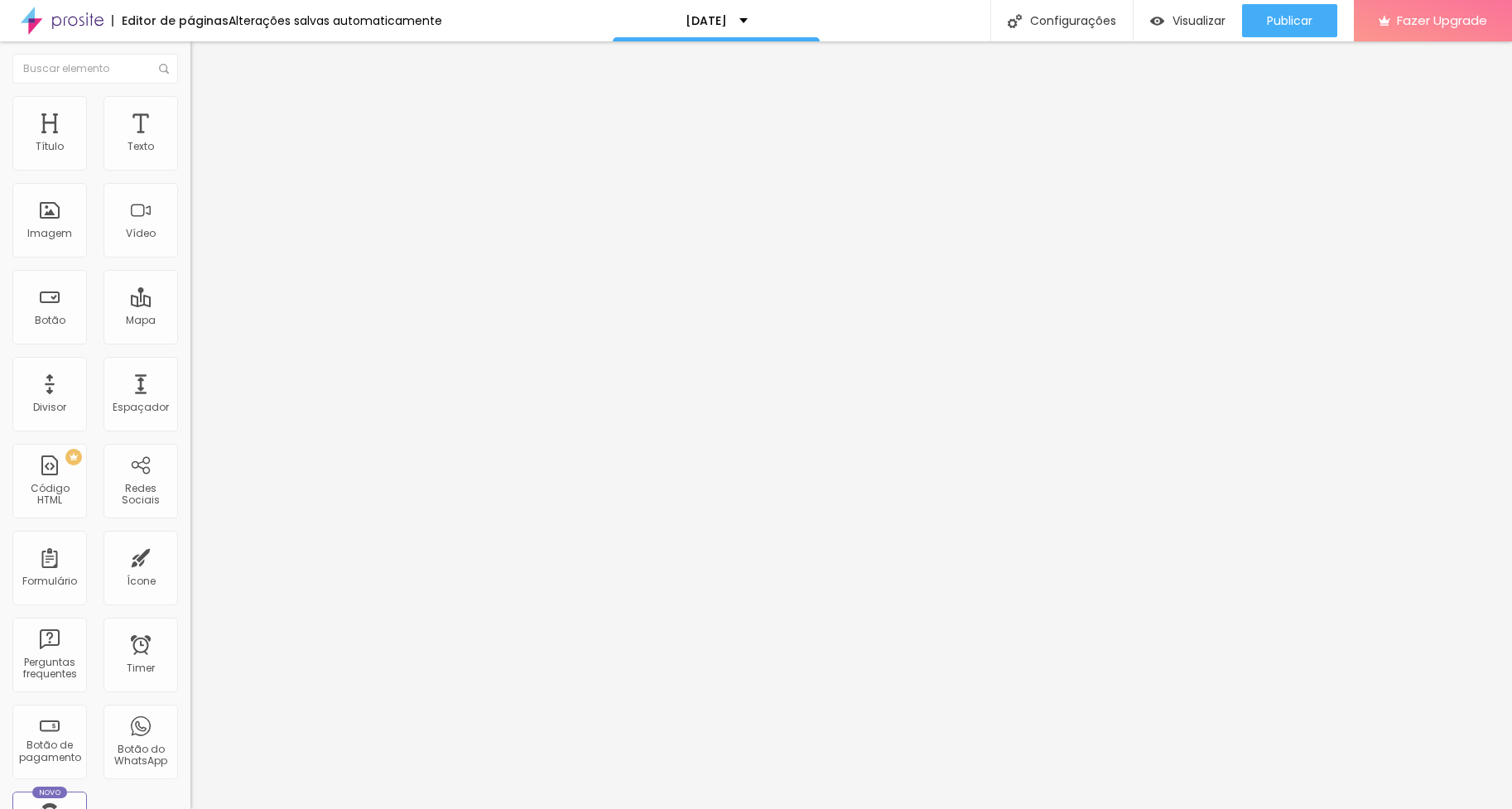
click at [191, 304] on button "button" at bounding box center [202, 295] width 23 height 18
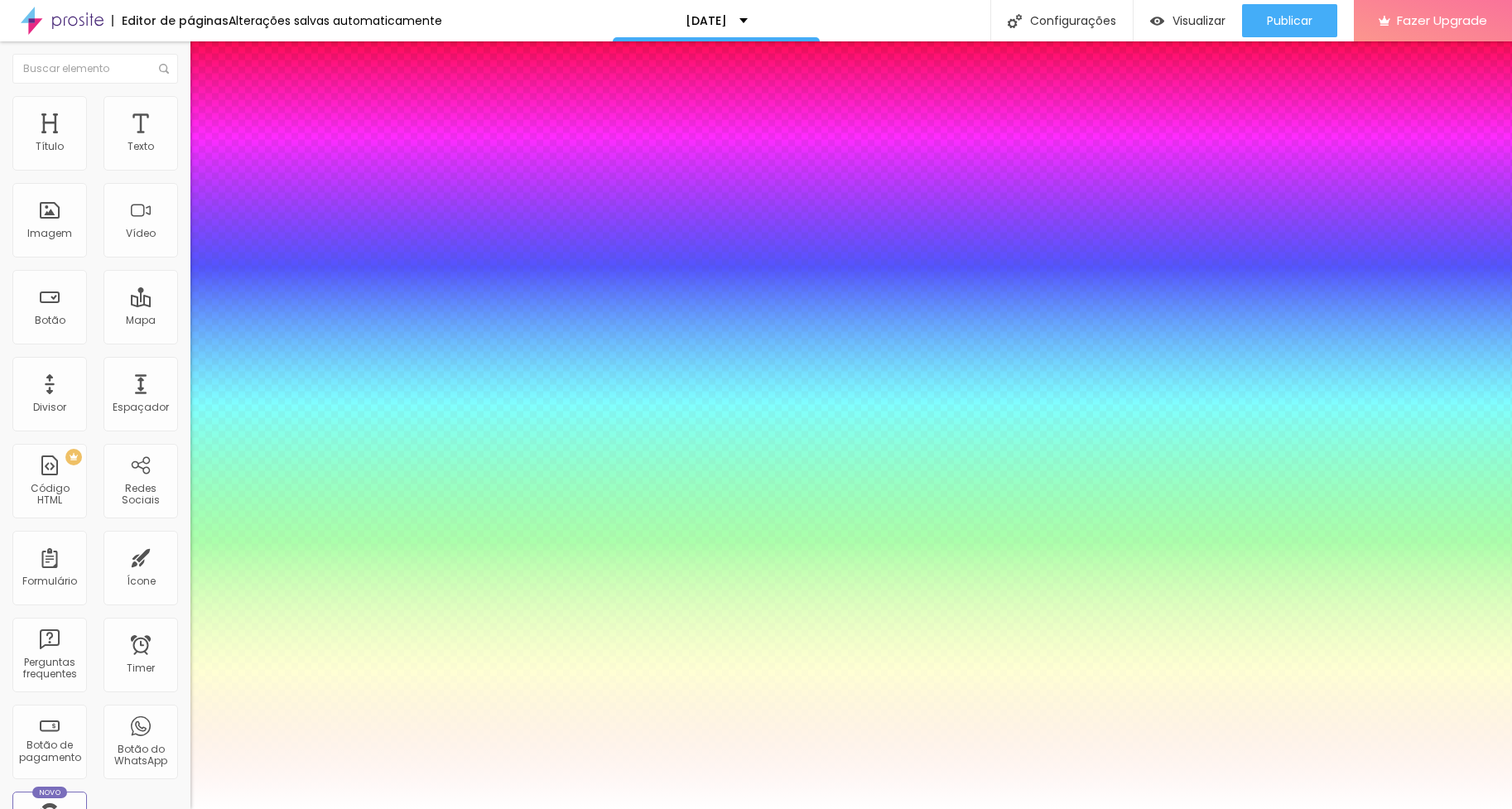
drag, startPoint x: 276, startPoint y: 570, endPoint x: 286, endPoint y: 572, distance: 10.2
click at [1381, 808] on div at bounding box center [756, 809] width 1512 height 0
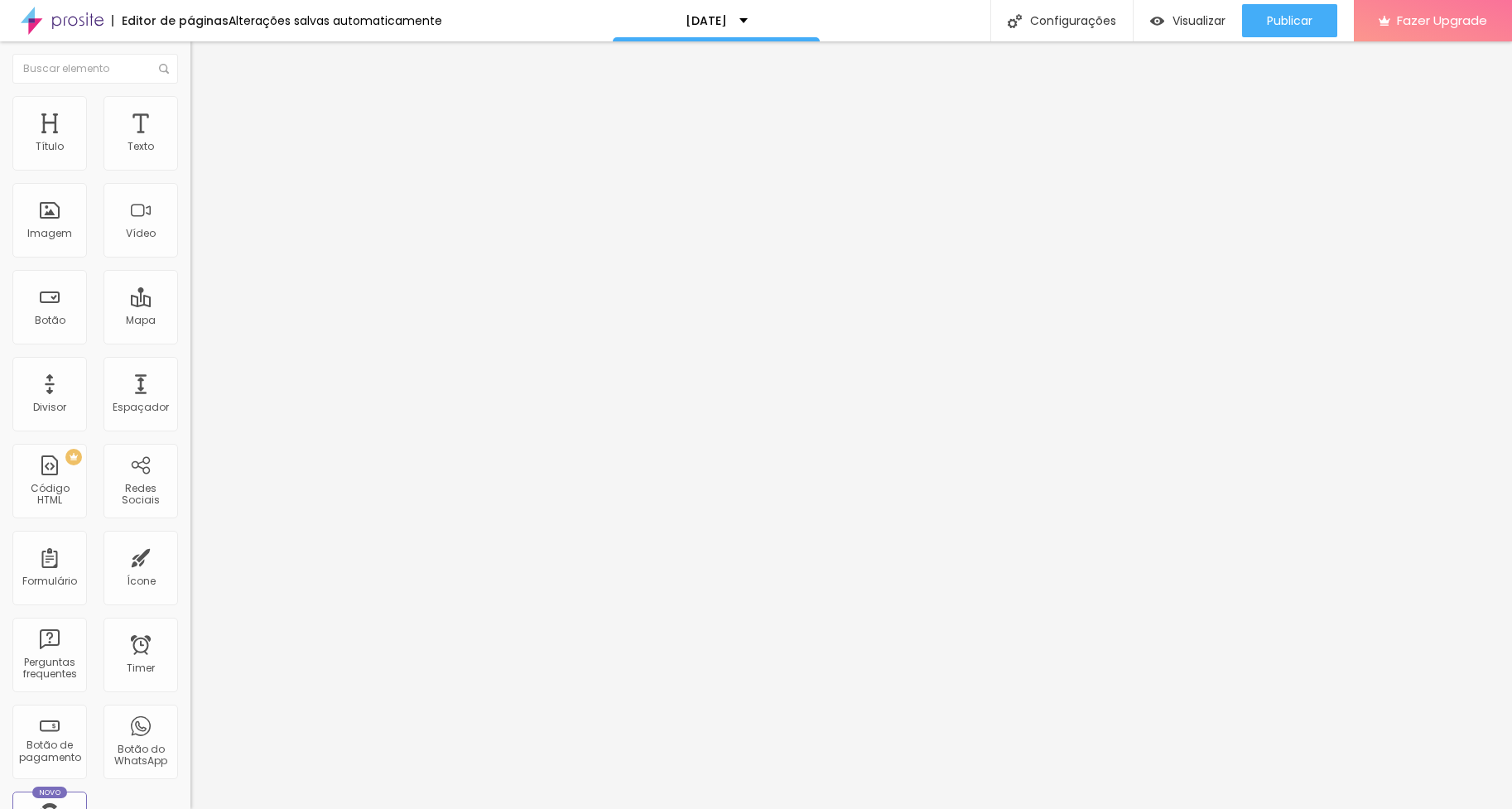
click at [197, 240] on icon "button" at bounding box center [201, 234] width 10 height 10
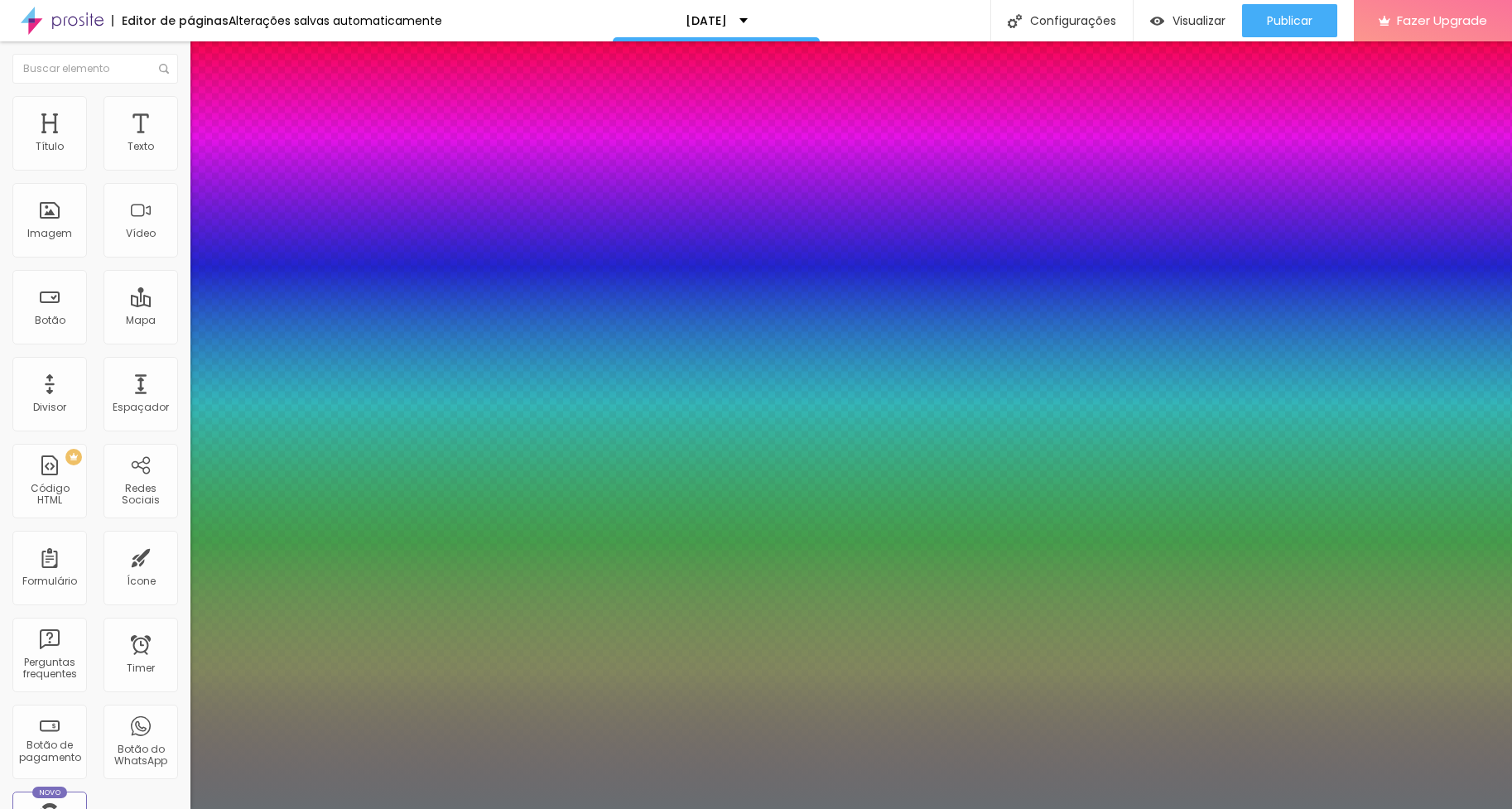
drag, startPoint x: 265, startPoint y: 461, endPoint x: 243, endPoint y: 460, distance: 22.0
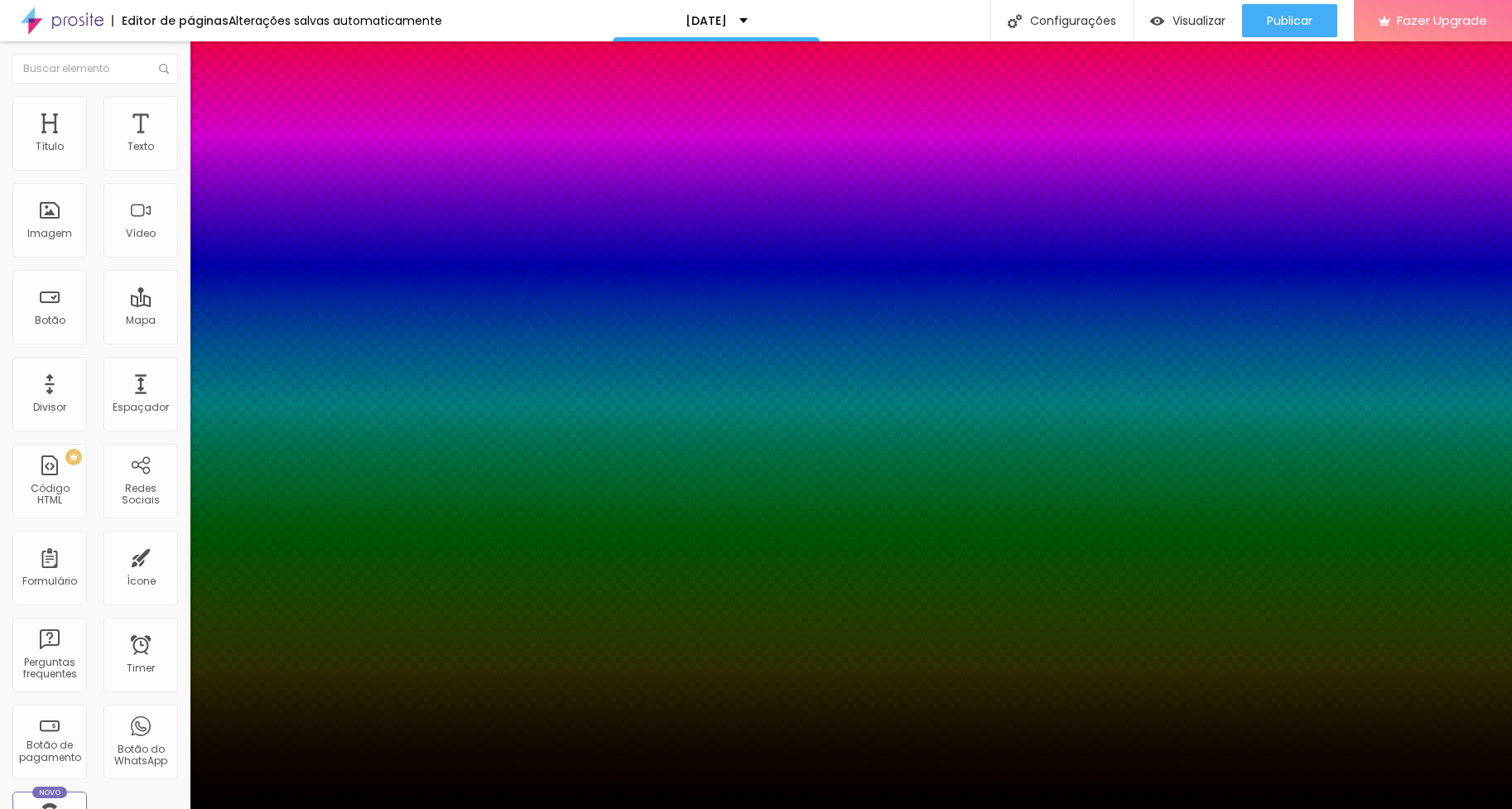
drag, startPoint x: 321, startPoint y: 685, endPoint x: 341, endPoint y: 815, distance: 131.5
click at [341, 808] on html "Editor de páginas Alterações salvas automaticamente Natal 2025 Configurações Co…" at bounding box center [756, 404] width 1512 height 809
click at [310, 808] on div at bounding box center [756, 809] width 1512 height 0
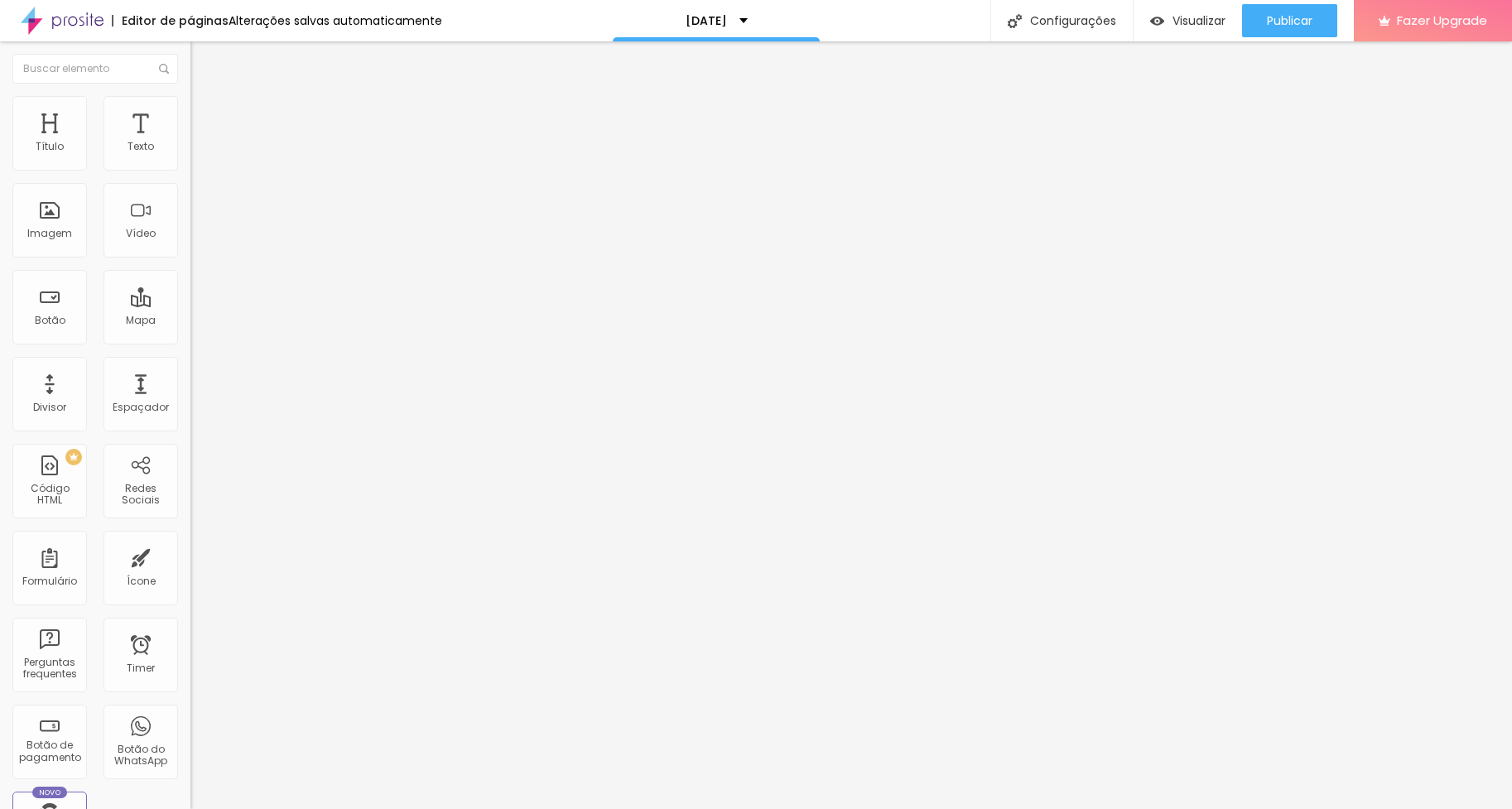
click at [197, 240] on icon "button" at bounding box center [201, 234] width 10 height 10
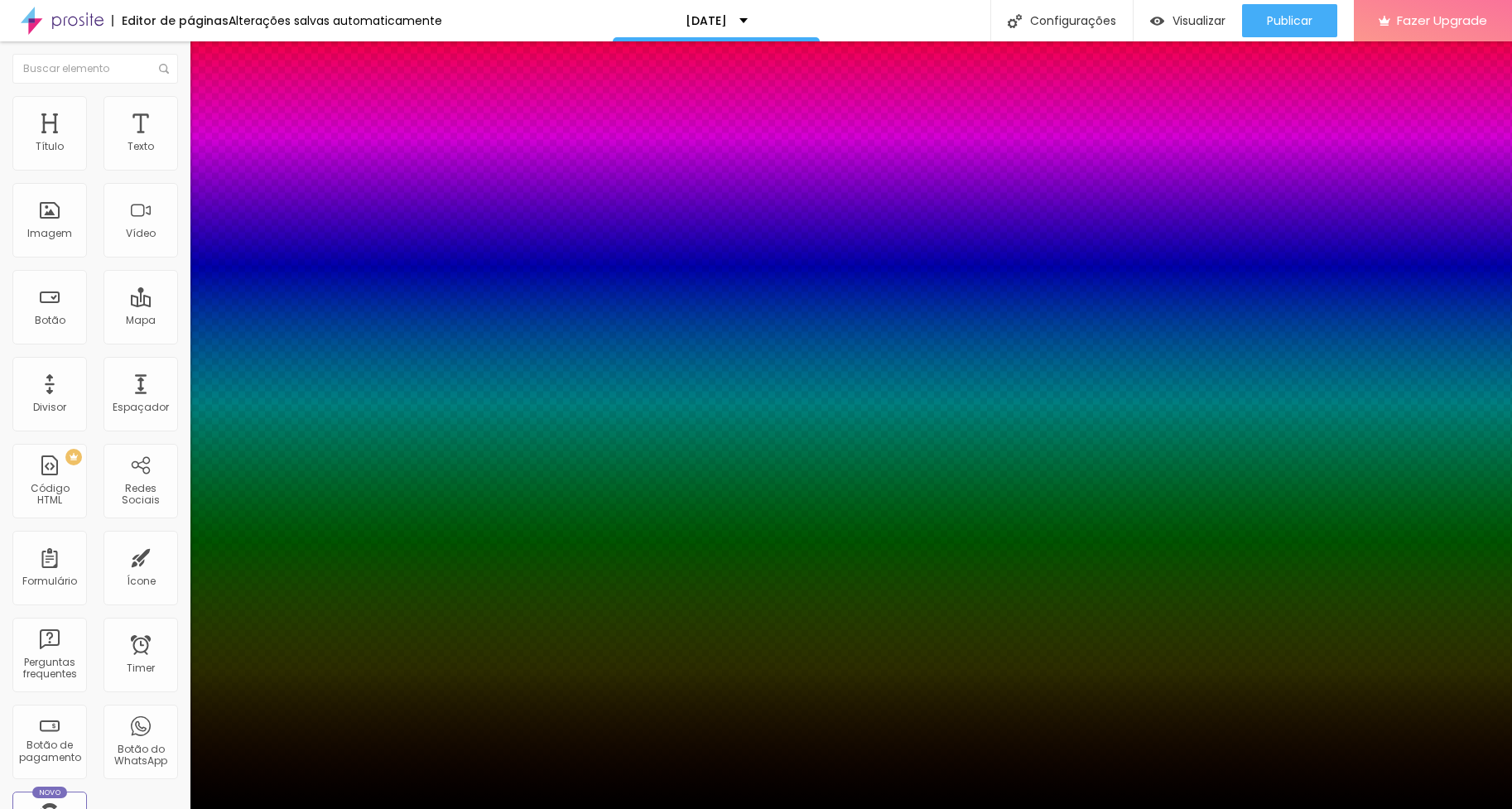
click at [327, 707] on div at bounding box center [756, 404] width 1512 height 809
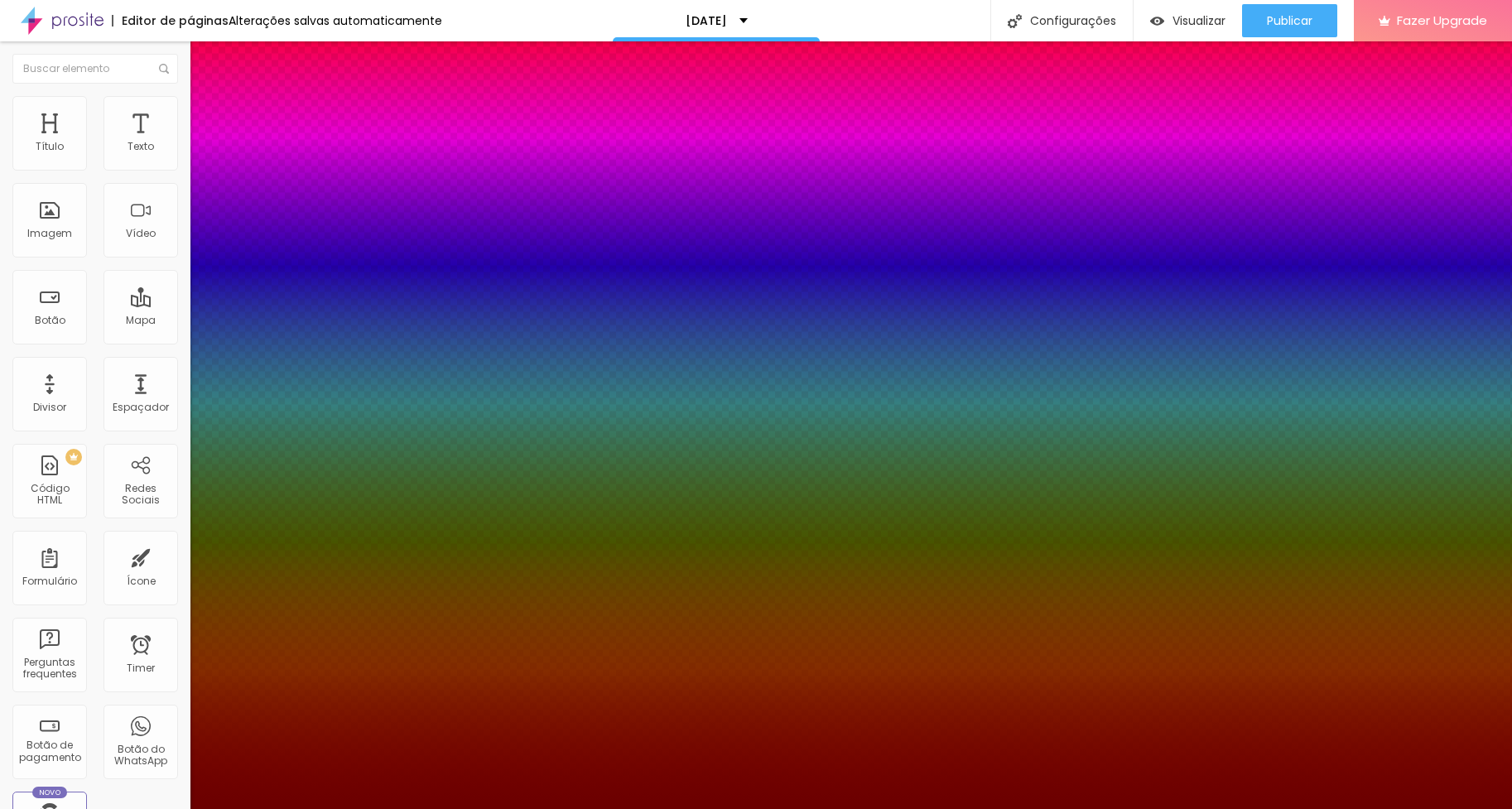
drag, startPoint x: 331, startPoint y: 715, endPoint x: 343, endPoint y: 709, distance: 13.4
drag, startPoint x: 334, startPoint y: 617, endPoint x: 405, endPoint y: 618, distance: 71.0
click at [405, 618] on body "Editor de páginas Alterações salvas automaticamente Natal 2025 Configurações Co…" at bounding box center [756, 404] width 1512 height 809
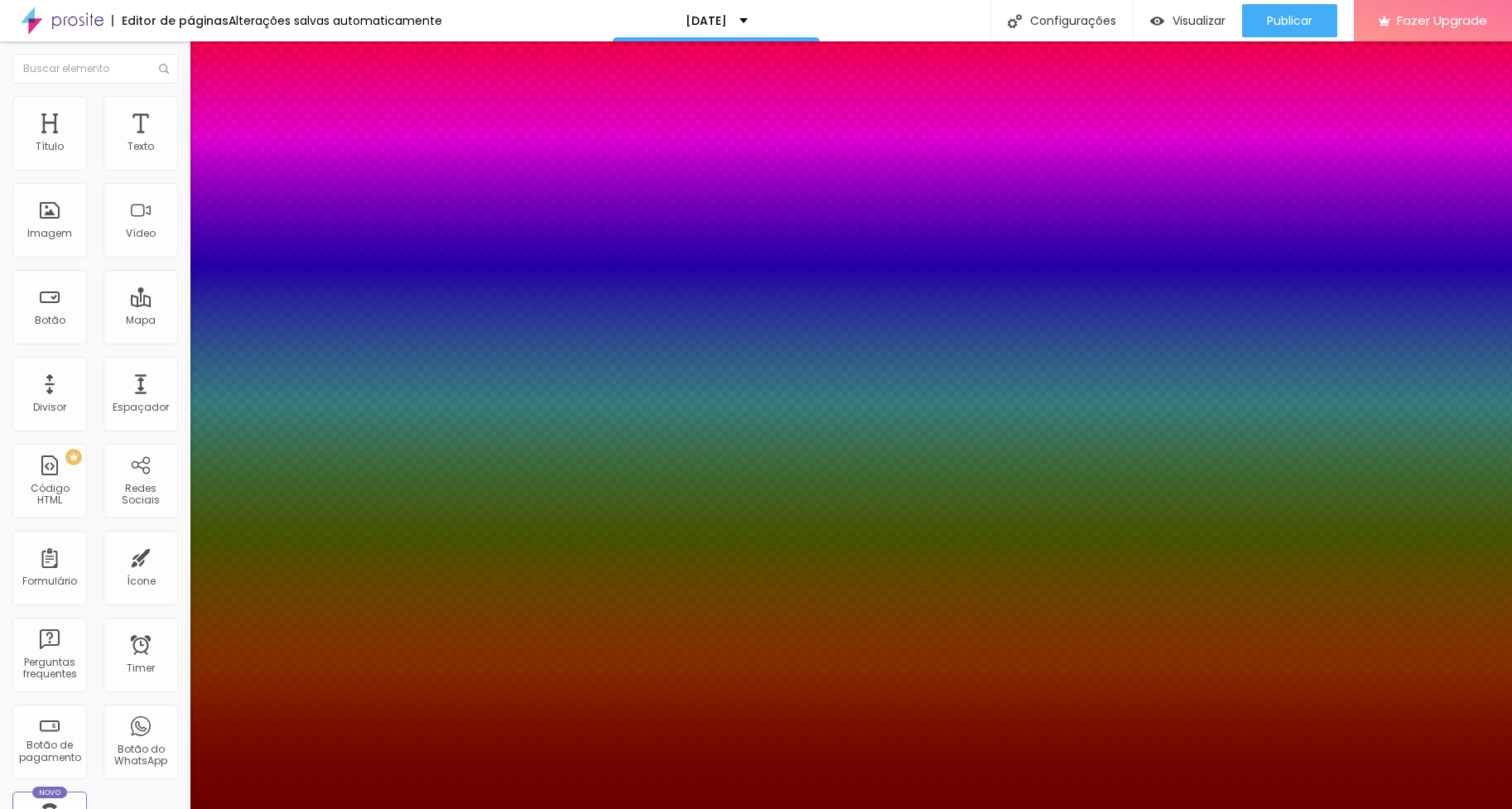
click at [1416, 808] on div at bounding box center [756, 809] width 1512 height 0
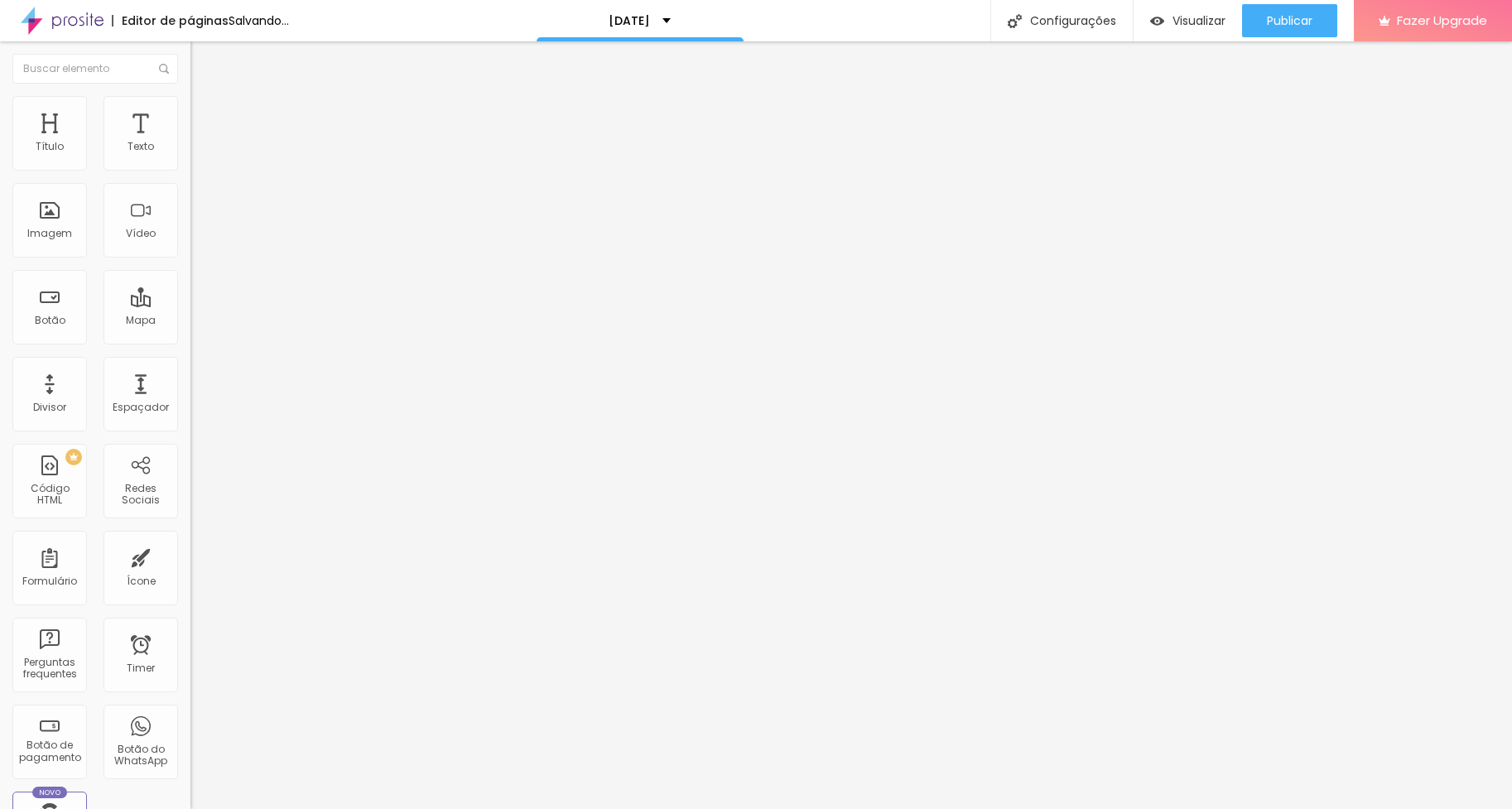
click at [191, 143] on span "Trocar imagem" at bounding box center [235, 135] width 90 height 14
click at [205, 112] on span "Estilo" at bounding box center [218, 107] width 26 height 14
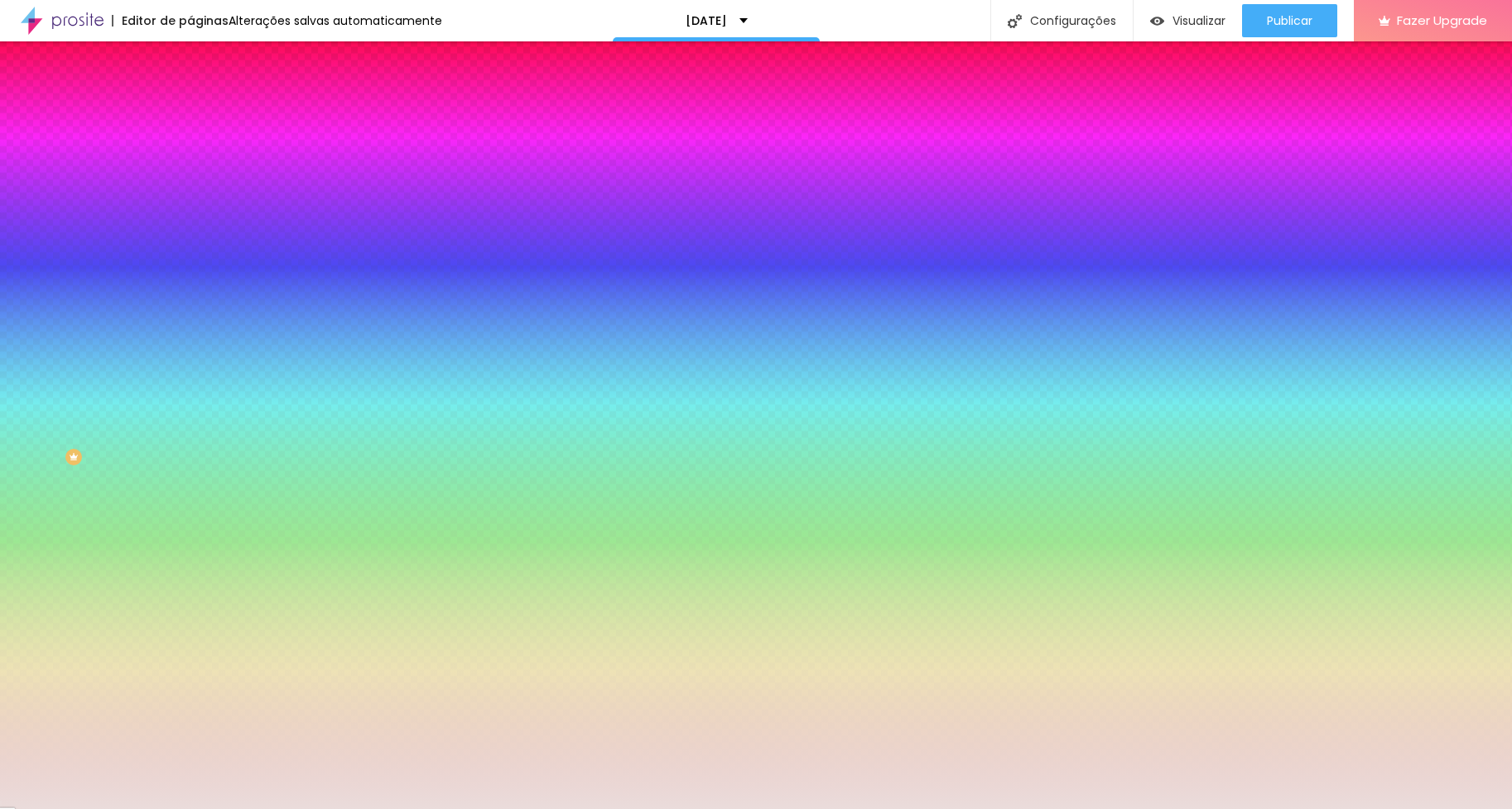
click at [191, 158] on div at bounding box center [286, 158] width 191 height 0
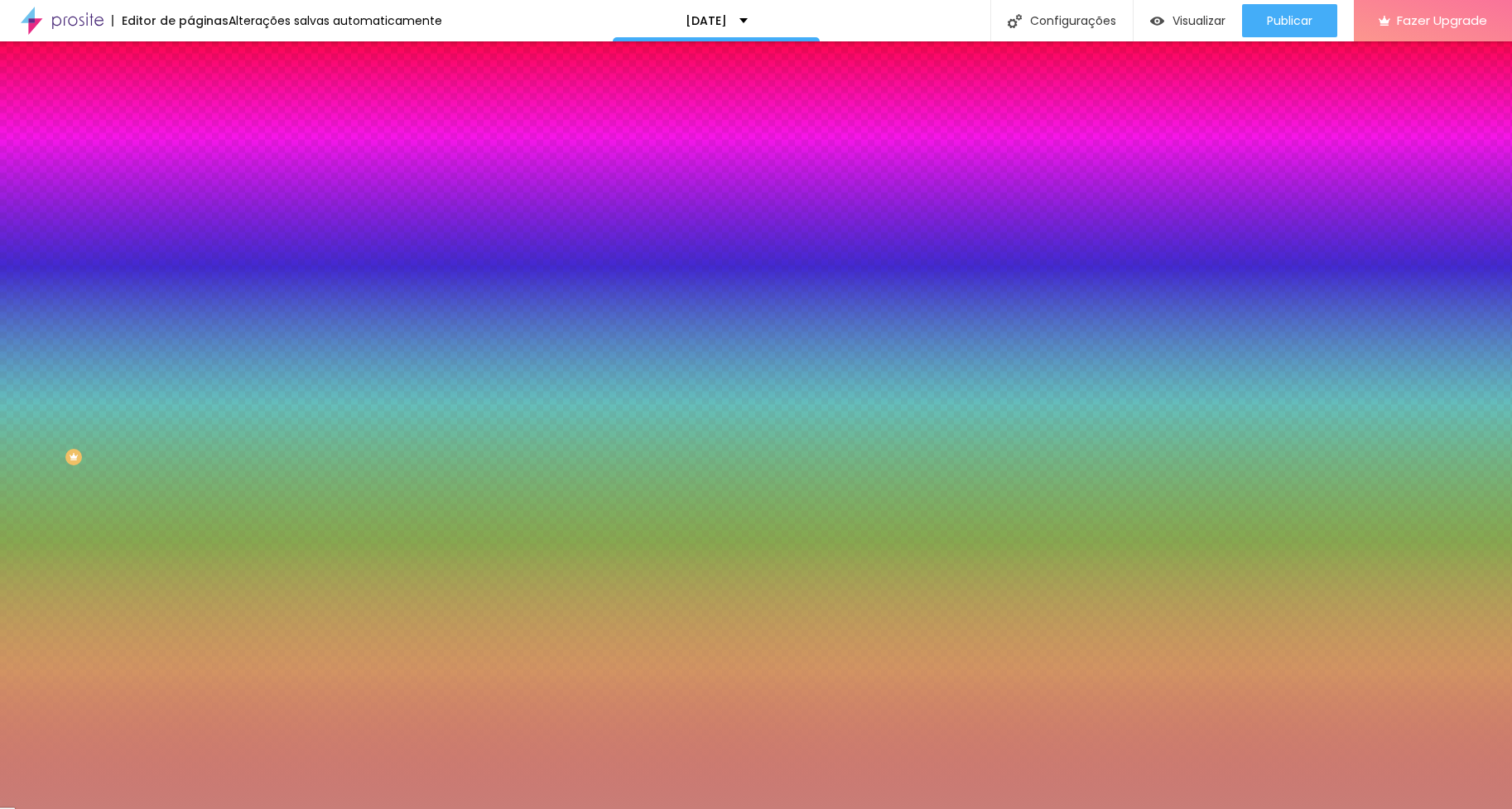
click at [70, 214] on div at bounding box center [756, 404] width 1512 height 809
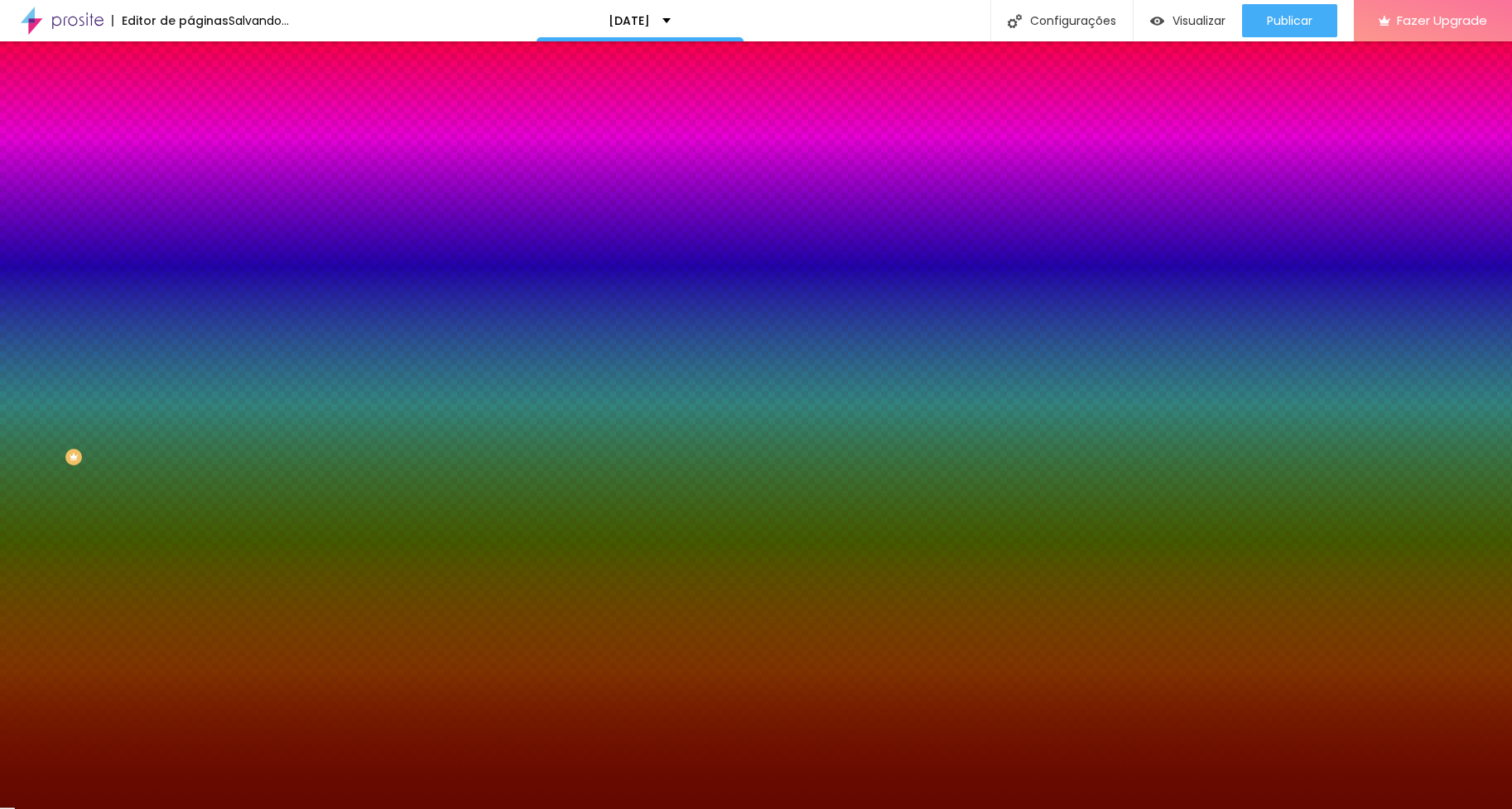
drag, startPoint x: 87, startPoint y: 267, endPoint x: 163, endPoint y: 262, distance: 76.2
click at [191, 175] on div at bounding box center [286, 175] width 191 height 0
click at [191, 150] on div "Cor de fundo Voltar ao padrão #610900" at bounding box center [286, 151] width 191 height 45
click at [191, 159] on input "#610900" at bounding box center [290, 166] width 199 height 17
click at [191, 169] on input "#610900" at bounding box center [290, 166] width 199 height 17
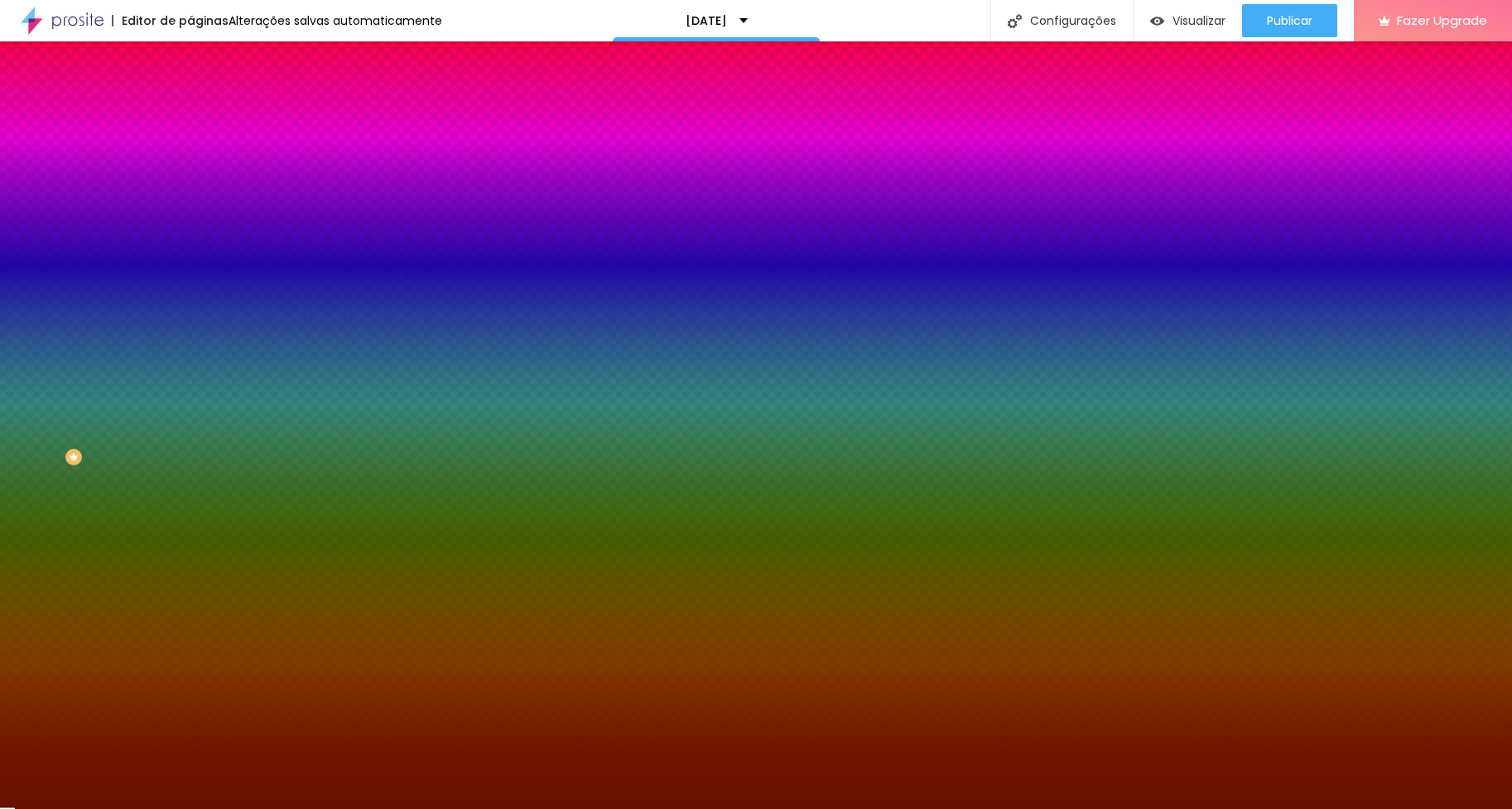
paste input "6B0000"
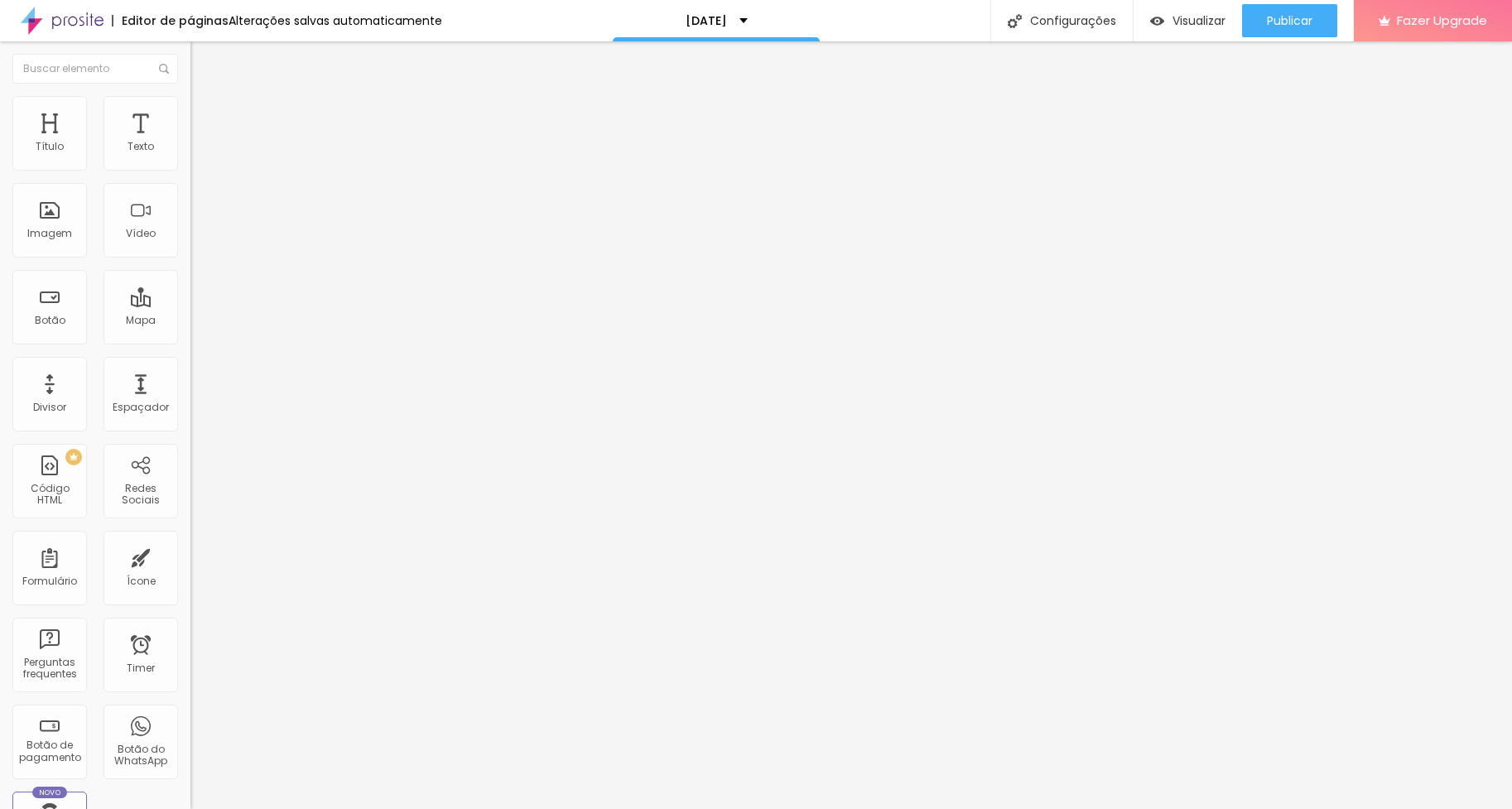
click at [191, 245] on button "button" at bounding box center [202, 236] width 23 height 18
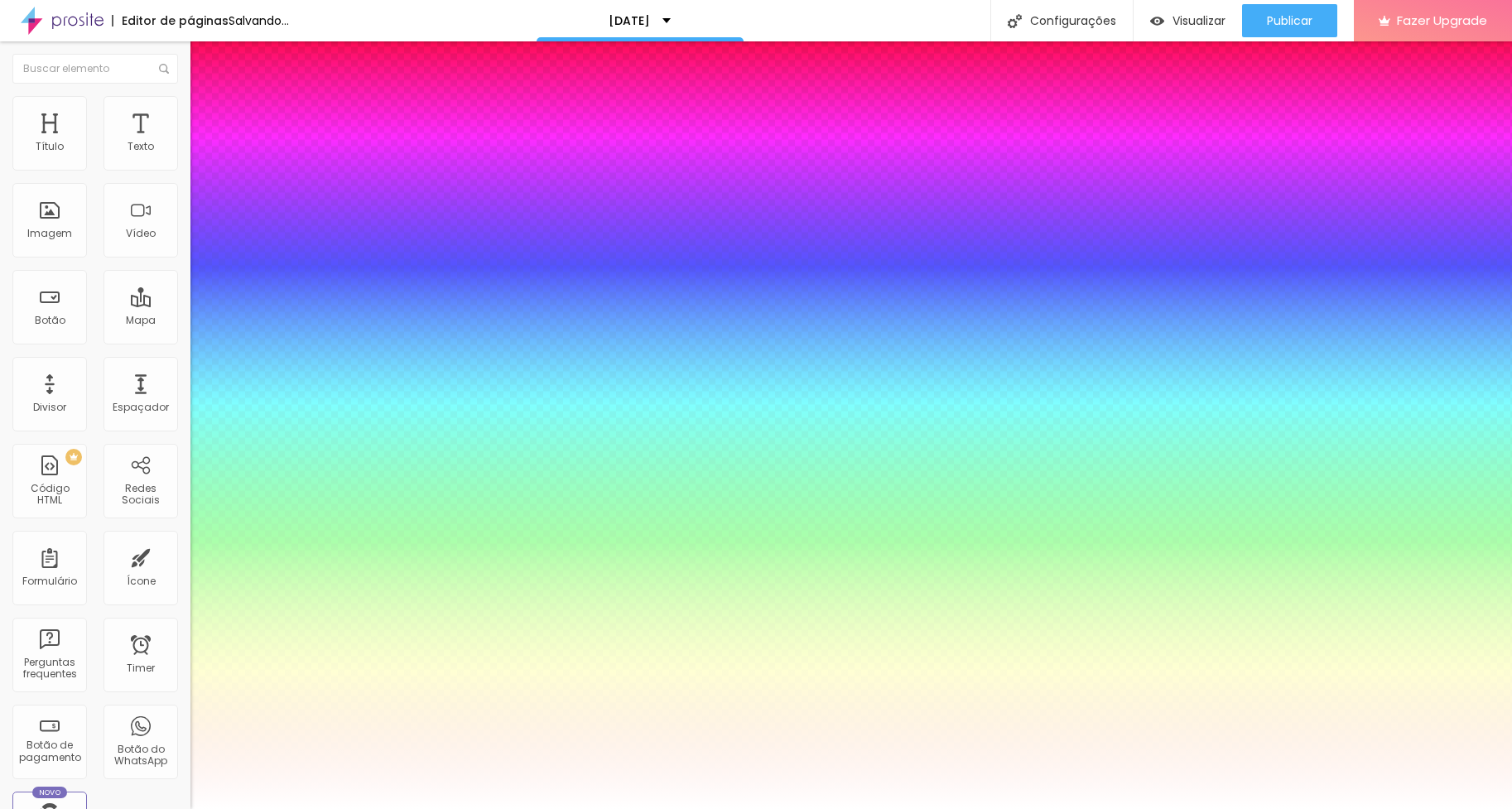
drag, startPoint x: 294, startPoint y: 661, endPoint x: 181, endPoint y: 583, distance: 137.3
click at [94, 808] on div at bounding box center [756, 809] width 1512 height 0
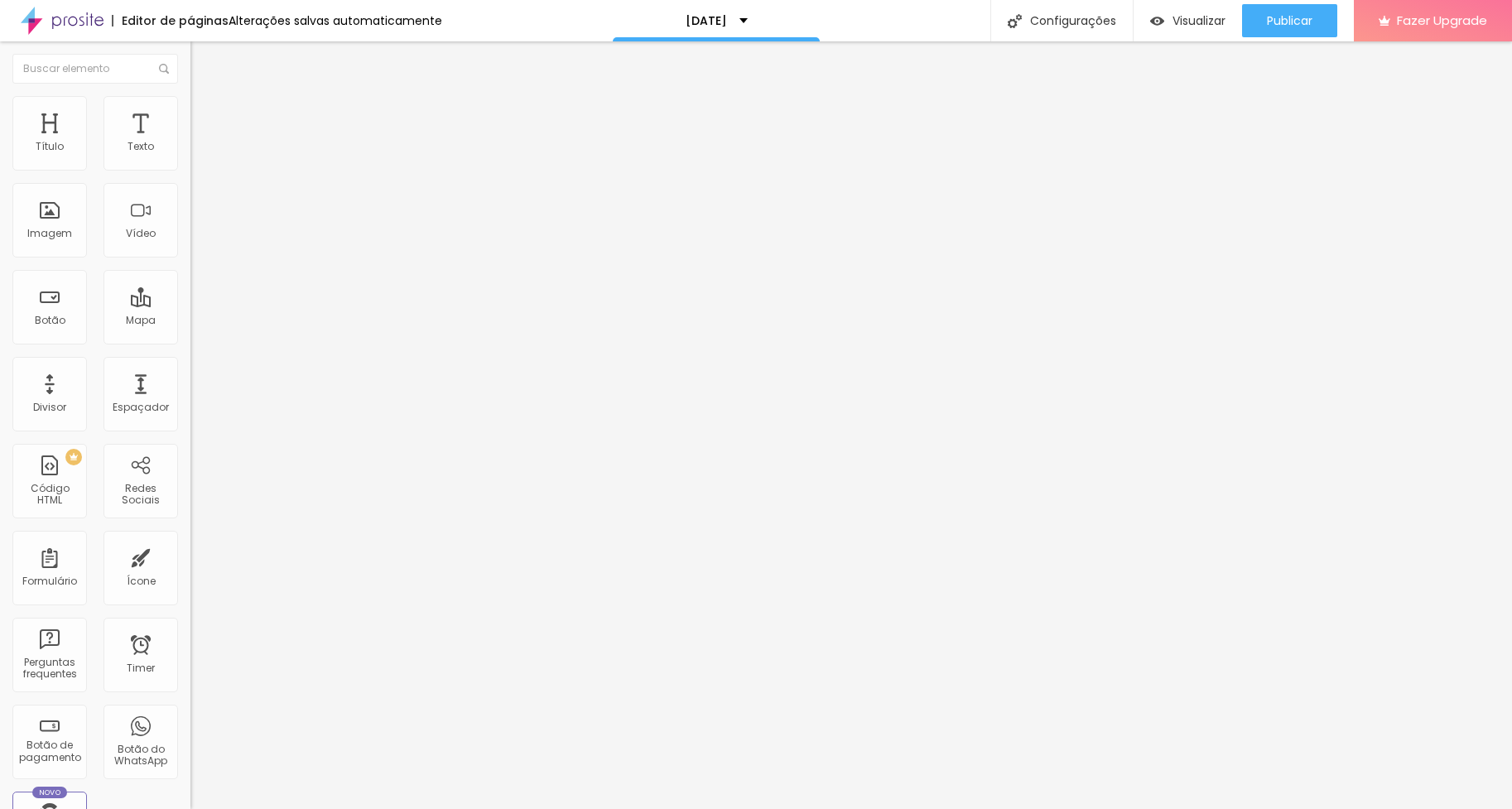
click at [191, 159] on button "button" at bounding box center [202, 151] width 23 height 18
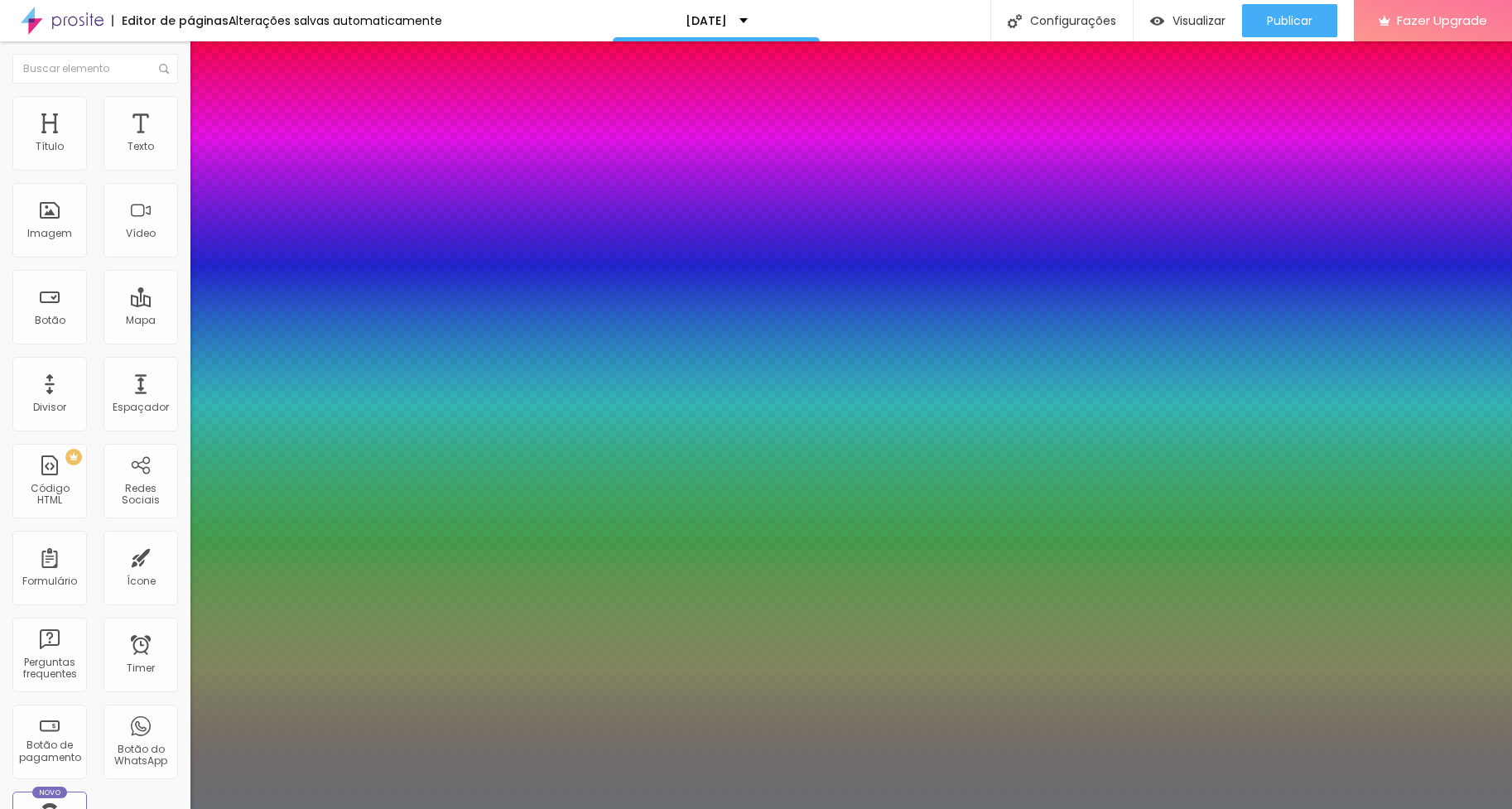
drag, startPoint x: 379, startPoint y: 433, endPoint x: 346, endPoint y: 433, distance: 33.0
paste input "ACE"
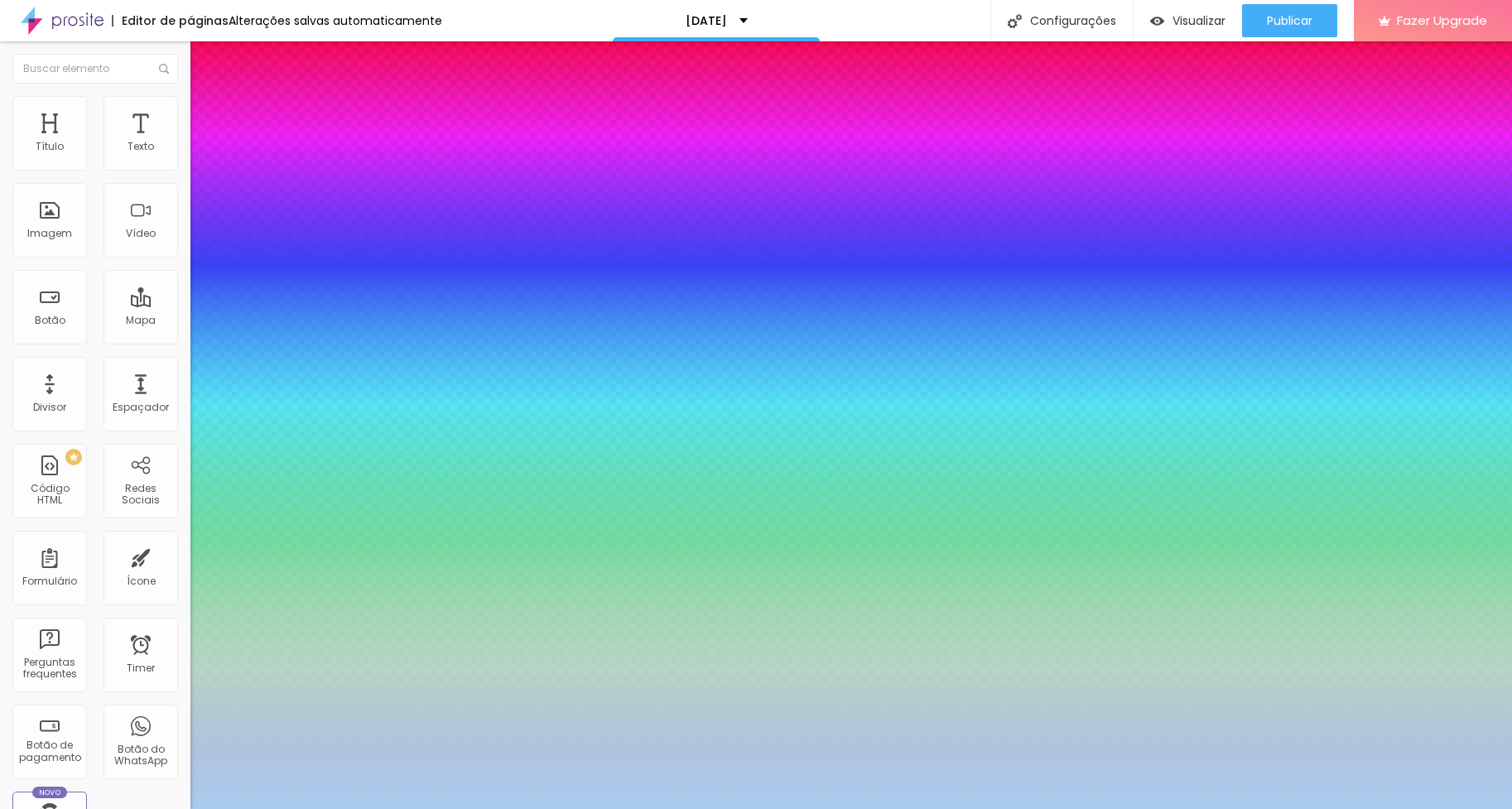
click at [445, 808] on div at bounding box center [756, 809] width 1512 height 0
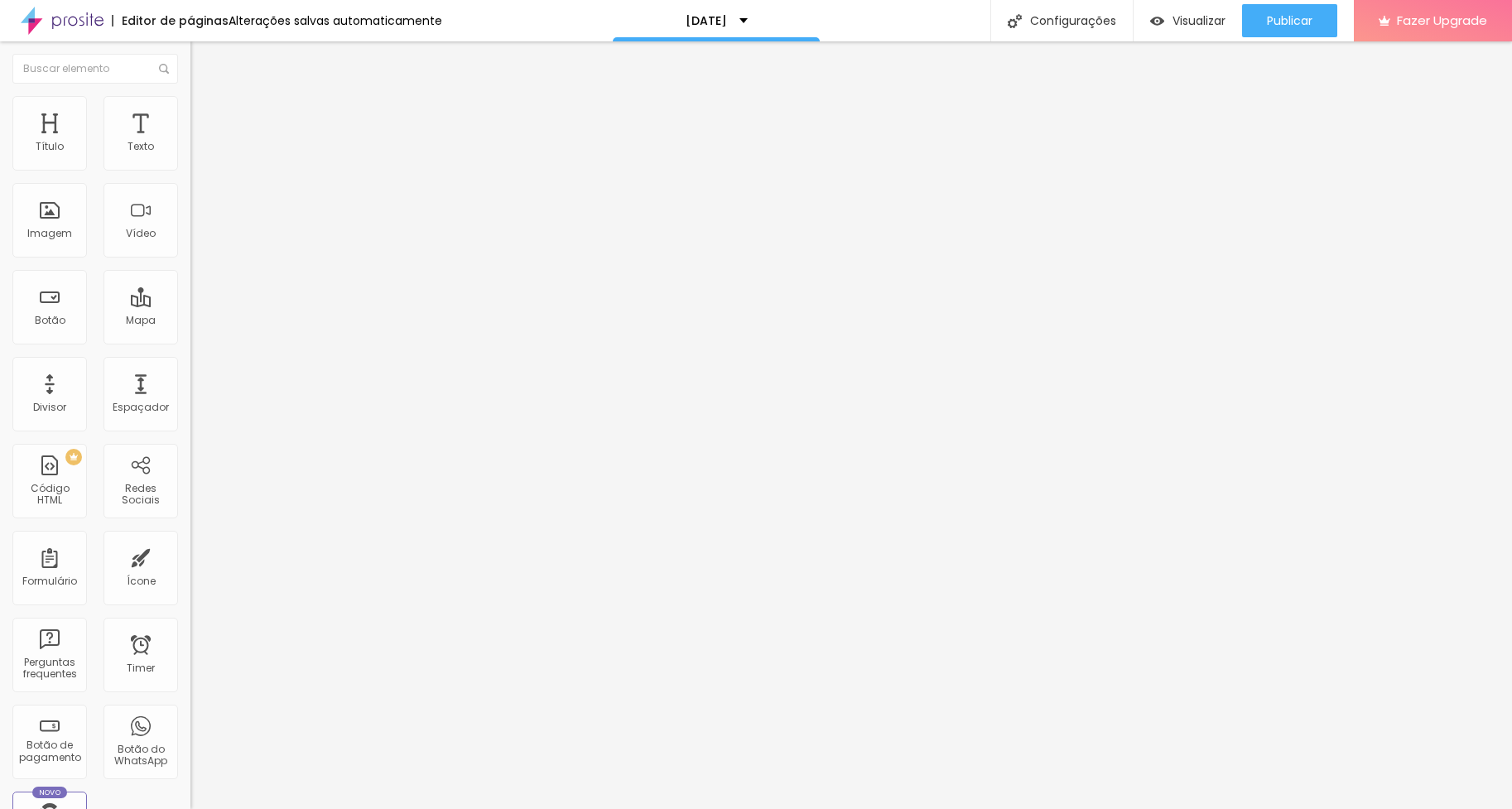
click at [191, 99] on img at bounding box center [198, 103] width 15 height 15
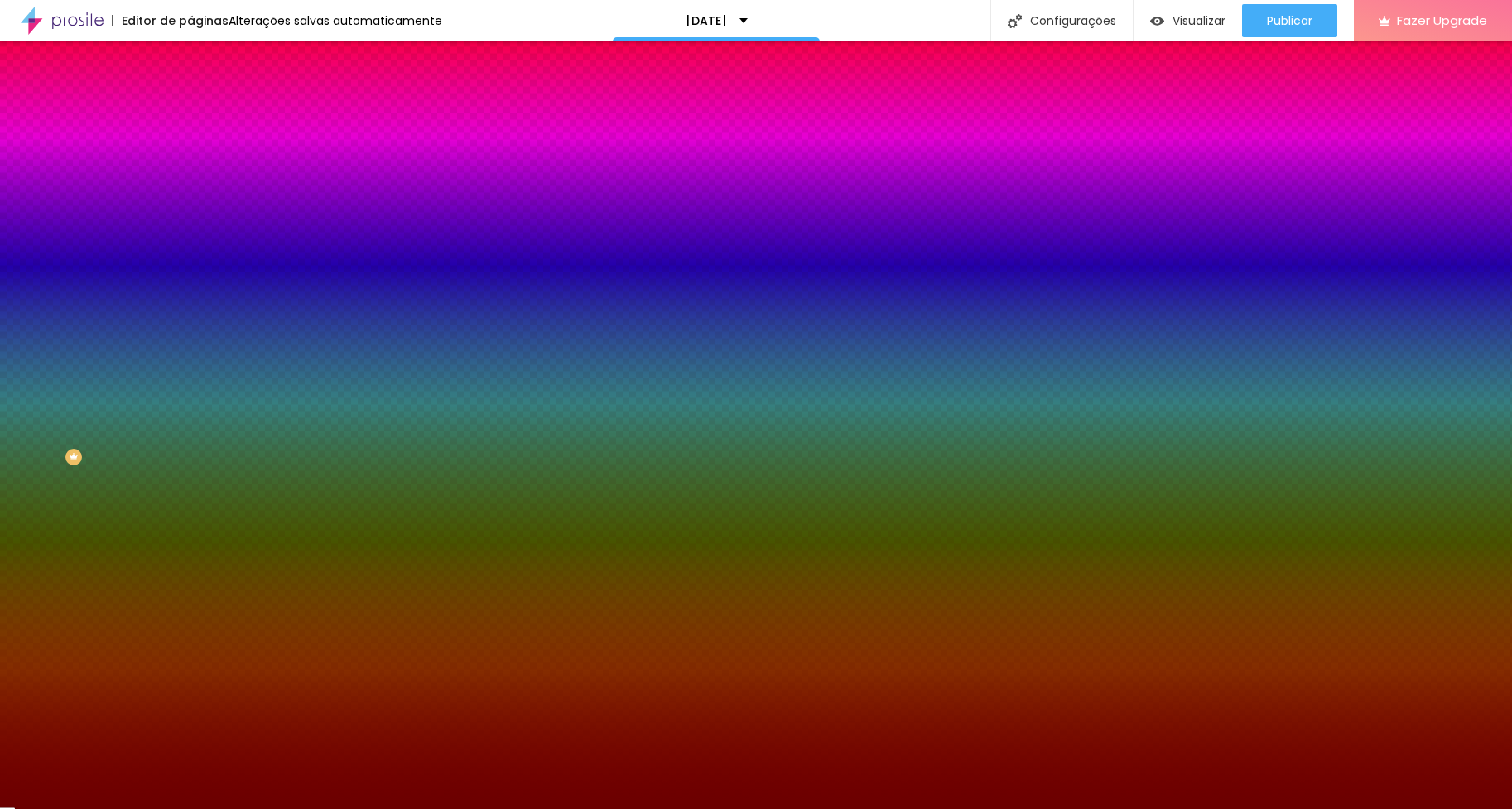
drag, startPoint x: 175, startPoint y: 168, endPoint x: 137, endPoint y: 168, distance: 38.0
click at [191, 168] on input "#6B0000" at bounding box center [290, 166] width 199 height 17
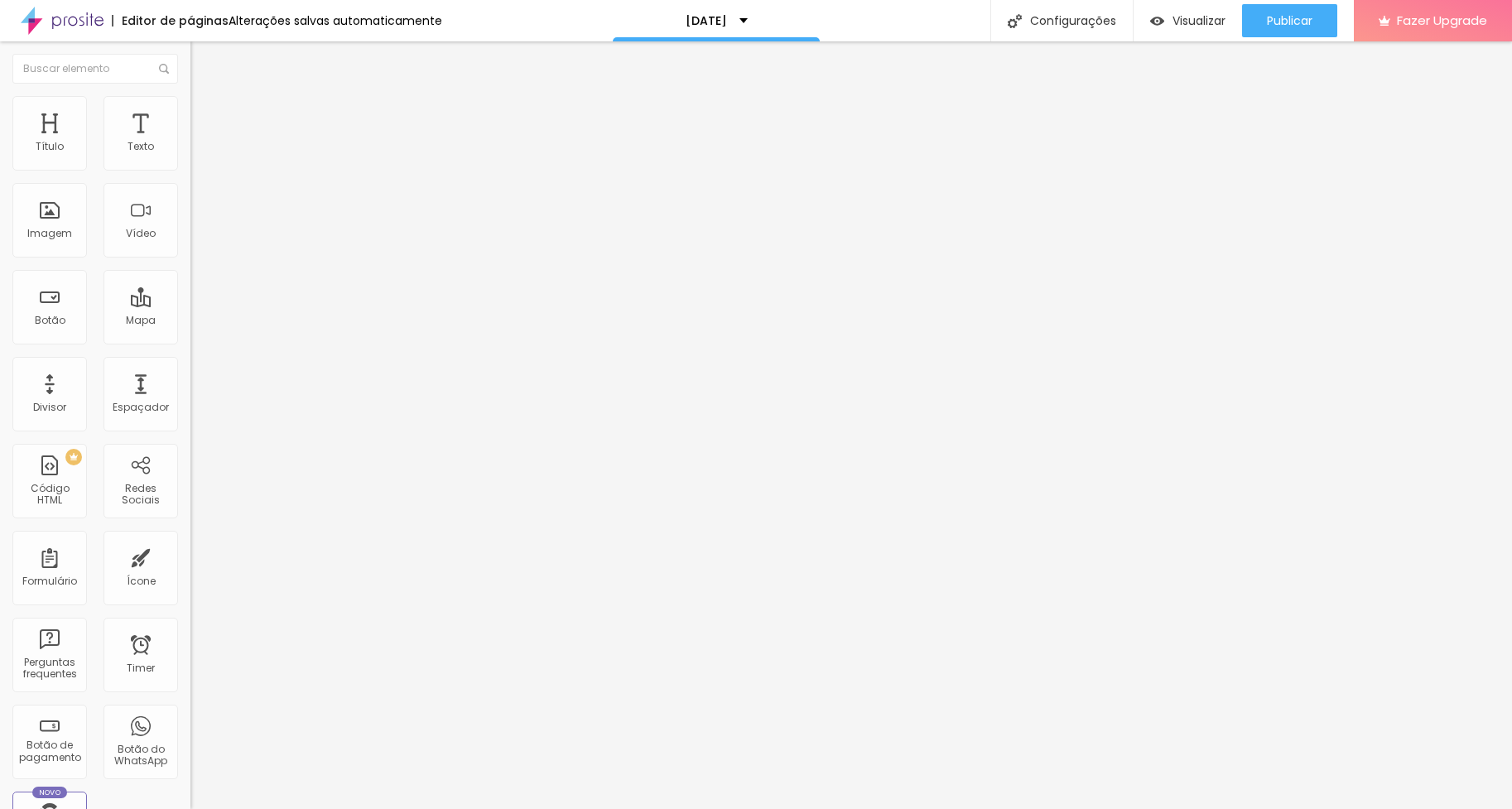
click at [199, 152] on icon "button" at bounding box center [201, 149] width 6 height 6
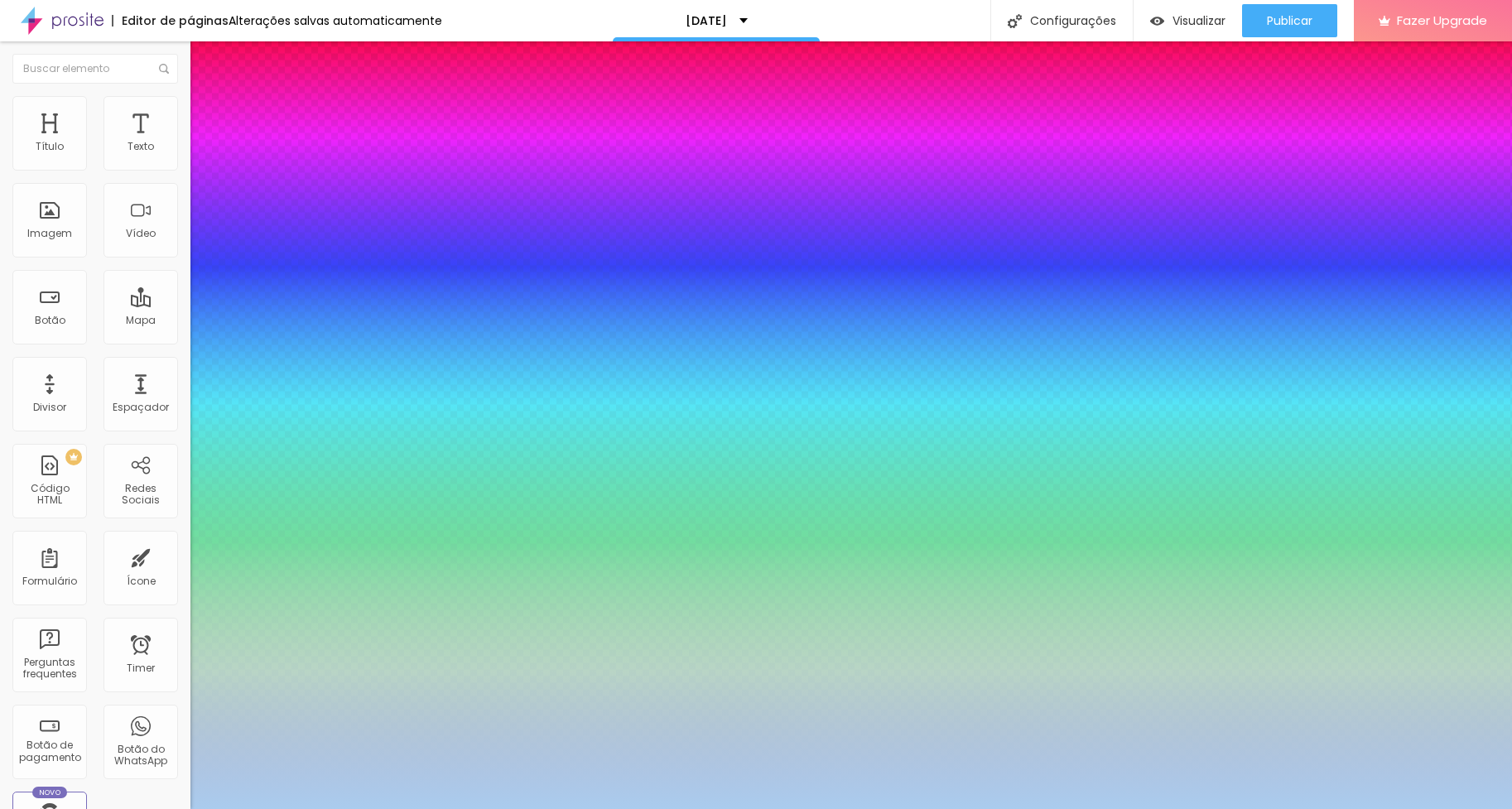
drag, startPoint x: 379, startPoint y: 434, endPoint x: 344, endPoint y: 430, distance: 35.2
paste input "6B0000"
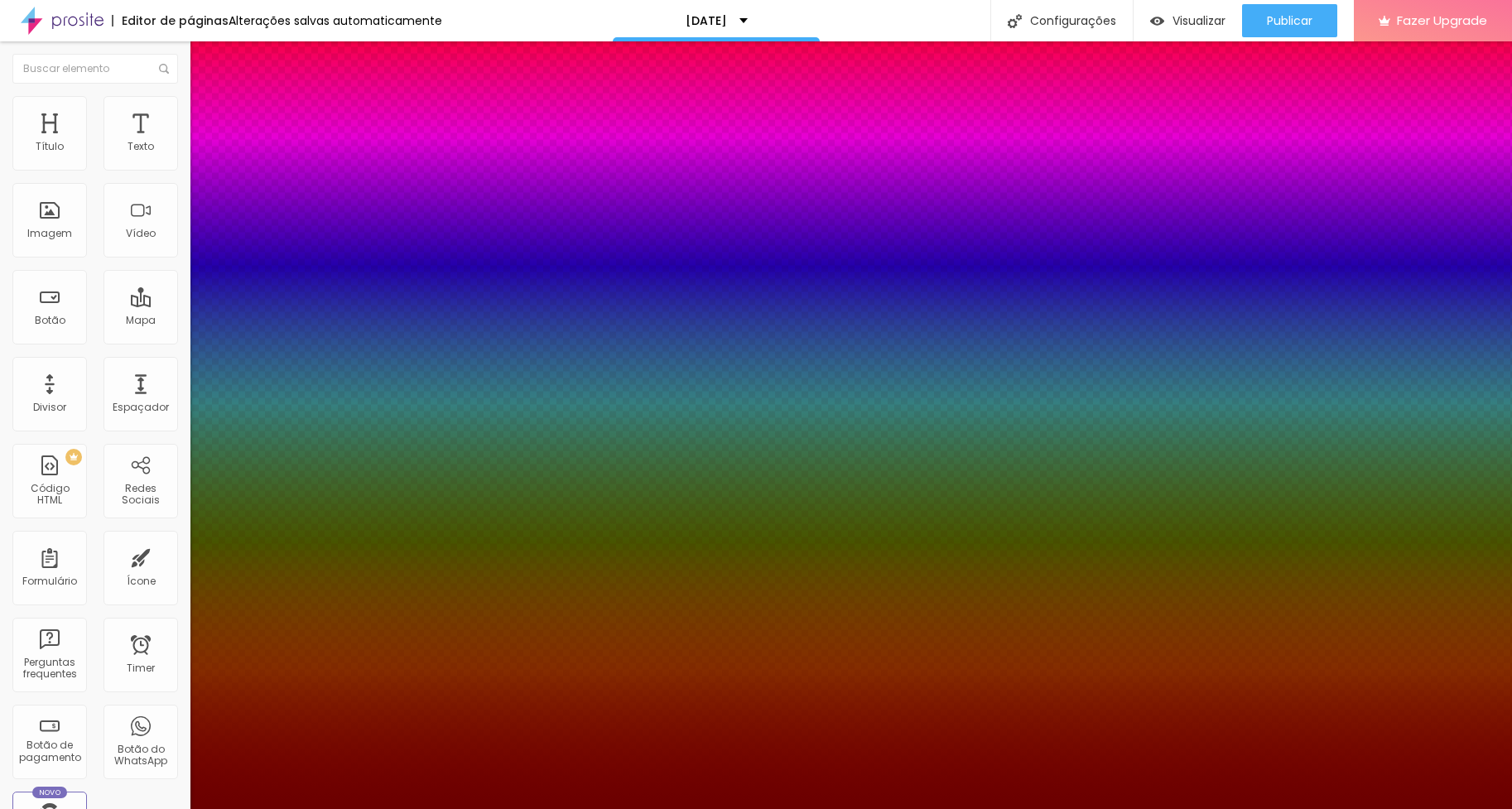
click at [566, 808] on div at bounding box center [756, 809] width 1512 height 0
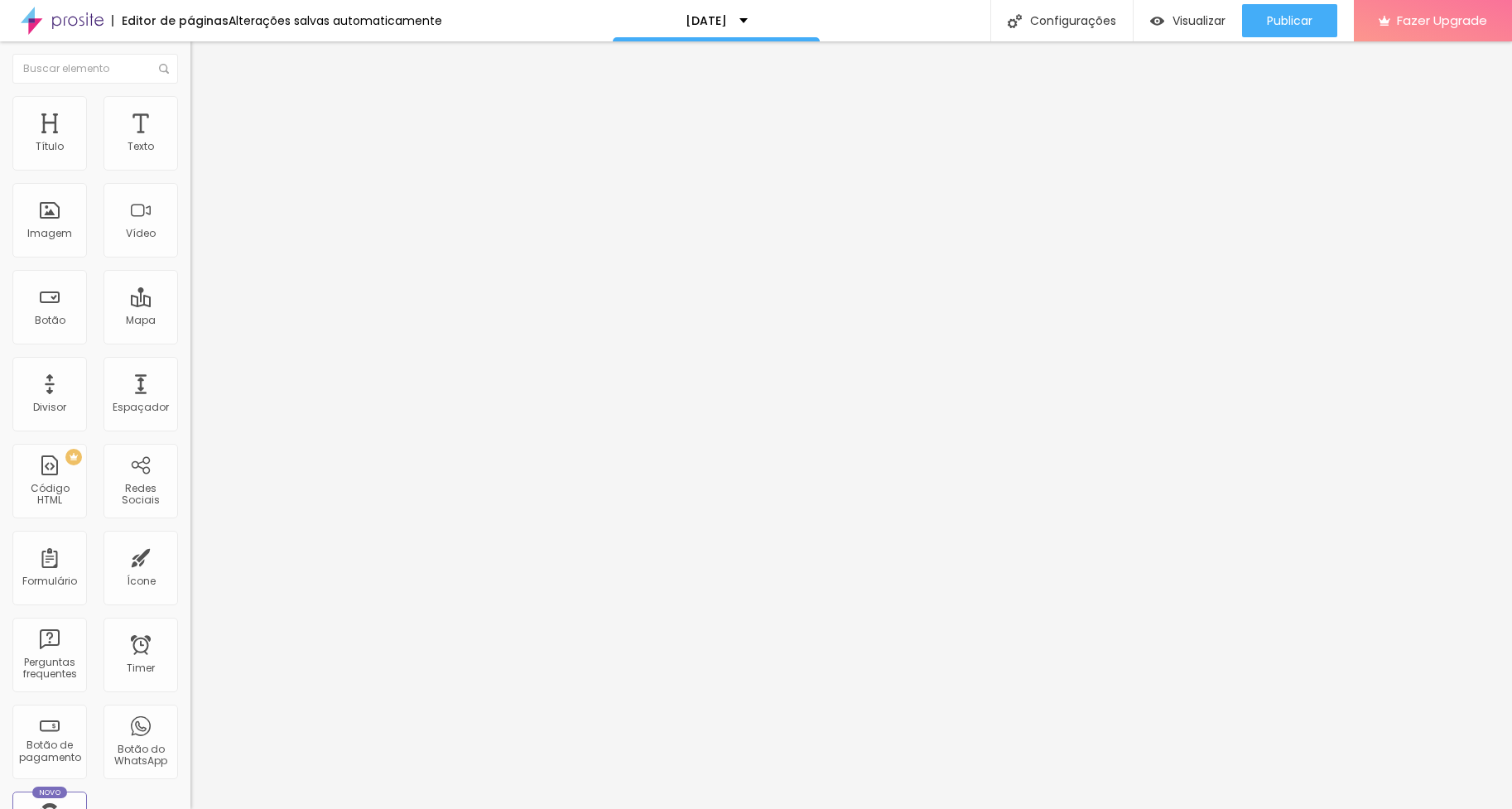
click at [191, 193] on span "Sólido" at bounding box center [207, 193] width 32 height 14
click at [191, 226] on span "Pontilhado" at bounding box center [218, 219] width 54 height 14
click at [191, 246] on span "Duplo" at bounding box center [205, 239] width 29 height 14
click at [191, 256] on span "Pata de cachorro" at bounding box center [234, 249] width 88 height 14
click at [191, 266] on span "Estrela" at bounding box center [207, 258] width 33 height 14
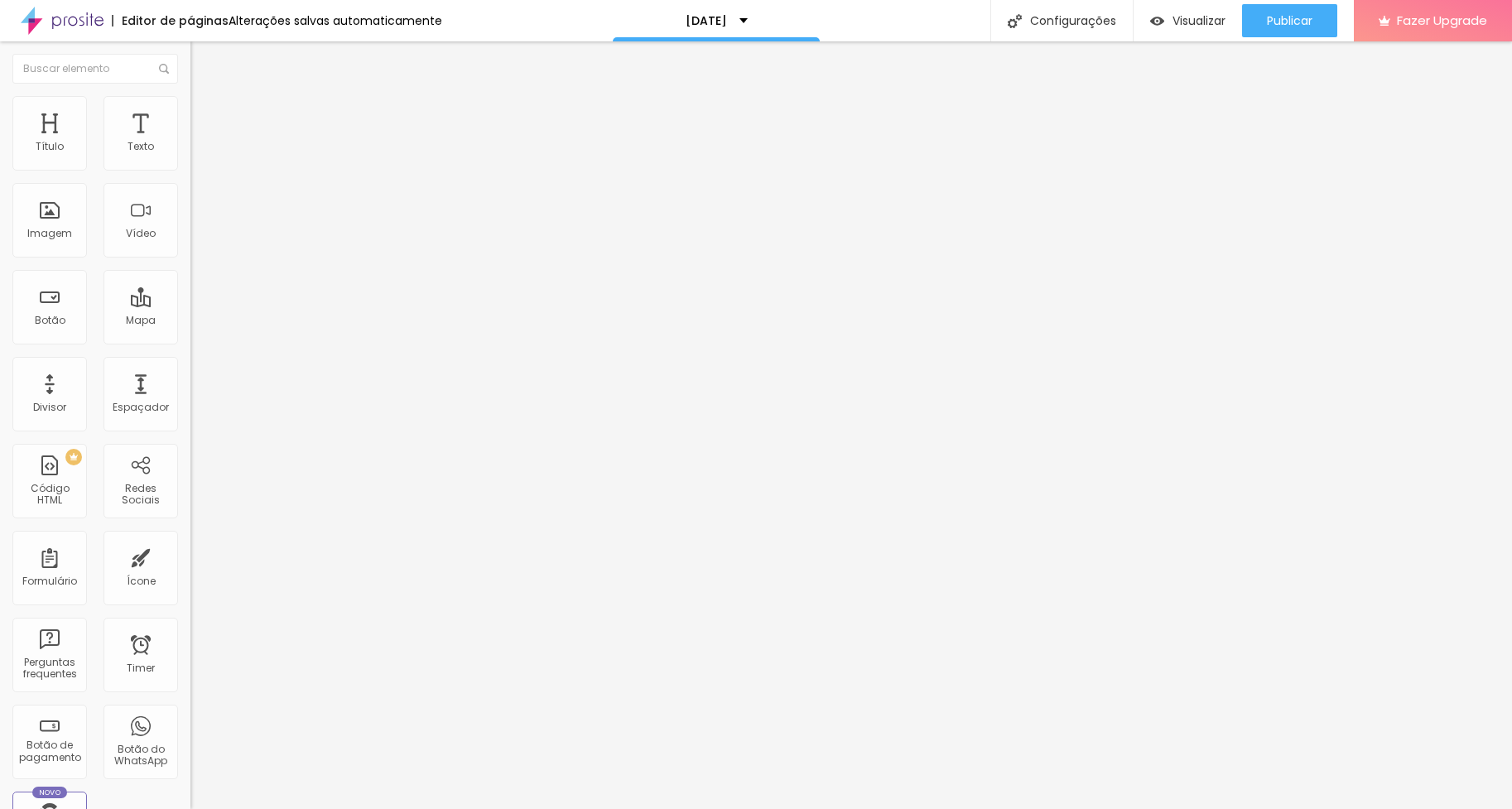
click at [191, 275] on span "Brilho" at bounding box center [205, 269] width 29 height 14
click at [191, 286] on span "Coração 1" at bounding box center [217, 279] width 53 height 14
click at [191, 296] on span "Coração 2" at bounding box center [218, 289] width 54 height 14
click at [191, 280] on span "Coração 1" at bounding box center [217, 273] width 53 height 14
click at [191, 541] on div "Editar Divisor Conteúdo Estilo Avançado Alinhamento Tipo Coração 1 Sólido Ponti…" at bounding box center [286, 424] width 191 height 767
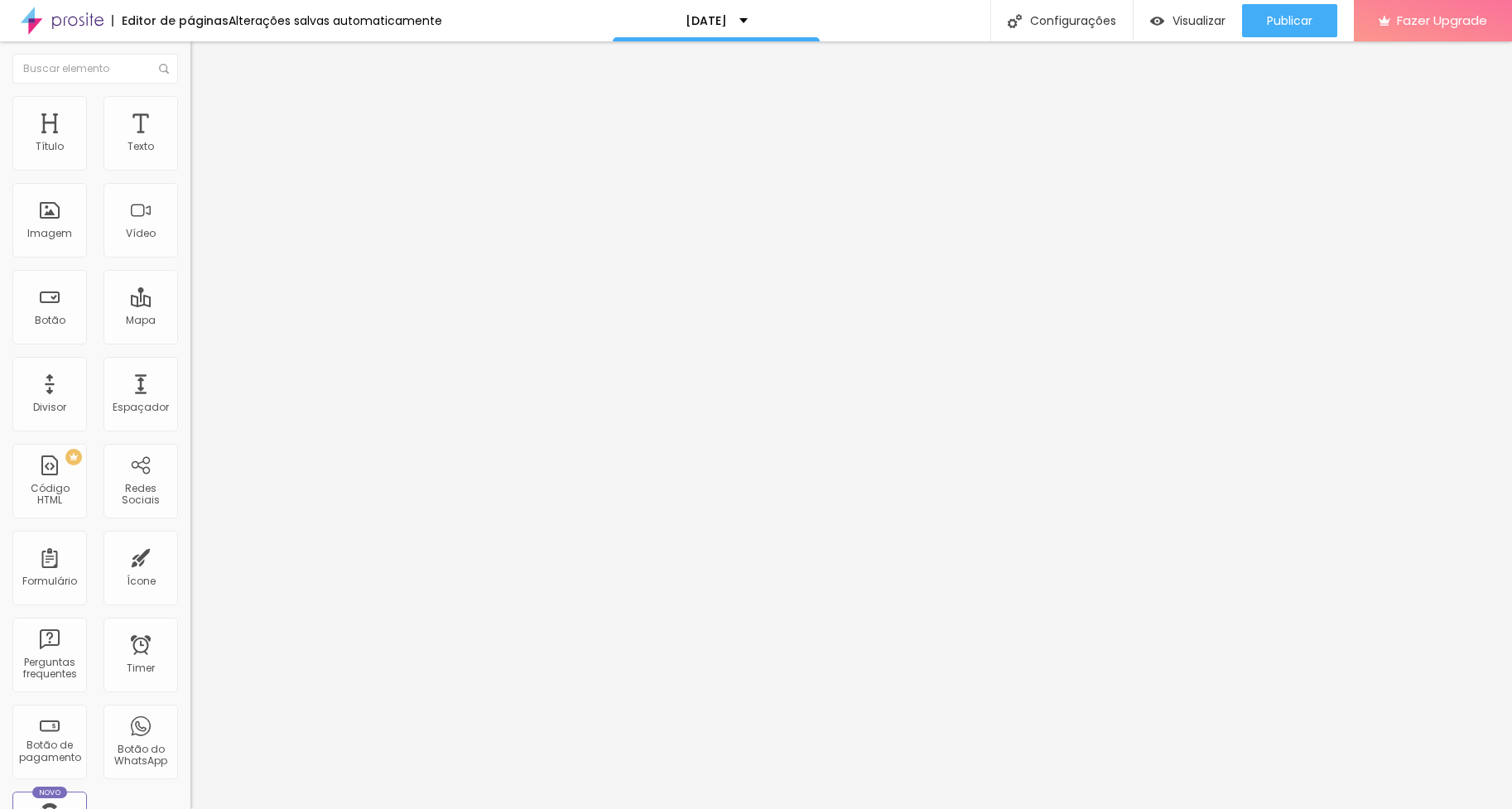
click at [191, 230] on span "Serrilhado" at bounding box center [217, 223] width 53 height 14
click at [191, 220] on span "Pontilhado" at bounding box center [218, 213] width 54 height 14
click at [191, 96] on img at bounding box center [198, 103] width 15 height 15
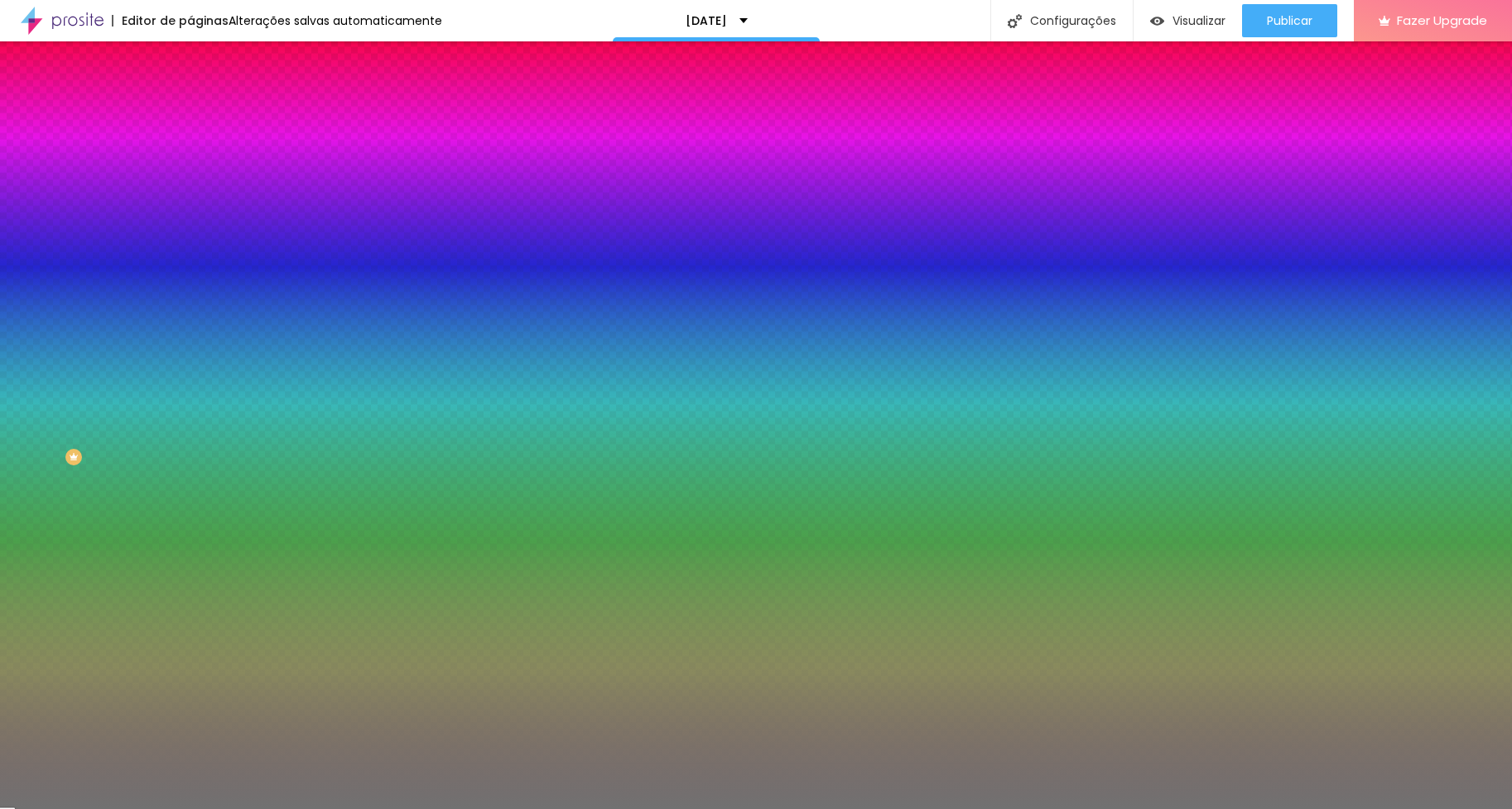
drag, startPoint x: 29, startPoint y: 222, endPoint x: 75, endPoint y: 239, distance: 49.0
click at [191, 239] on div "Cor Voltar ao padrão #717171 Tamanho 43 % Peso 2" at bounding box center [286, 193] width 191 height 129
drag, startPoint x: 26, startPoint y: 273, endPoint x: 60, endPoint y: 280, distance: 34.7
click at [191, 259] on div at bounding box center [286, 251] width 191 height 15
click at [191, 94] on img at bounding box center [198, 86] width 15 height 15
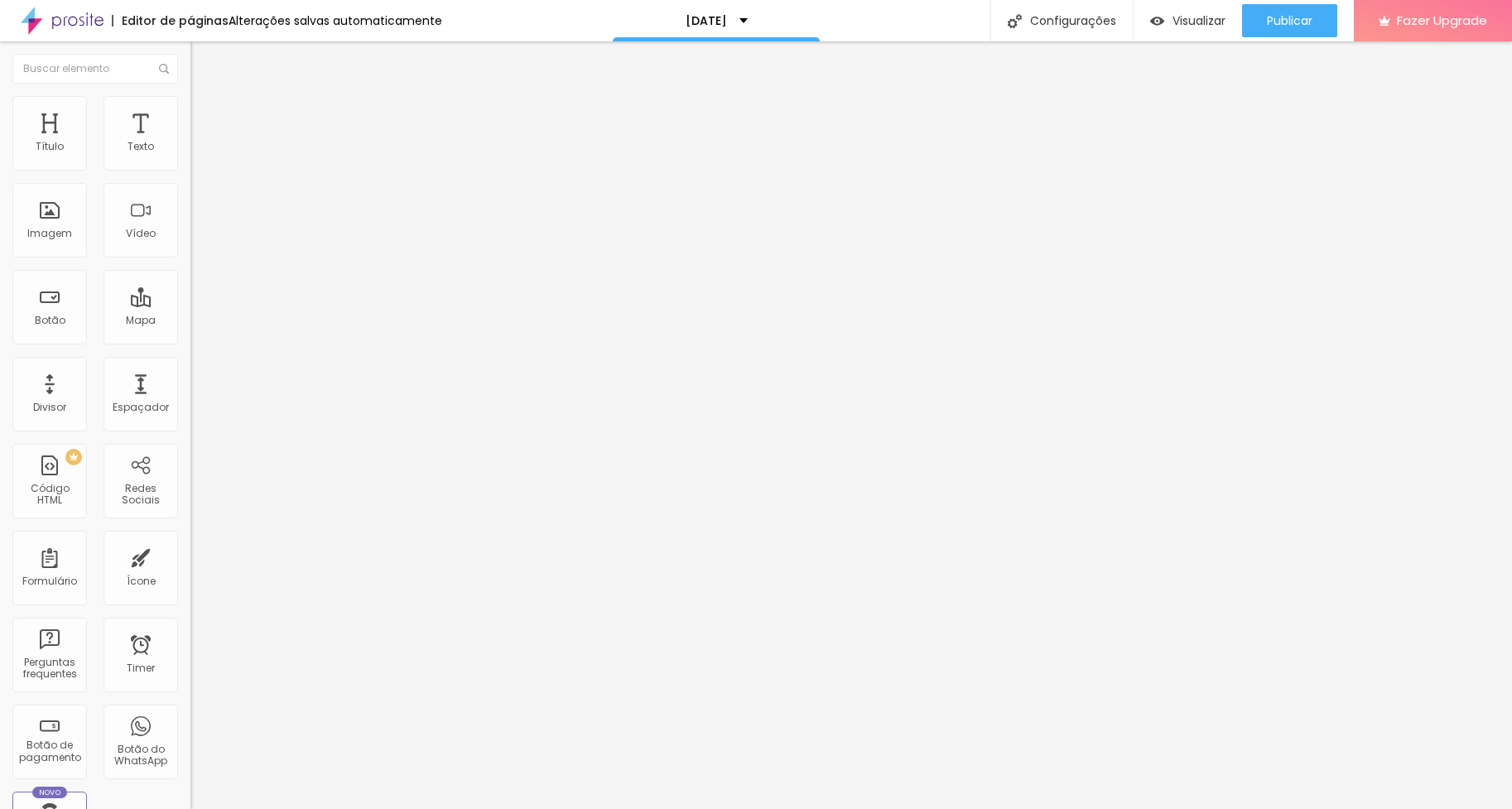
click at [191, 197] on span "Pontilhado" at bounding box center [218, 193] width 54 height 14
click at [191, 286] on span "Coração 1" at bounding box center [217, 279] width 53 height 14
click at [191, 296] on span "Coração 2" at bounding box center [218, 289] width 54 height 14
click at [191, 280] on span "Coração 1" at bounding box center [217, 273] width 53 height 14
click at [205, 117] on span "Avançado" at bounding box center [232, 124] width 54 height 14
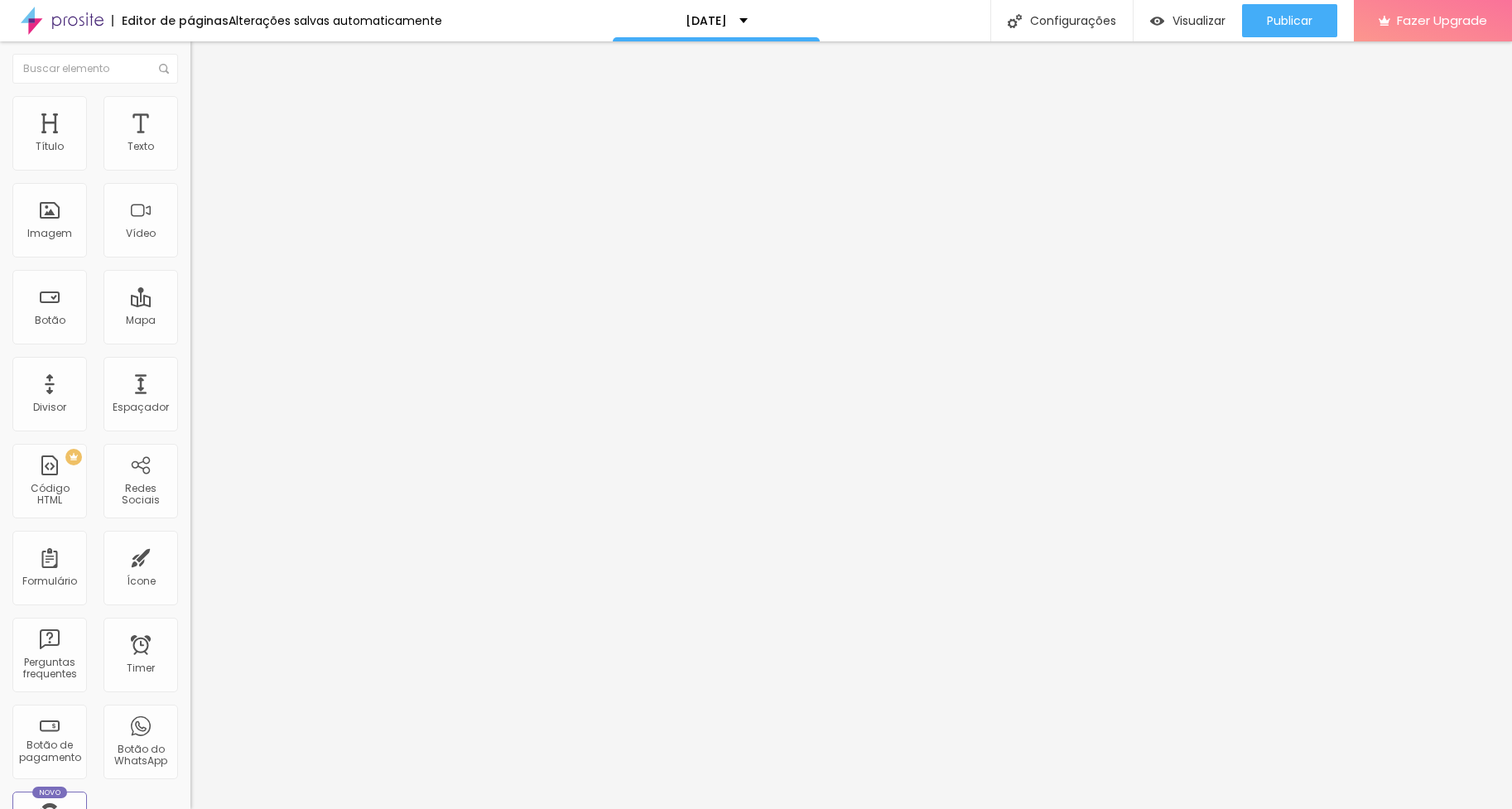
click at [191, 109] on li "Estilo" at bounding box center [286, 104] width 191 height 17
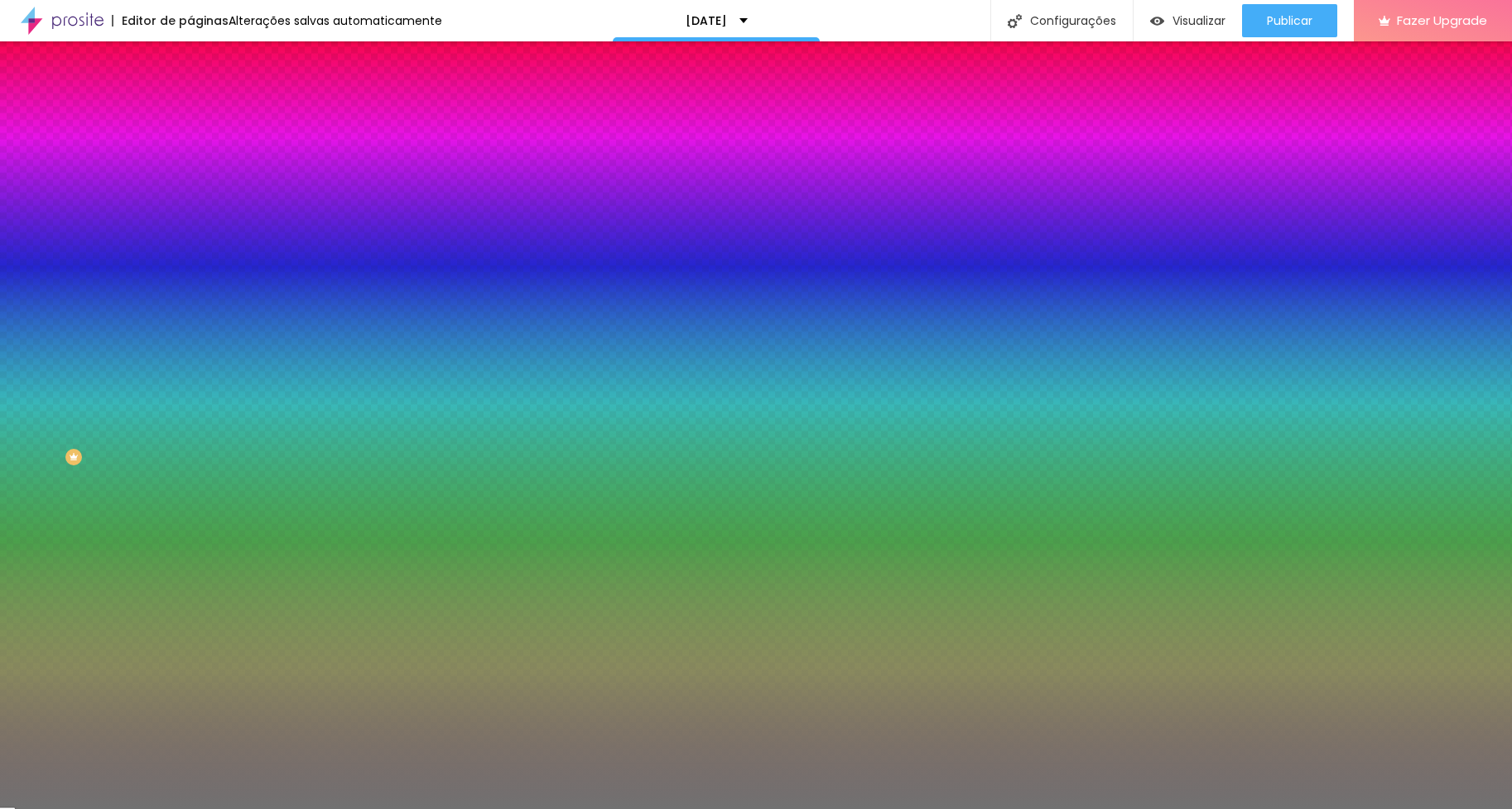
click at [191, 158] on div at bounding box center [286, 158] width 191 height 0
click at [191, 160] on input "#717171" at bounding box center [290, 166] width 199 height 17
drag, startPoint x: 169, startPoint y: 166, endPoint x: 144, endPoint y: 166, distance: 25.0
click at [191, 166] on input "#717171" at bounding box center [290, 166] width 199 height 17
paste input "6B0000"
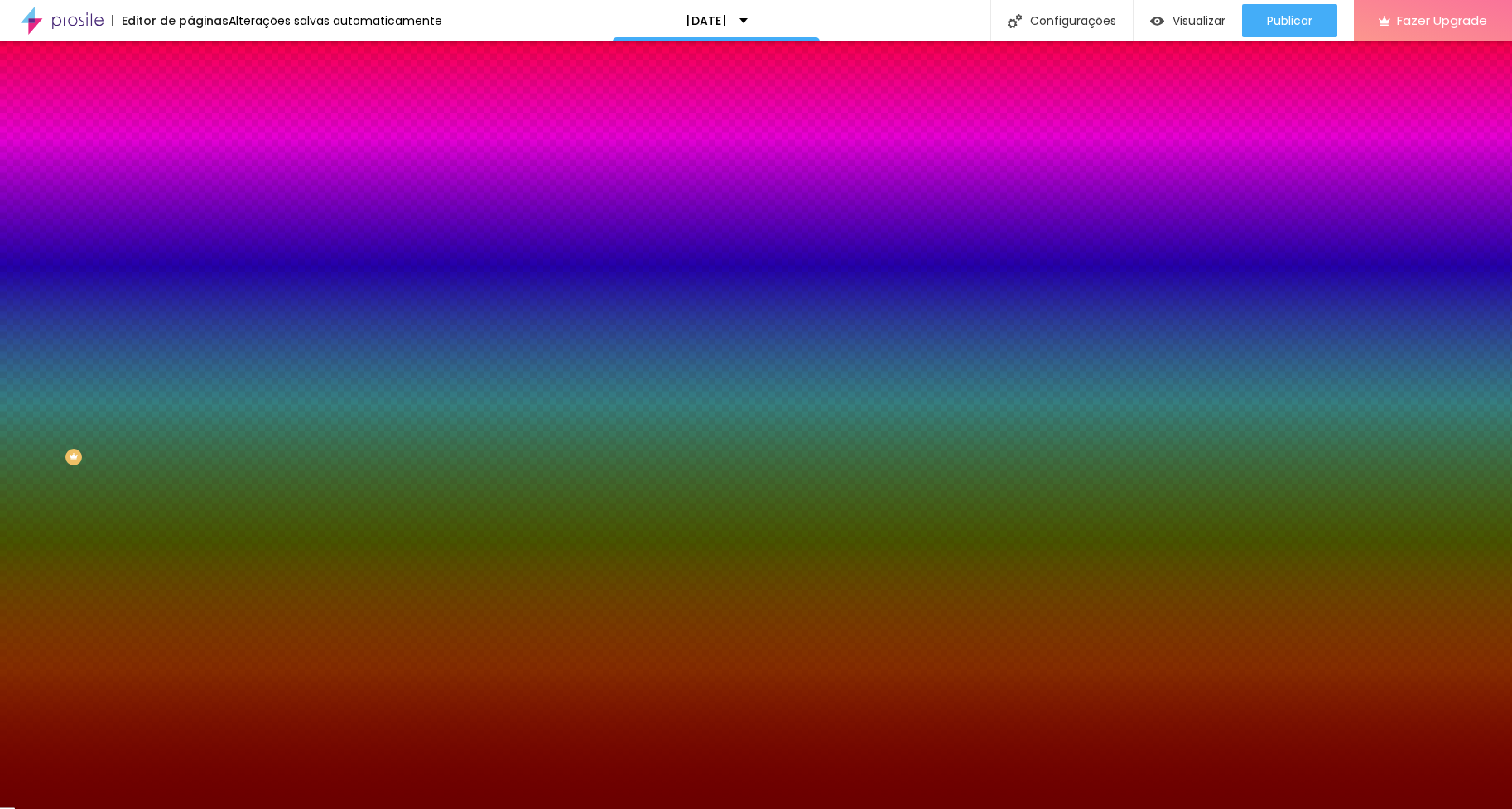
click at [191, 404] on div "Editar Divisor Conteúdo Estilo Avançado Cor Voltar ao padrão #6B0000 Tamanho 43…" at bounding box center [286, 424] width 191 height 767
click at [205, 98] on span "Conteúdo" at bounding box center [231, 91] width 52 height 14
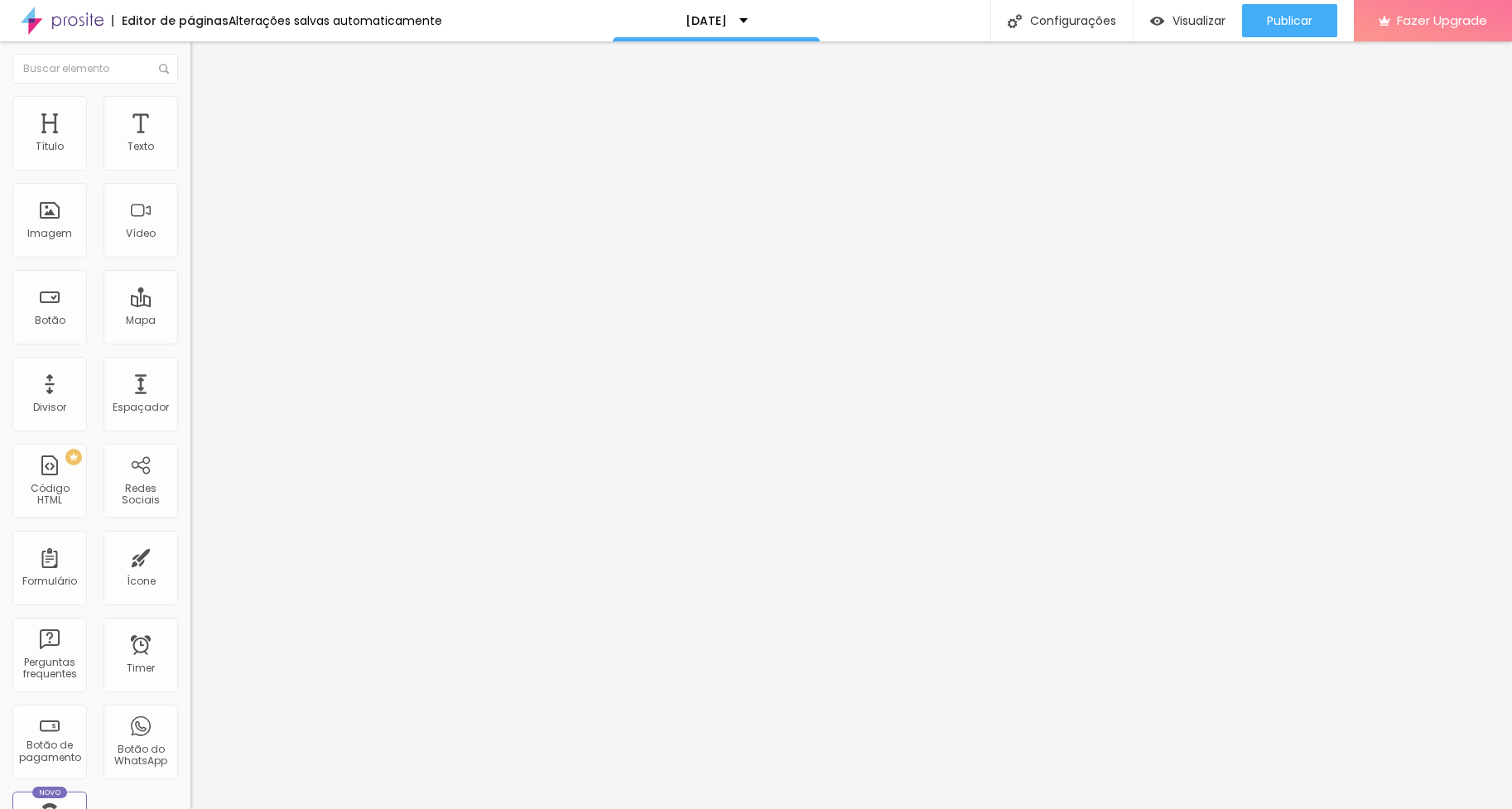
click at [191, 200] on span "Coração 1" at bounding box center [217, 193] width 53 height 14
click at [191, 210] on span "Sólido" at bounding box center [207, 203] width 32 height 14
click at [191, 226] on span "Pontilhado" at bounding box center [218, 219] width 54 height 14
click at [191, 236] on span "Serrilhado" at bounding box center [217, 229] width 53 height 14
click at [191, 246] on span "Duplo" at bounding box center [205, 239] width 29 height 14
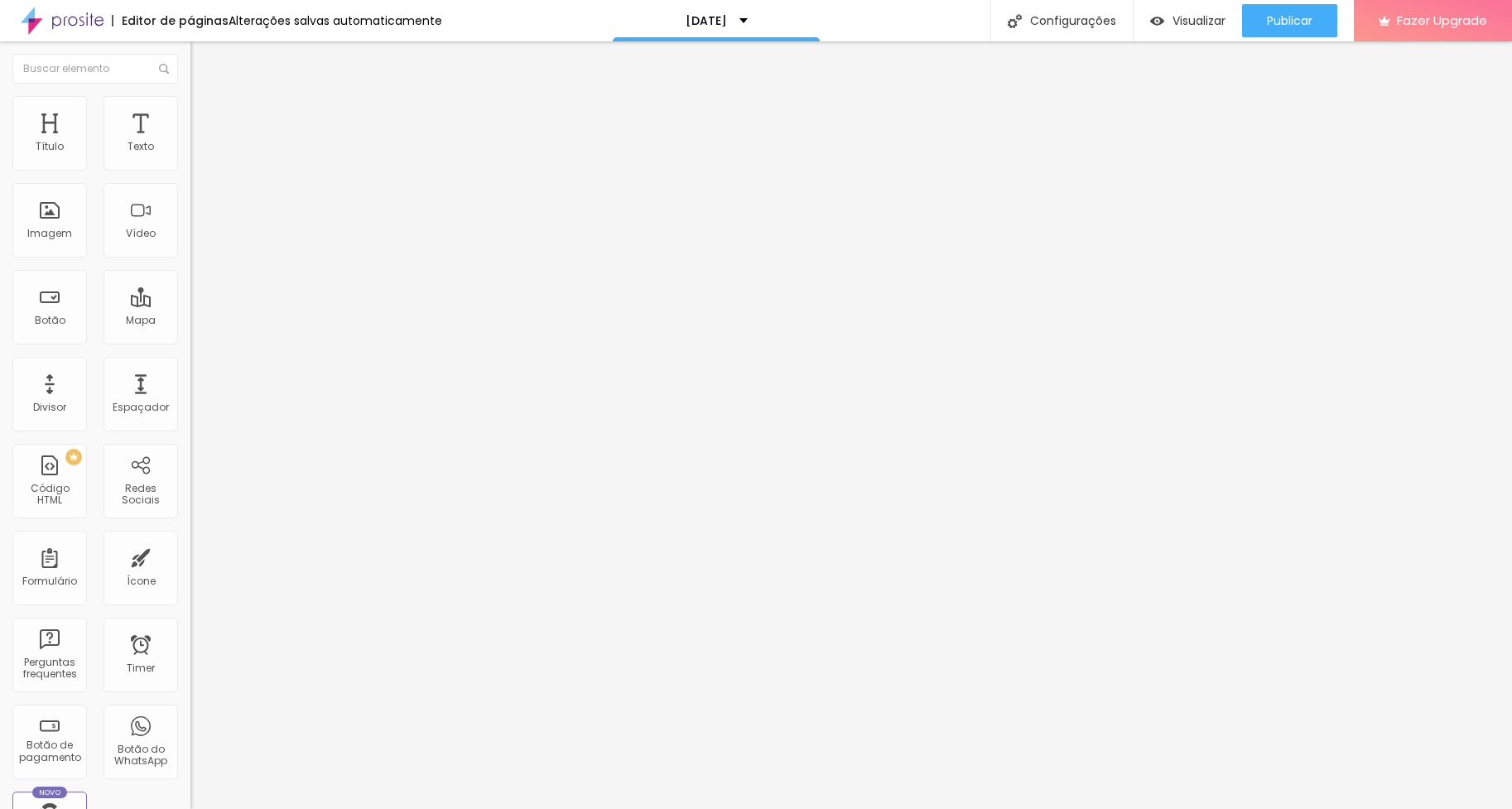
click at [191, 256] on span "Pata de cachorro" at bounding box center [234, 249] width 88 height 14
click at [191, 266] on span "Estrela" at bounding box center [207, 258] width 33 height 14
click at [191, 110] on li "Estilo" at bounding box center [286, 104] width 191 height 17
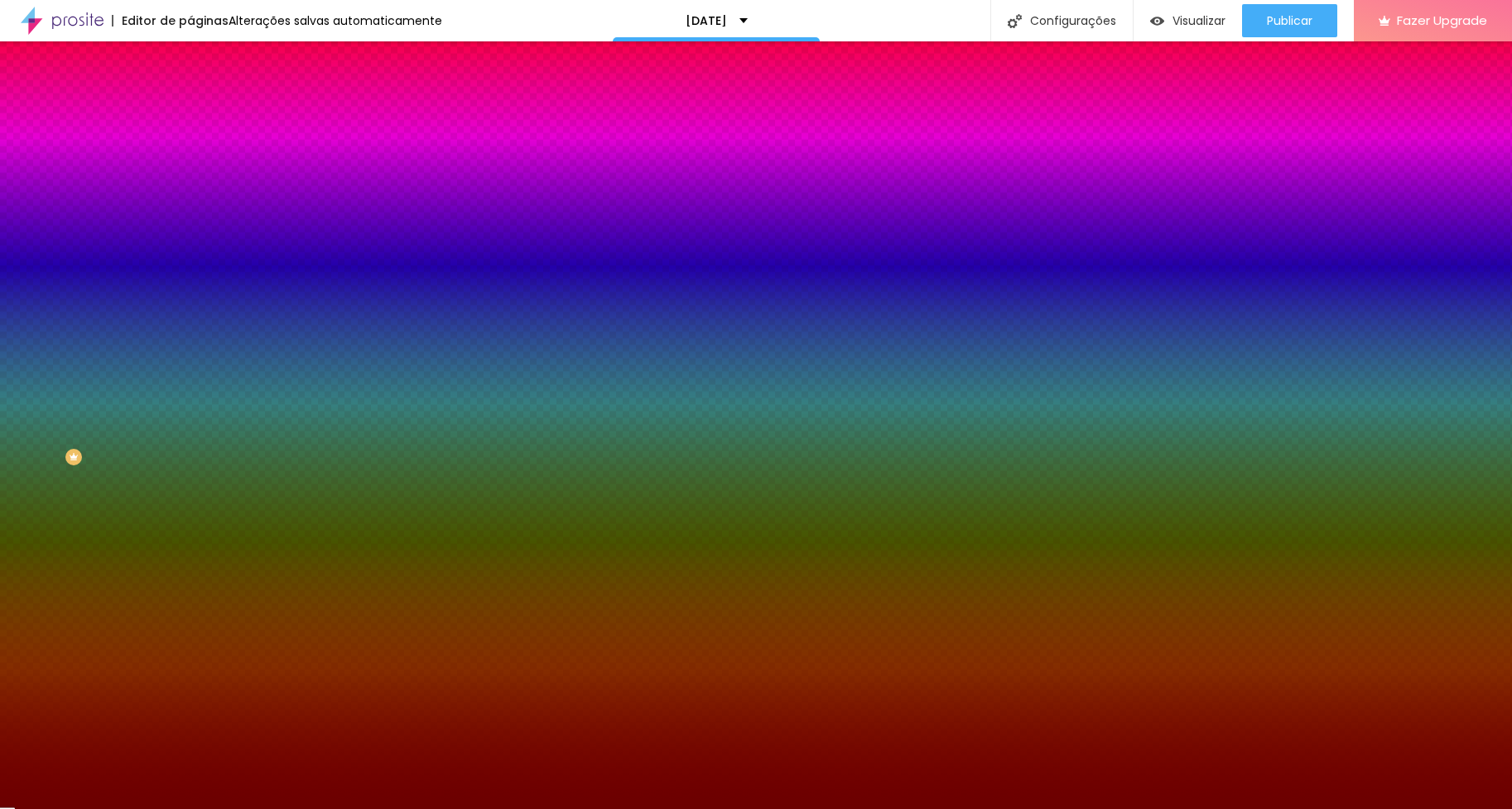
drag, startPoint x: 74, startPoint y: 220, endPoint x: 3, endPoint y: 223, distance: 71.1
click at [191, 223] on div "Cor Voltar ao padrão #6B0000 Tamanho 10 % Peso 8" at bounding box center [286, 193] width 191 height 129
drag, startPoint x: 62, startPoint y: 275, endPoint x: 99, endPoint y: 275, distance: 37.0
click at [191, 257] on input "range" at bounding box center [244, 250] width 107 height 13
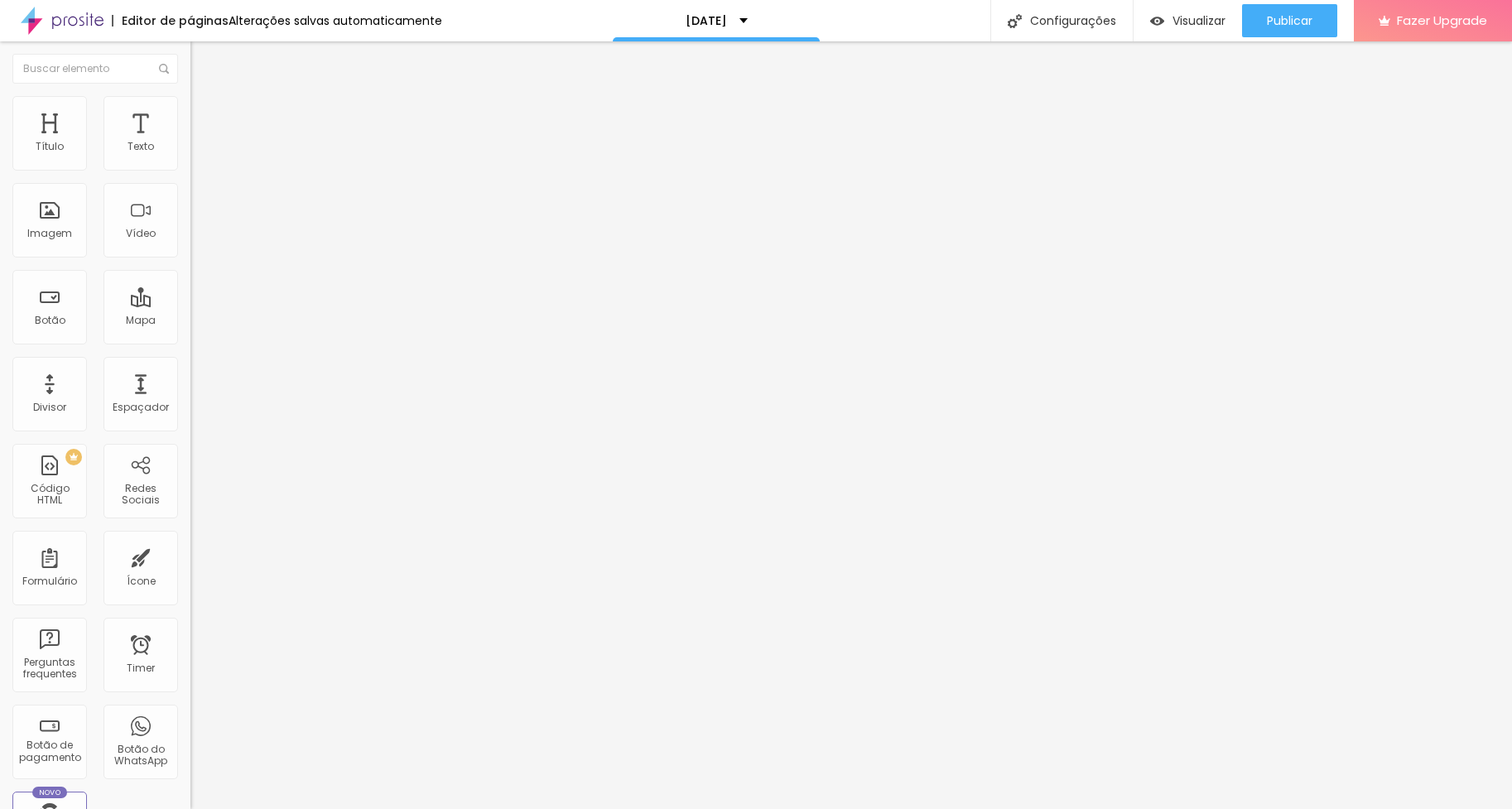
click at [191, 143] on span "Trocar imagem" at bounding box center [235, 135] width 90 height 14
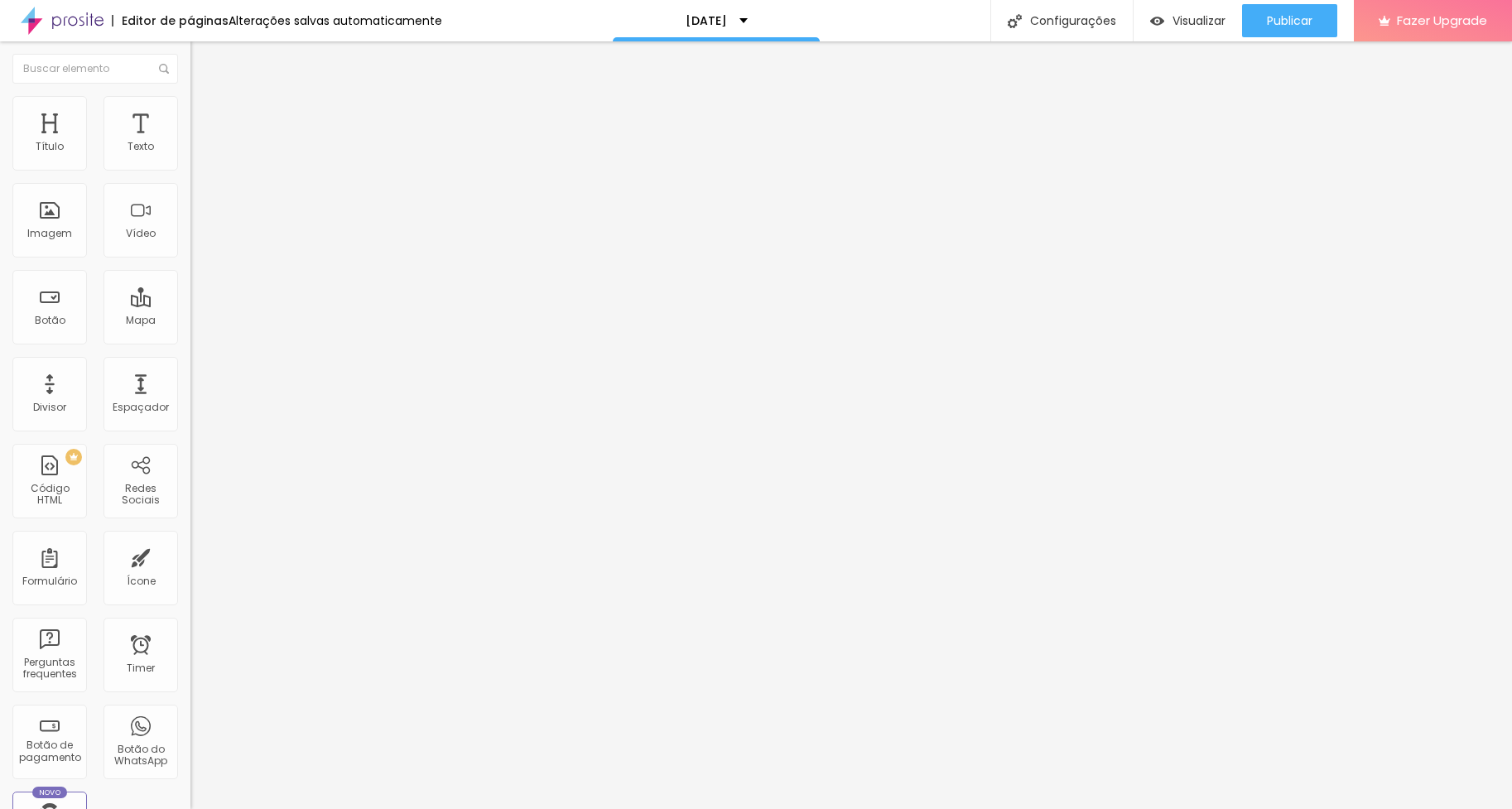
click at [191, 143] on span "Trocar imagem" at bounding box center [235, 135] width 90 height 14
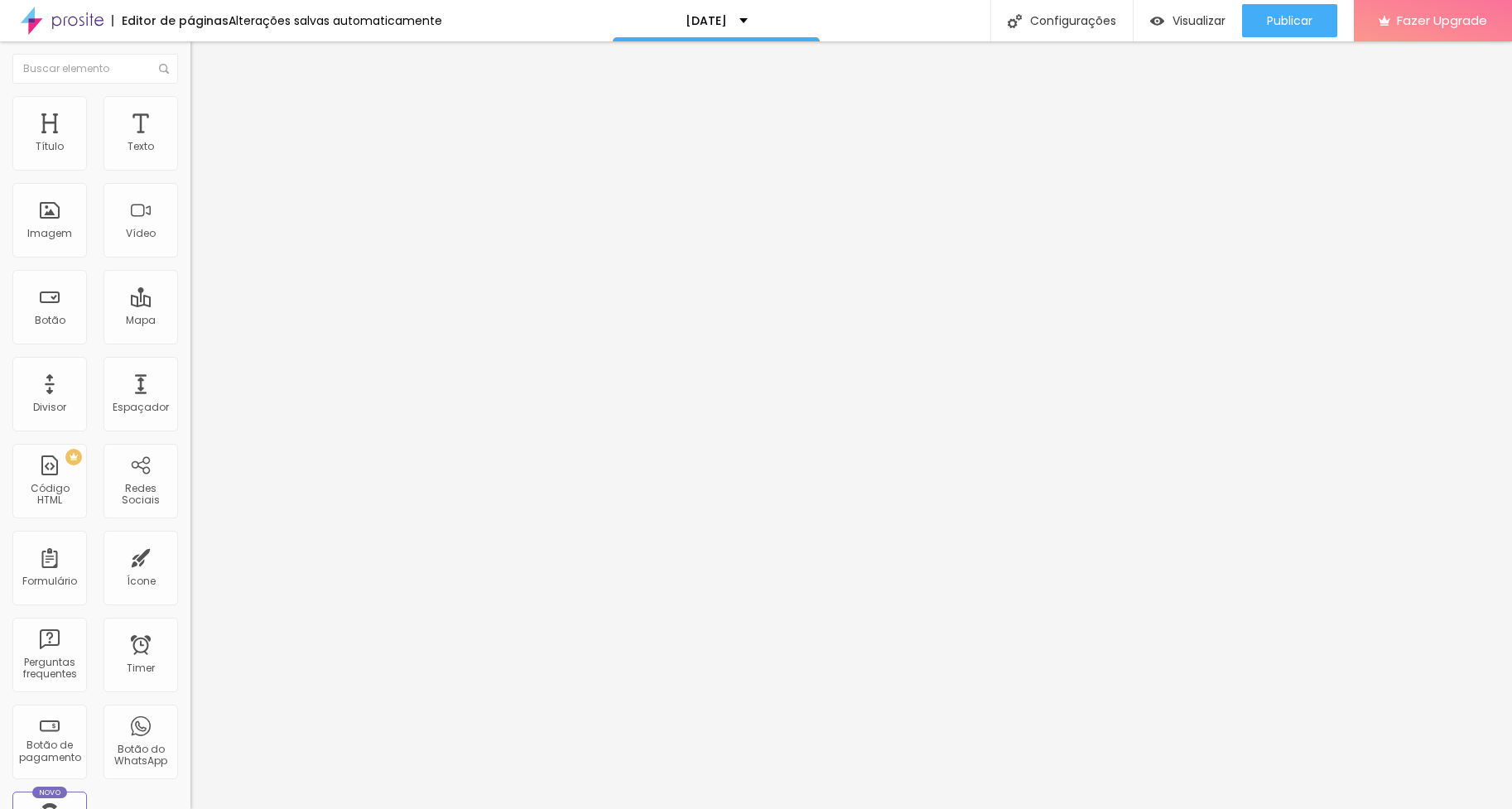
click at [191, 143] on span "Trocar imagem" at bounding box center [235, 135] width 90 height 14
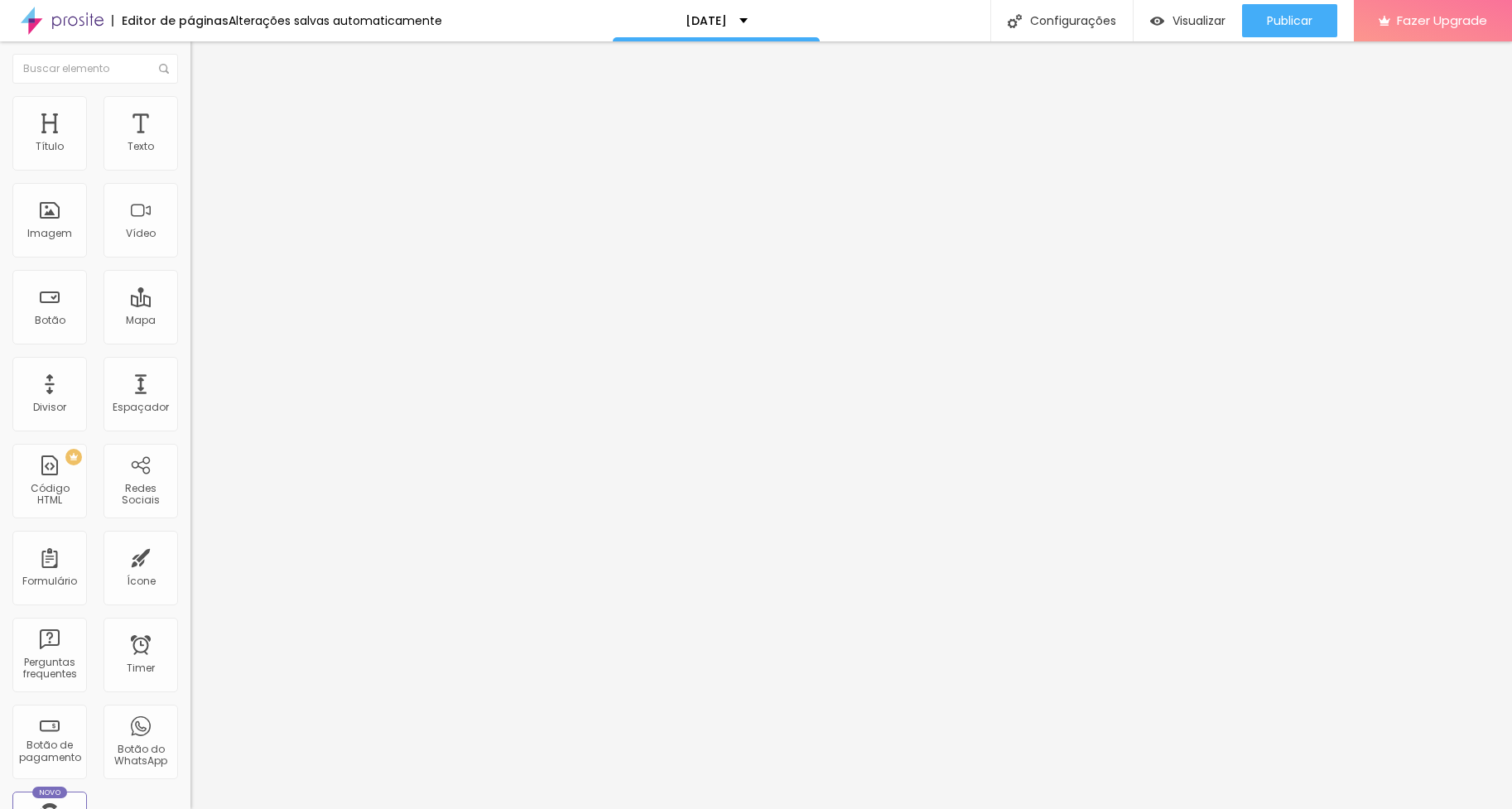
scroll to position [834, 0]
click at [191, 143] on span "Trocar imagem" at bounding box center [235, 135] width 90 height 14
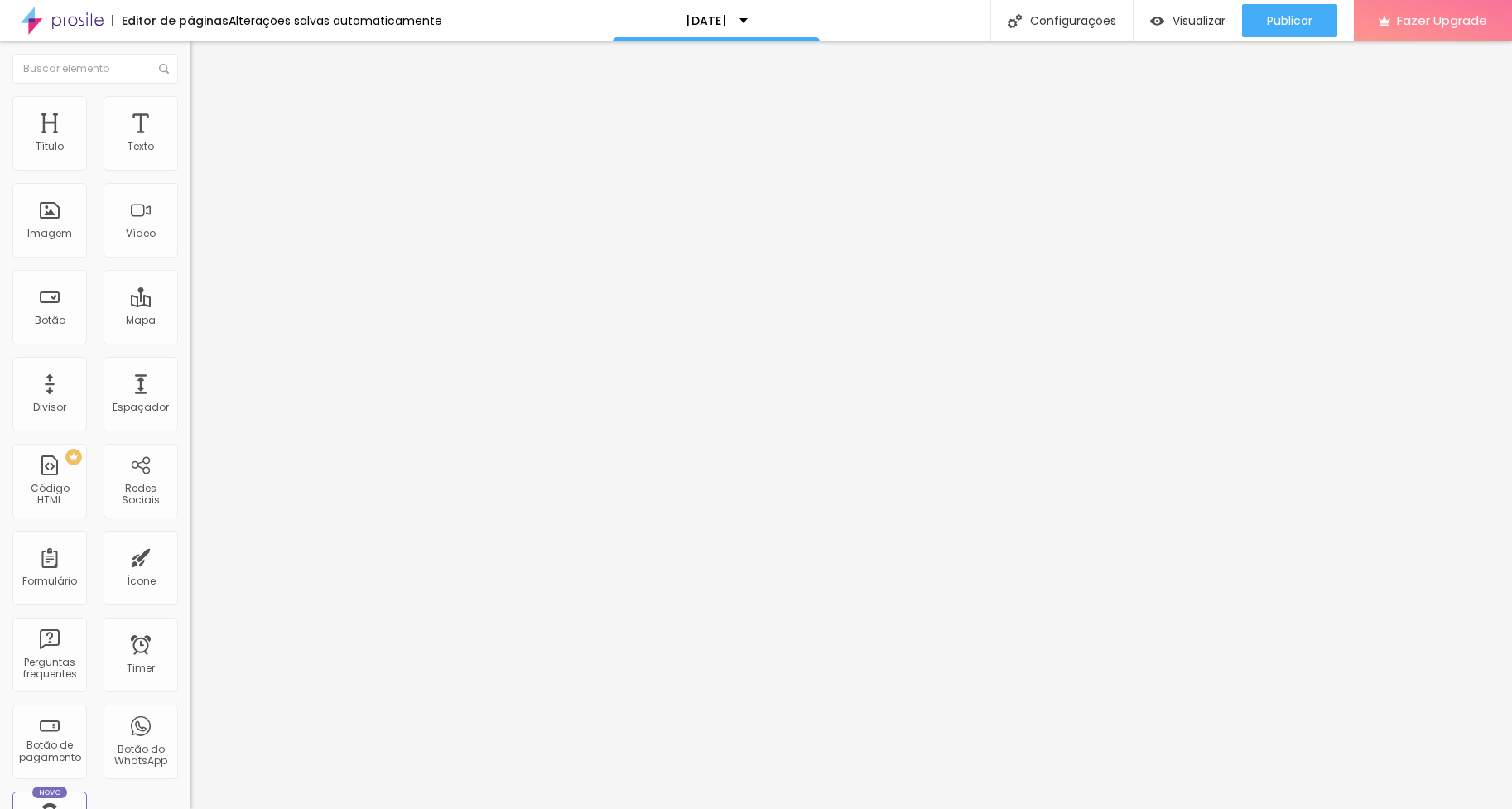
click at [191, 143] on span "Trocar imagem" at bounding box center [235, 135] width 90 height 14
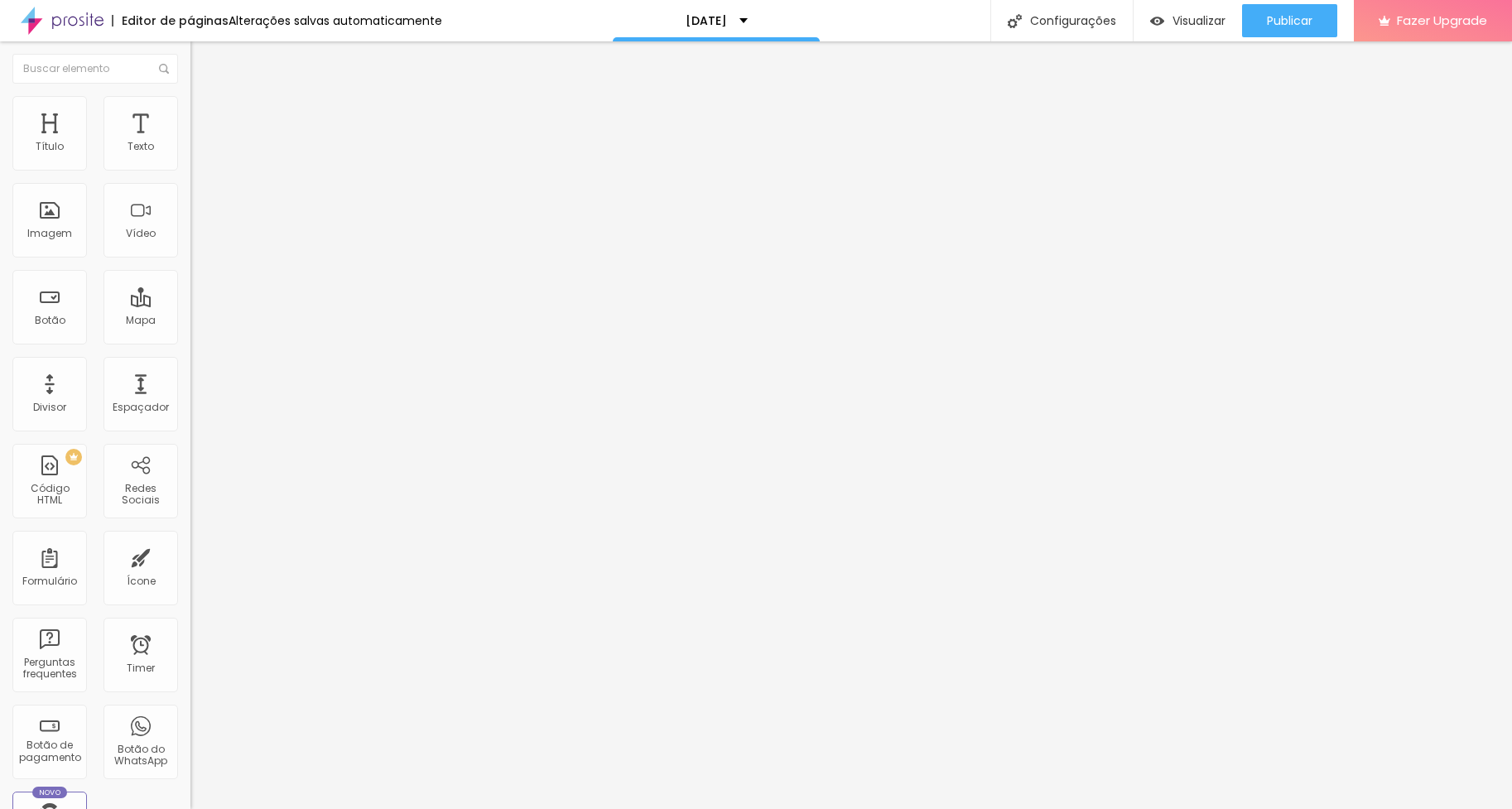
scroll to position [1079, 0]
click at [191, 110] on li "Estilo" at bounding box center [286, 104] width 191 height 17
click at [191, 169] on input "range" at bounding box center [244, 163] width 107 height 13
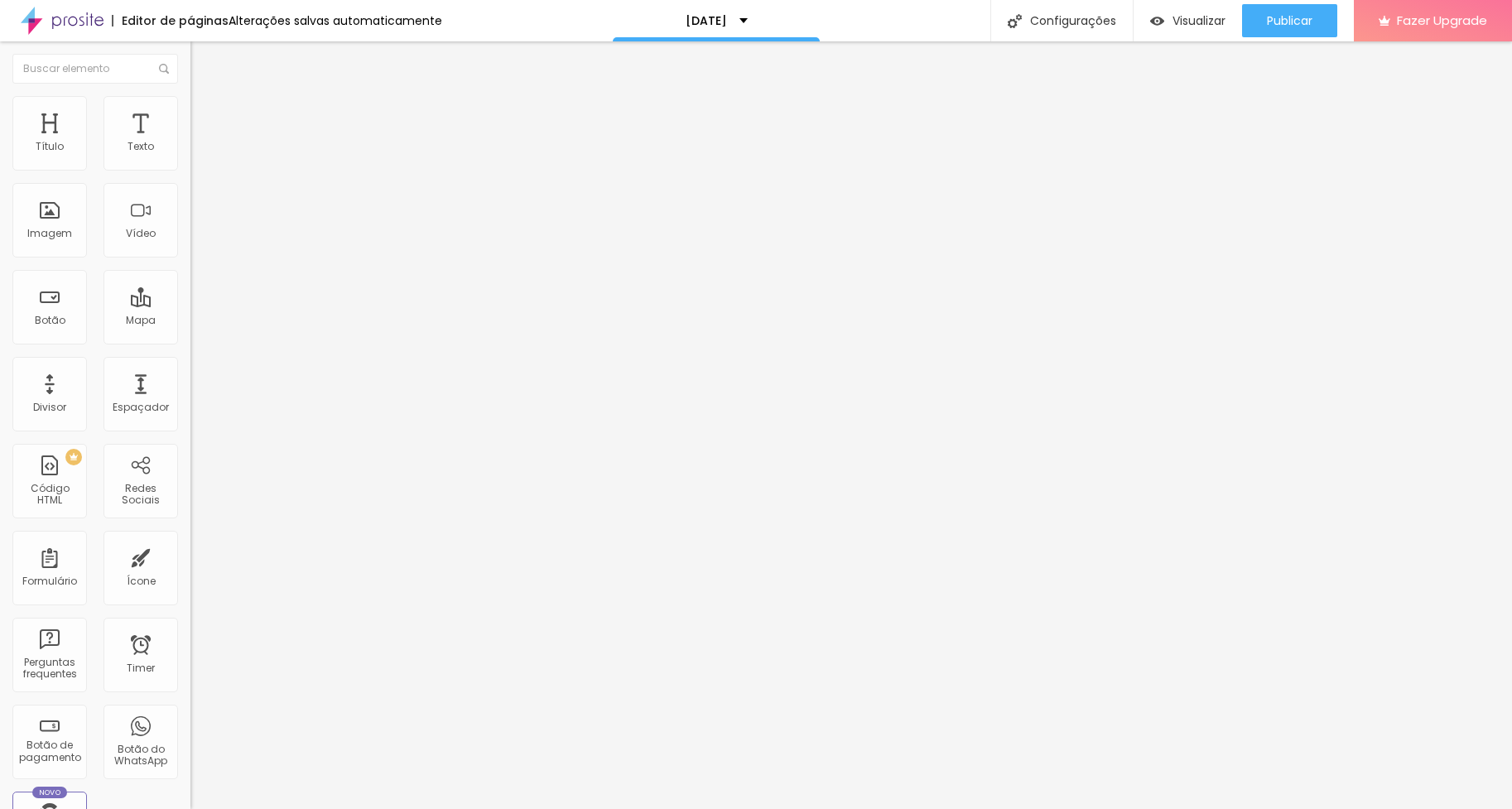
click at [191, 112] on img at bounding box center [198, 119] width 15 height 15
click at [191, 321] on input "range" at bounding box center [244, 327] width 107 height 13
click at [191, 143] on span "Trocar imagem" at bounding box center [235, 135] width 90 height 14
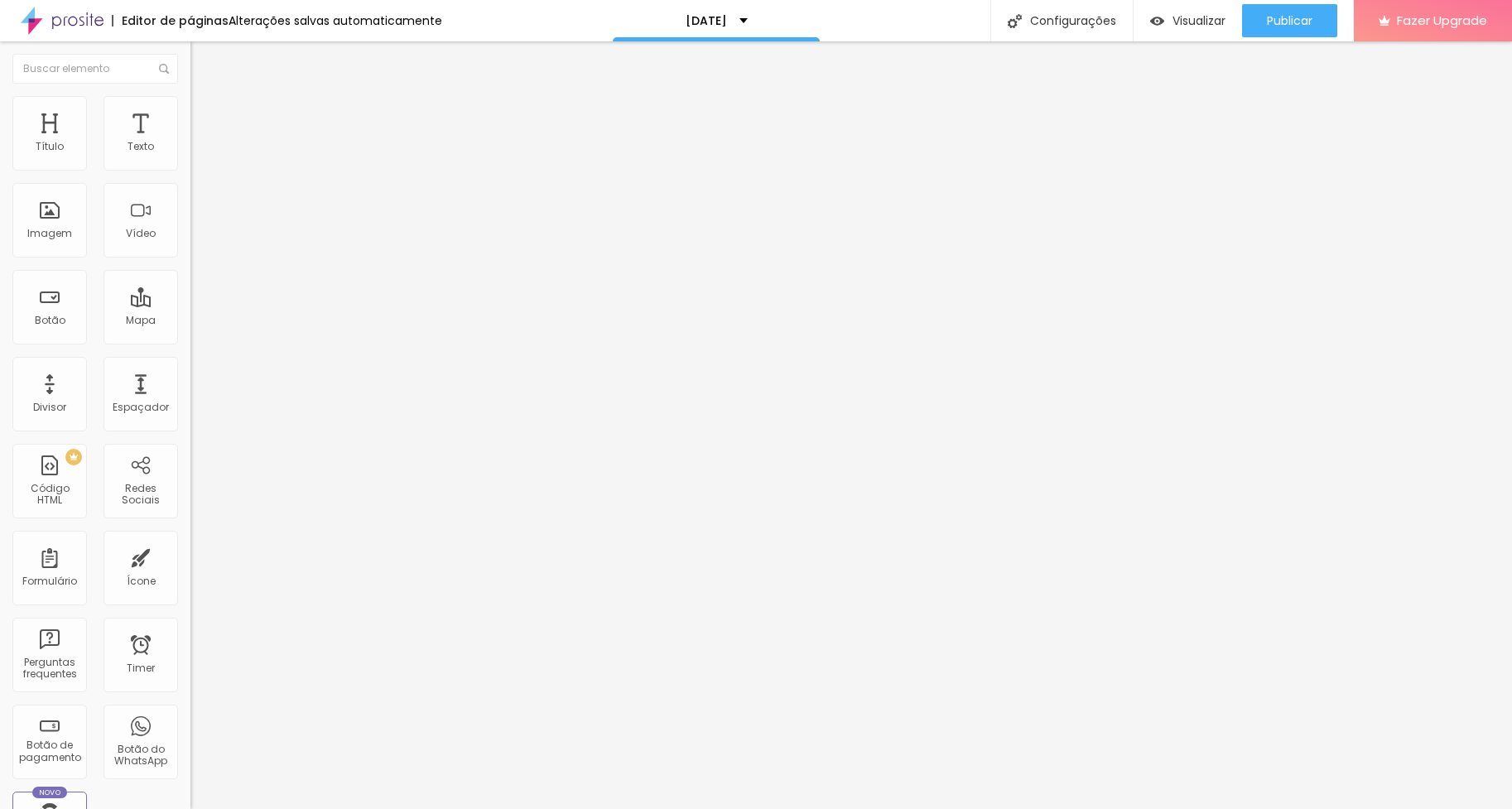
click at [191, 143] on span "Trocar imagem" at bounding box center [235, 135] width 90 height 14
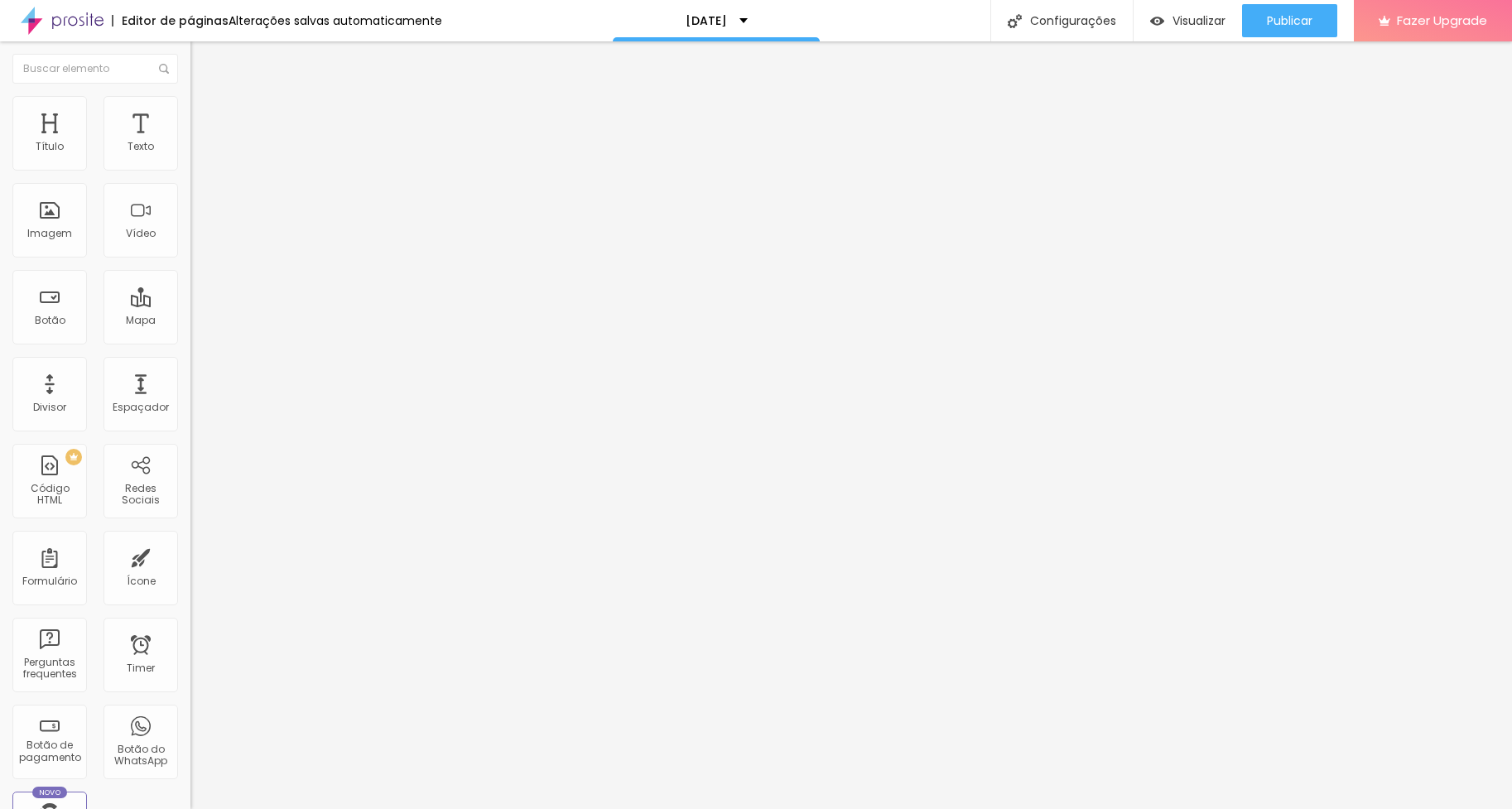
click at [191, 143] on span "Trocar imagem" at bounding box center [235, 135] width 90 height 14
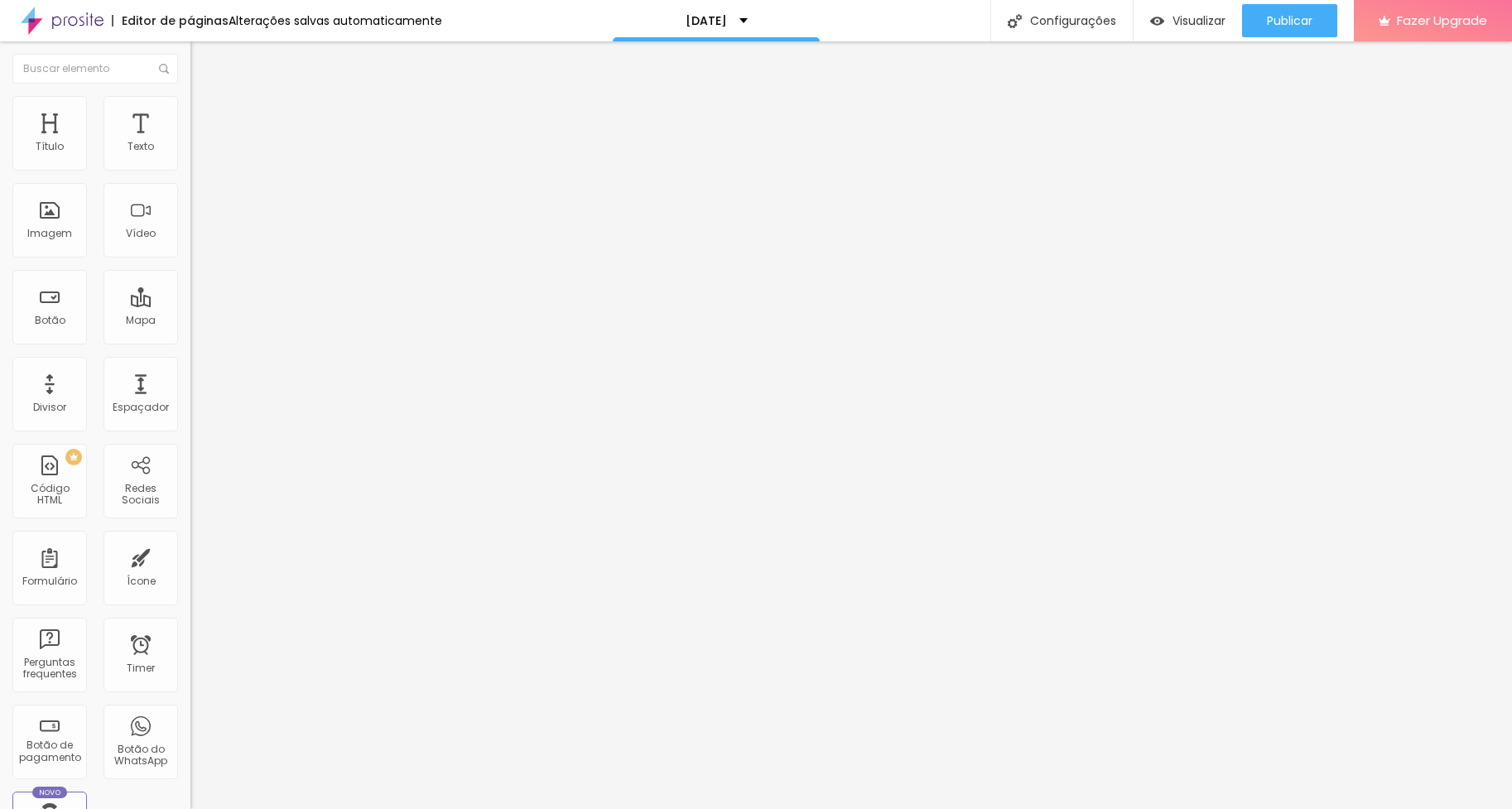
scroll to position [1062, 0]
click at [191, 143] on span "Trocar imagem" at bounding box center [235, 135] width 90 height 14
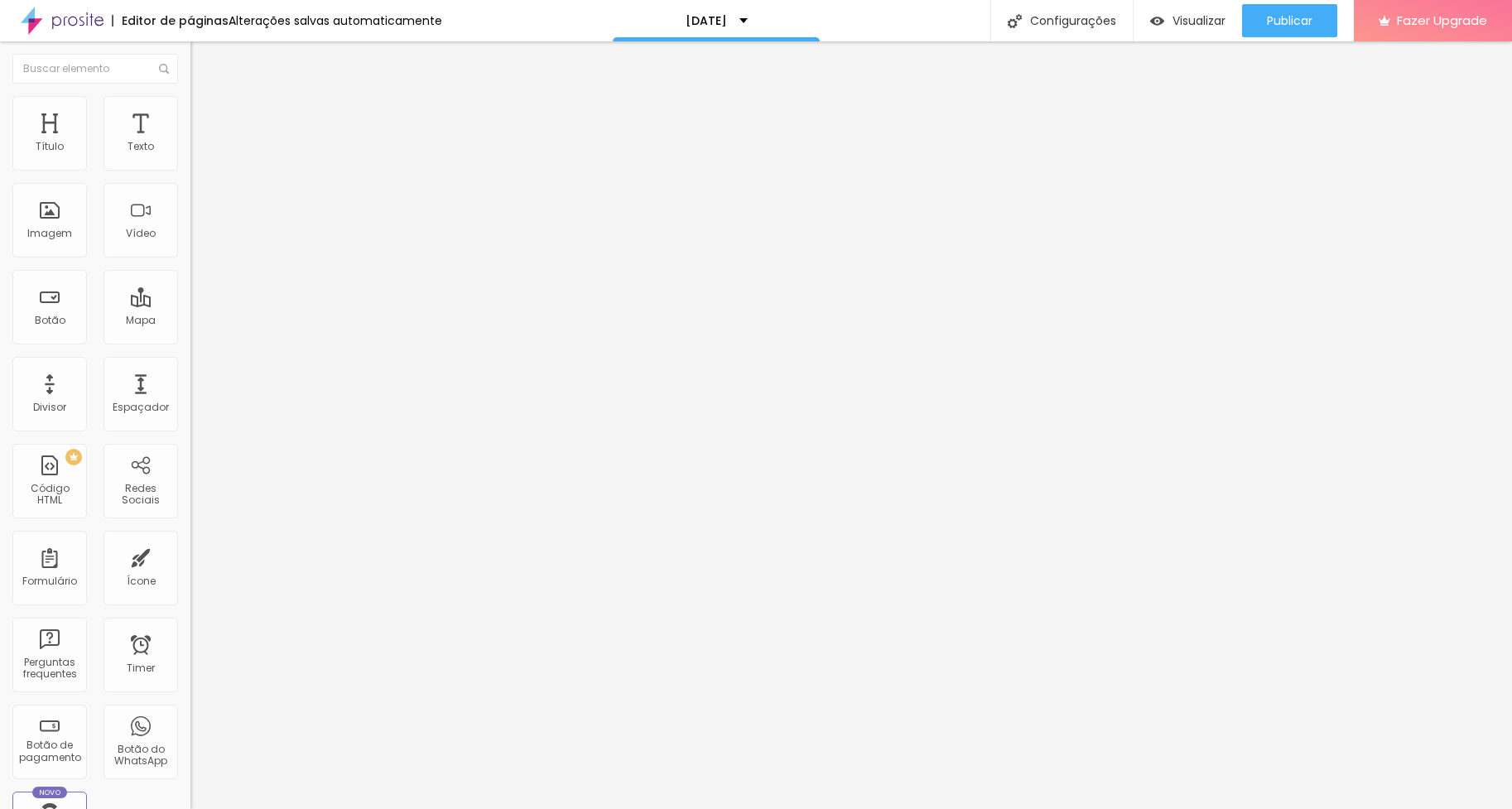
click at [191, 102] on li "Estilo" at bounding box center [286, 104] width 191 height 17
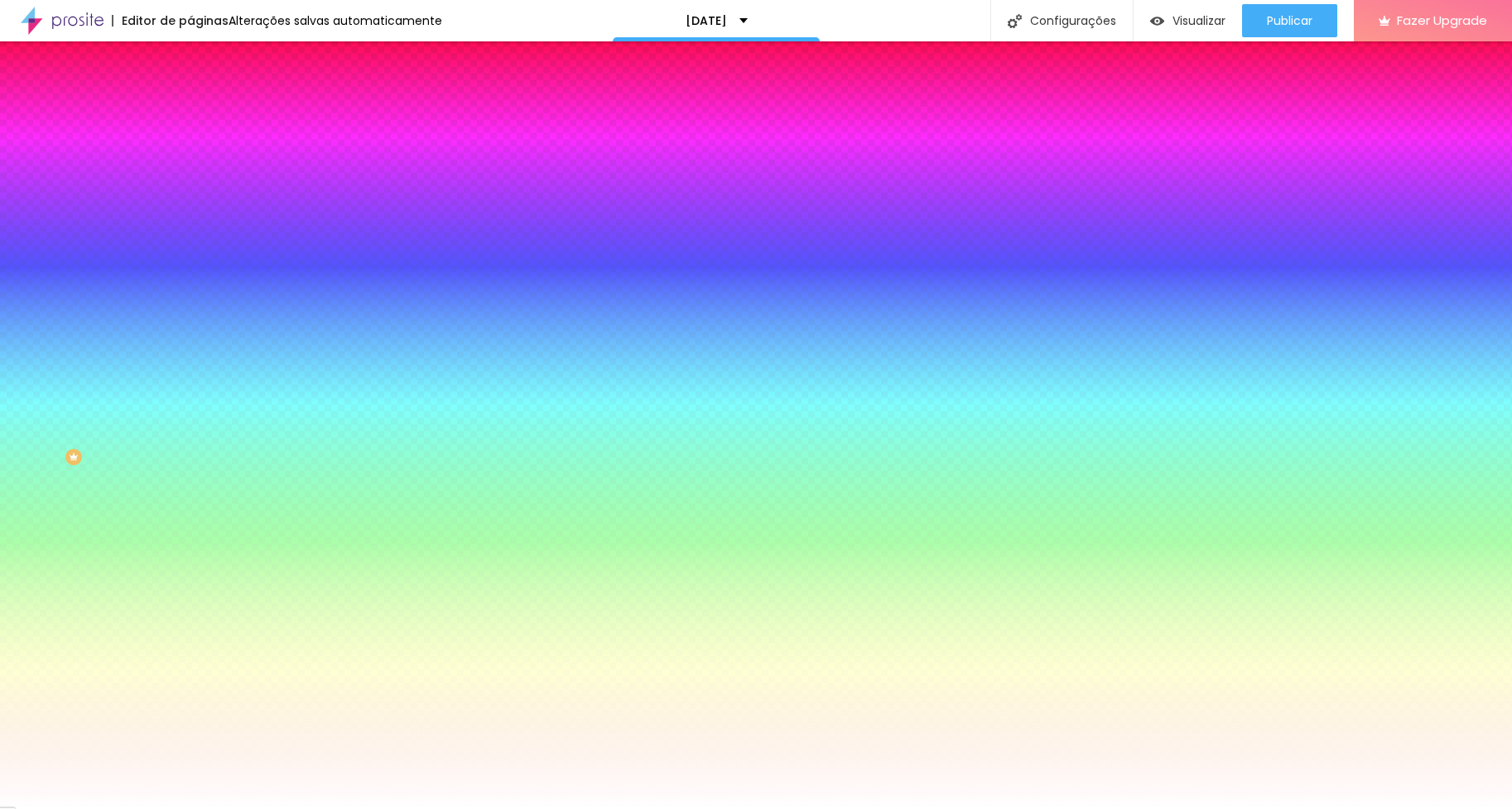
click at [191, 112] on img at bounding box center [198, 119] width 15 height 15
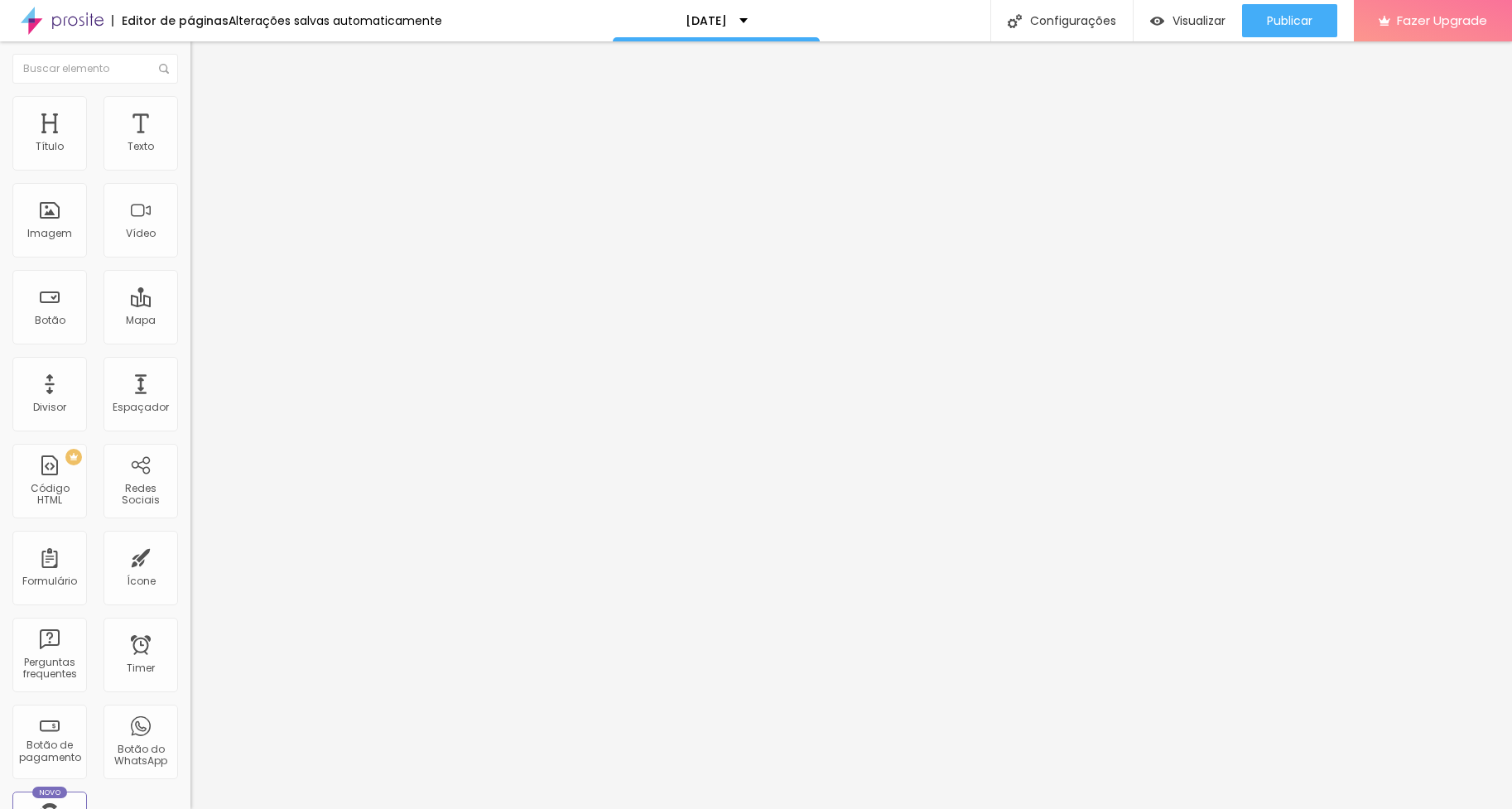
click at [191, 109] on li "Estilo" at bounding box center [286, 104] width 191 height 17
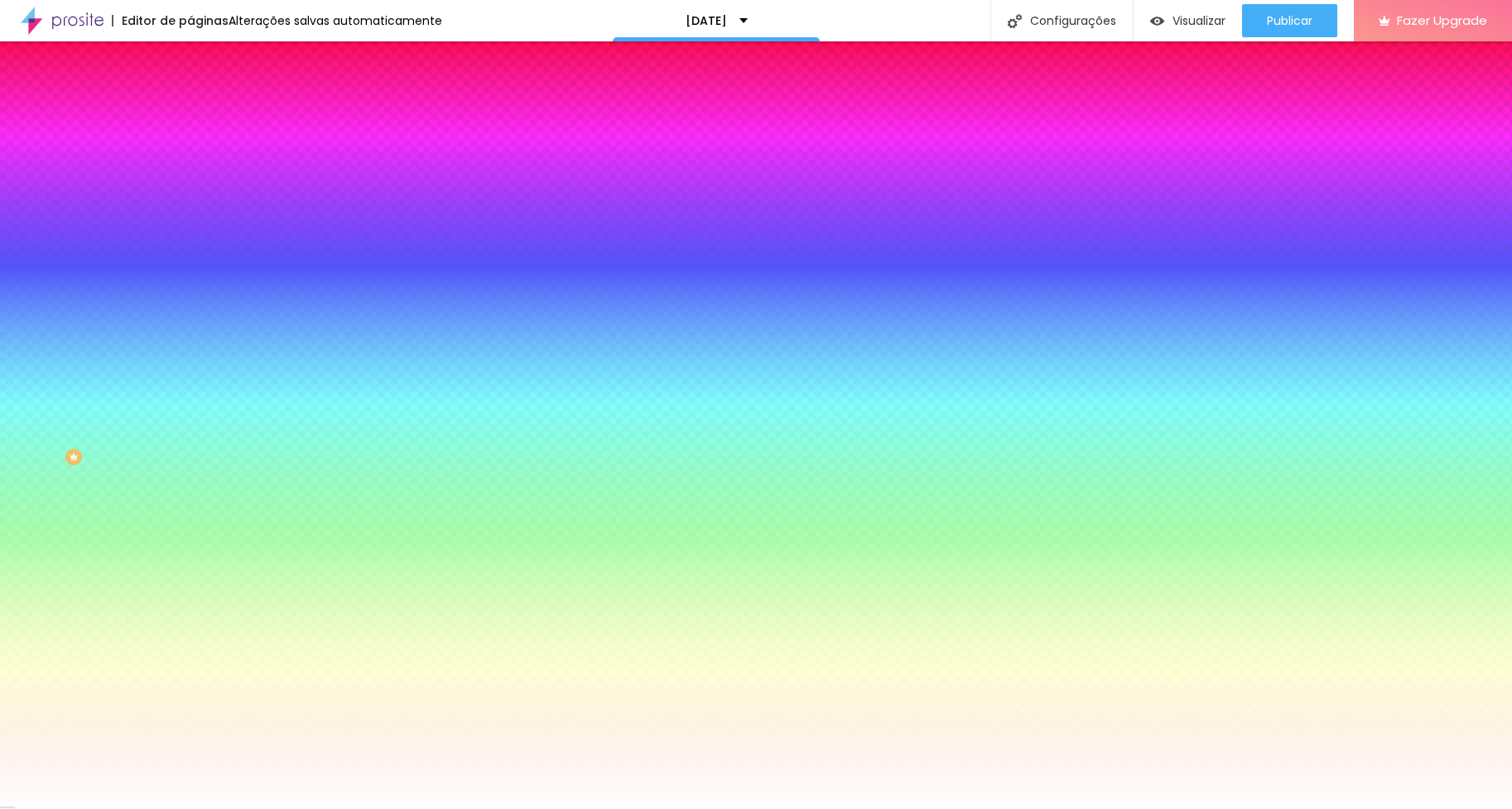
click at [199, 290] on icon "button" at bounding box center [201, 287] width 6 height 6
click at [246, 808] on div at bounding box center [756, 809] width 1512 height 0
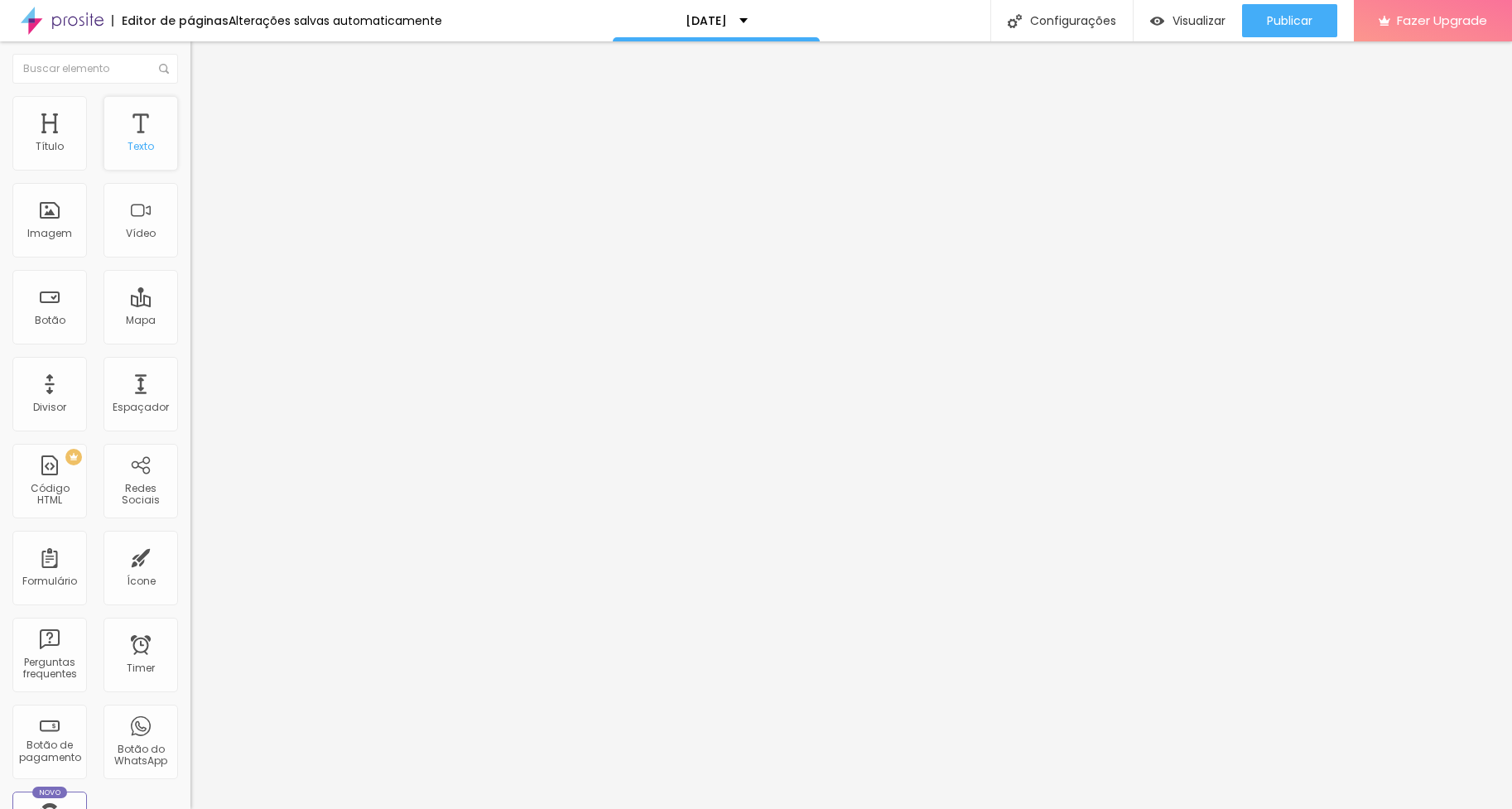
click at [127, 143] on div "Texto" at bounding box center [141, 146] width 27 height 12
click at [137, 141] on div "Texto" at bounding box center [141, 134] width 75 height 75
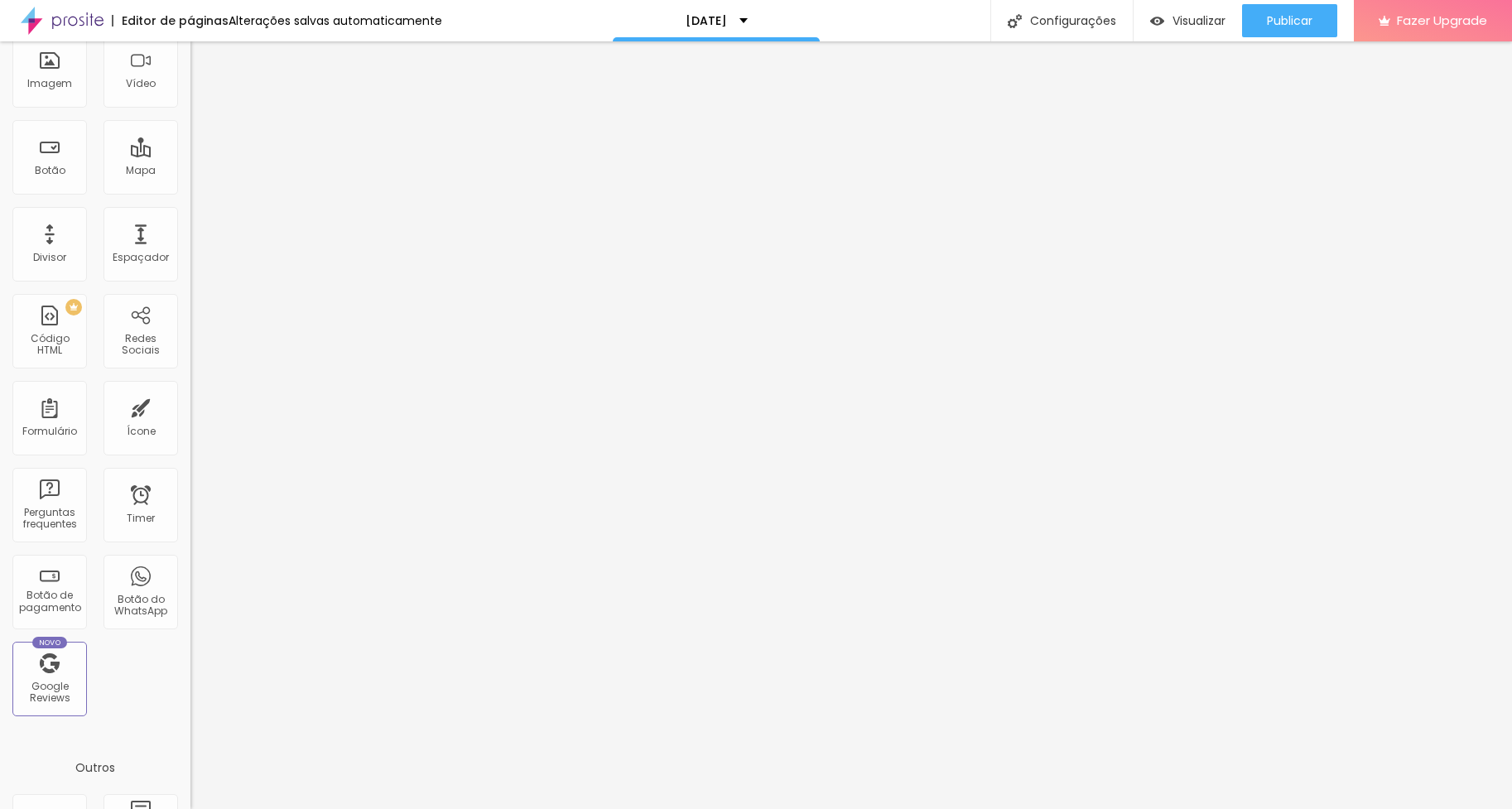
scroll to position [0, 0]
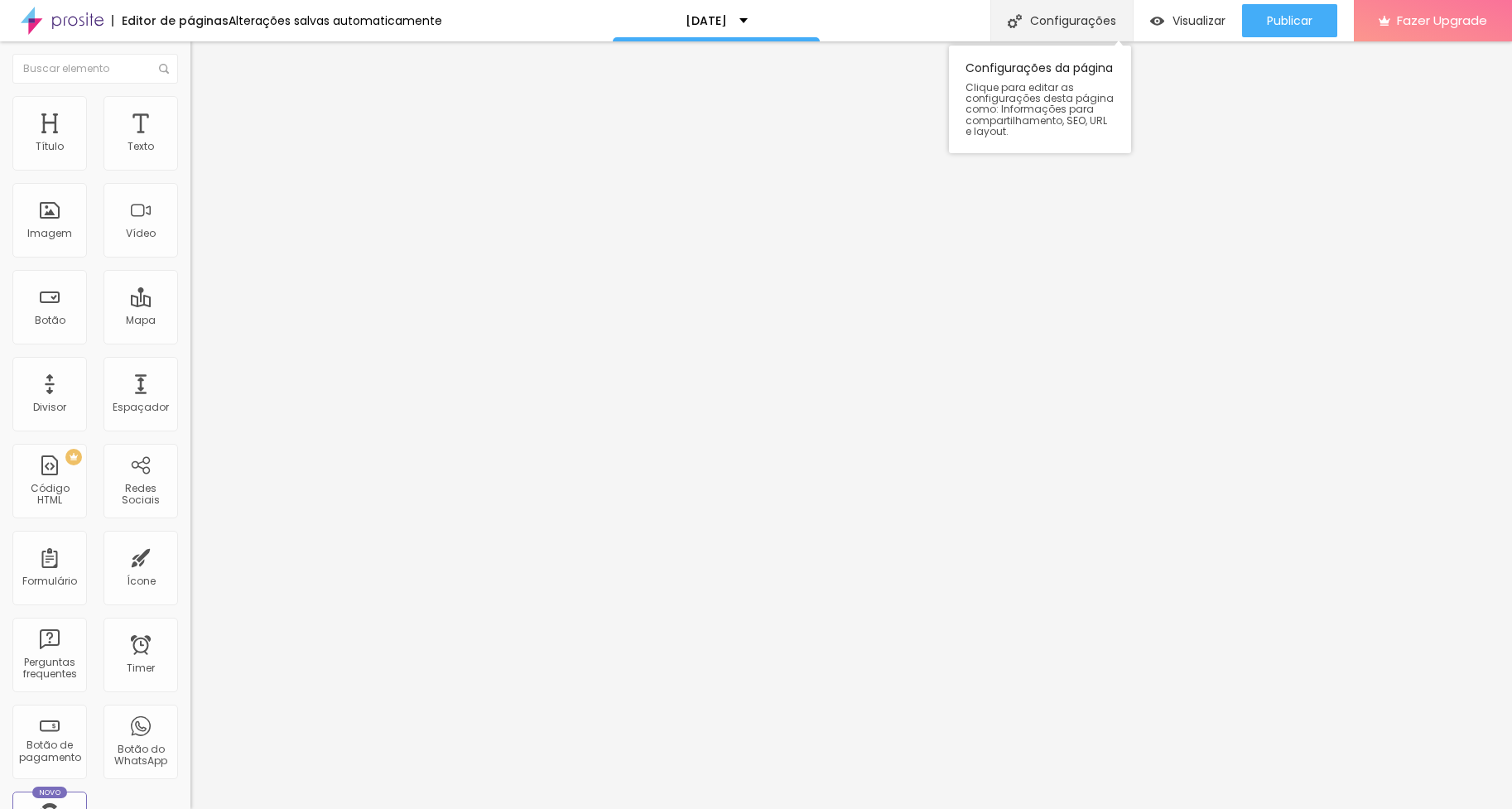
click at [1088, 26] on div "Configurações" at bounding box center [1062, 20] width 143 height 41
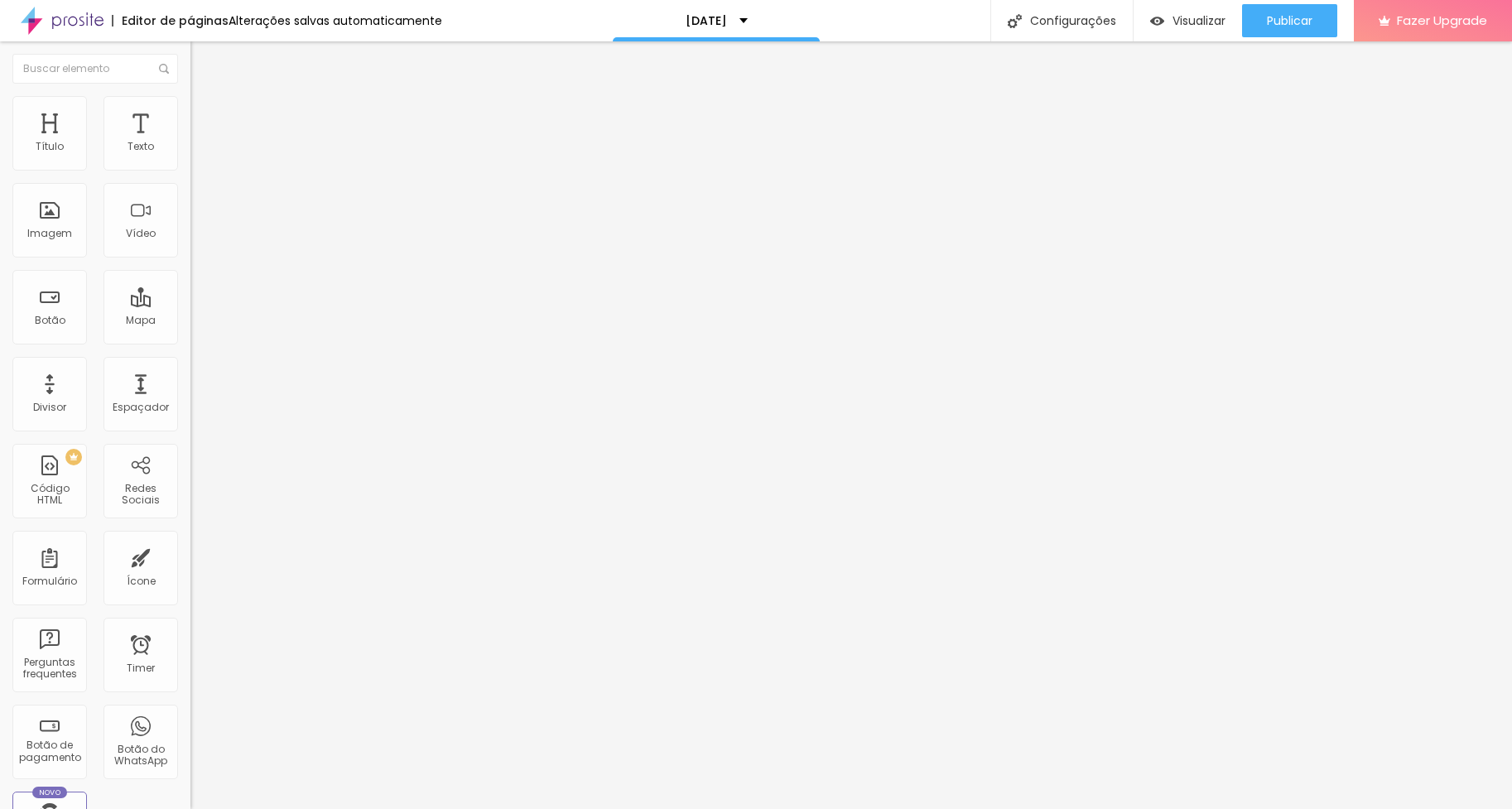
click at [128, 579] on div "Ícone" at bounding box center [141, 581] width 29 height 12
click at [191, 105] on li "Avançado" at bounding box center [286, 104] width 191 height 17
